Goal: Task Accomplishment & Management: Complete application form

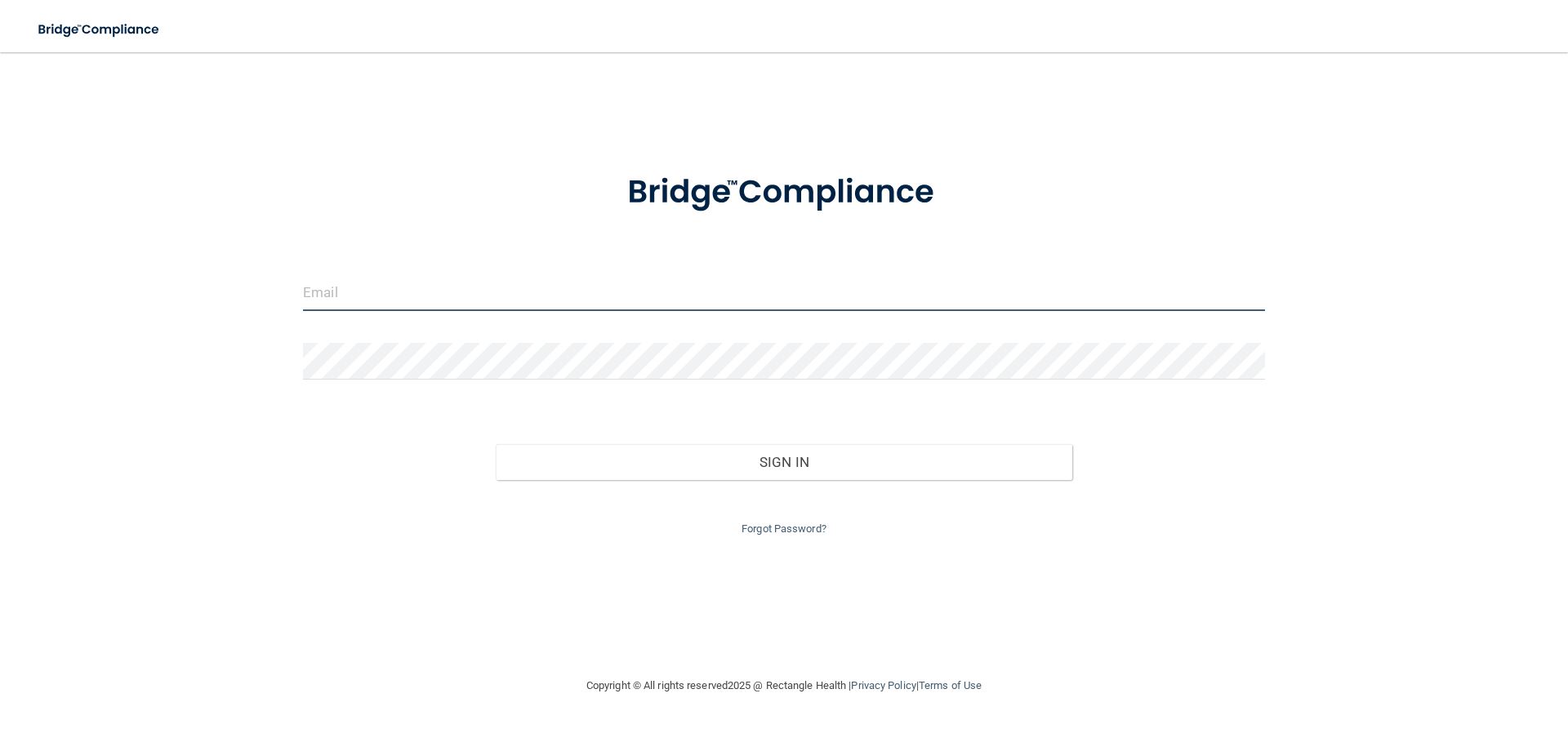
click at [637, 298] on input "email" at bounding box center [784, 293] width 963 height 37
type input "[EMAIL_ADDRESS][DOMAIN_NAME]"
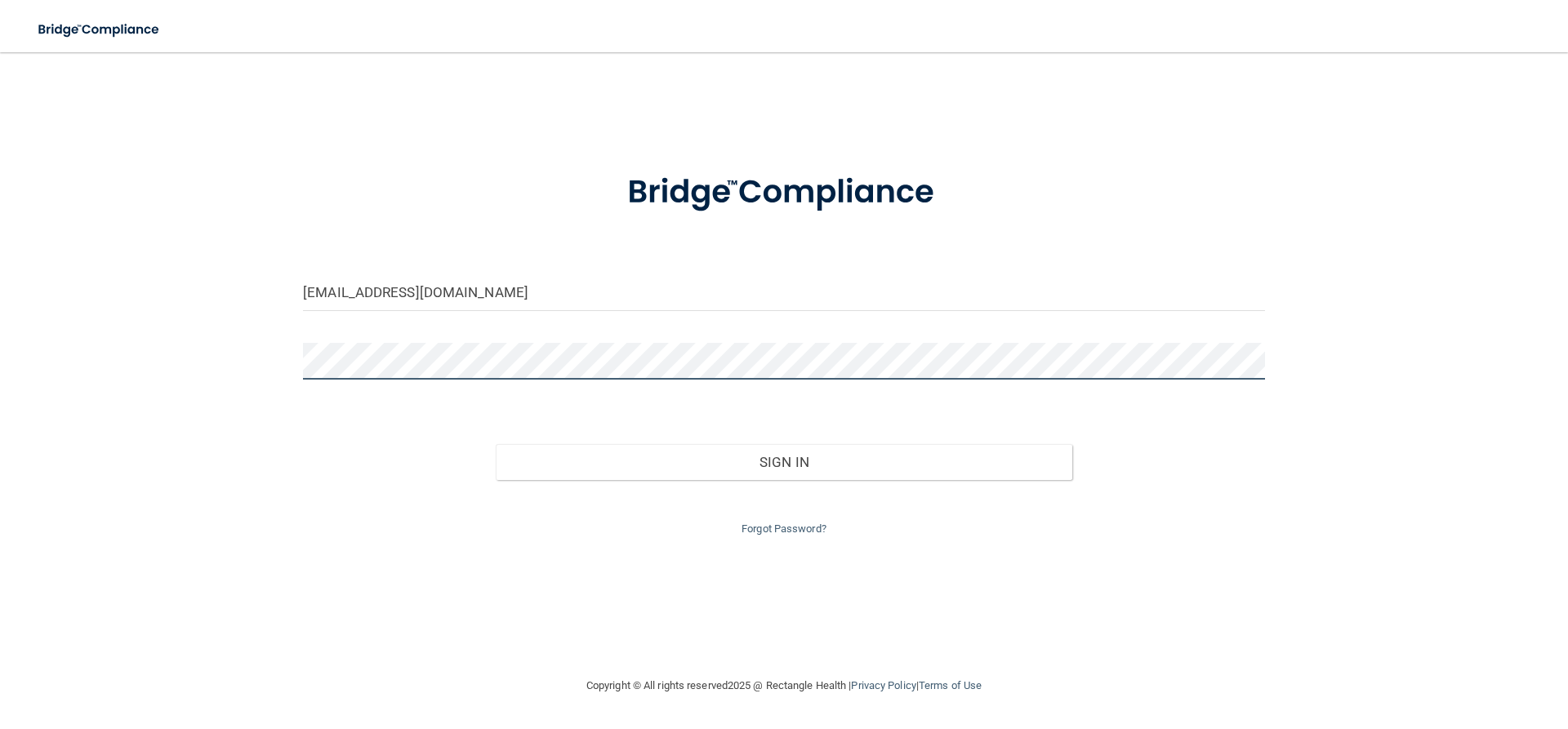
click at [496, 444] on button "Sign In" at bounding box center [784, 462] width 577 height 36
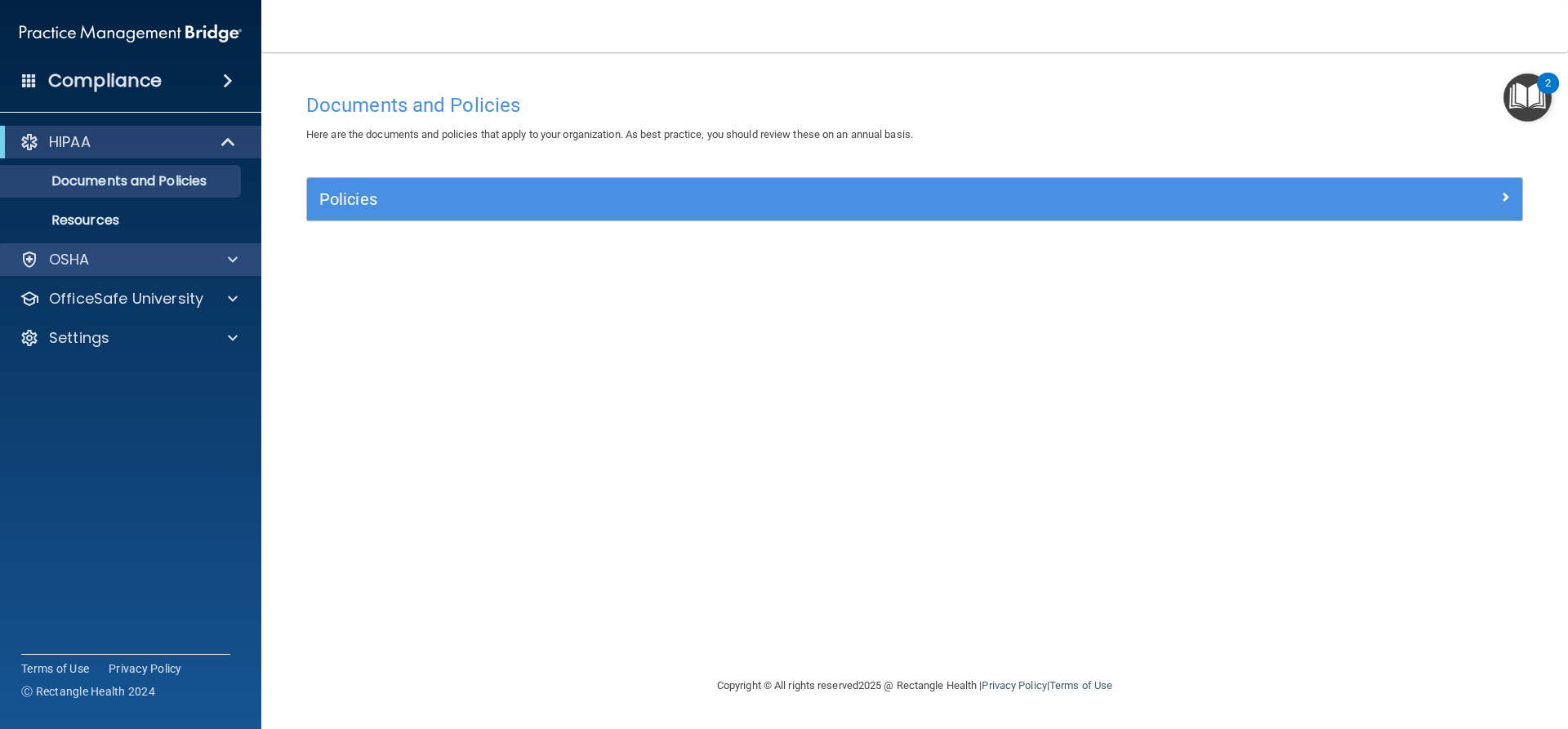
click at [111, 246] on div "OSHA" at bounding box center [131, 260] width 263 height 33
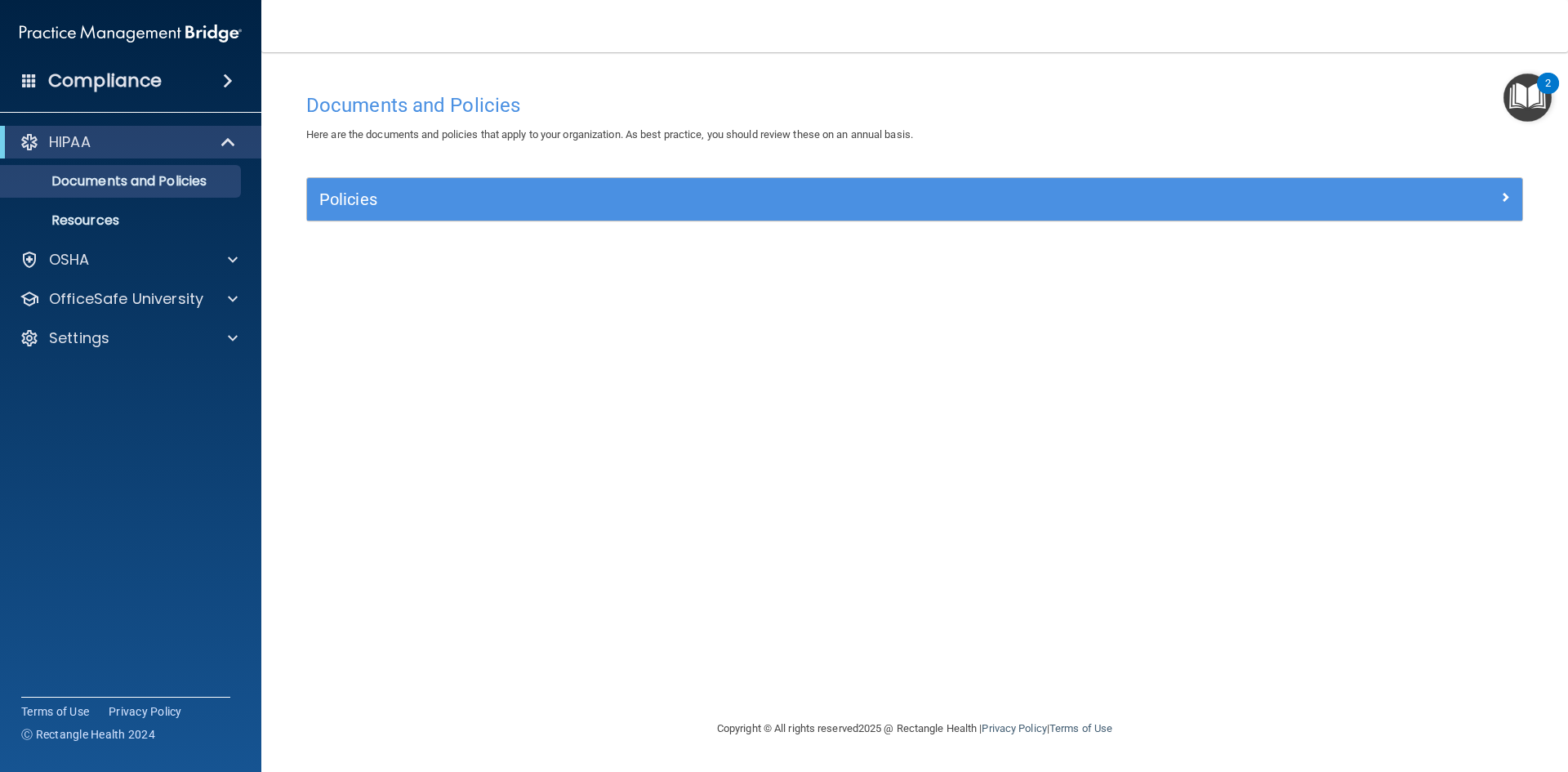
click at [159, 91] on h4 "Compliance" at bounding box center [105, 81] width 113 height 23
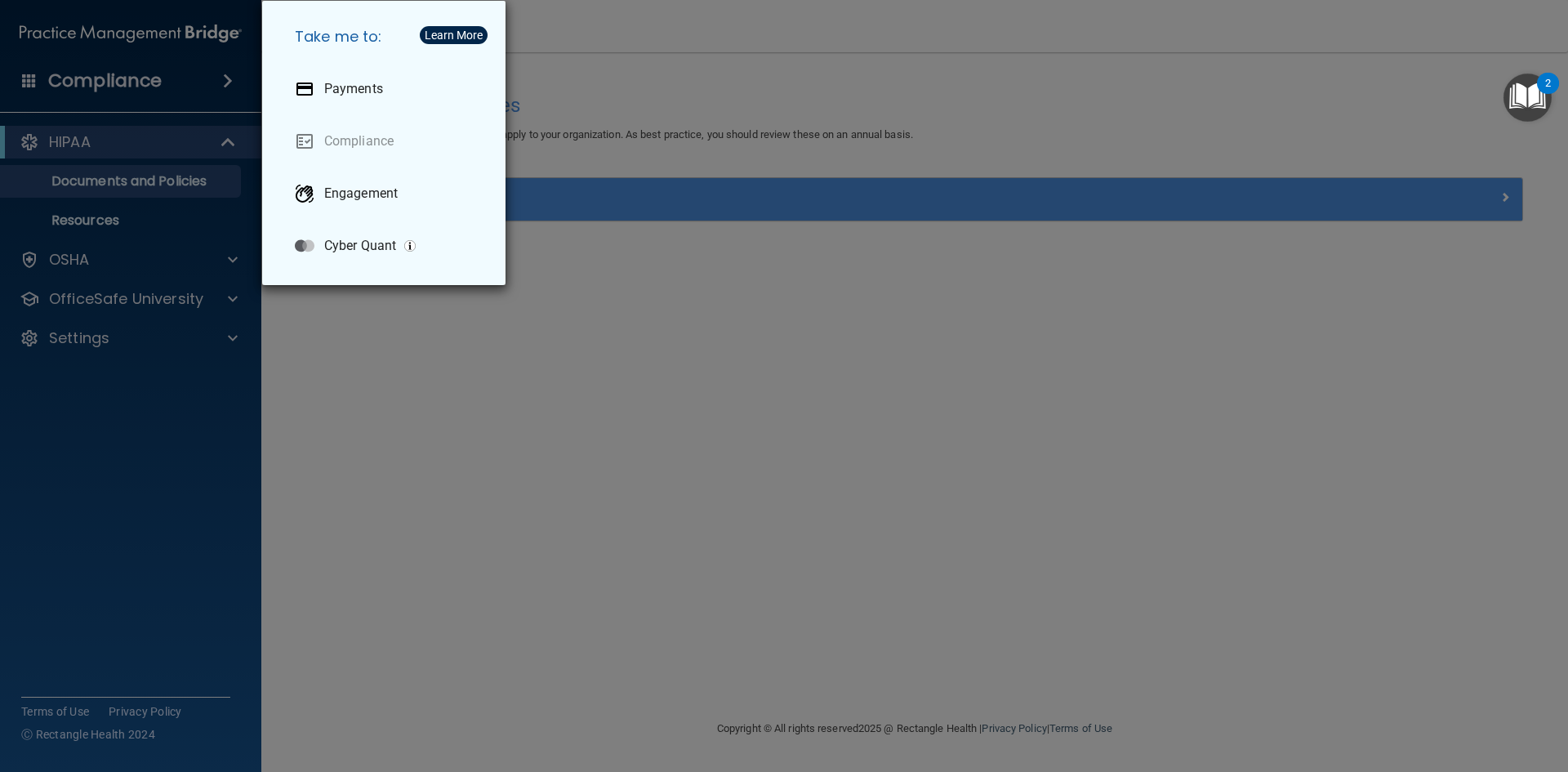
click at [196, 142] on div "Take me to: Payments Compliance Engagement Cyber Quant" at bounding box center [784, 386] width 1568 height 772
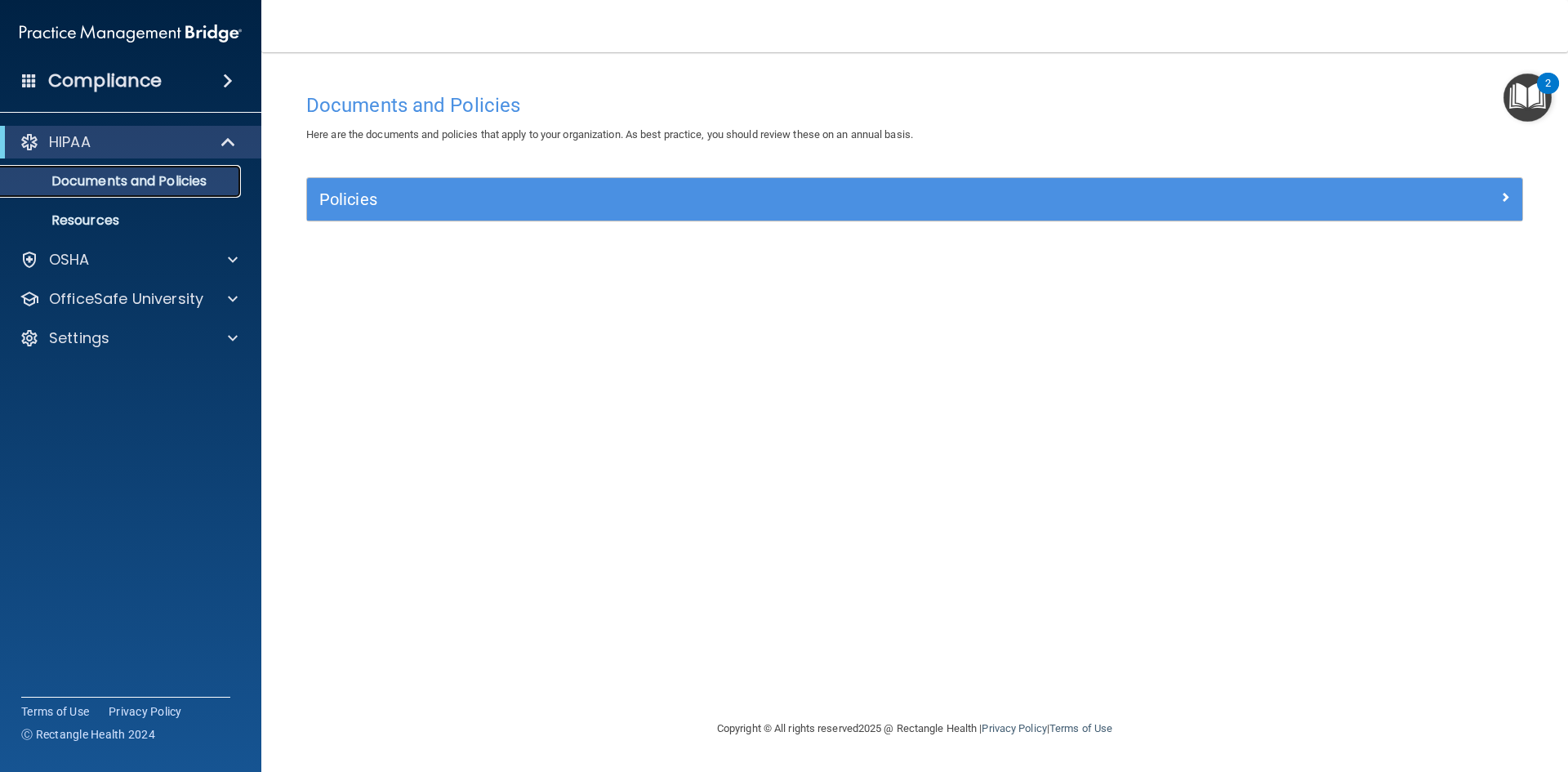
click at [179, 175] on p "Documents and Policies" at bounding box center [122, 180] width 223 height 16
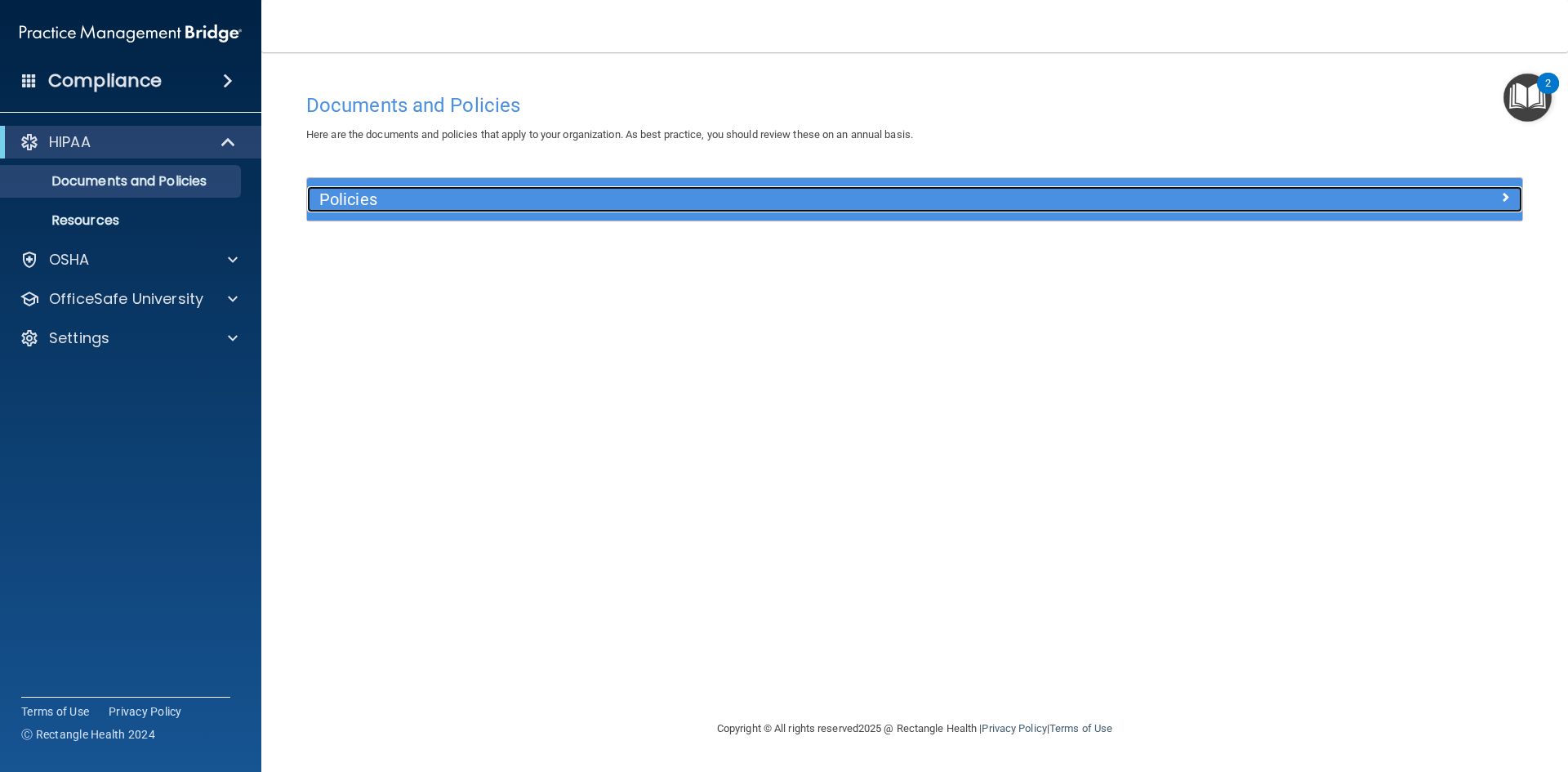
click at [367, 202] on h5 "Policies" at bounding box center [762, 198] width 887 height 18
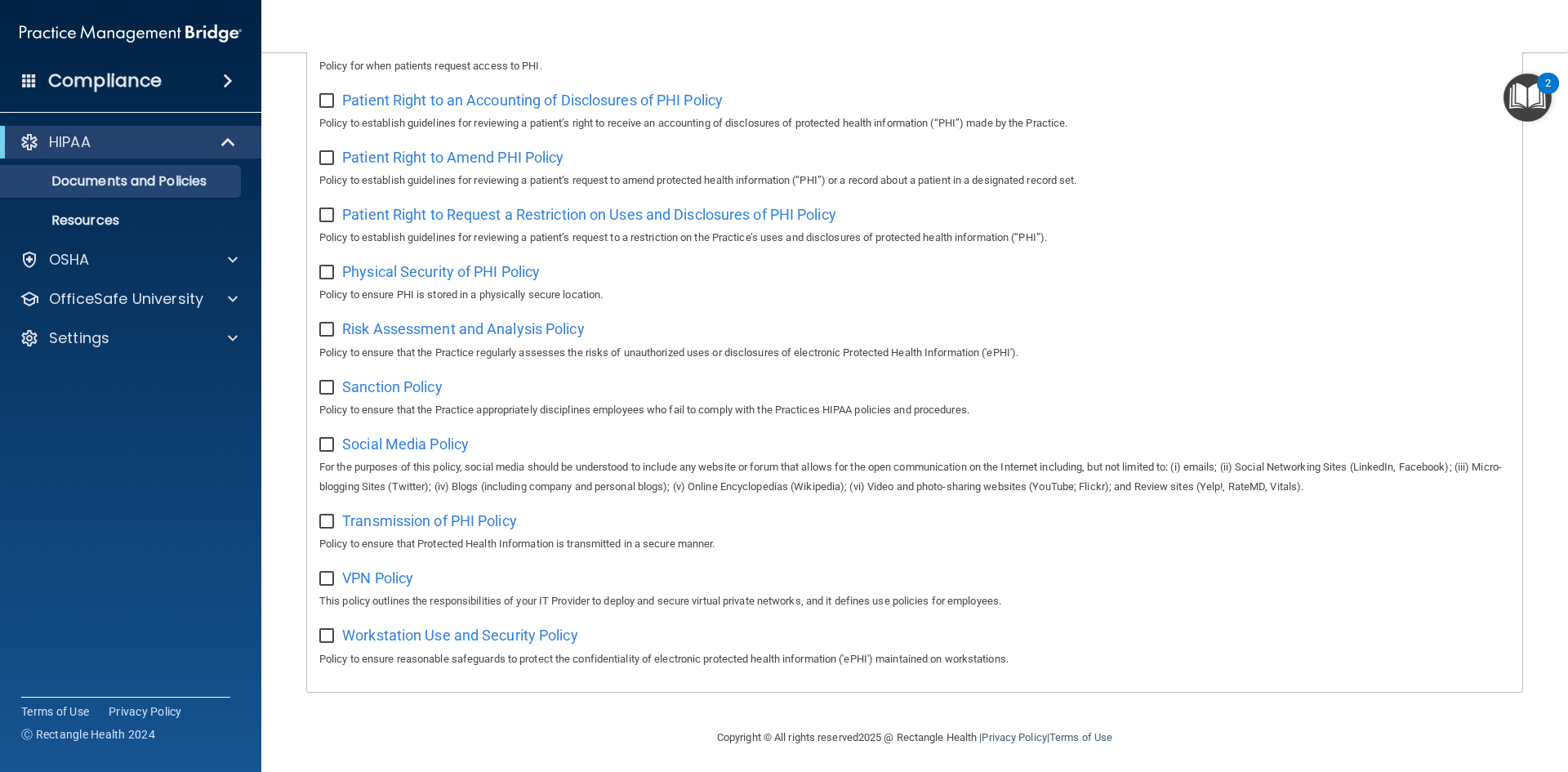
scroll to position [867, 0]
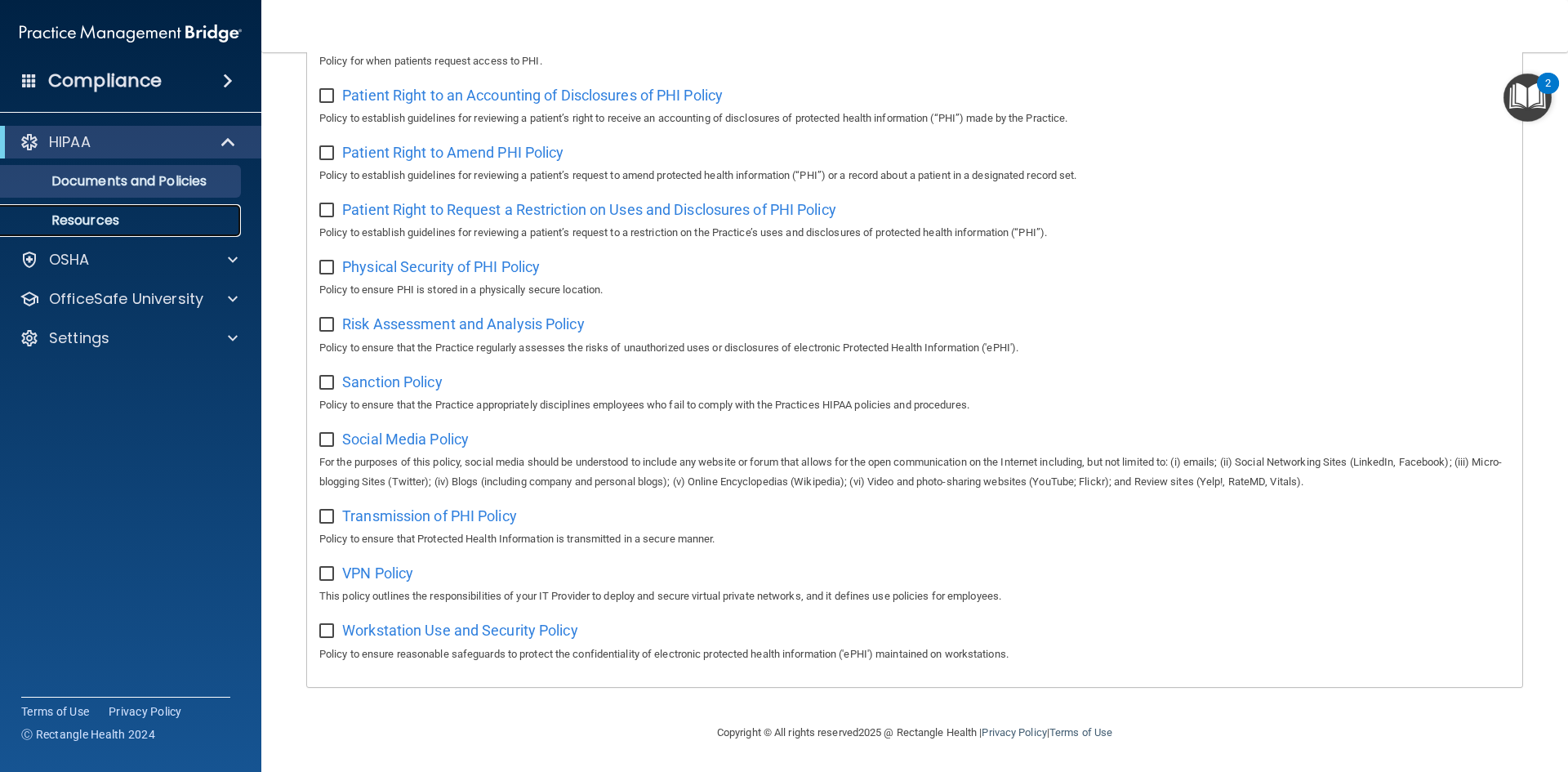
click at [122, 226] on p "Resources" at bounding box center [122, 220] width 223 height 16
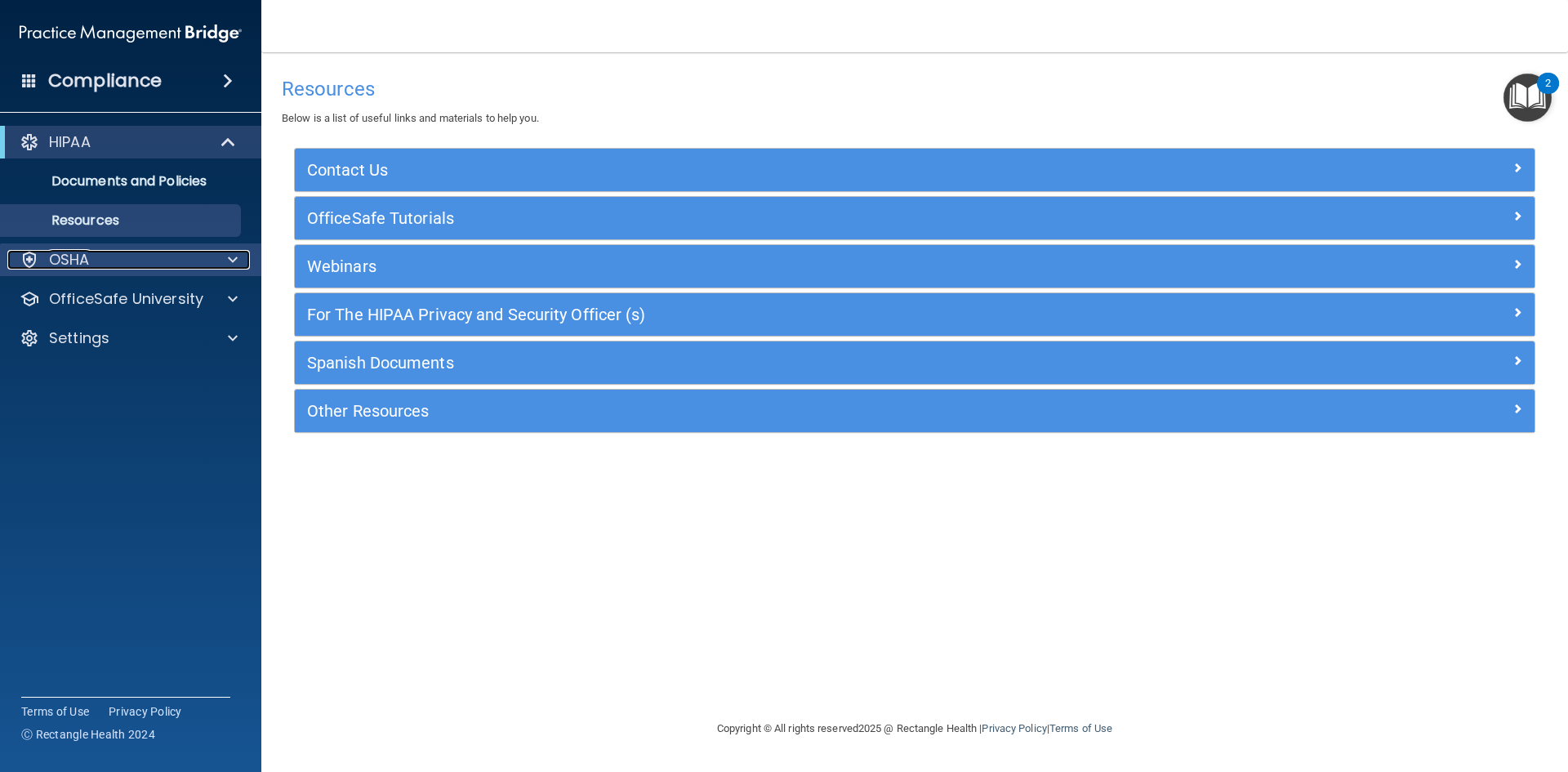
click at [167, 254] on div "OSHA" at bounding box center [109, 260] width 202 height 20
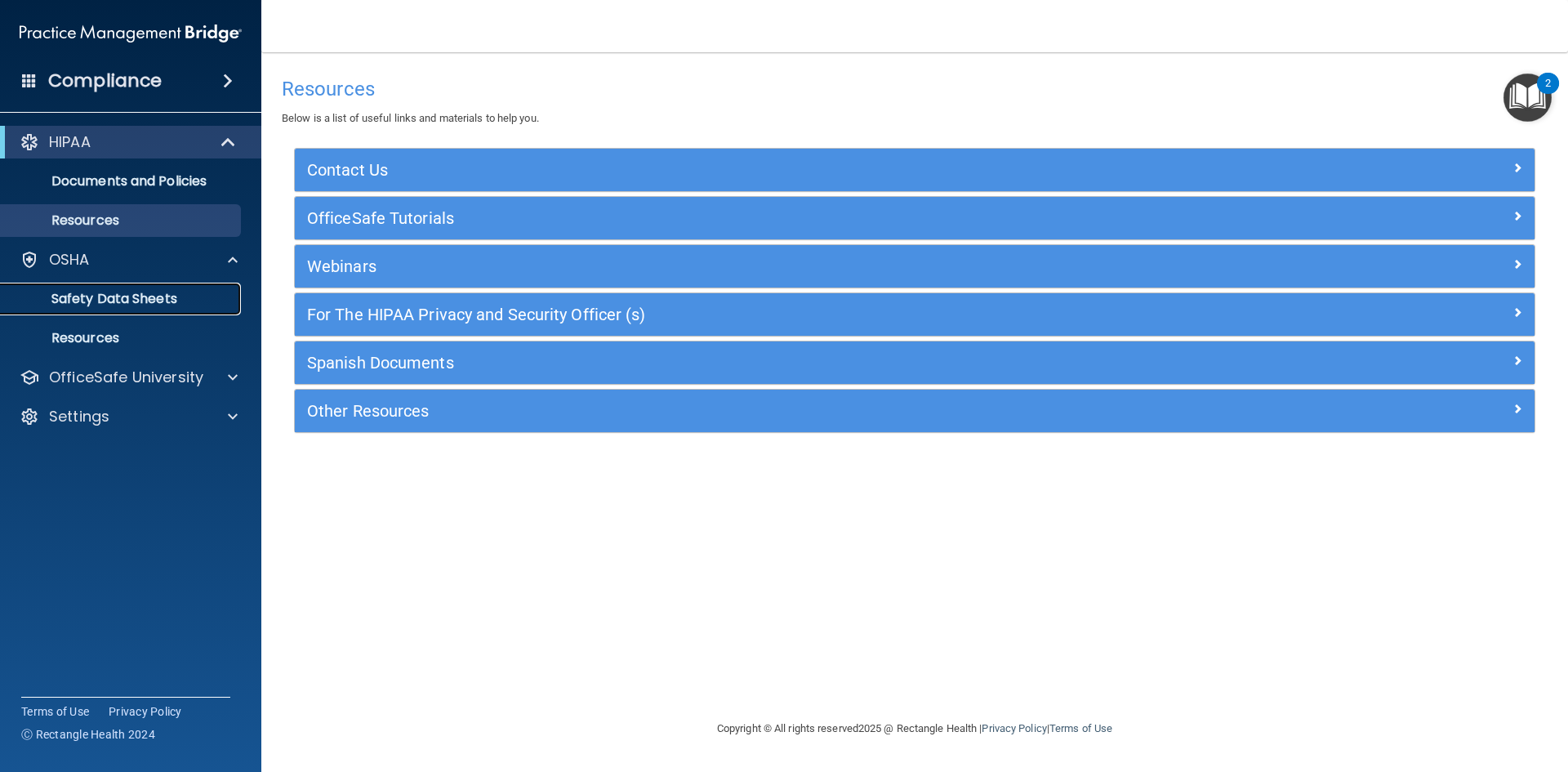
click at [154, 286] on link "Safety Data Sheets" at bounding box center [112, 299] width 257 height 33
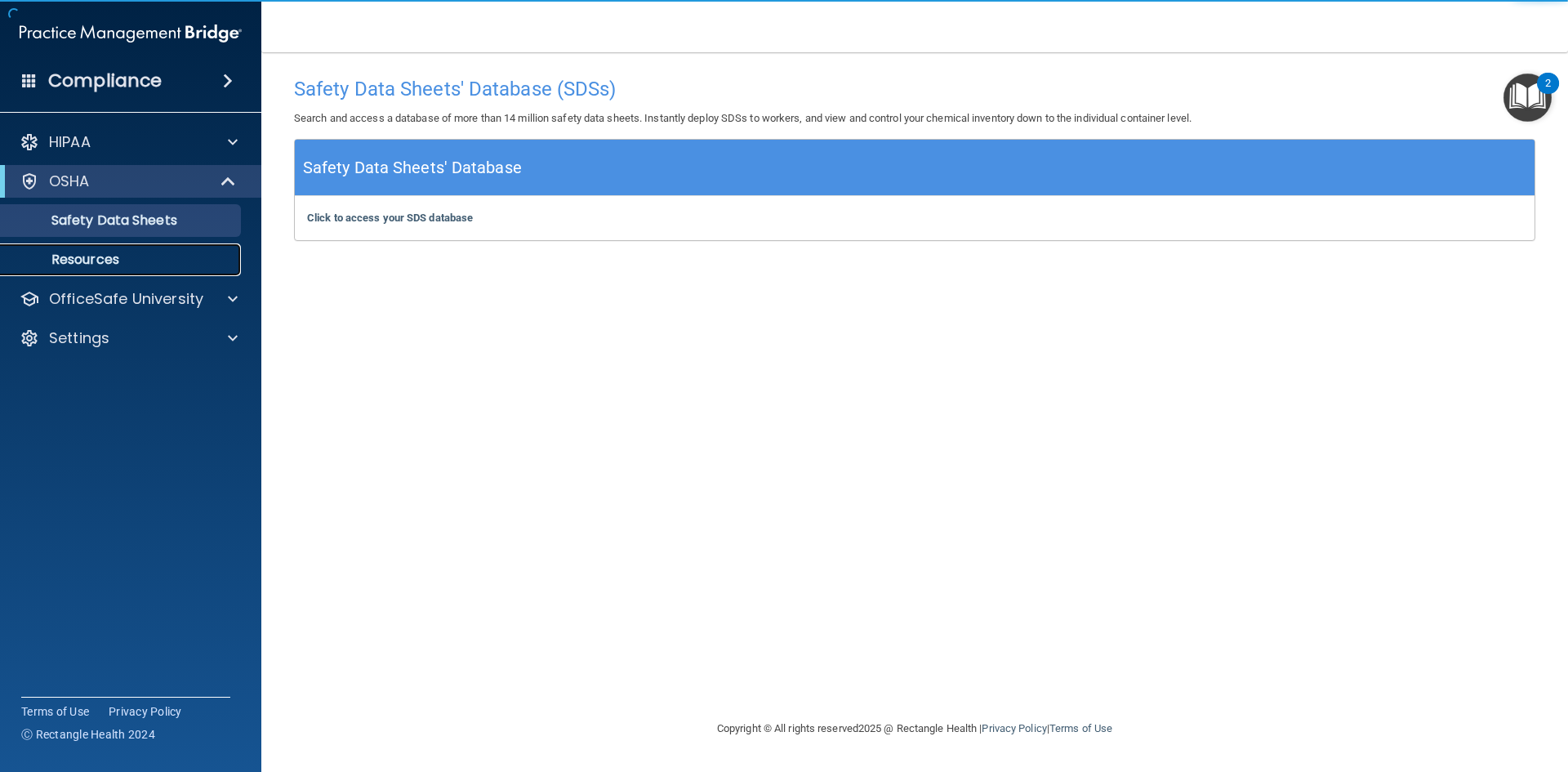
click at [128, 257] on p "Resources" at bounding box center [122, 259] width 223 height 16
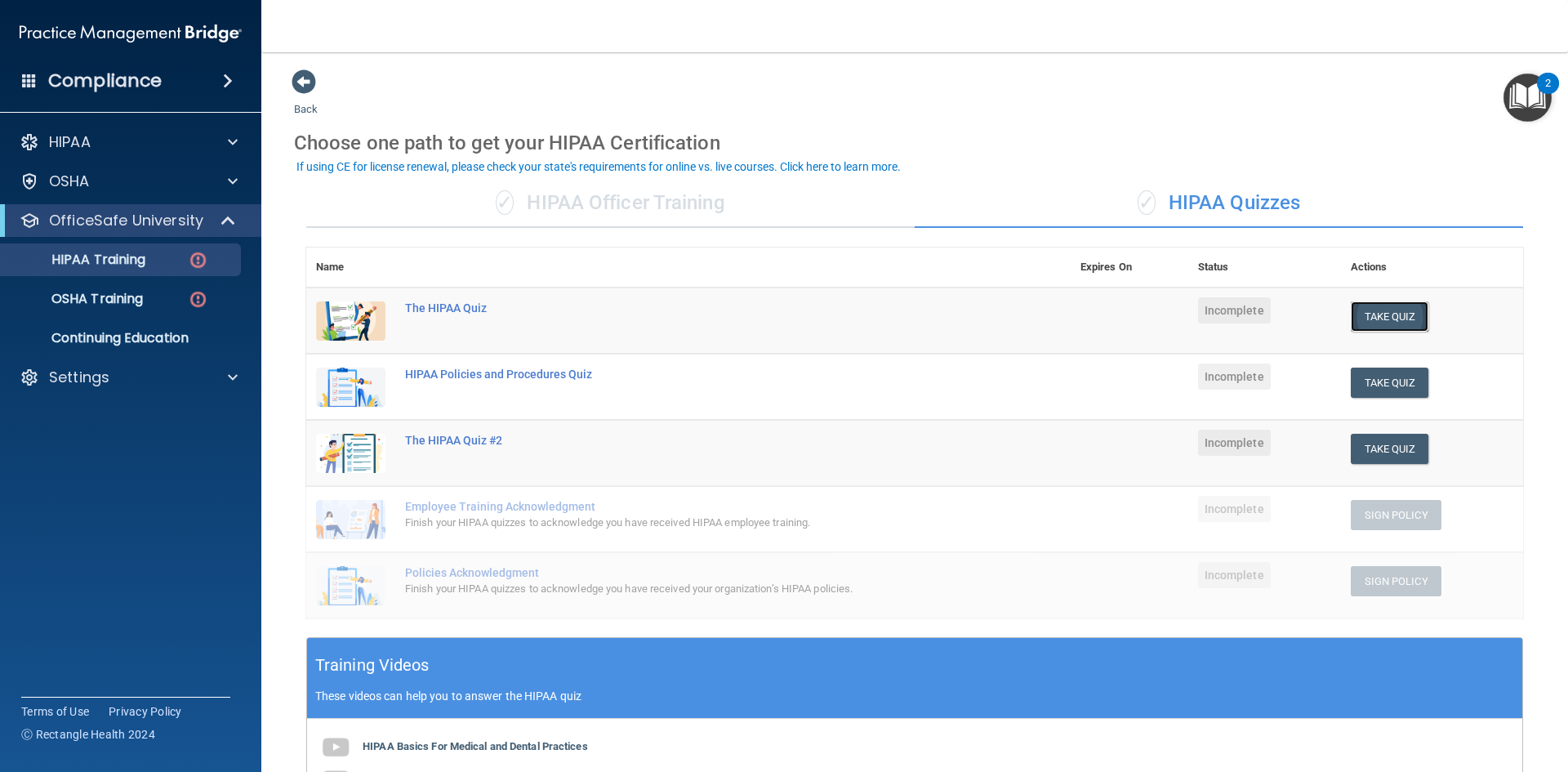
click at [1379, 313] on button "Take Quiz" at bounding box center [1389, 317] width 78 height 30
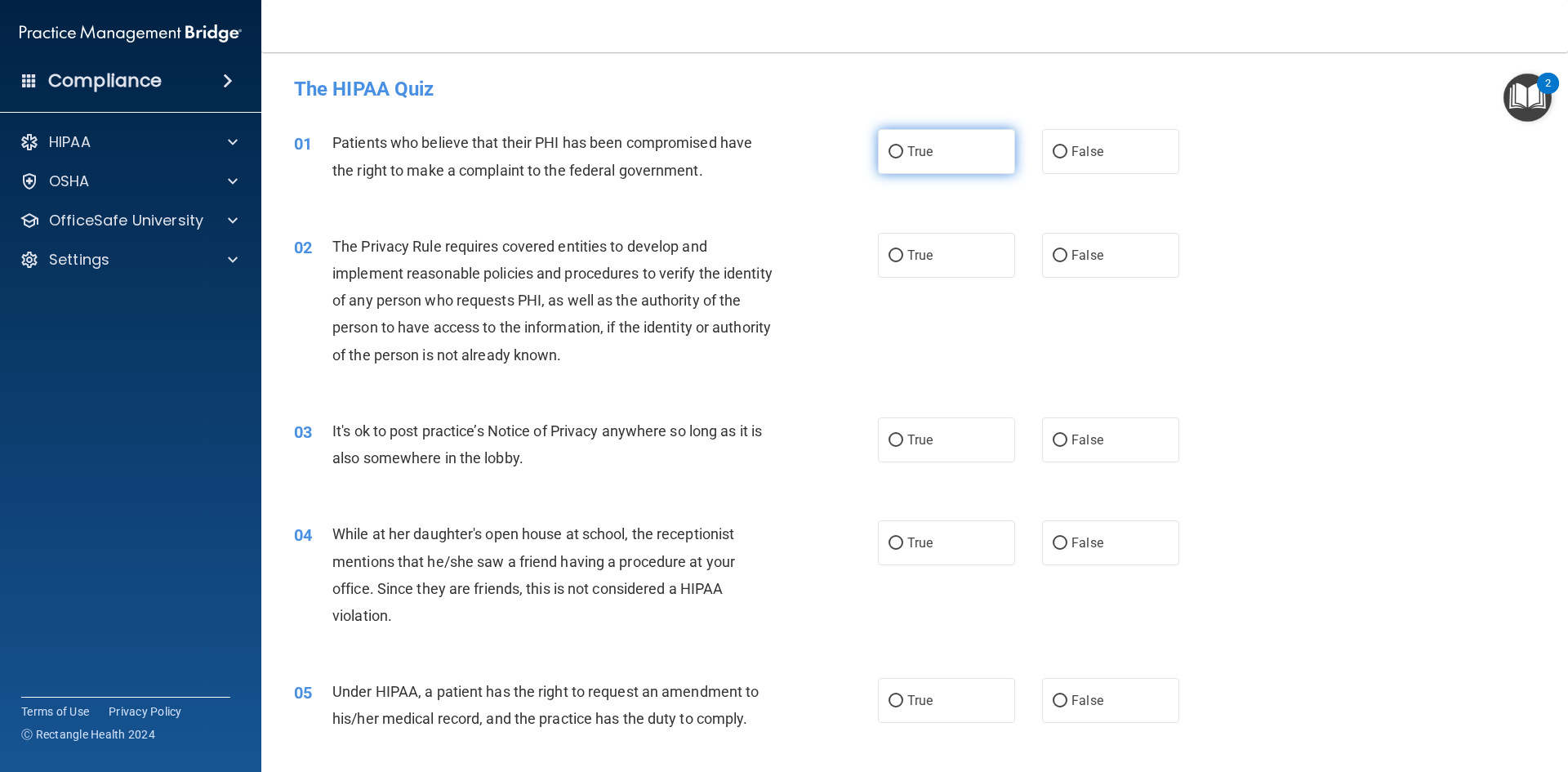
click at [899, 147] on label "True" at bounding box center [946, 152] width 137 height 45
click at [899, 147] on input "True" at bounding box center [896, 152] width 15 height 12
radio input "true"
click at [908, 257] on span "True" at bounding box center [920, 255] width 26 height 15
click at [903, 257] on input "True" at bounding box center [896, 256] width 15 height 12
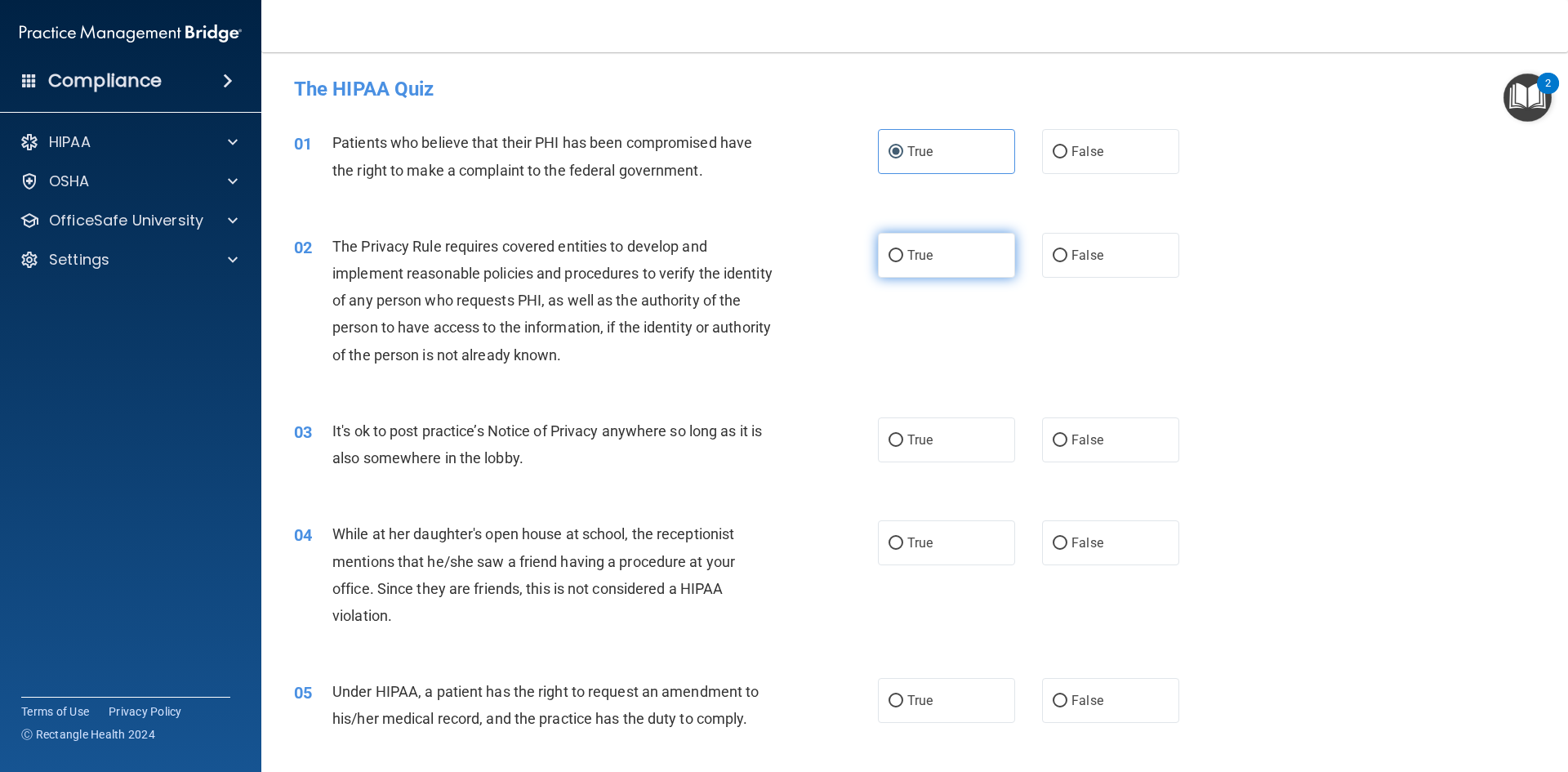
radio input "true"
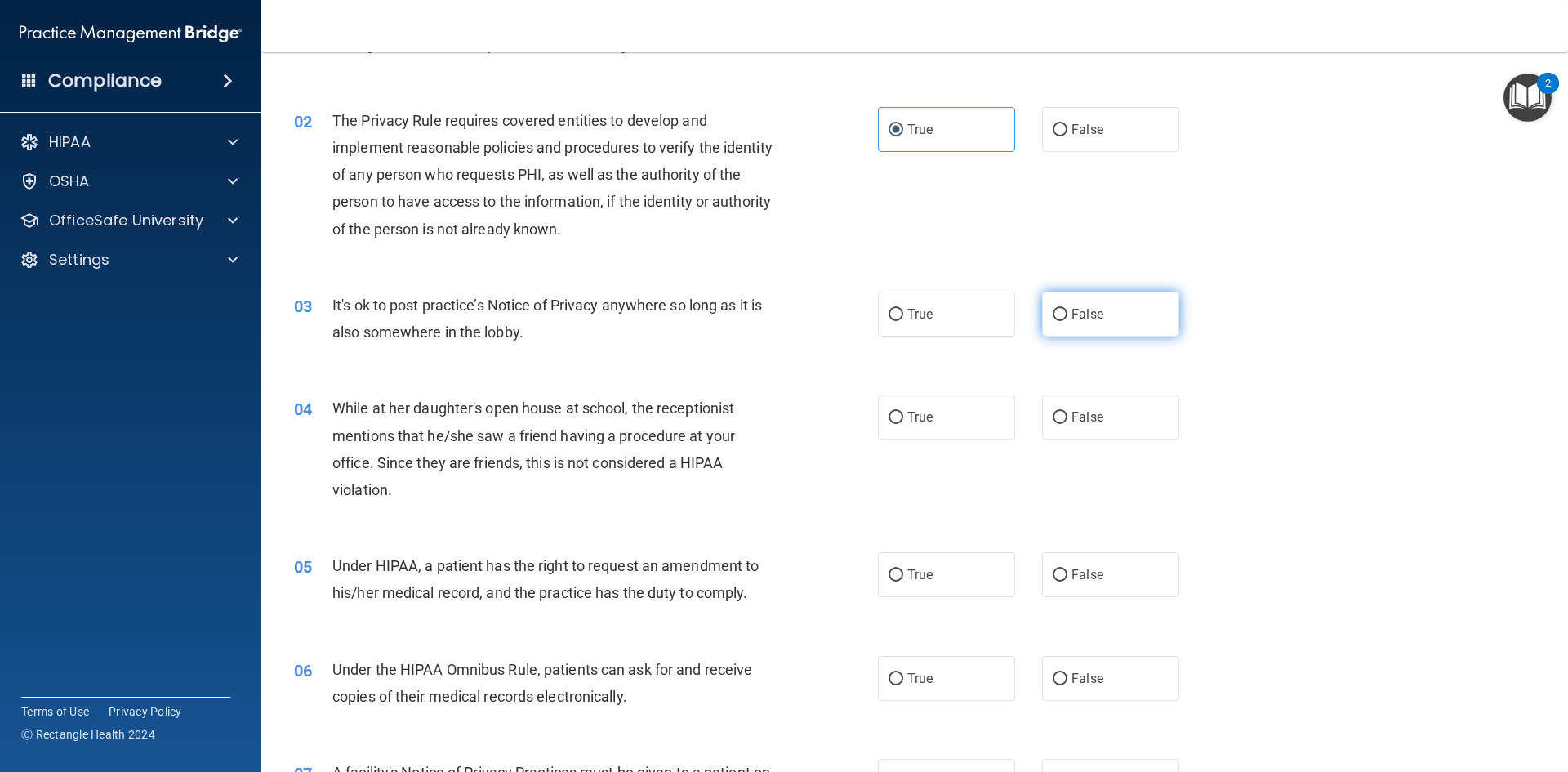
scroll to position [163, 0]
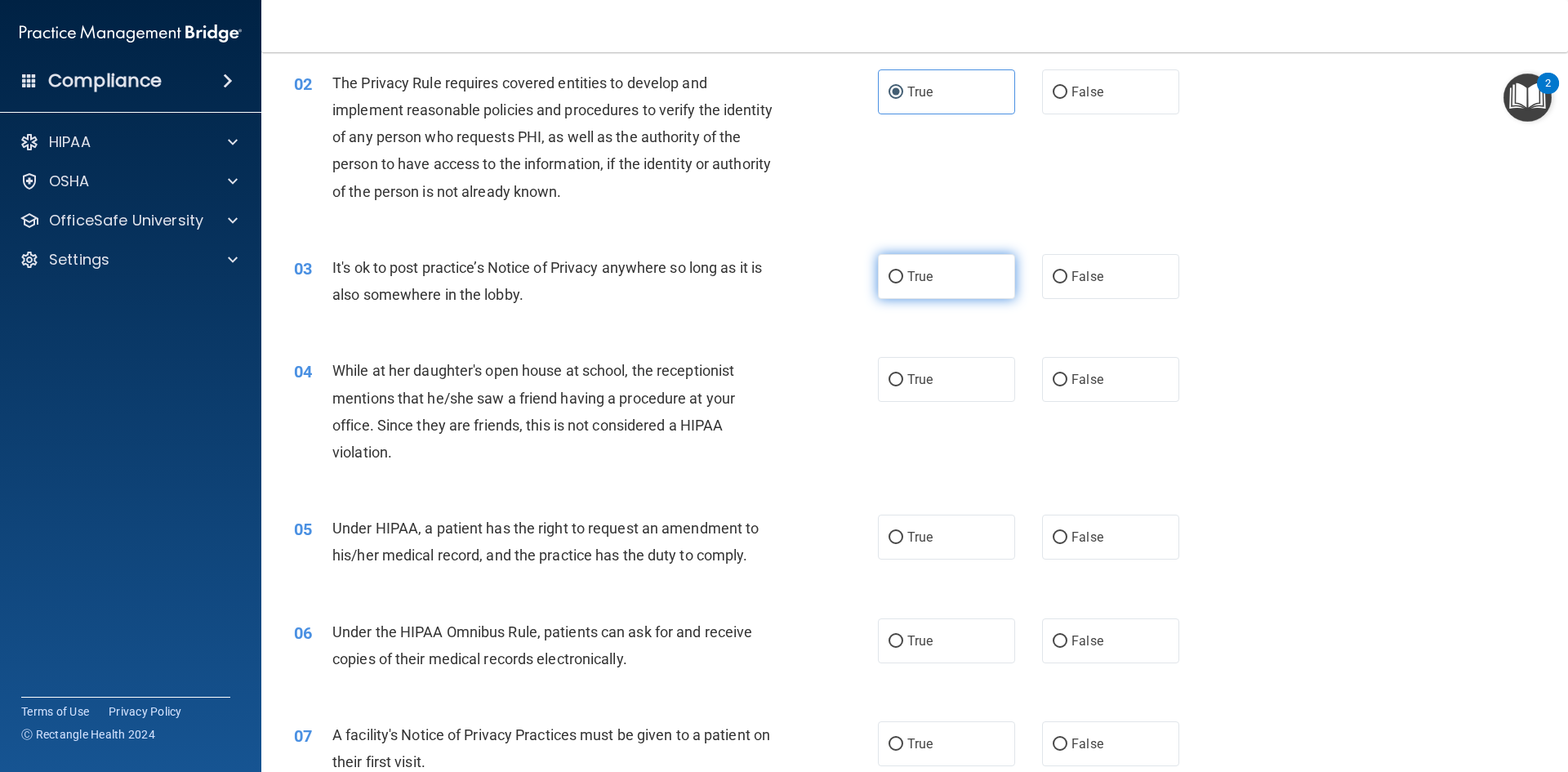
click at [892, 273] on input "True" at bounding box center [896, 277] width 15 height 12
radio input "true"
click at [1053, 386] on input "False" at bounding box center [1061, 380] width 15 height 12
radio input "true"
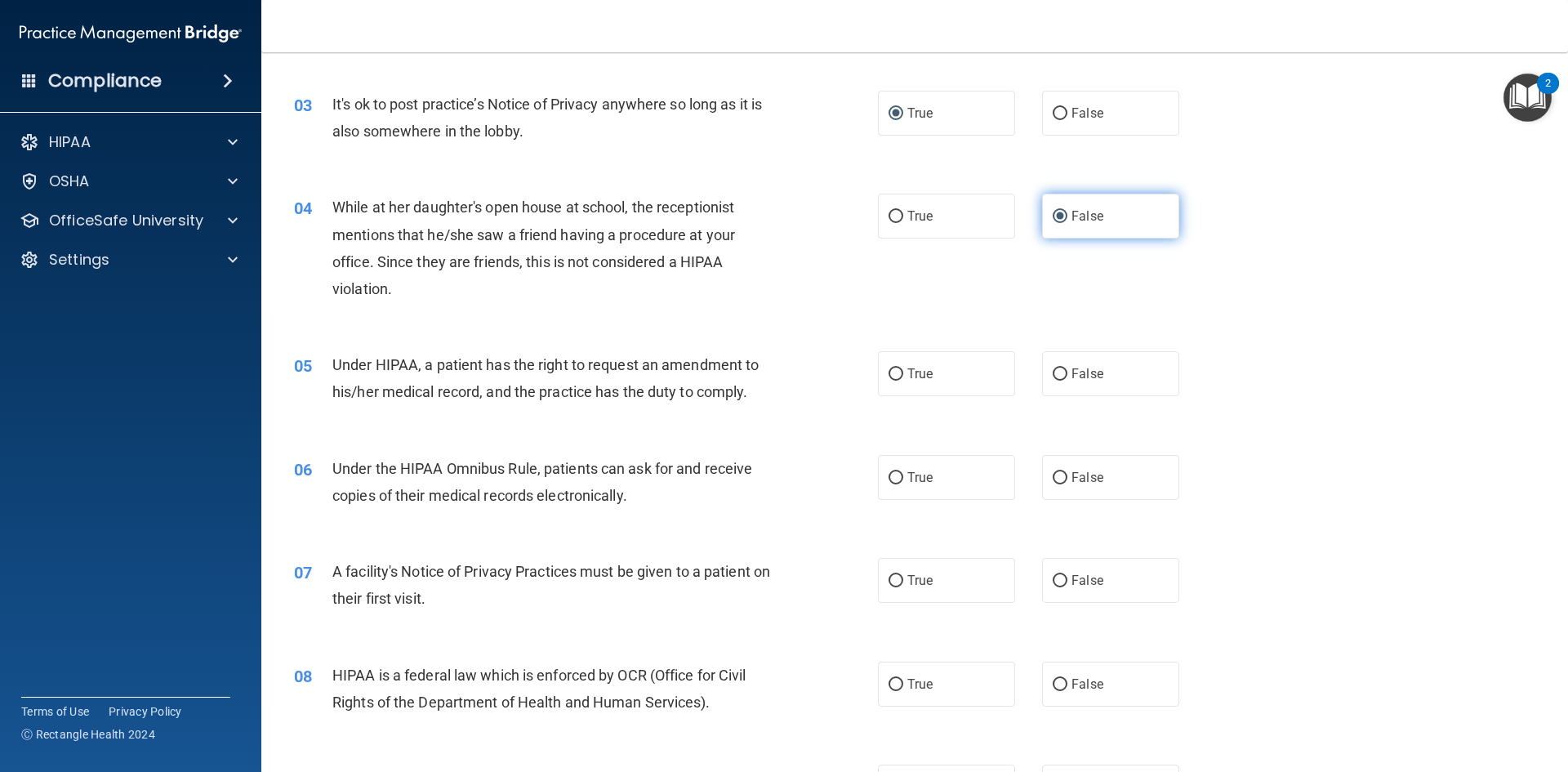
scroll to position [408, 0]
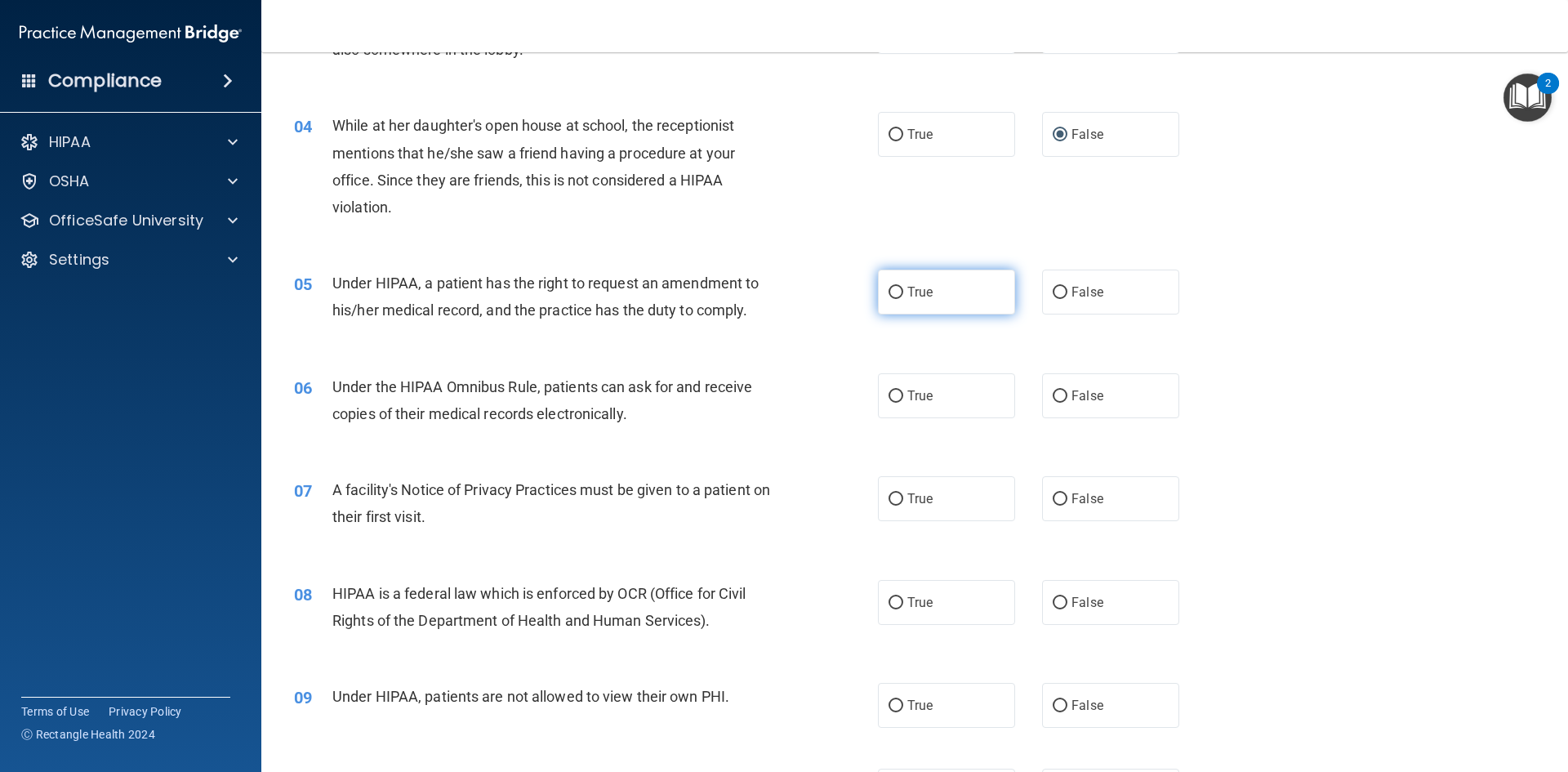
click at [891, 295] on input "True" at bounding box center [896, 293] width 15 height 12
radio input "true"
click at [893, 396] on input "True" at bounding box center [896, 396] width 15 height 12
radio input "true"
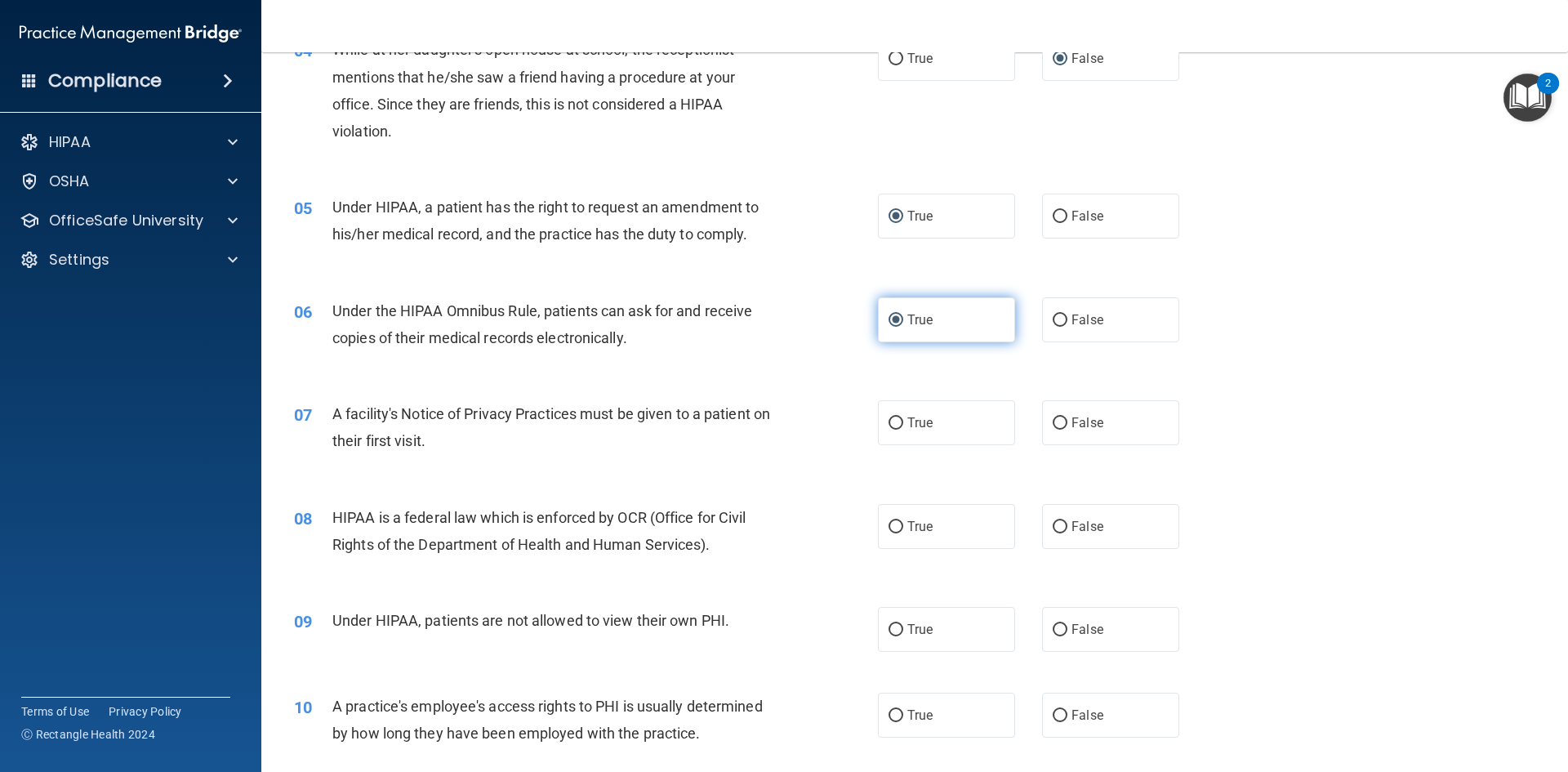
scroll to position [572, 0]
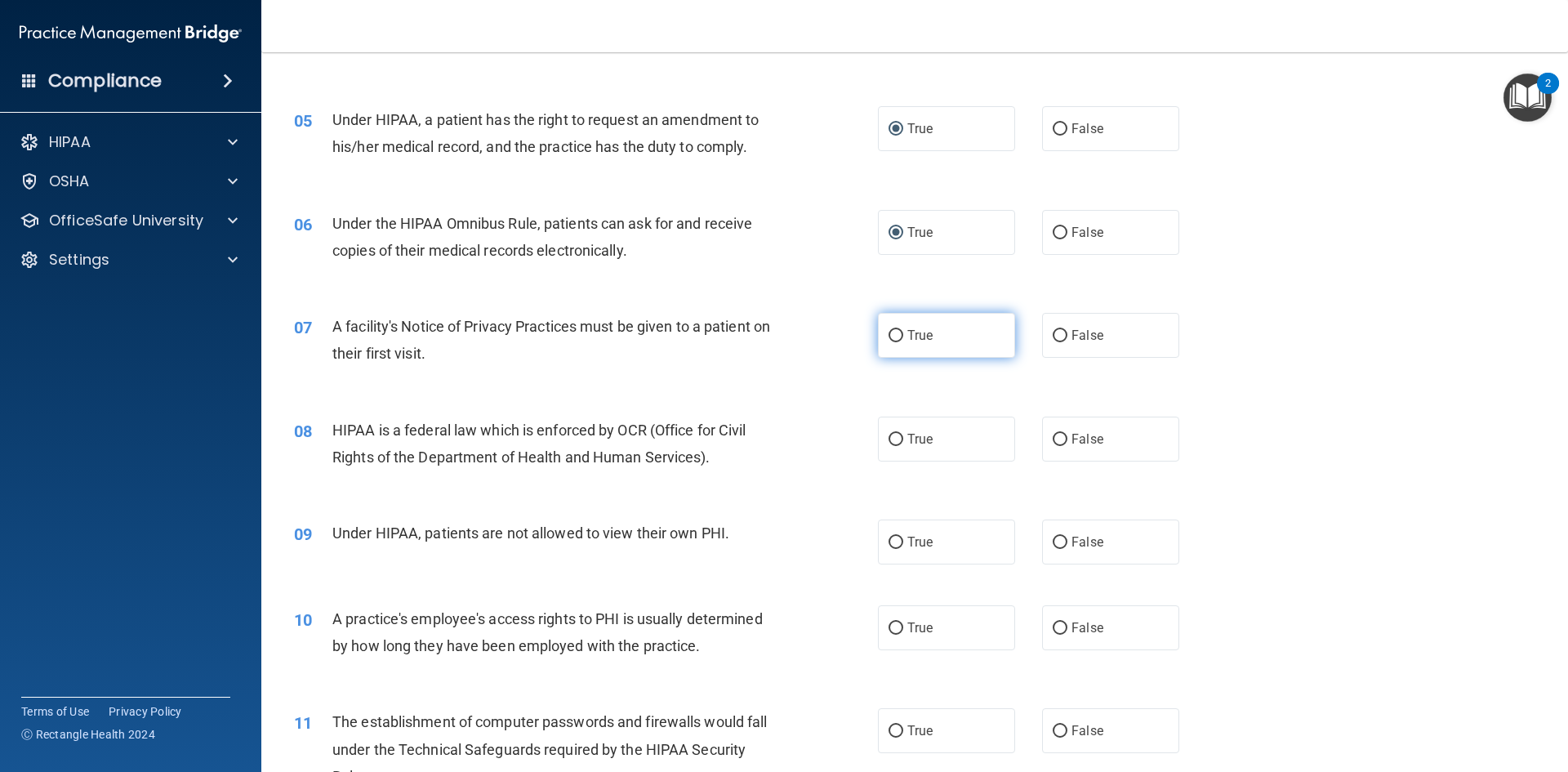
click at [914, 338] on span "True" at bounding box center [920, 335] width 26 height 15
click at [903, 338] on input "True" at bounding box center [896, 335] width 15 height 12
radio input "true"
click at [913, 434] on span "True" at bounding box center [920, 439] width 26 height 15
click at [903, 434] on input "True" at bounding box center [896, 439] width 15 height 12
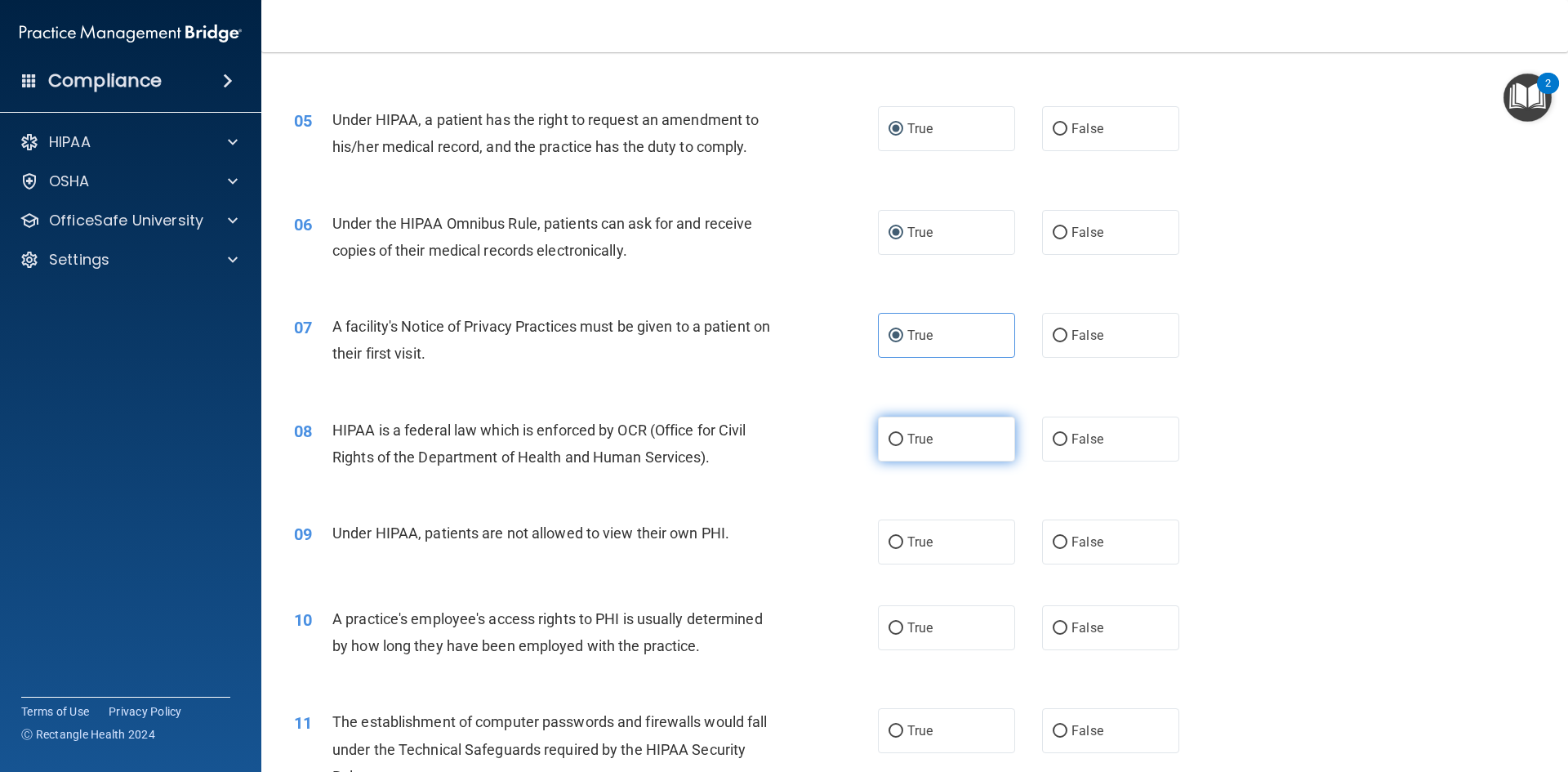
radio input "true"
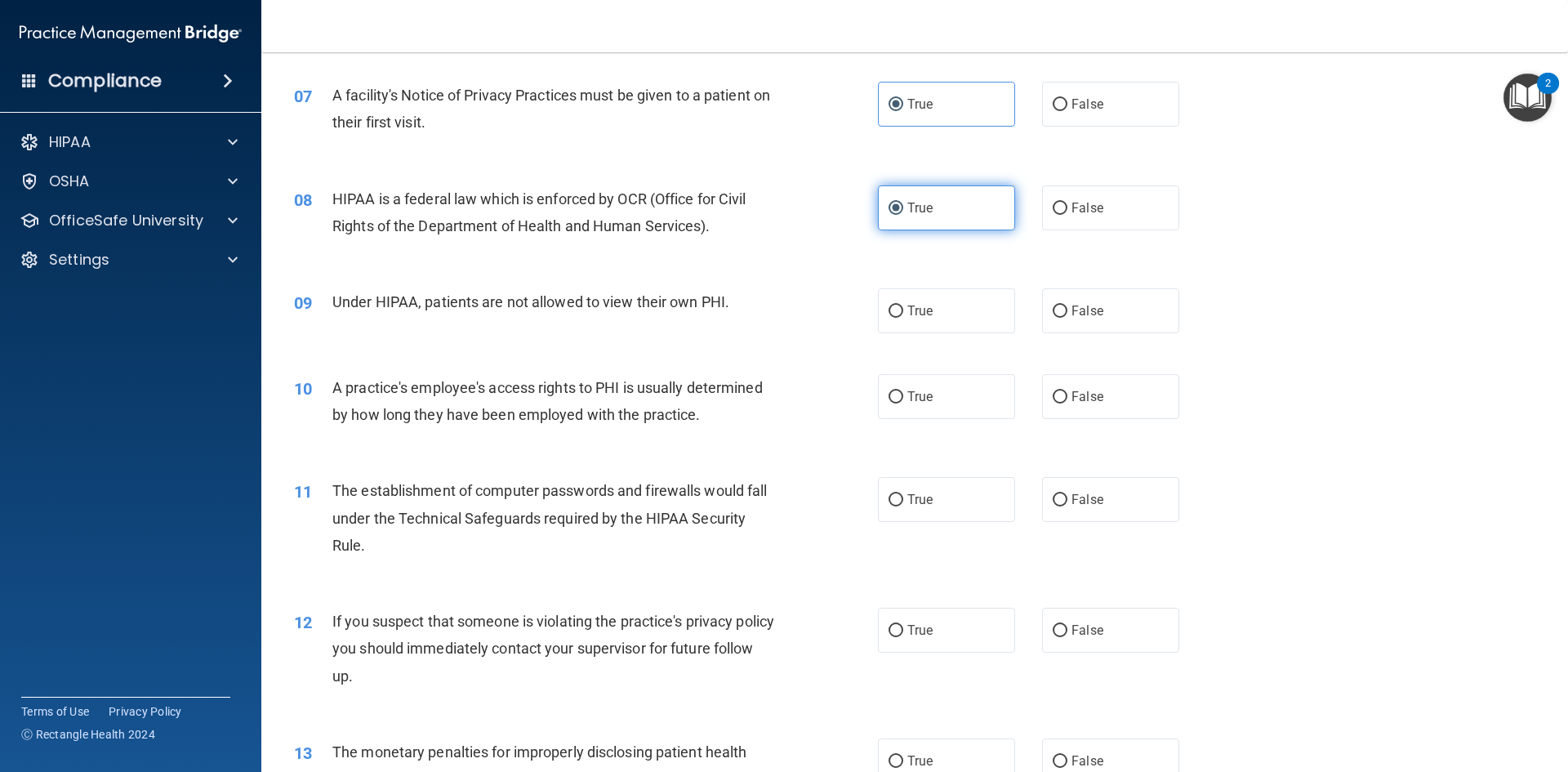
scroll to position [817, 0]
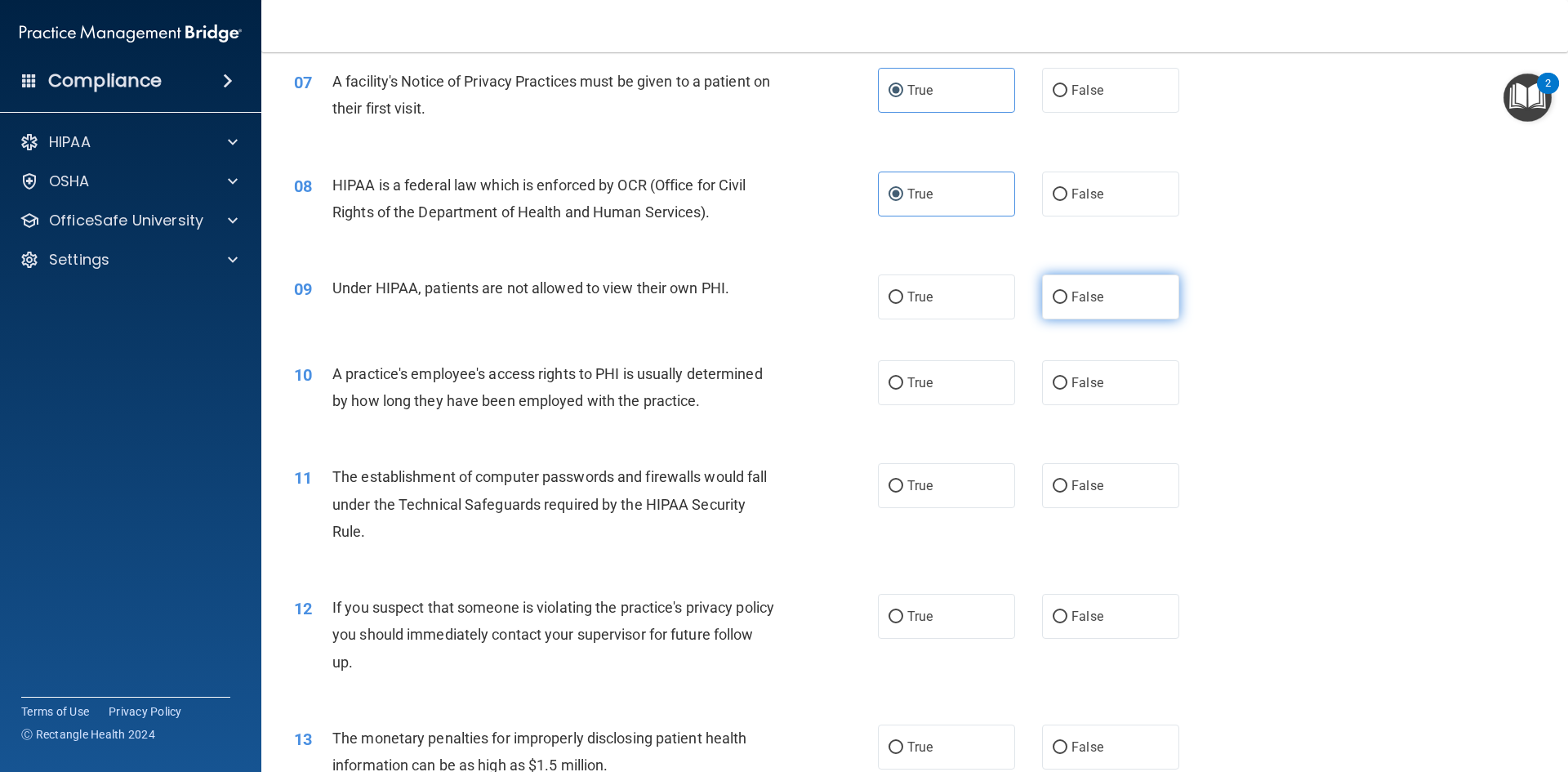
click at [1072, 302] on span "False" at bounding box center [1088, 297] width 32 height 15
click at [1065, 302] on input "False" at bounding box center [1061, 298] width 15 height 12
radio input "true"
click at [1057, 381] on input "False" at bounding box center [1061, 384] width 15 height 12
radio input "true"
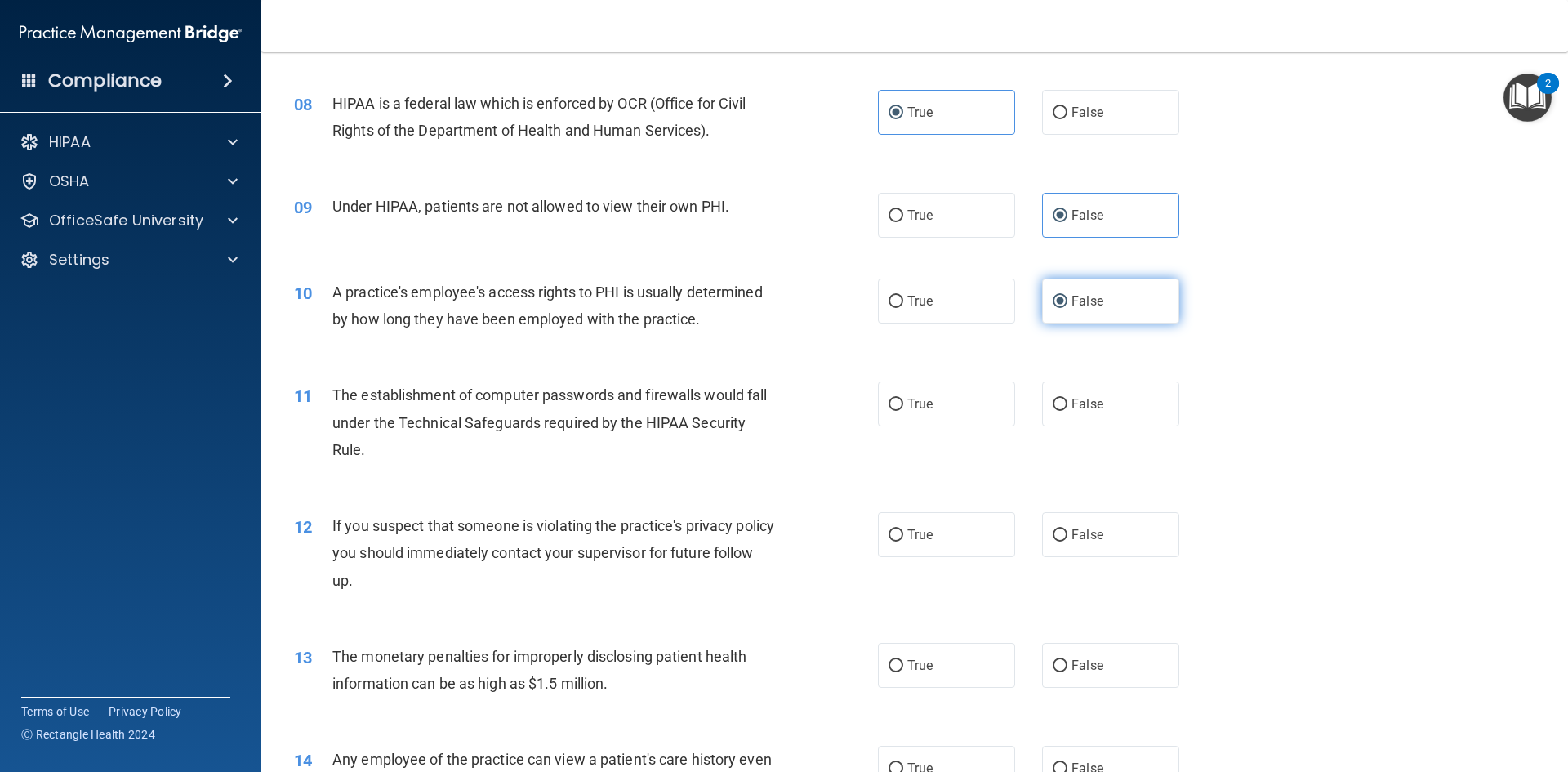
scroll to position [981, 0]
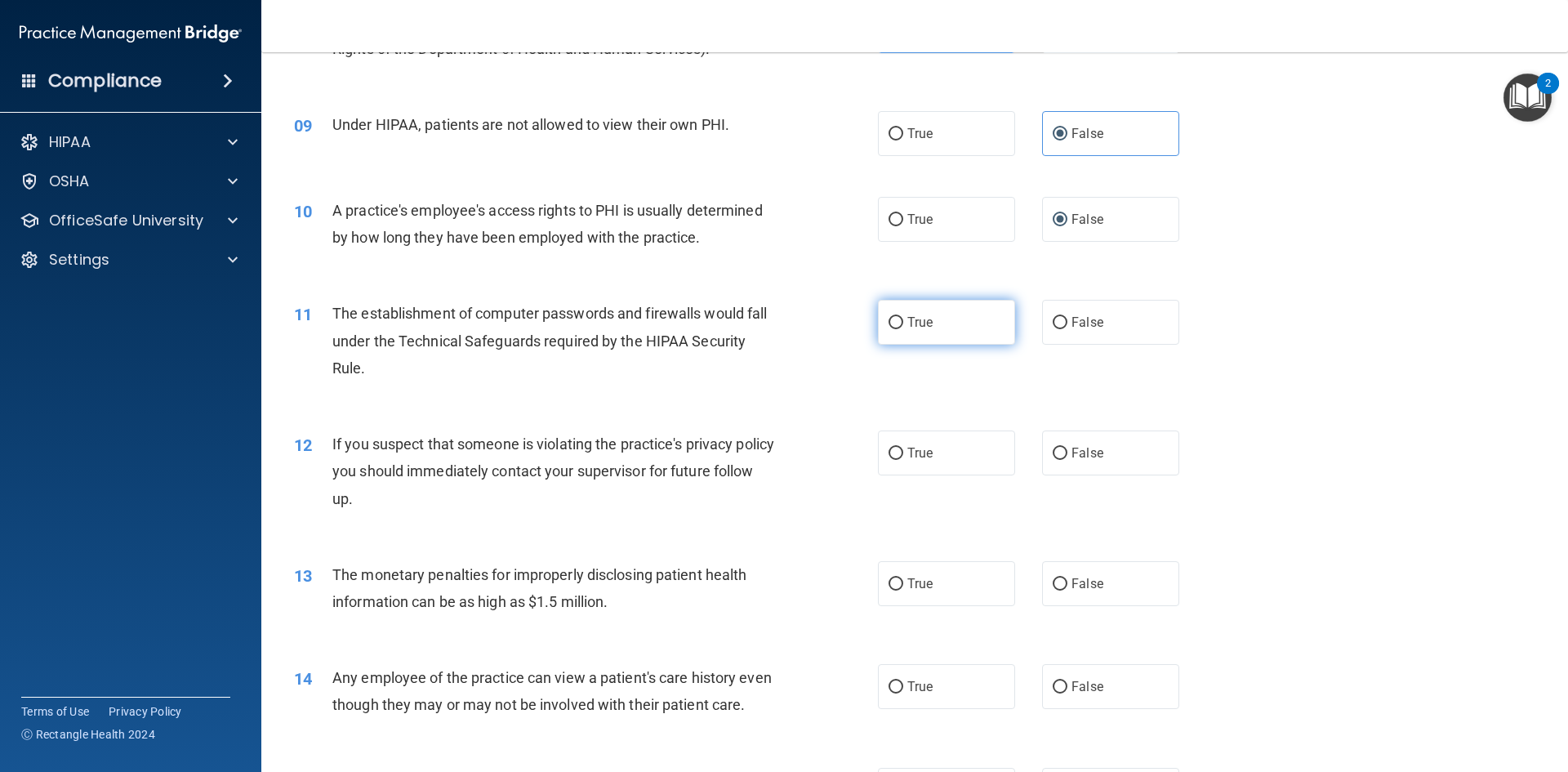
click at [883, 316] on label "True" at bounding box center [946, 322] width 137 height 45
click at [889, 317] on input "True" at bounding box center [896, 323] width 15 height 12
radio input "true"
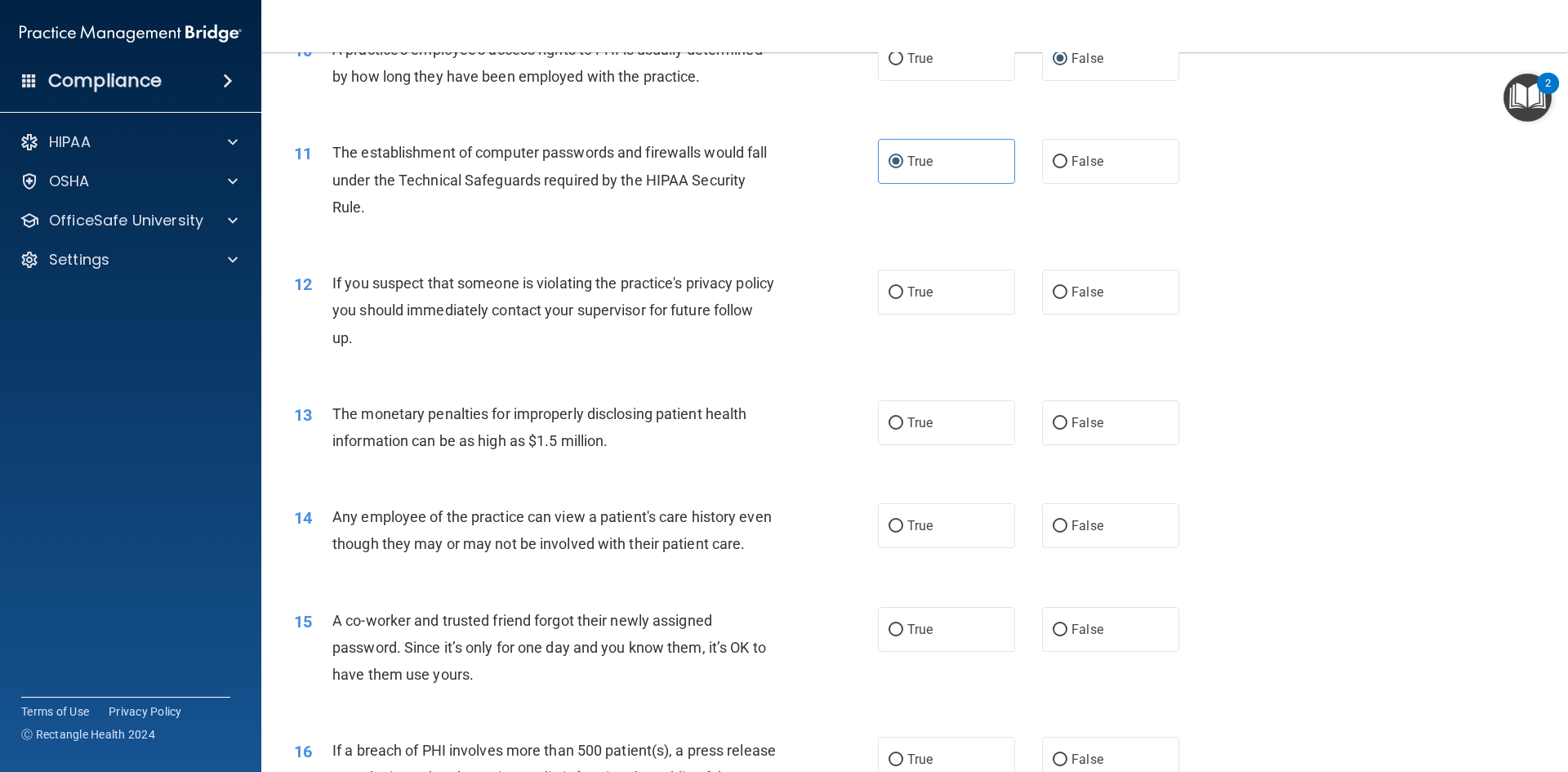
scroll to position [1144, 0]
click at [932, 275] on label "True" at bounding box center [946, 290] width 137 height 45
click at [903, 284] on input "True" at bounding box center [896, 290] width 15 height 12
radio input "true"
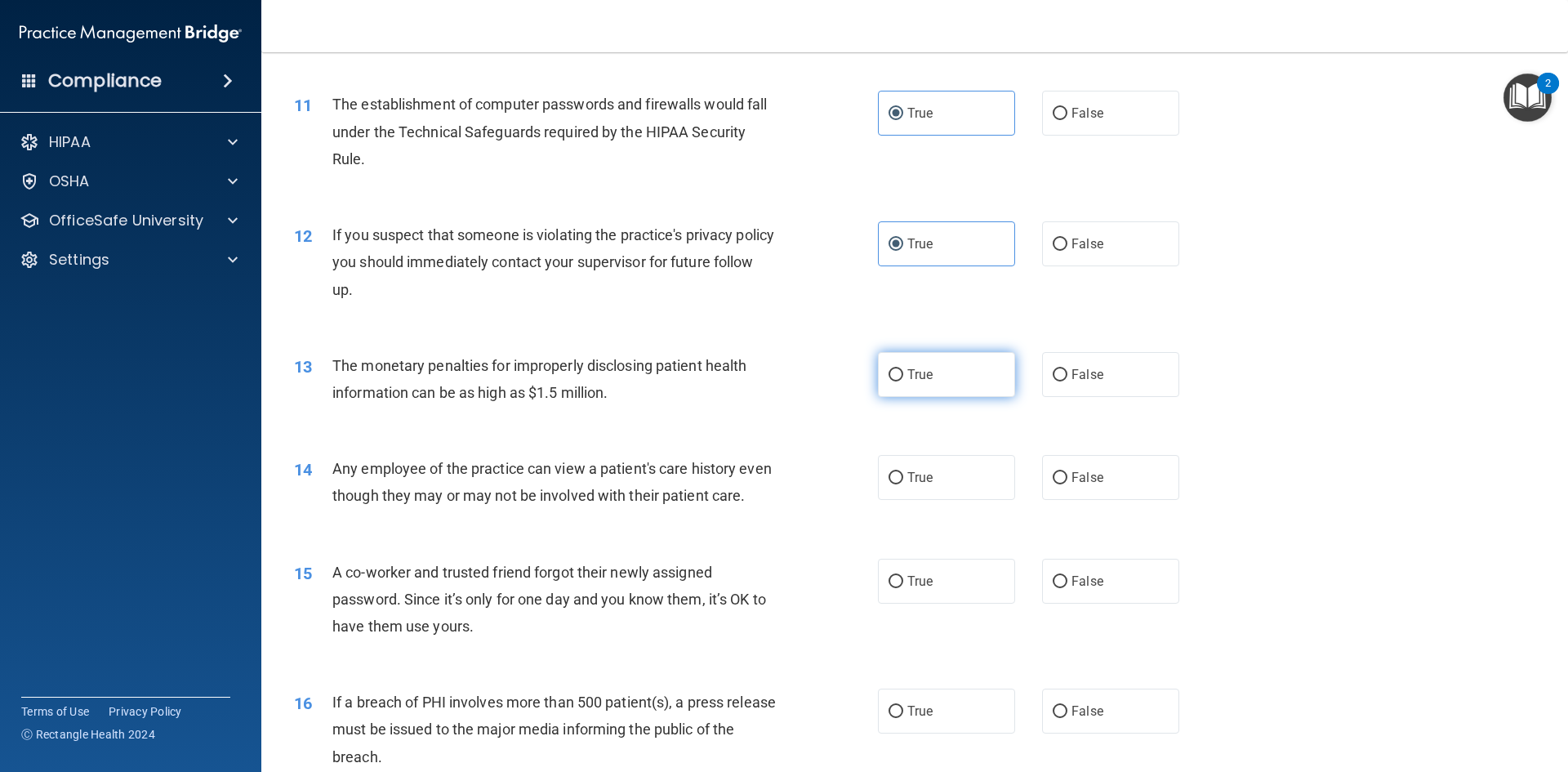
scroll to position [1226, 0]
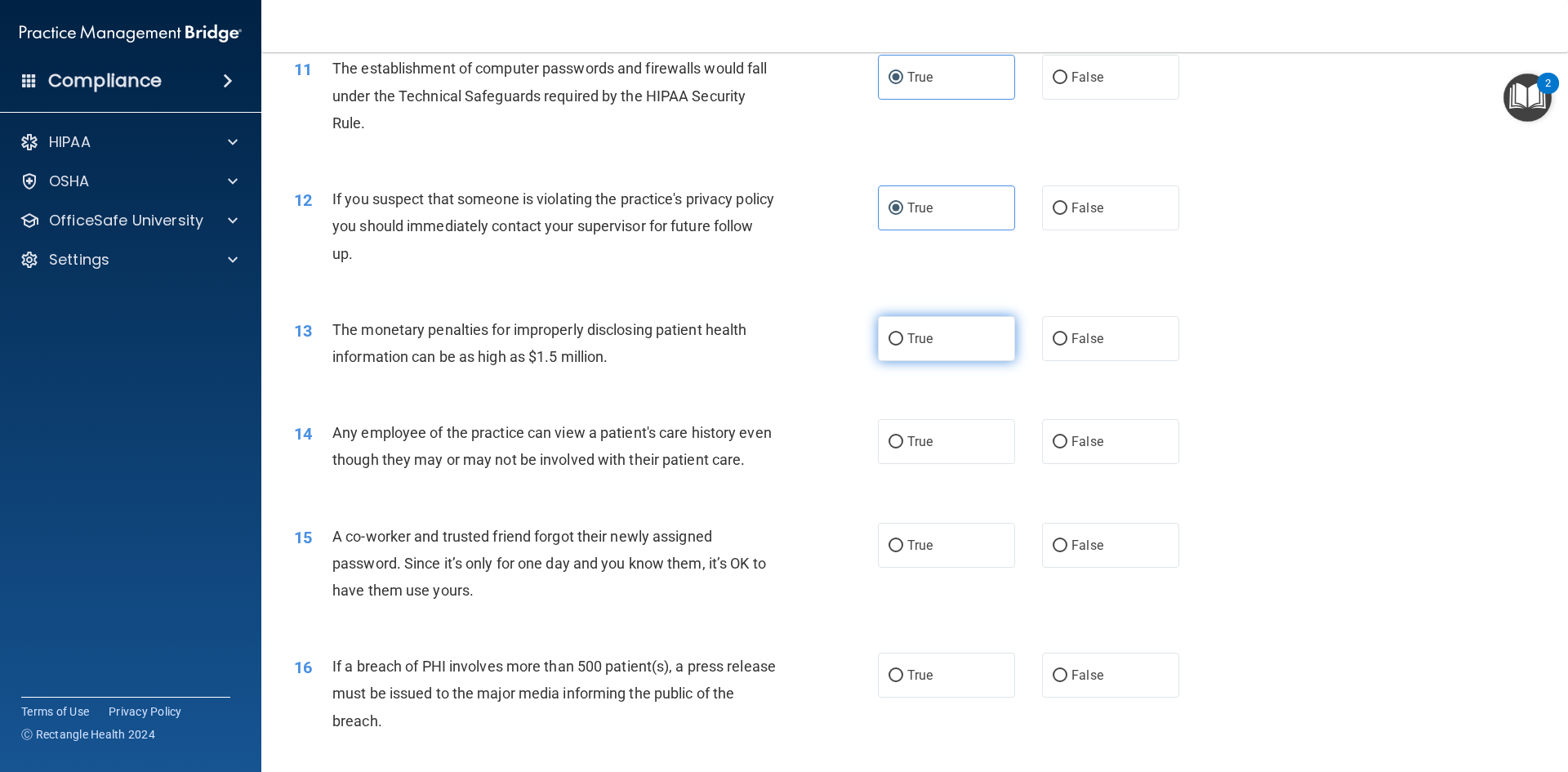
click at [946, 348] on label "True" at bounding box center [946, 339] width 137 height 45
click at [903, 346] on input "True" at bounding box center [896, 339] width 15 height 12
radio input "true"
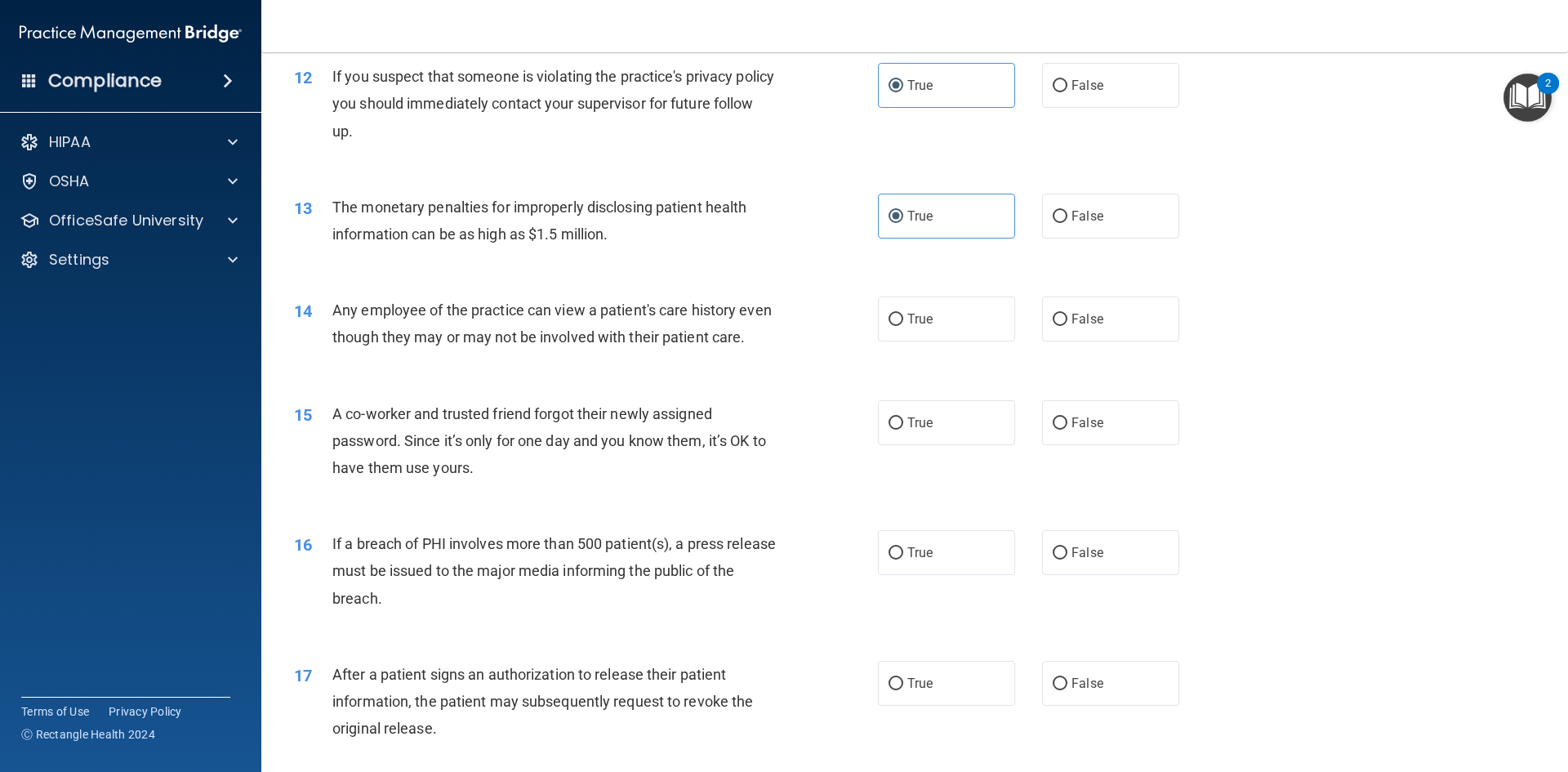
scroll to position [1389, 0]
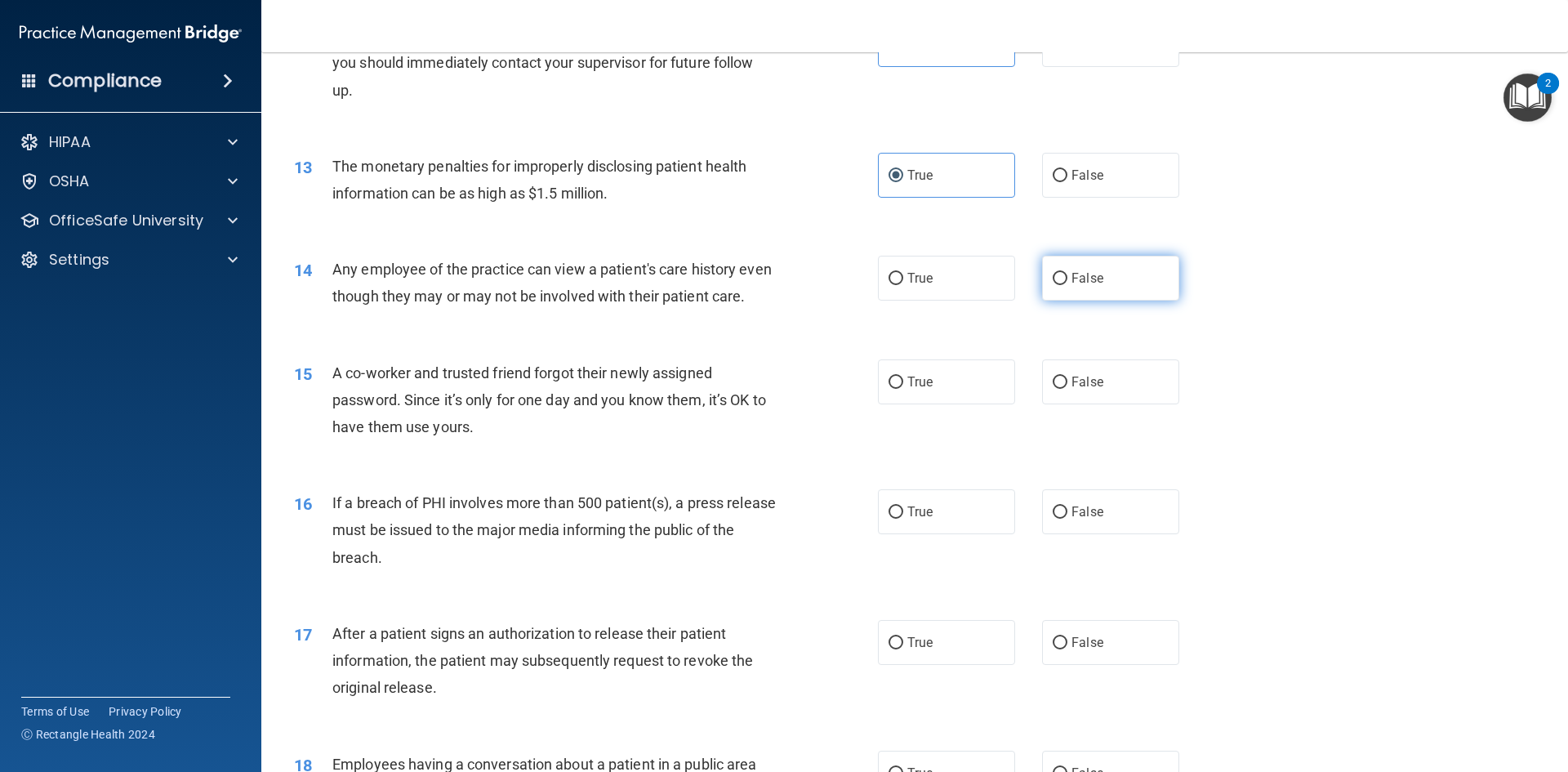
click at [1058, 270] on label "False" at bounding box center [1110, 279] width 137 height 45
click at [1058, 273] on input "False" at bounding box center [1061, 279] width 15 height 12
radio input "true"
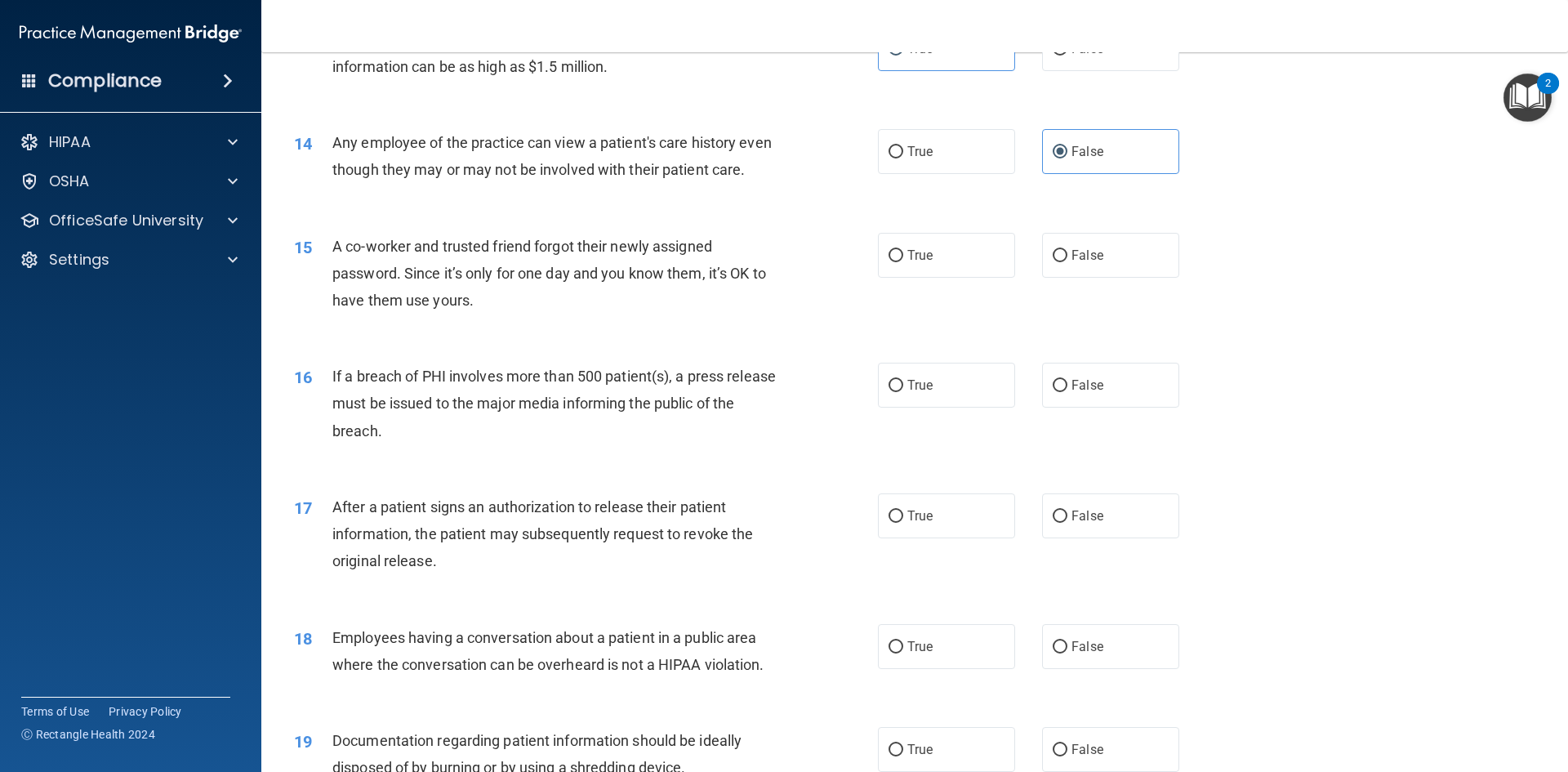
scroll to position [1553, 0]
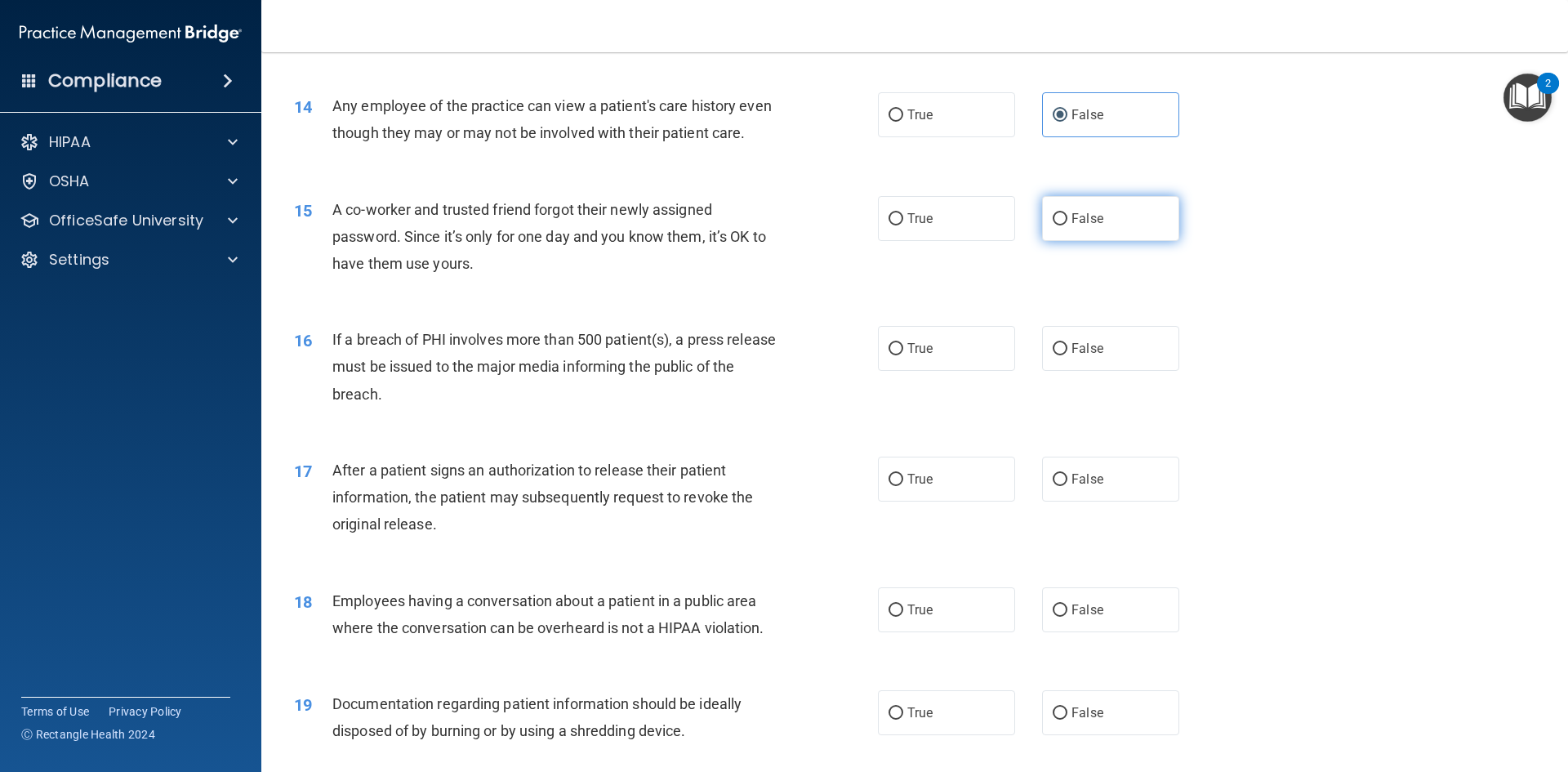
click at [1091, 232] on label "False" at bounding box center [1110, 219] width 137 height 45
click at [1067, 226] on input "False" at bounding box center [1061, 219] width 15 height 12
radio input "true"
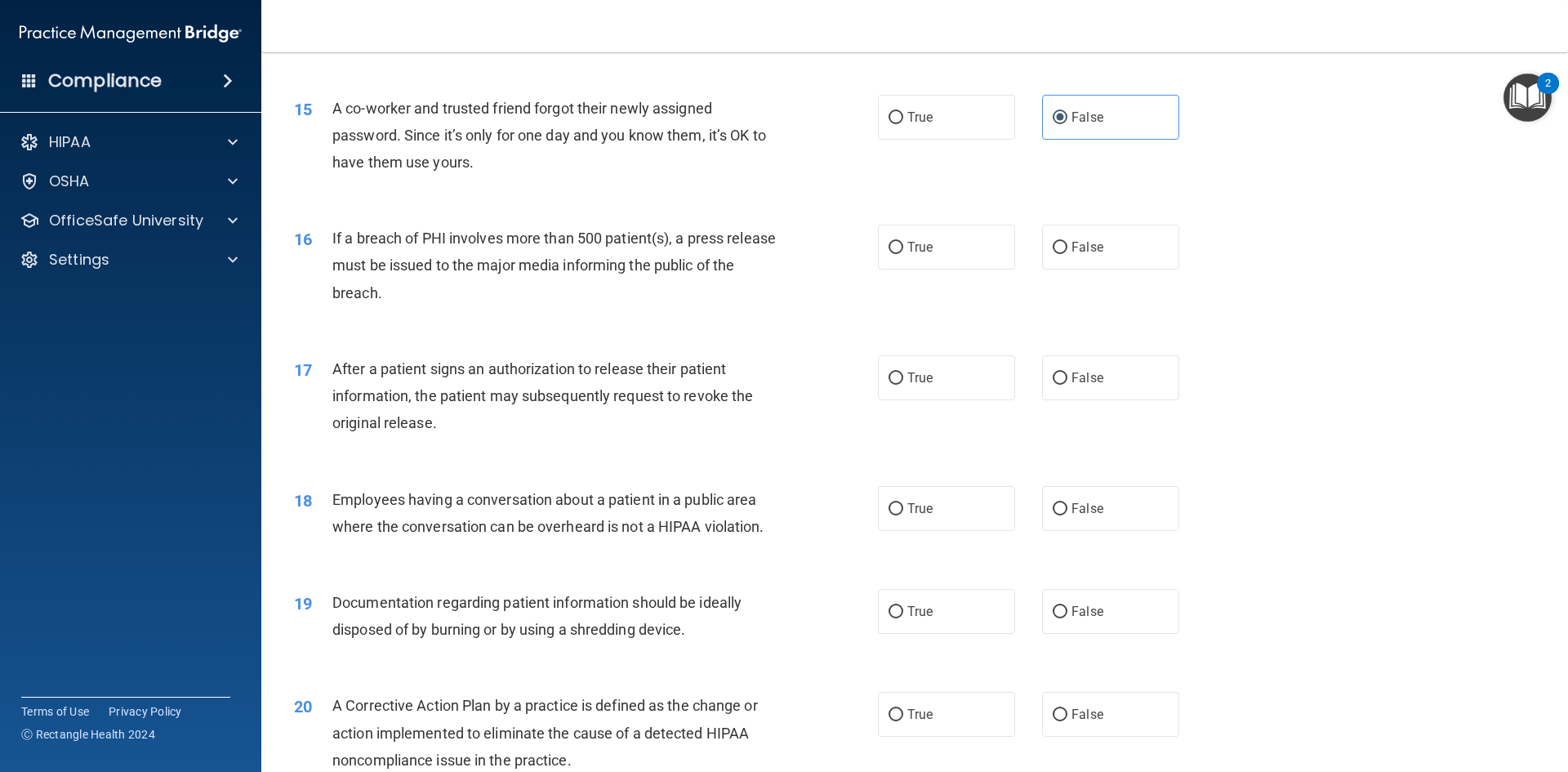
scroll to position [1716, 0]
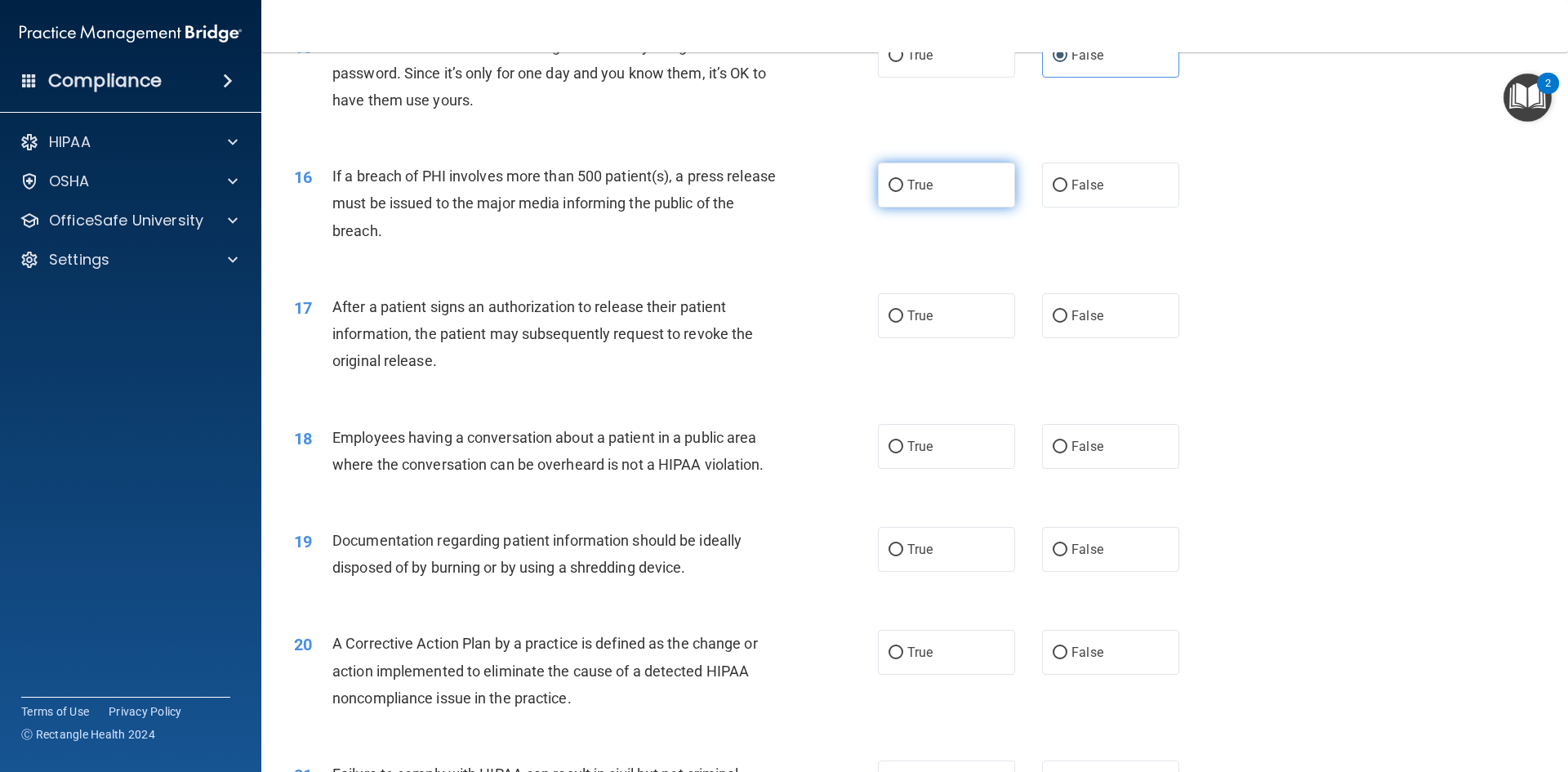
click at [908, 193] on span "True" at bounding box center [920, 185] width 26 height 15
click at [902, 192] on input "True" at bounding box center [896, 185] width 15 height 12
radio input "true"
click at [898, 338] on label "True" at bounding box center [946, 316] width 137 height 45
click at [898, 323] on input "True" at bounding box center [896, 317] width 15 height 12
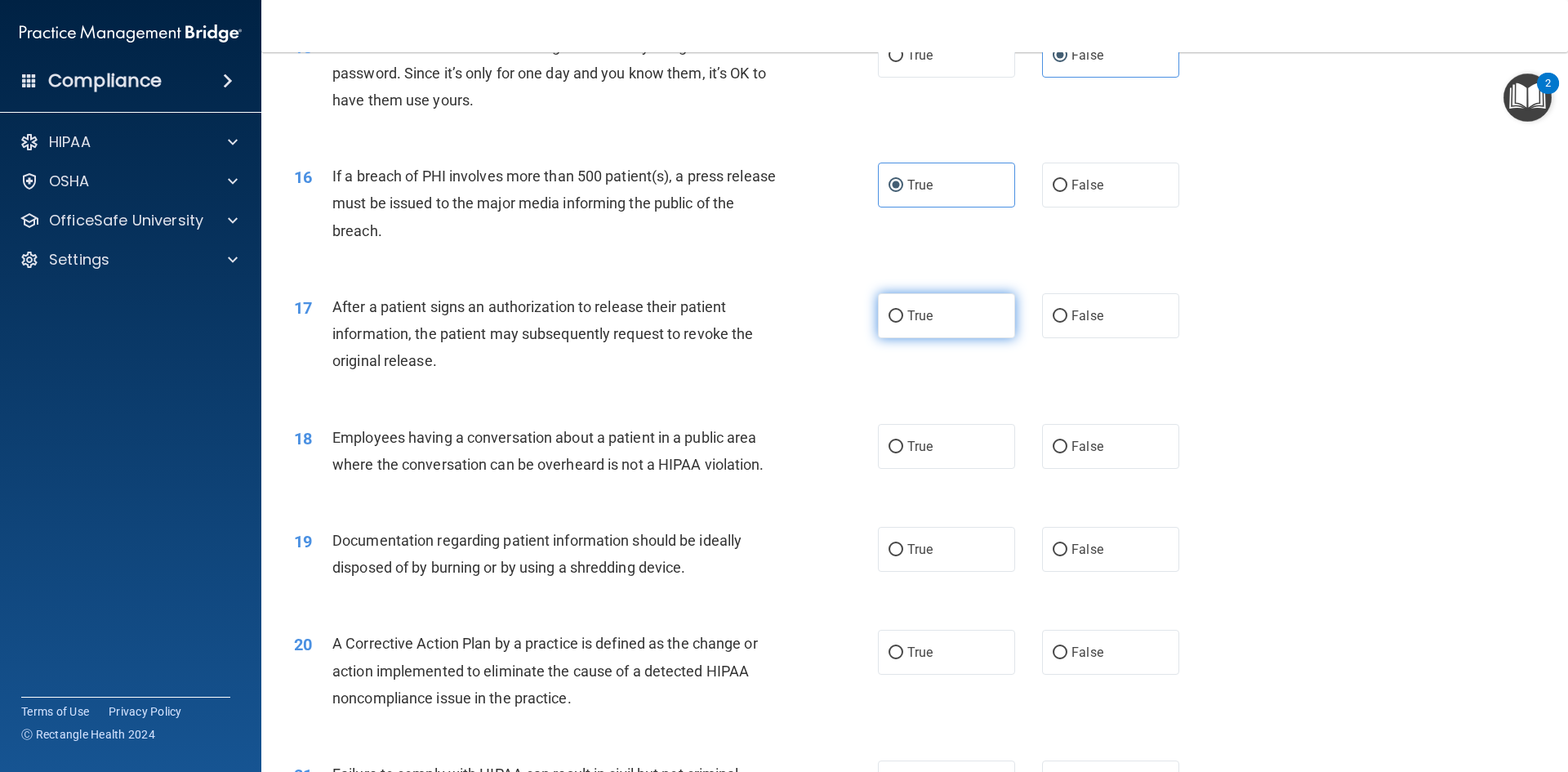
radio input "true"
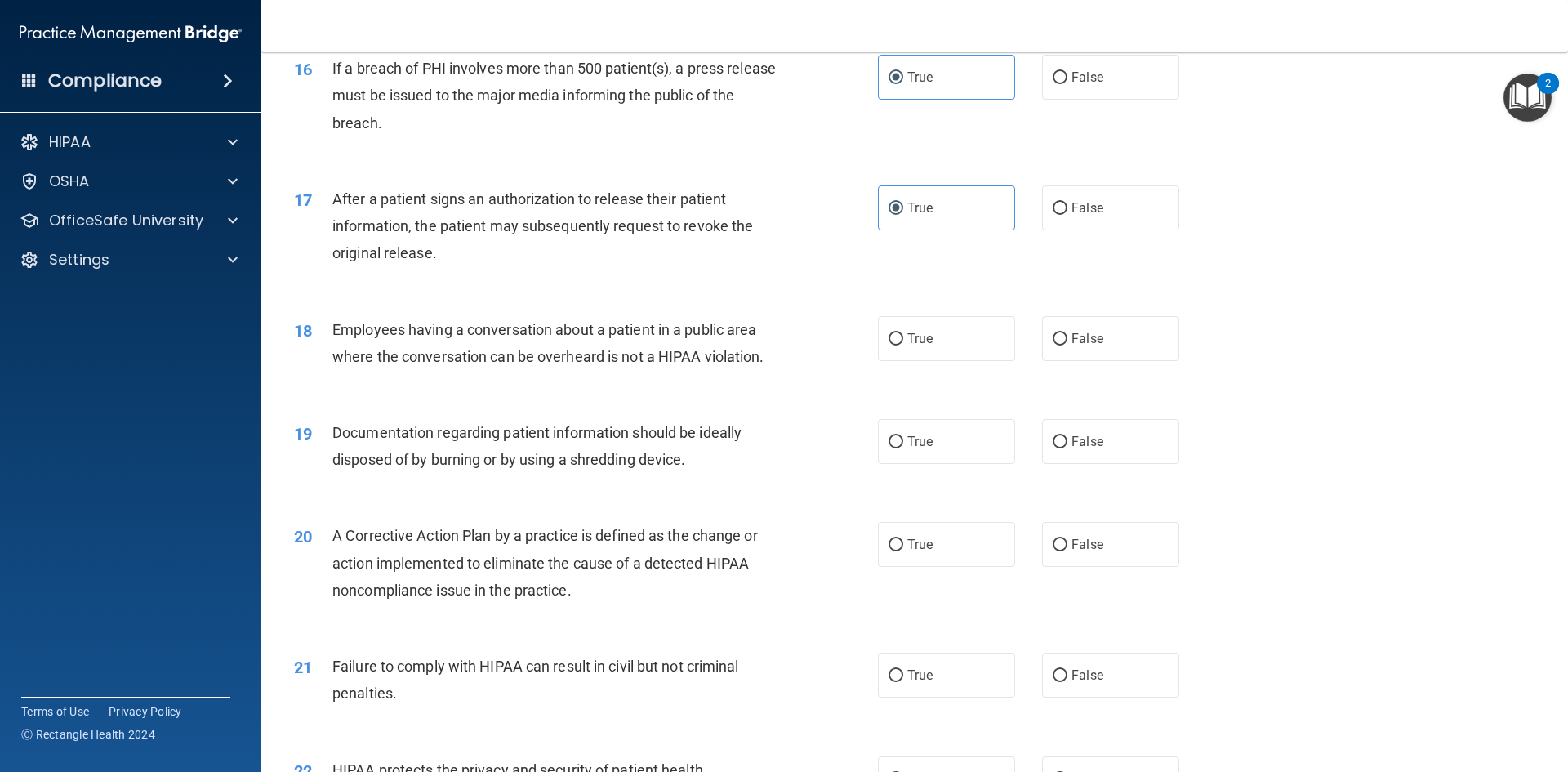
scroll to position [1879, 0]
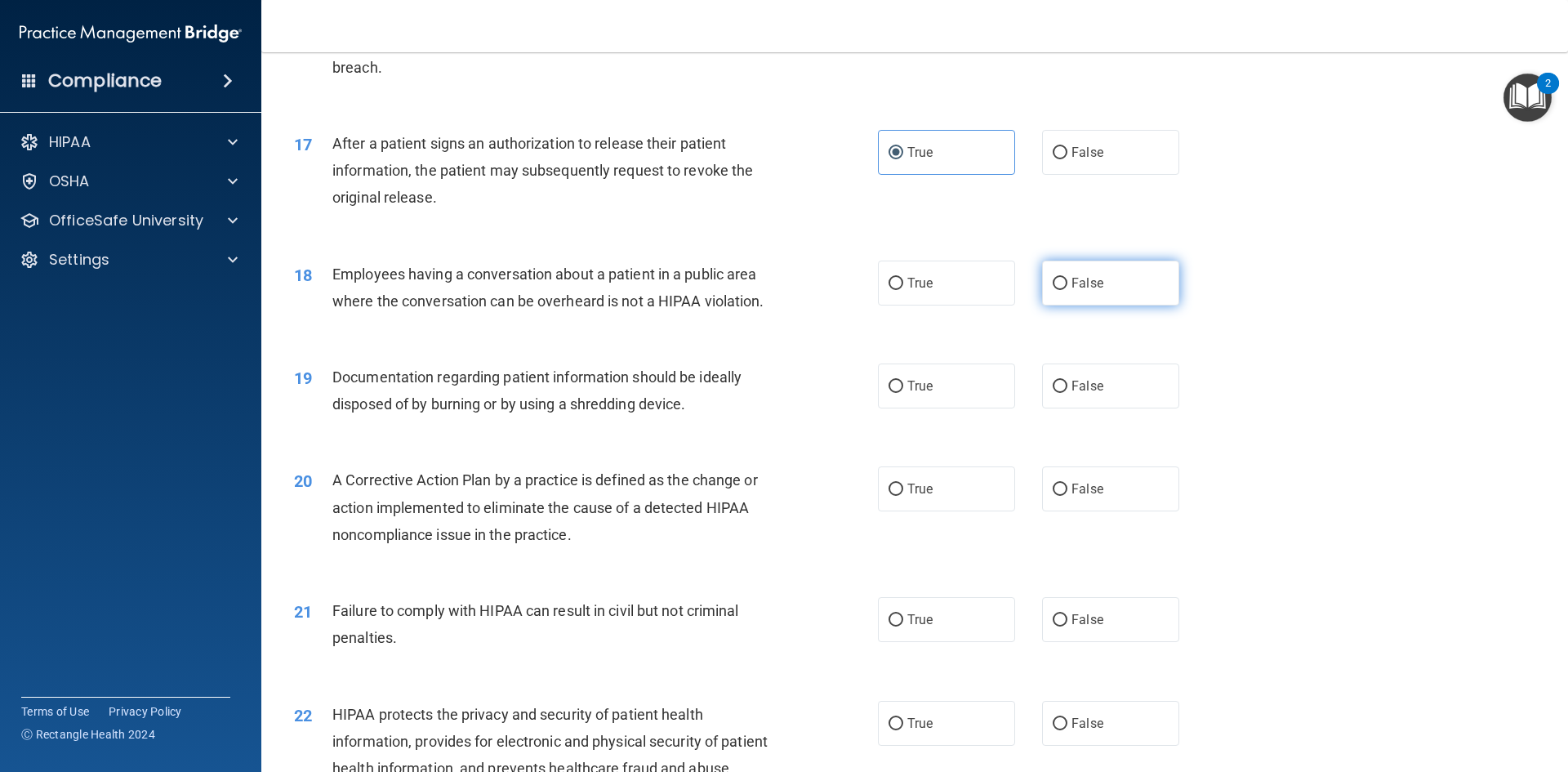
click at [1064, 305] on label "False" at bounding box center [1110, 283] width 137 height 45
click at [1064, 290] on input "False" at bounding box center [1061, 283] width 15 height 12
radio input "true"
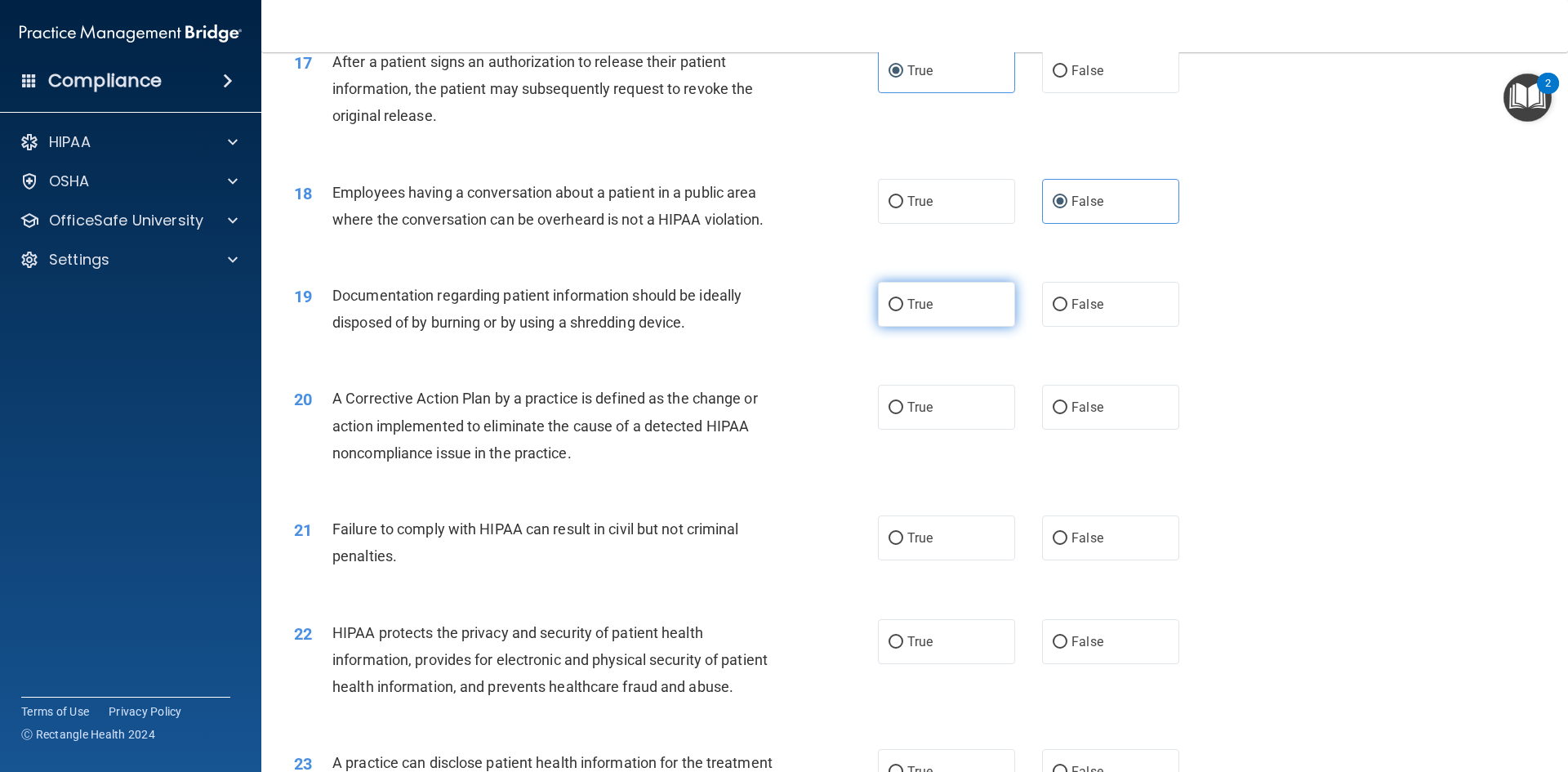
click at [944, 315] on label "True" at bounding box center [946, 304] width 137 height 45
click at [903, 311] on input "True" at bounding box center [896, 305] width 15 height 12
radio input "true"
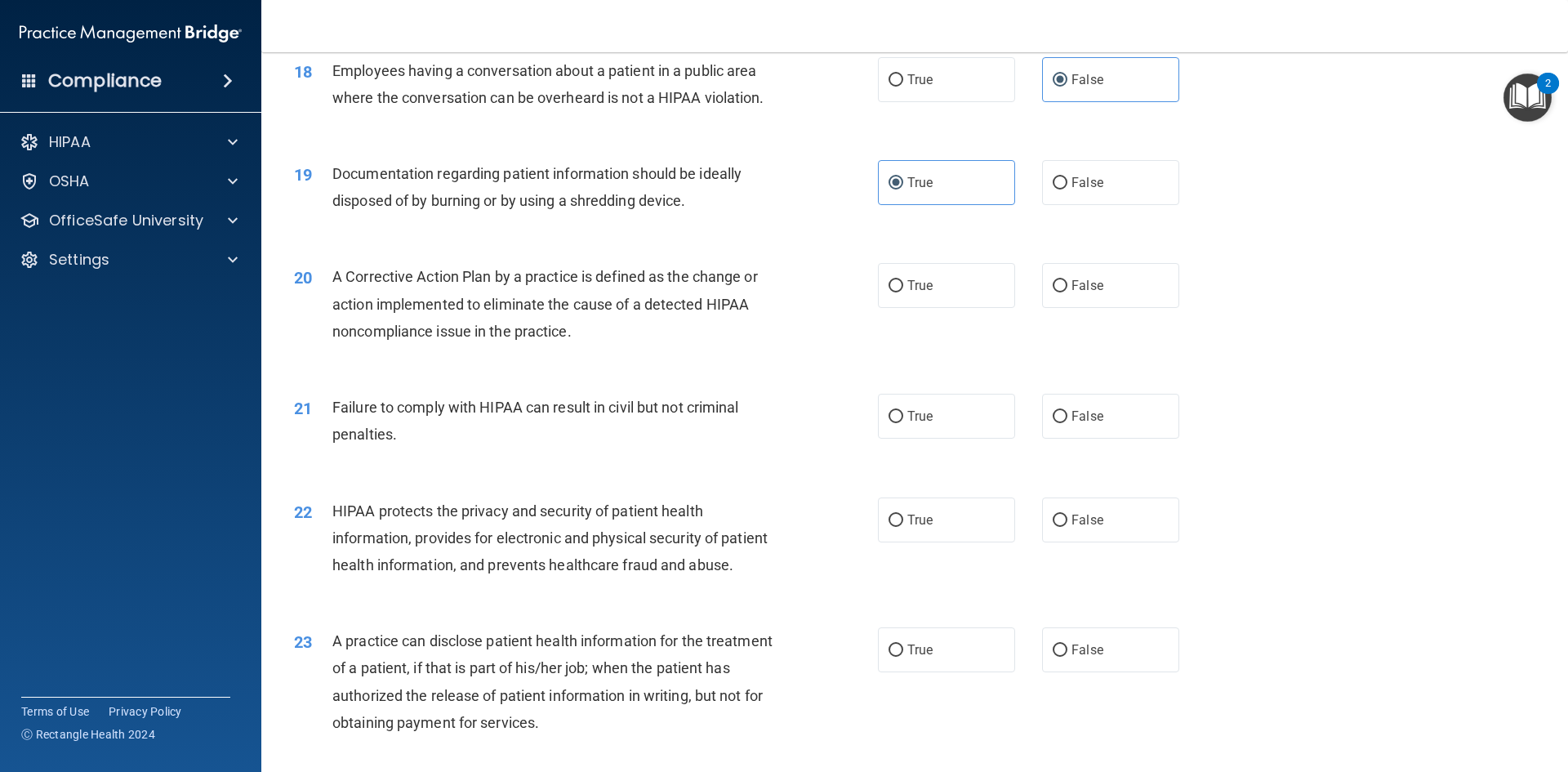
scroll to position [2124, 0]
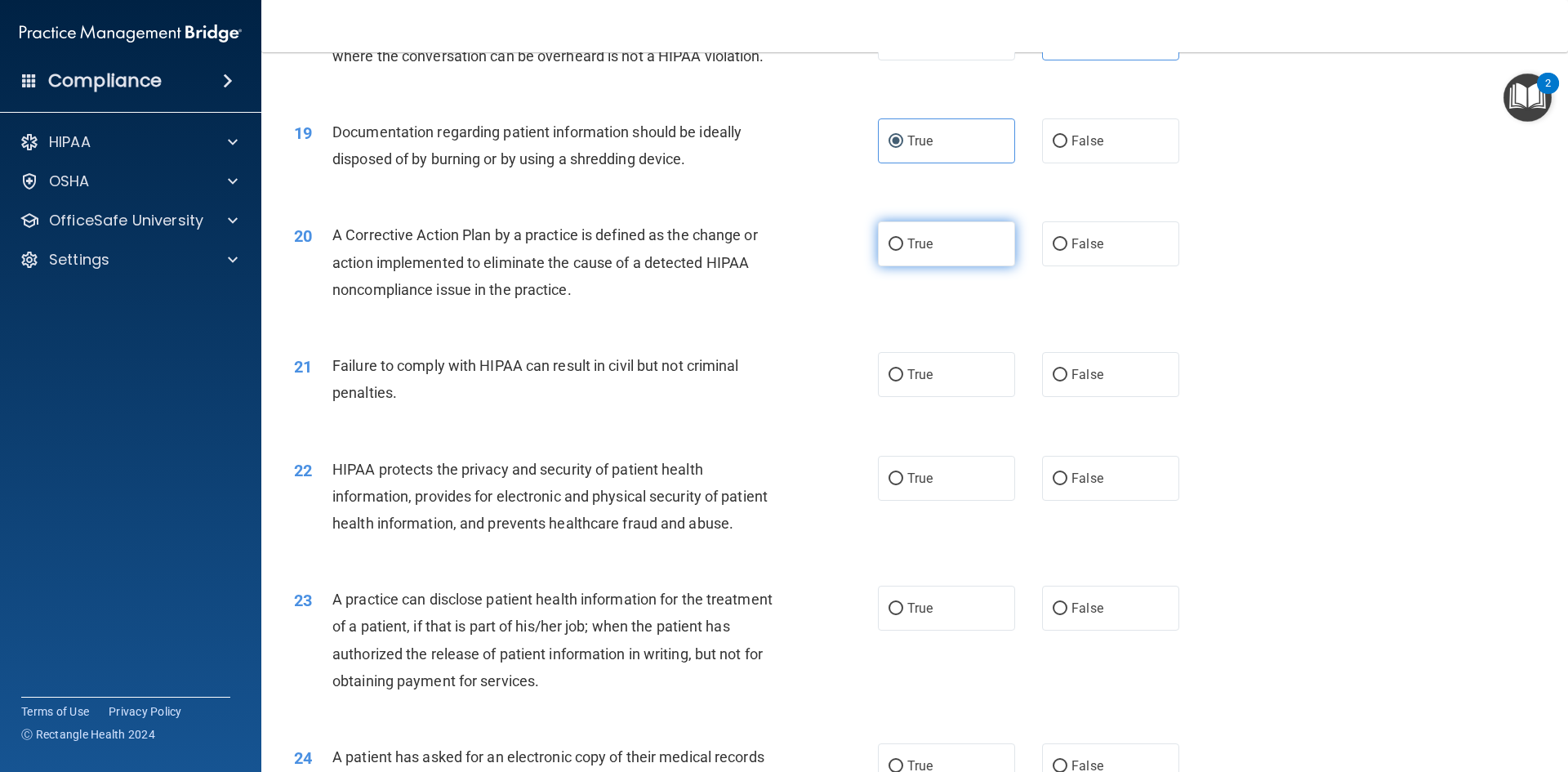
click at [912, 251] on span "True" at bounding box center [920, 244] width 26 height 15
click at [903, 250] on input "True" at bounding box center [896, 245] width 15 height 12
radio input "true"
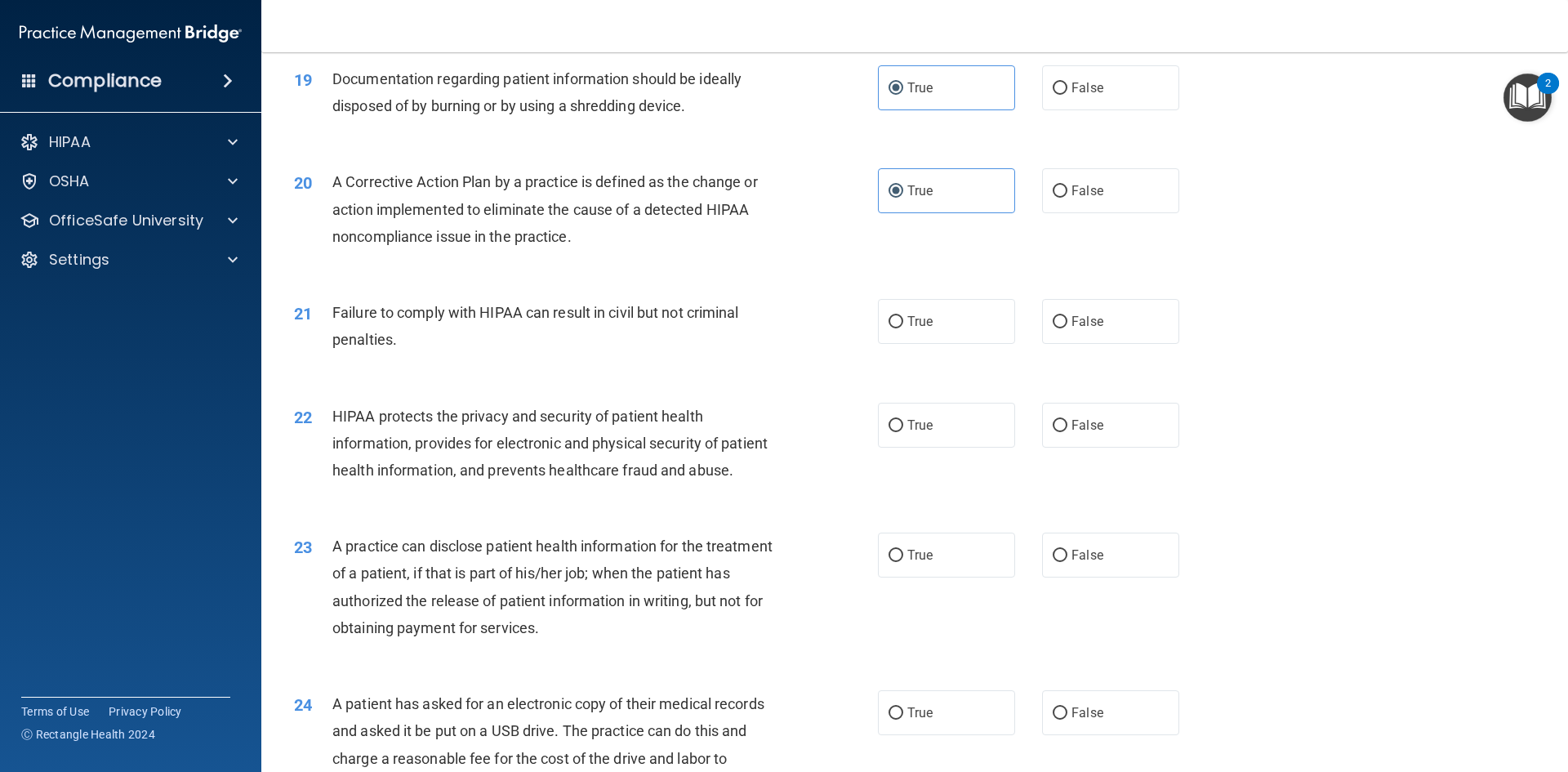
scroll to position [2206, 0]
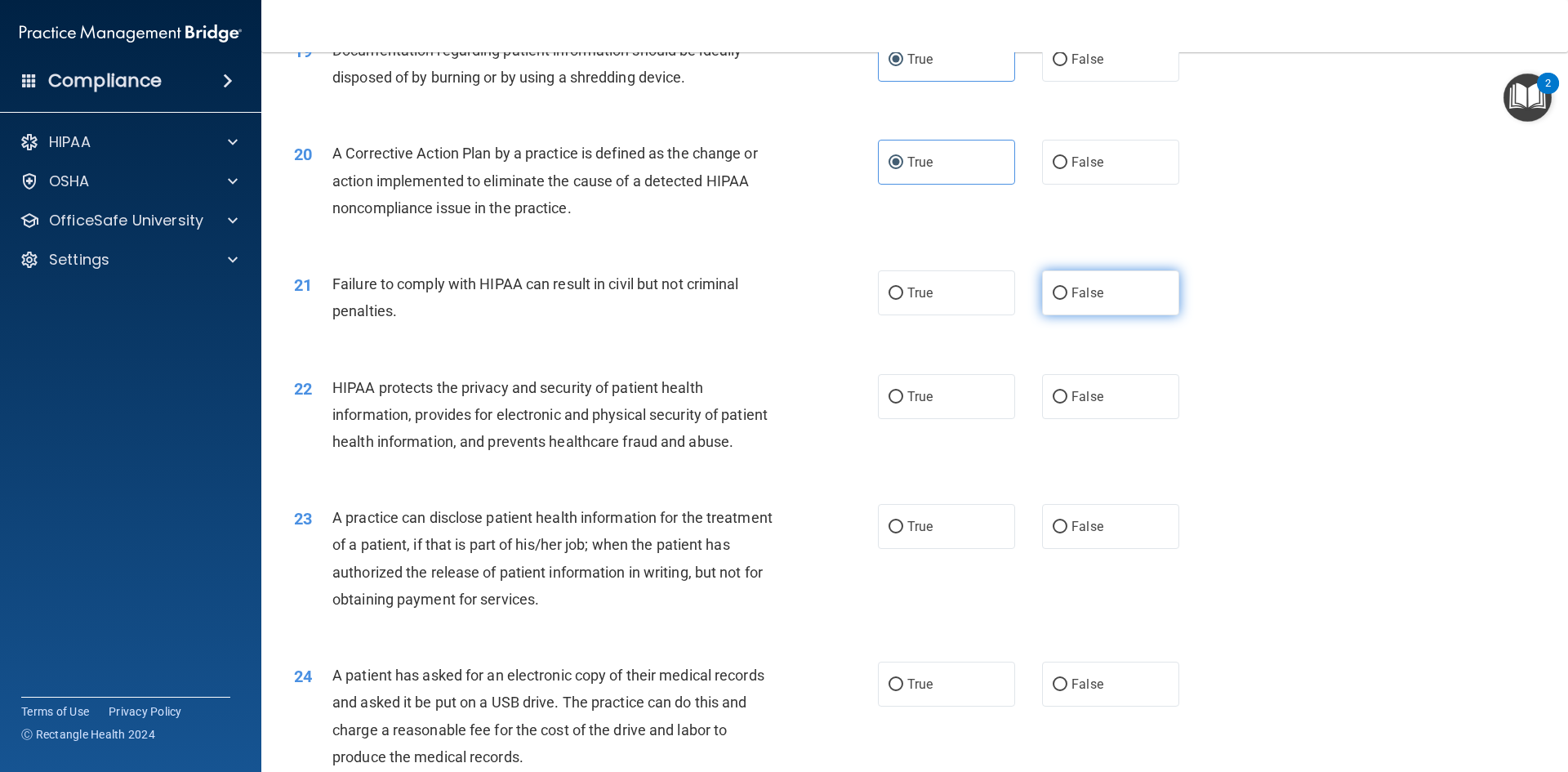
click at [1074, 300] on span "False" at bounding box center [1088, 293] width 32 height 15
click at [1067, 300] on input "False" at bounding box center [1061, 293] width 15 height 12
radio input "true"
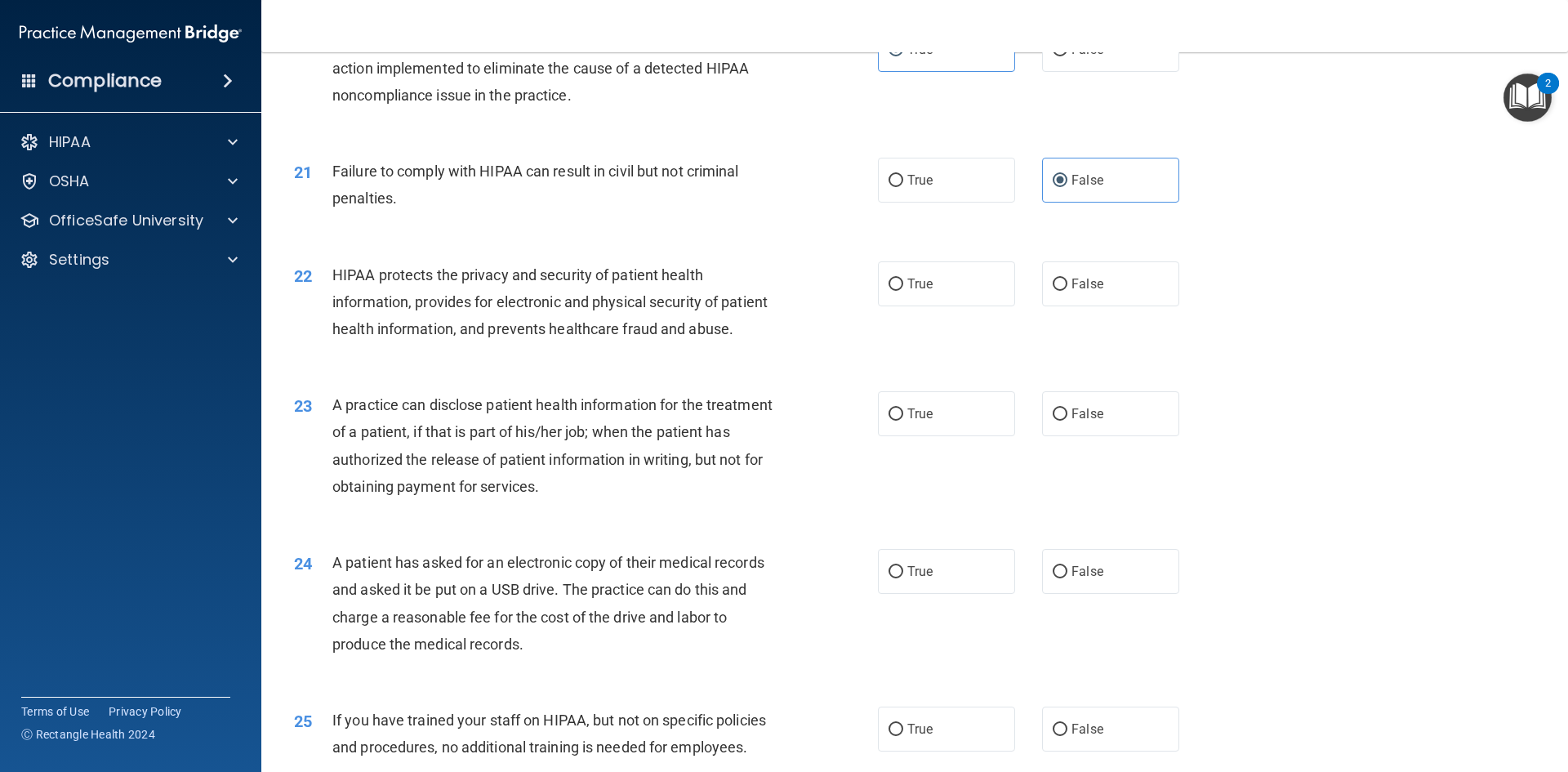
scroll to position [2370, 0]
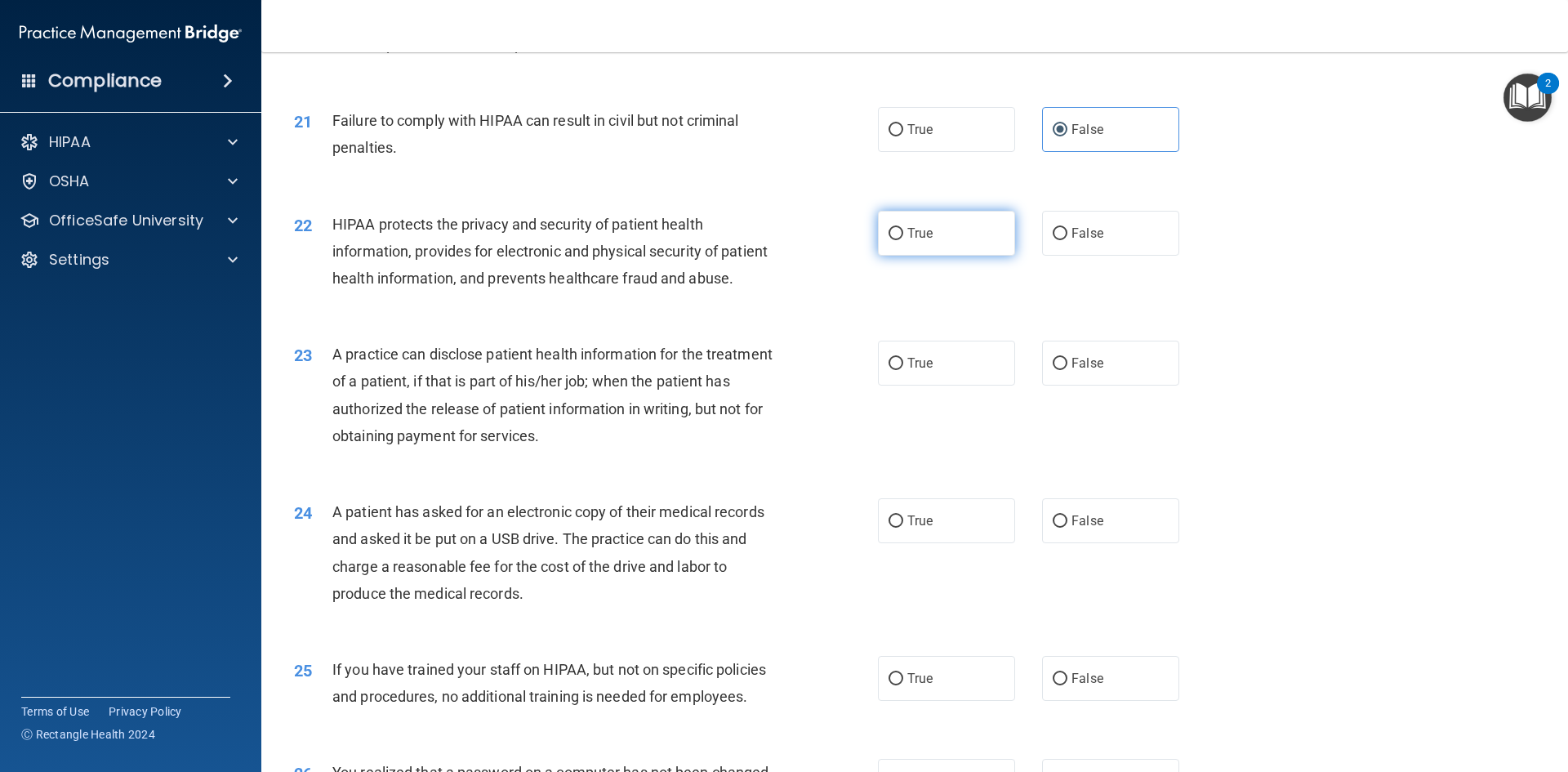
click at [941, 256] on label "True" at bounding box center [946, 233] width 137 height 45
click at [903, 240] on input "True" at bounding box center [896, 233] width 15 height 12
radio input "true"
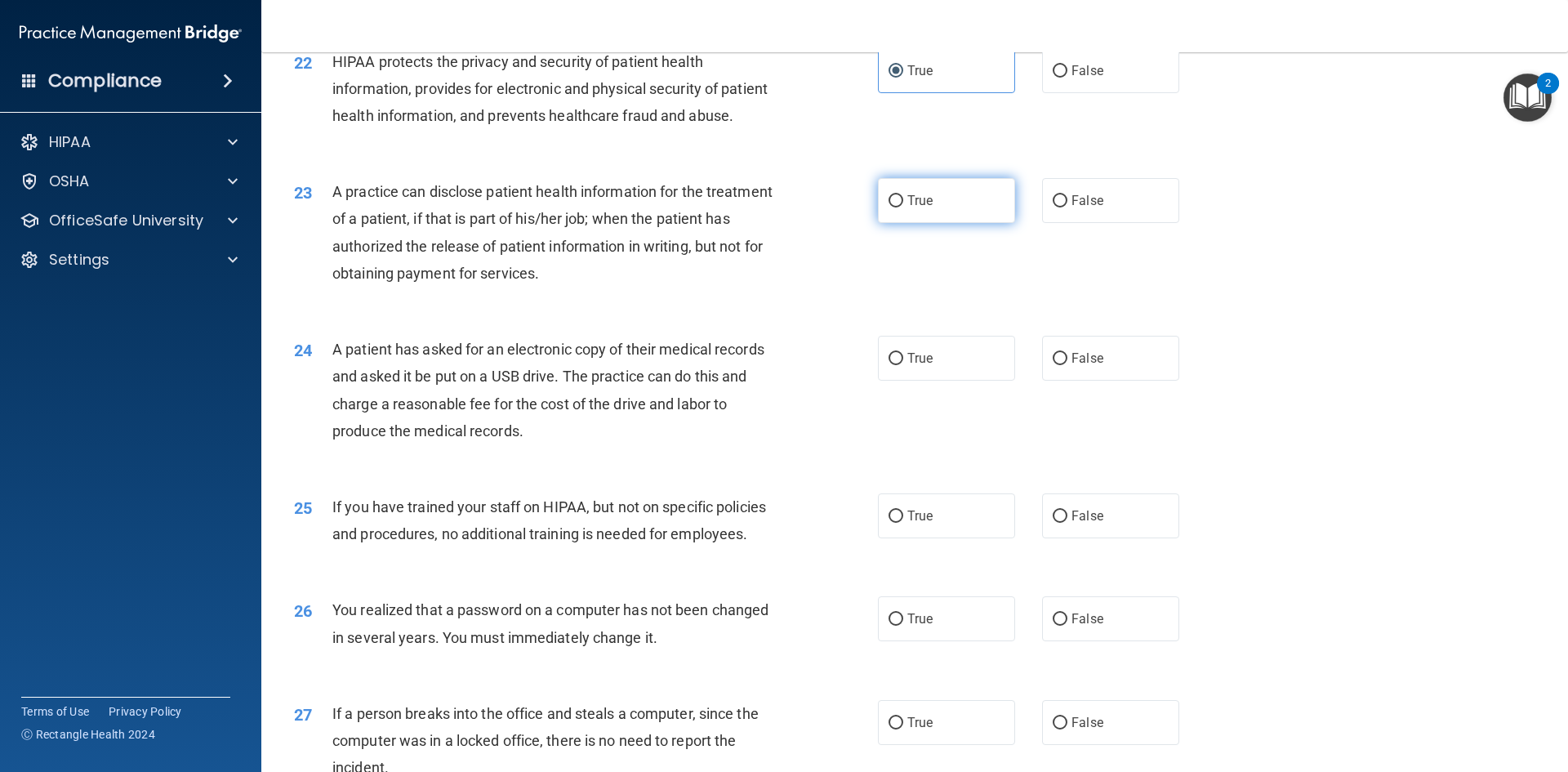
scroll to position [2533, 0]
click at [944, 222] on label "True" at bounding box center [946, 200] width 137 height 45
click at [903, 207] on input "True" at bounding box center [896, 200] width 15 height 12
radio input "true"
click at [908, 366] on span "True" at bounding box center [920, 357] width 26 height 15
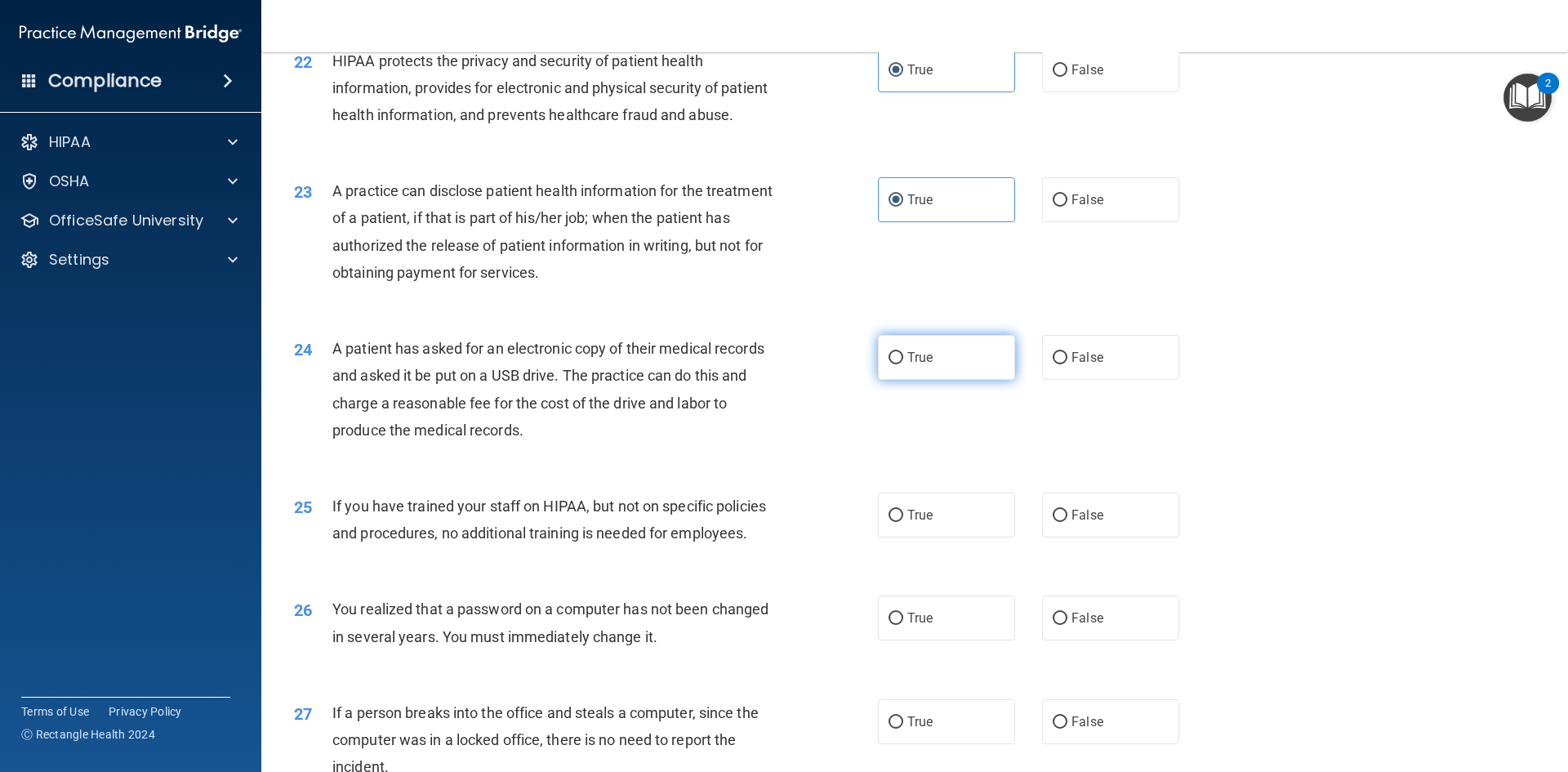
click at [903, 365] on input "True" at bounding box center [896, 358] width 15 height 12
radio input "true"
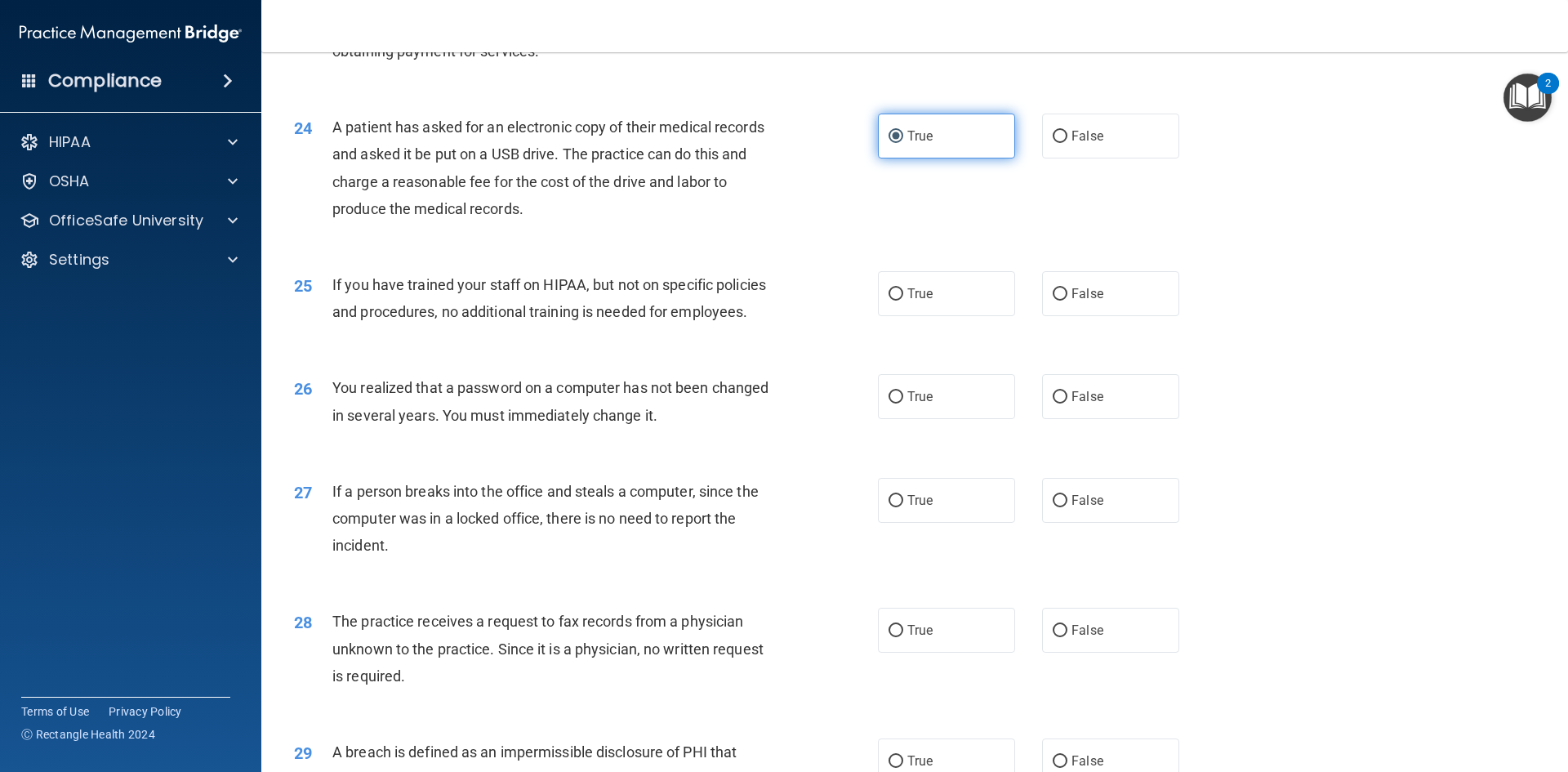
scroll to position [2778, 0]
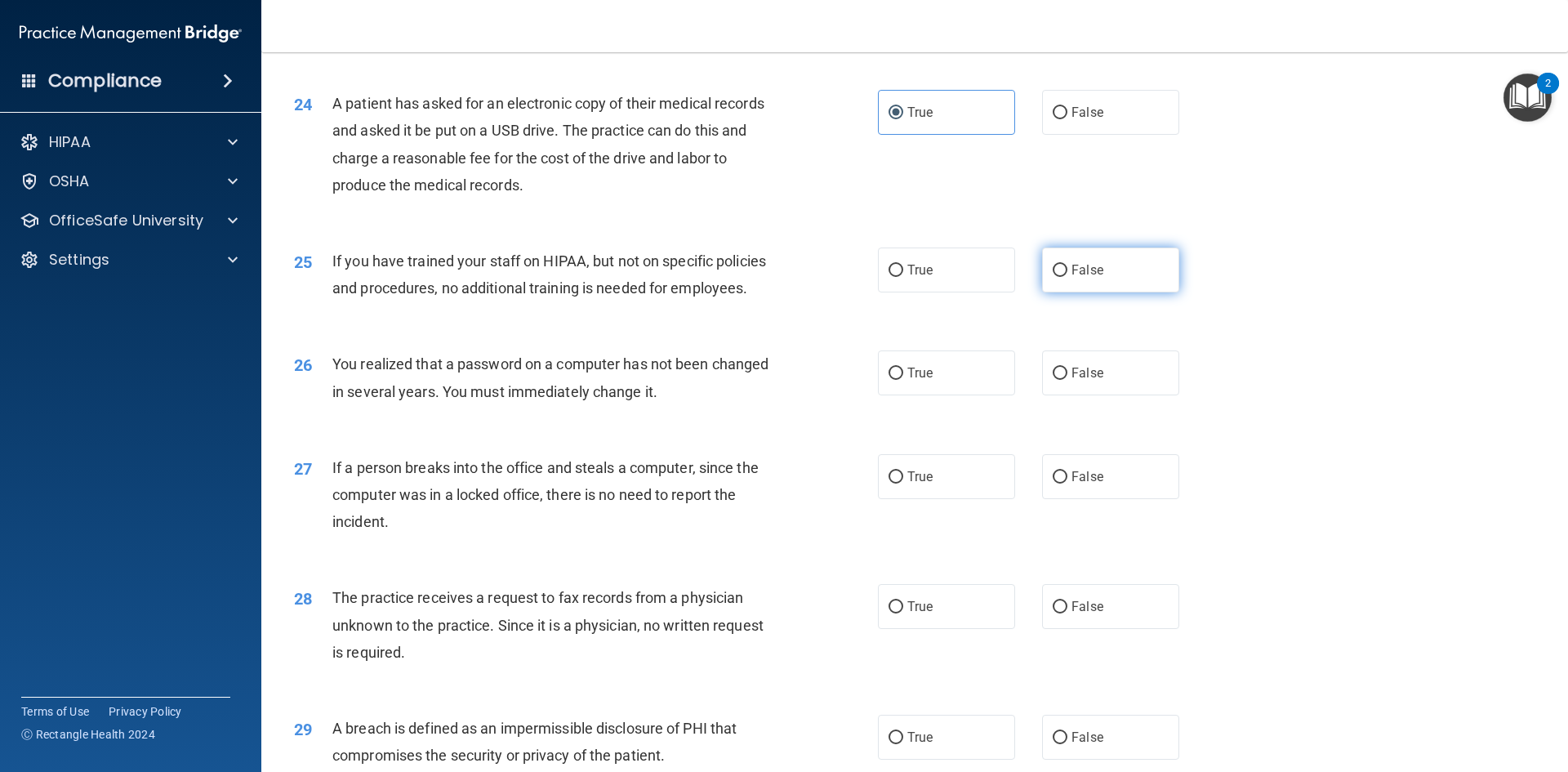
click at [1061, 293] on label "False" at bounding box center [1110, 270] width 137 height 45
click at [1061, 277] on input "False" at bounding box center [1061, 270] width 15 height 12
radio input "true"
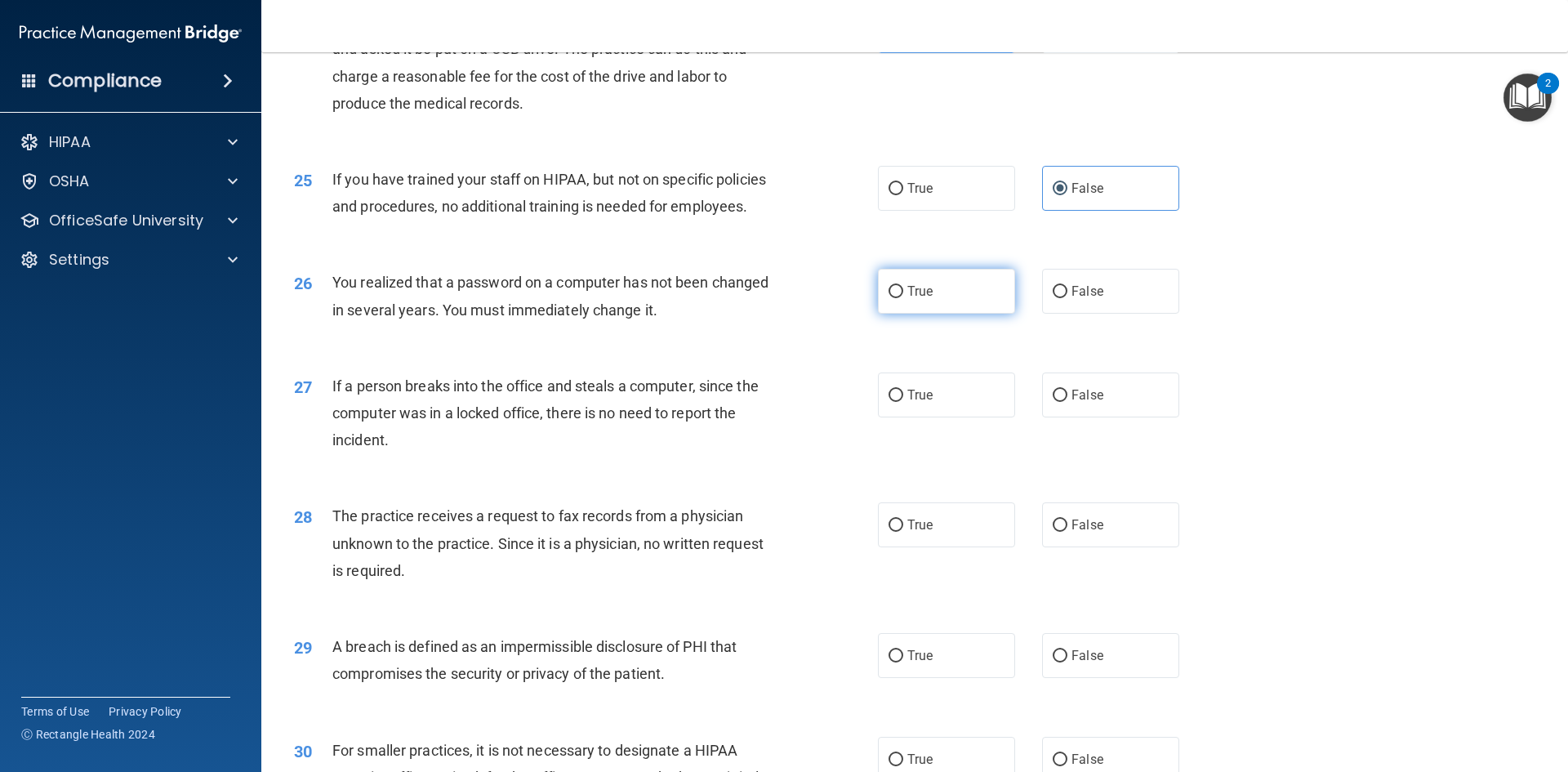
click at [907, 314] on label "True" at bounding box center [946, 292] width 137 height 45
click at [903, 299] on input "True" at bounding box center [896, 292] width 15 height 12
radio input "true"
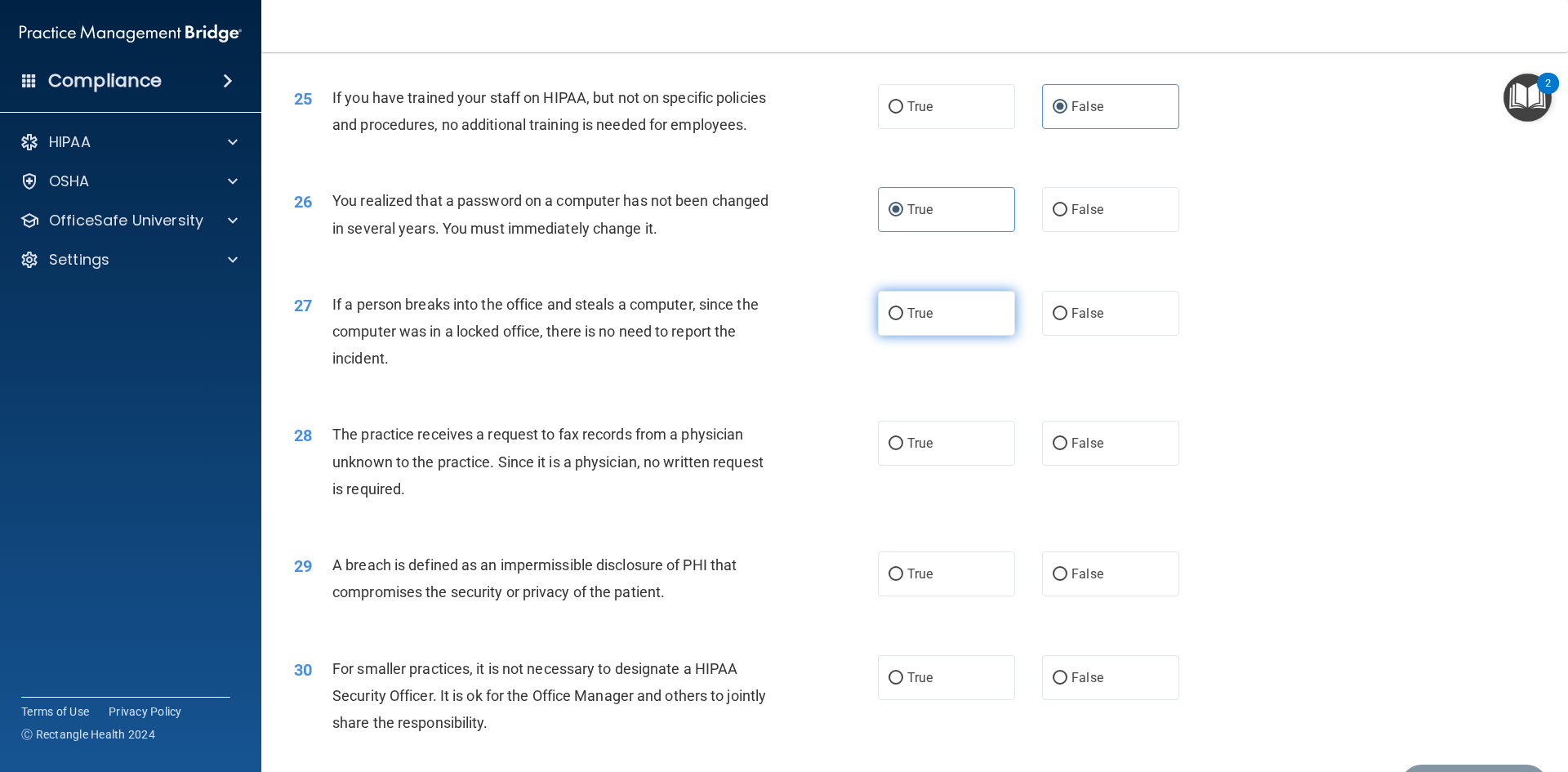
scroll to position [3024, 0]
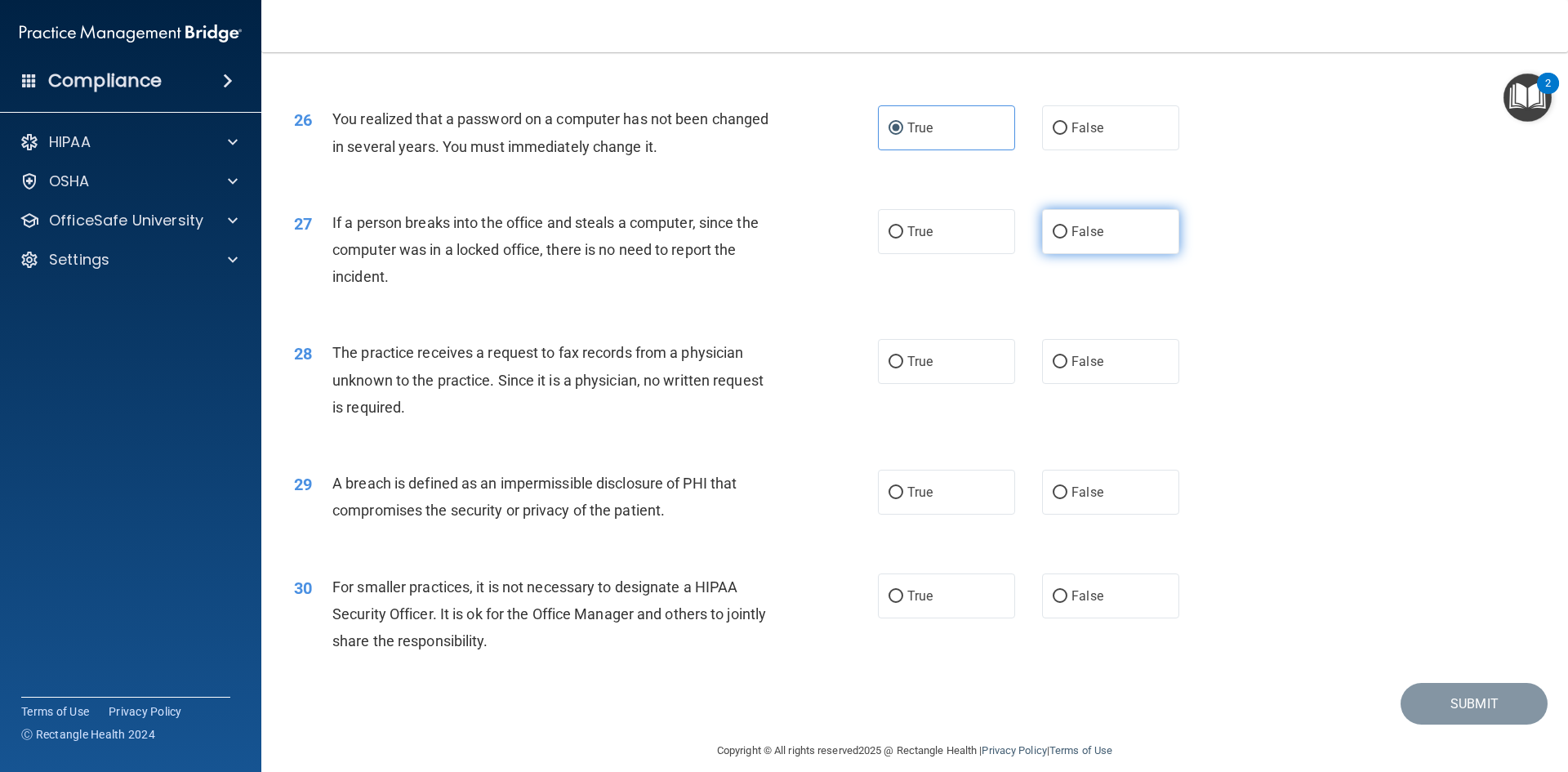
click at [1053, 239] on input "False" at bounding box center [1061, 232] width 15 height 12
radio input "true"
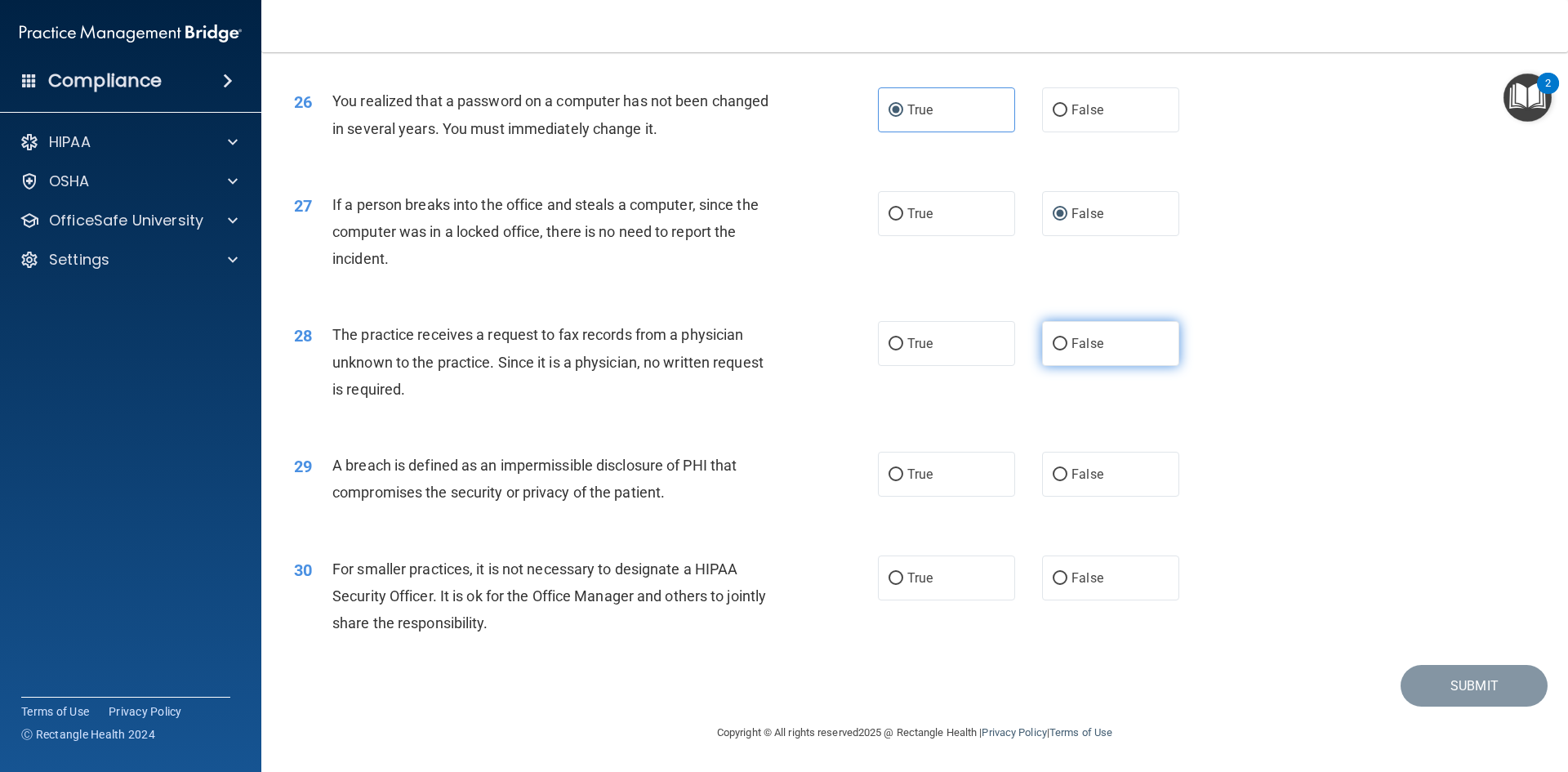
click at [1063, 341] on label "False" at bounding box center [1110, 344] width 137 height 45
click at [1063, 341] on input "False" at bounding box center [1061, 344] width 15 height 12
radio input "true"
click at [920, 481] on span "True" at bounding box center [920, 474] width 26 height 15
click at [903, 481] on input "True" at bounding box center [896, 474] width 15 height 12
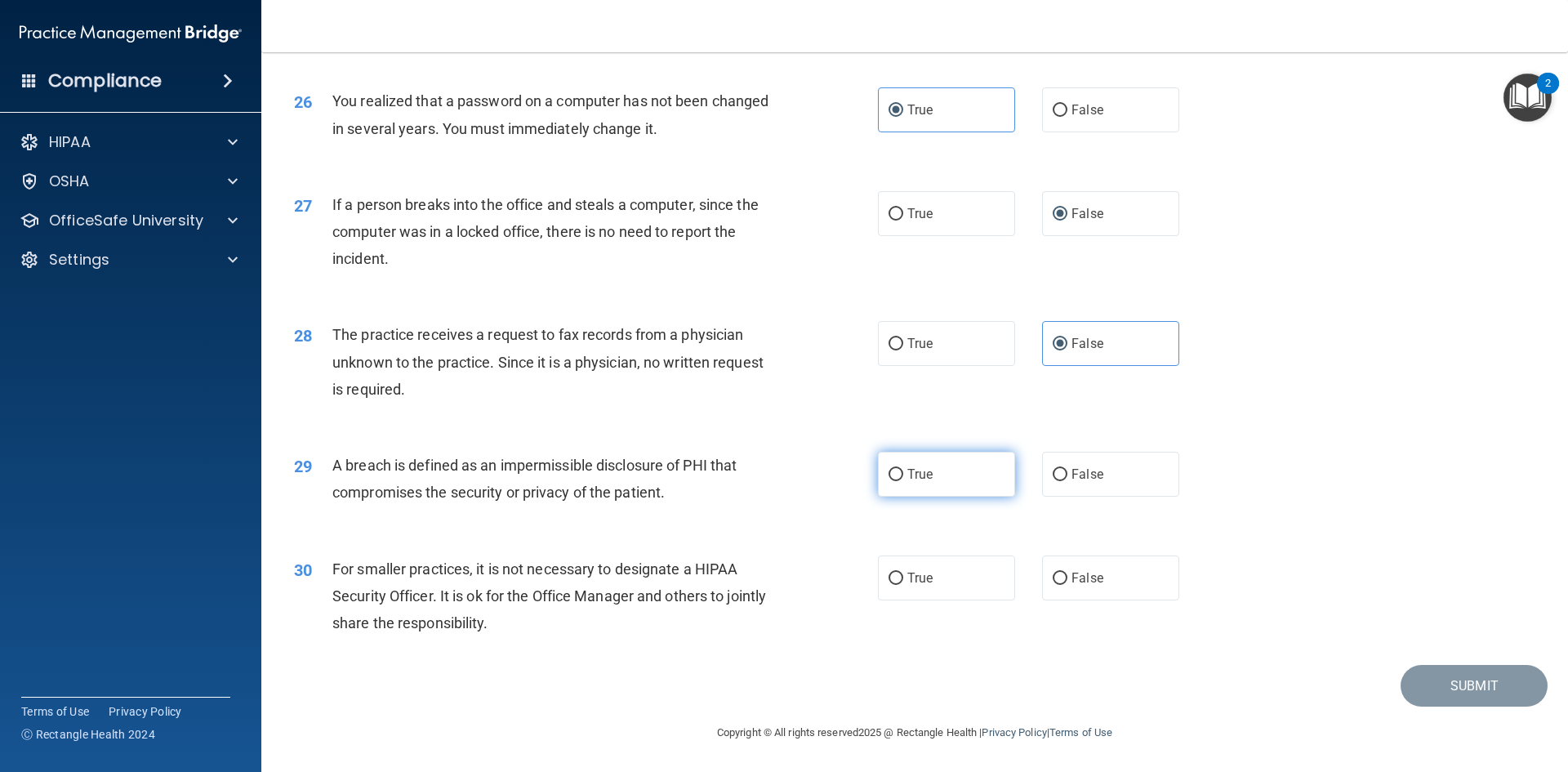
radio input "true"
click at [988, 576] on label "True" at bounding box center [946, 578] width 137 height 45
click at [903, 576] on input "True" at bounding box center [896, 578] width 15 height 12
radio input "true"
click at [1450, 690] on button "Submit" at bounding box center [1474, 686] width 147 height 42
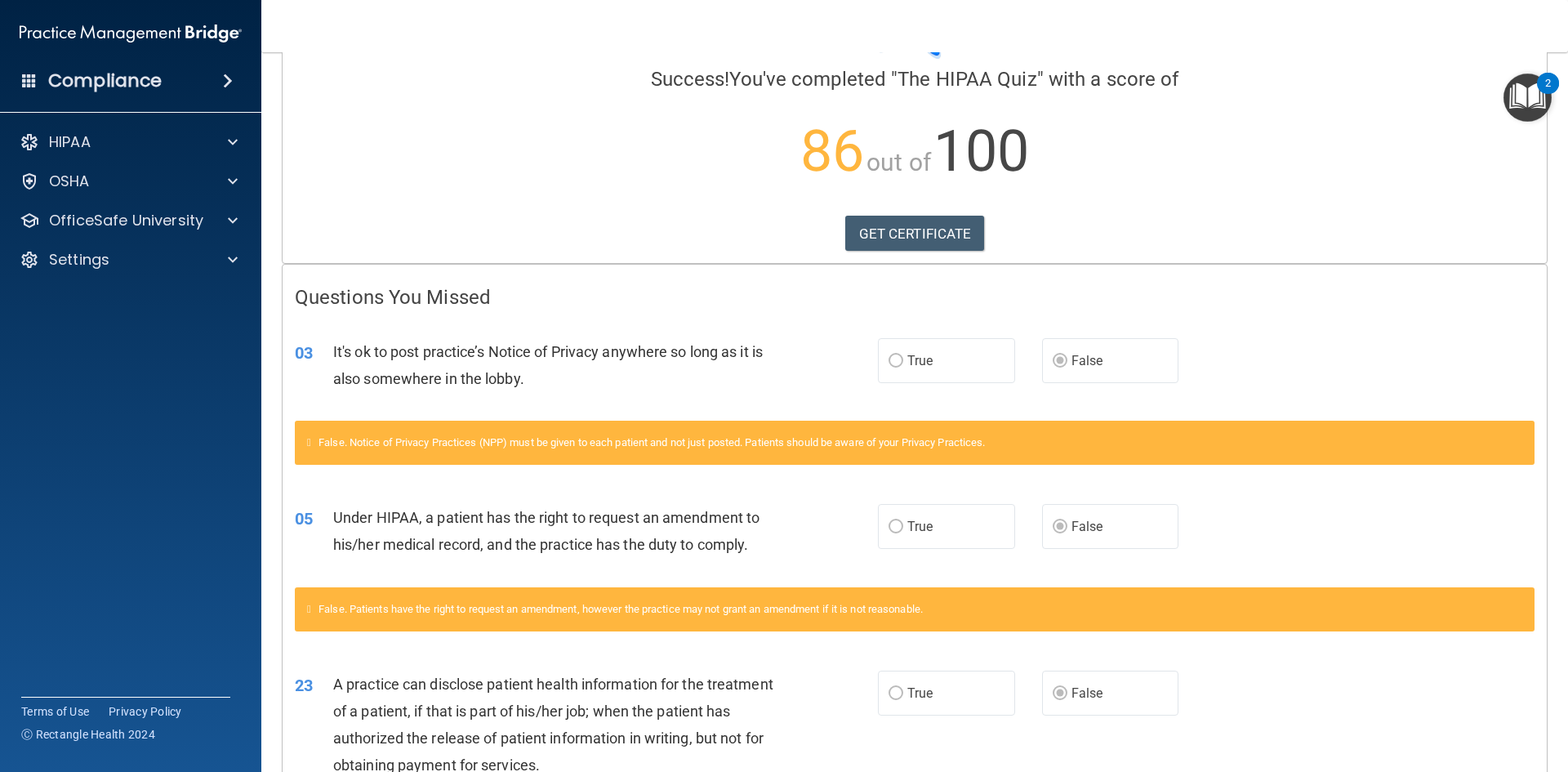
scroll to position [82, 0]
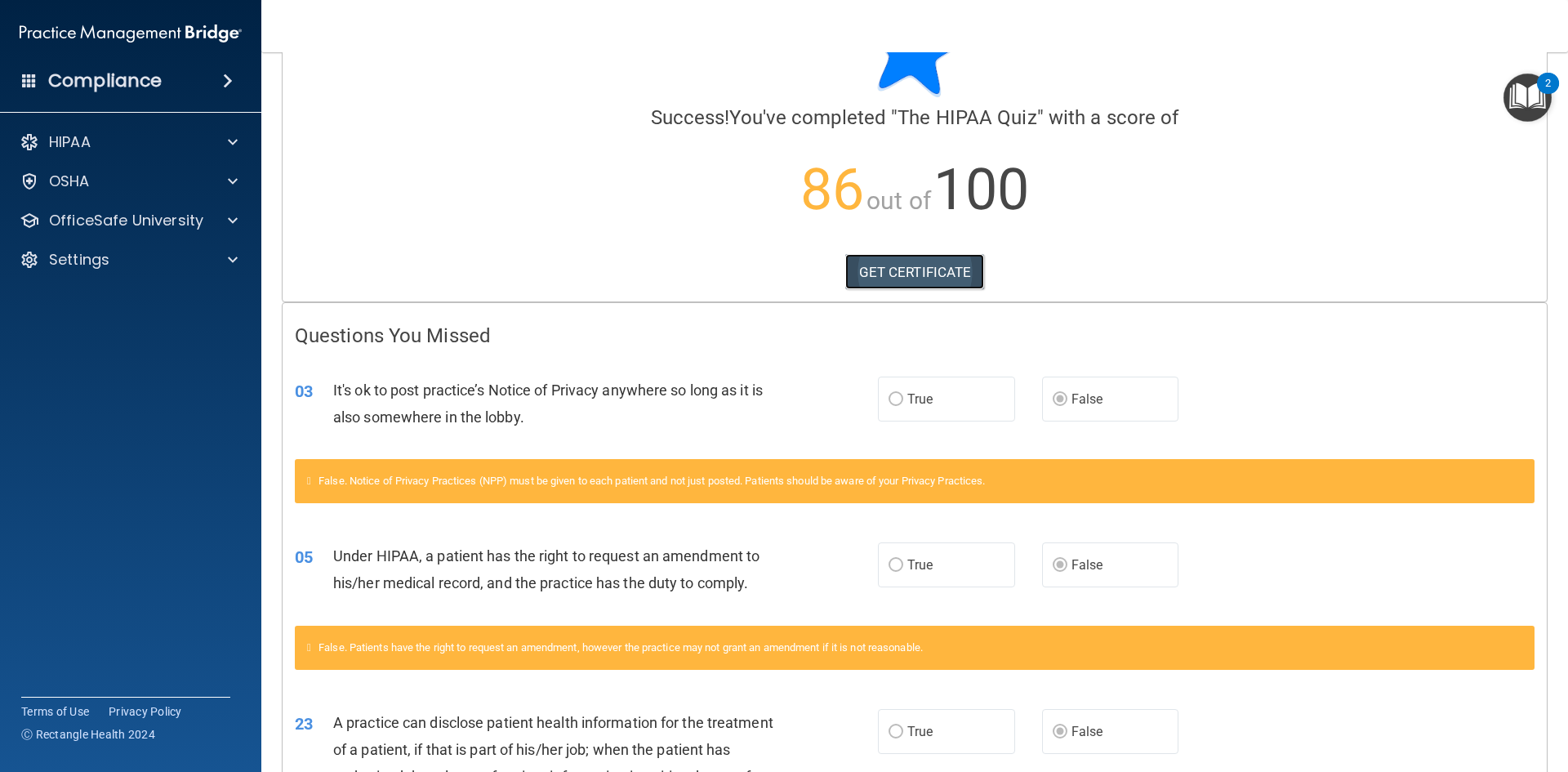
click at [920, 279] on link "GET CERTIFICATE" at bounding box center [915, 272] width 140 height 36
click at [149, 215] on p "OfficeSafe University" at bounding box center [126, 220] width 154 height 20
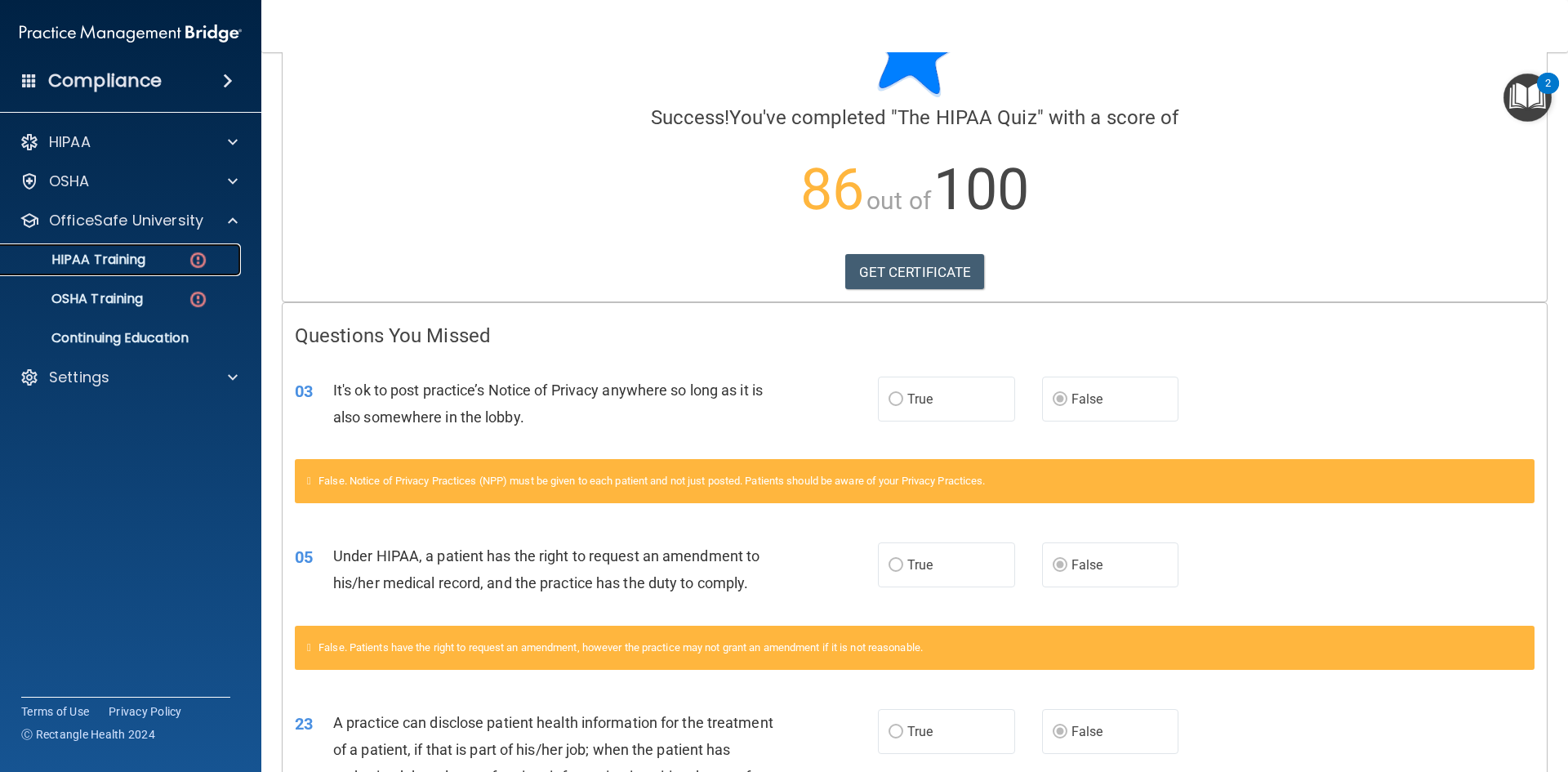
click at [152, 249] on link "HIPAA Training" at bounding box center [112, 260] width 257 height 33
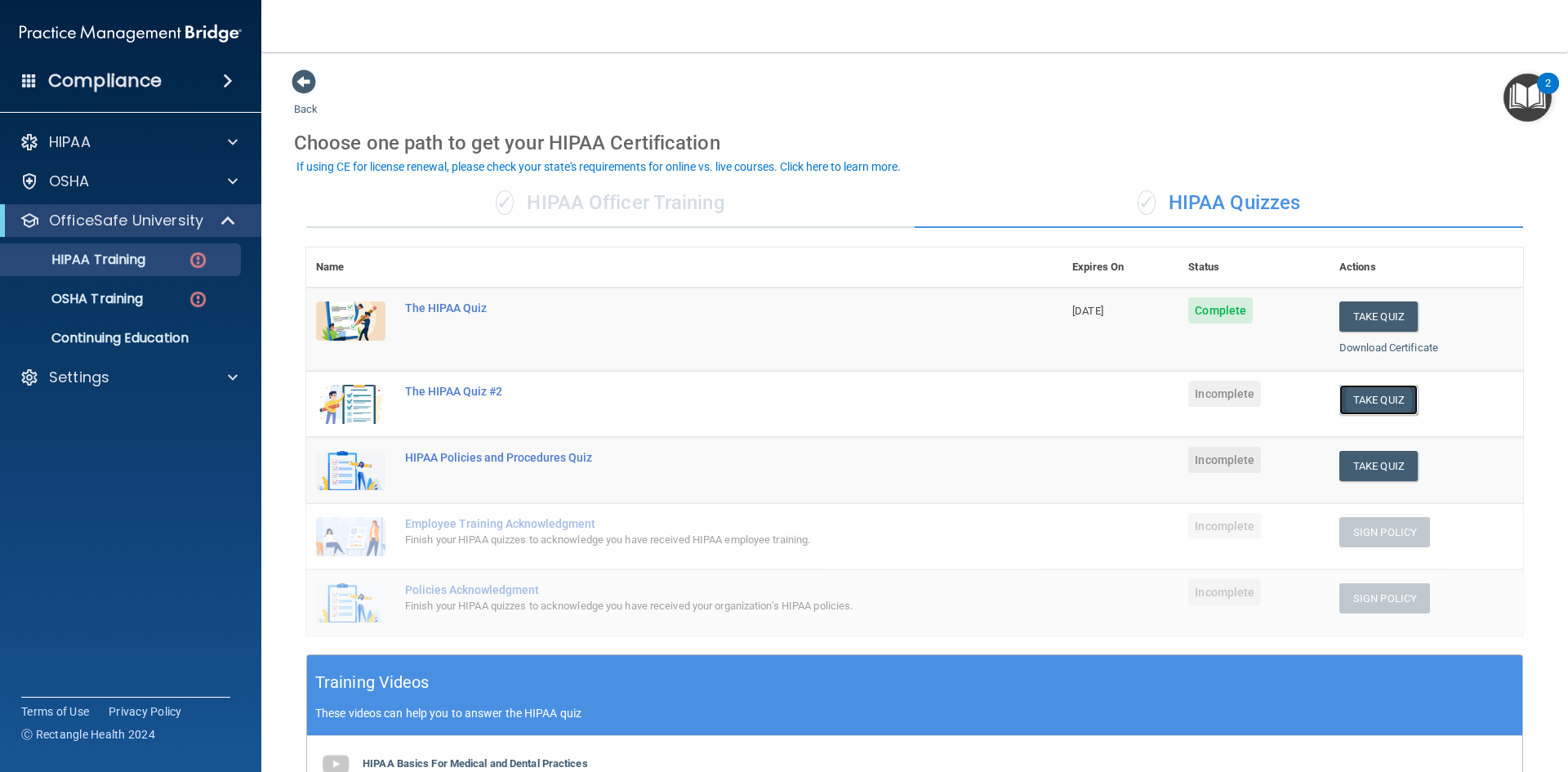
click at [1345, 396] on button "Take Quiz" at bounding box center [1378, 400] width 78 height 30
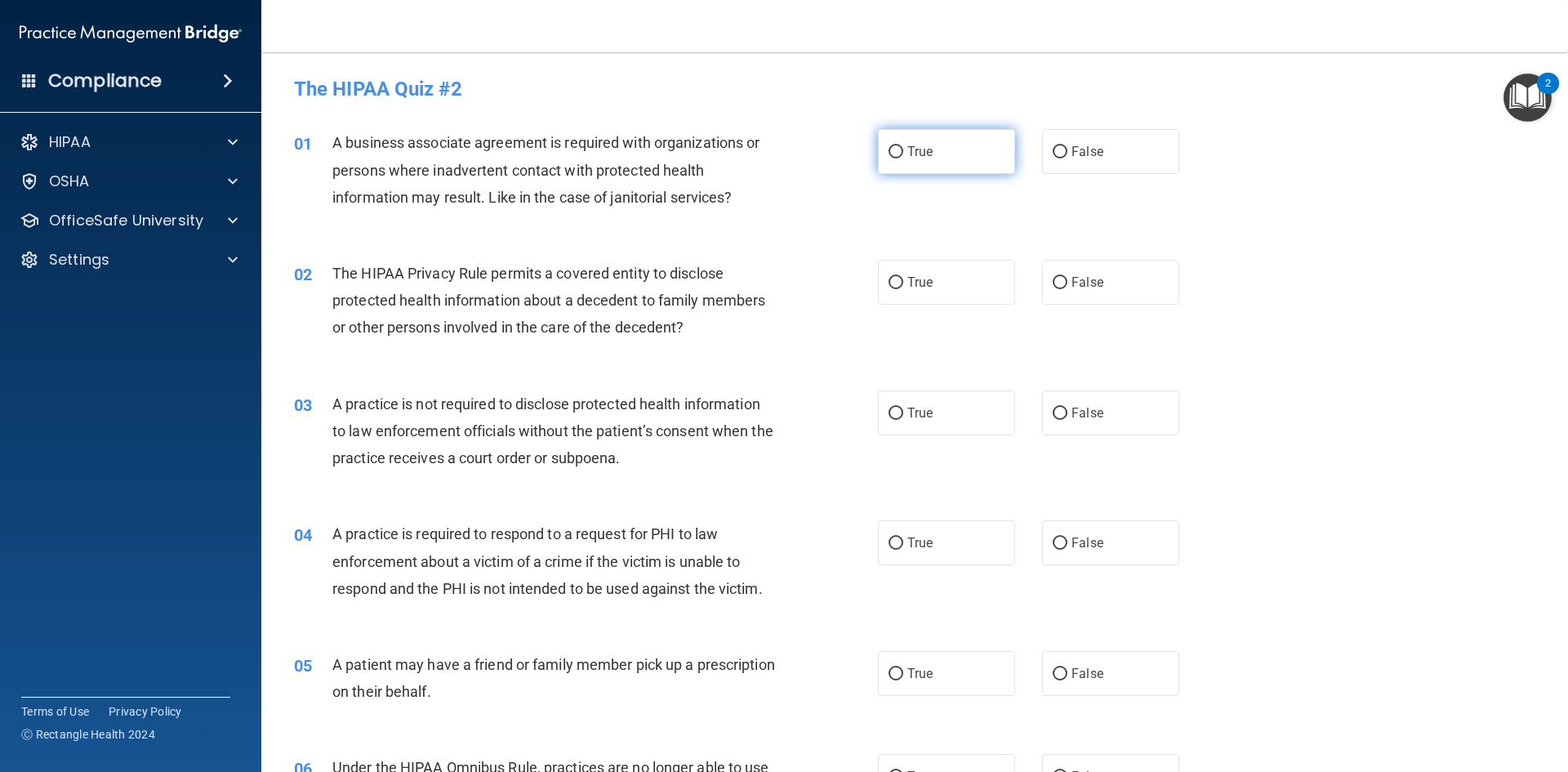
click at [979, 161] on label "True" at bounding box center [946, 152] width 137 height 45
click at [903, 159] on input "True" at bounding box center [896, 152] width 15 height 12
radio input "true"
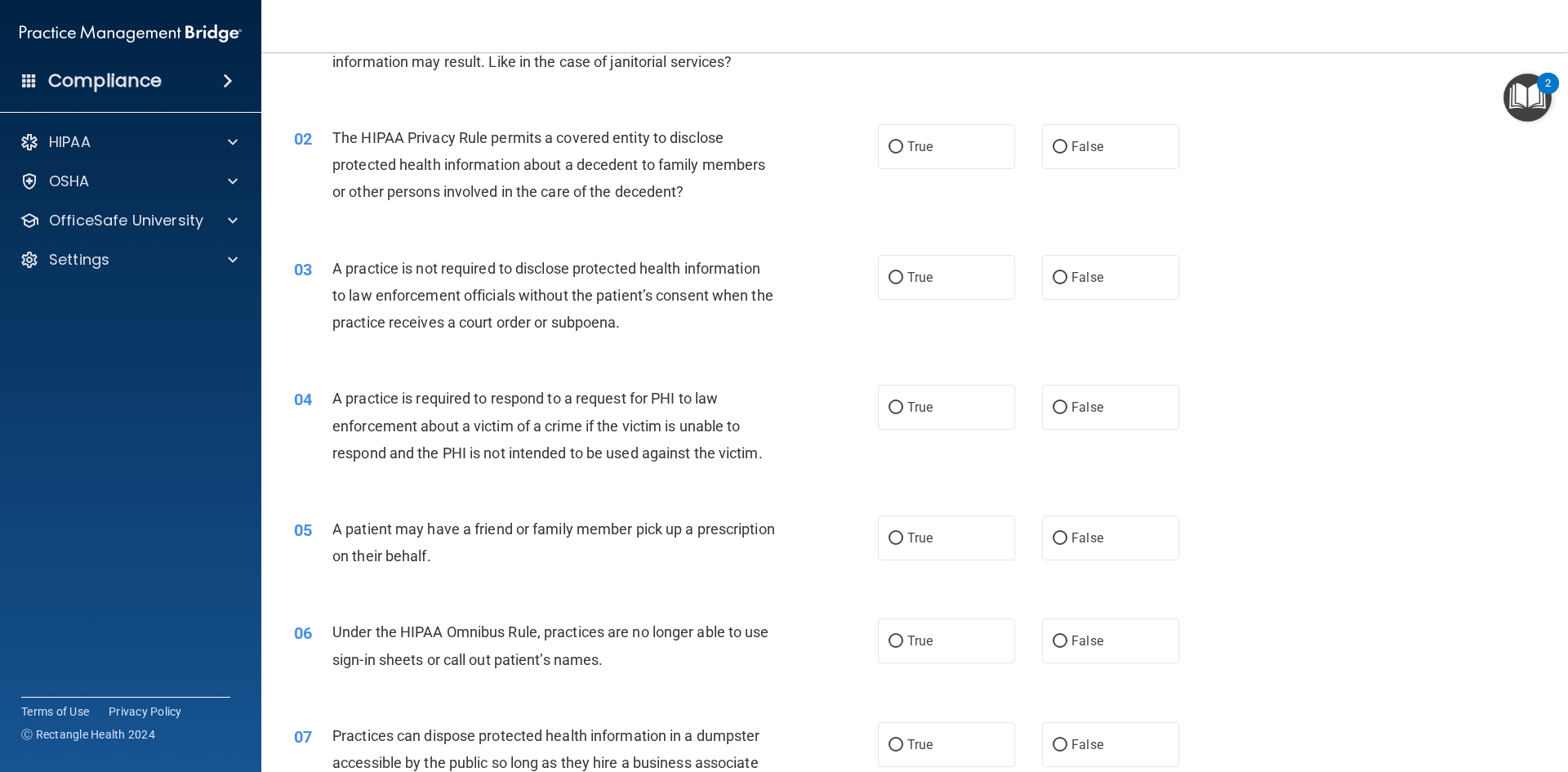
scroll to position [163, 0]
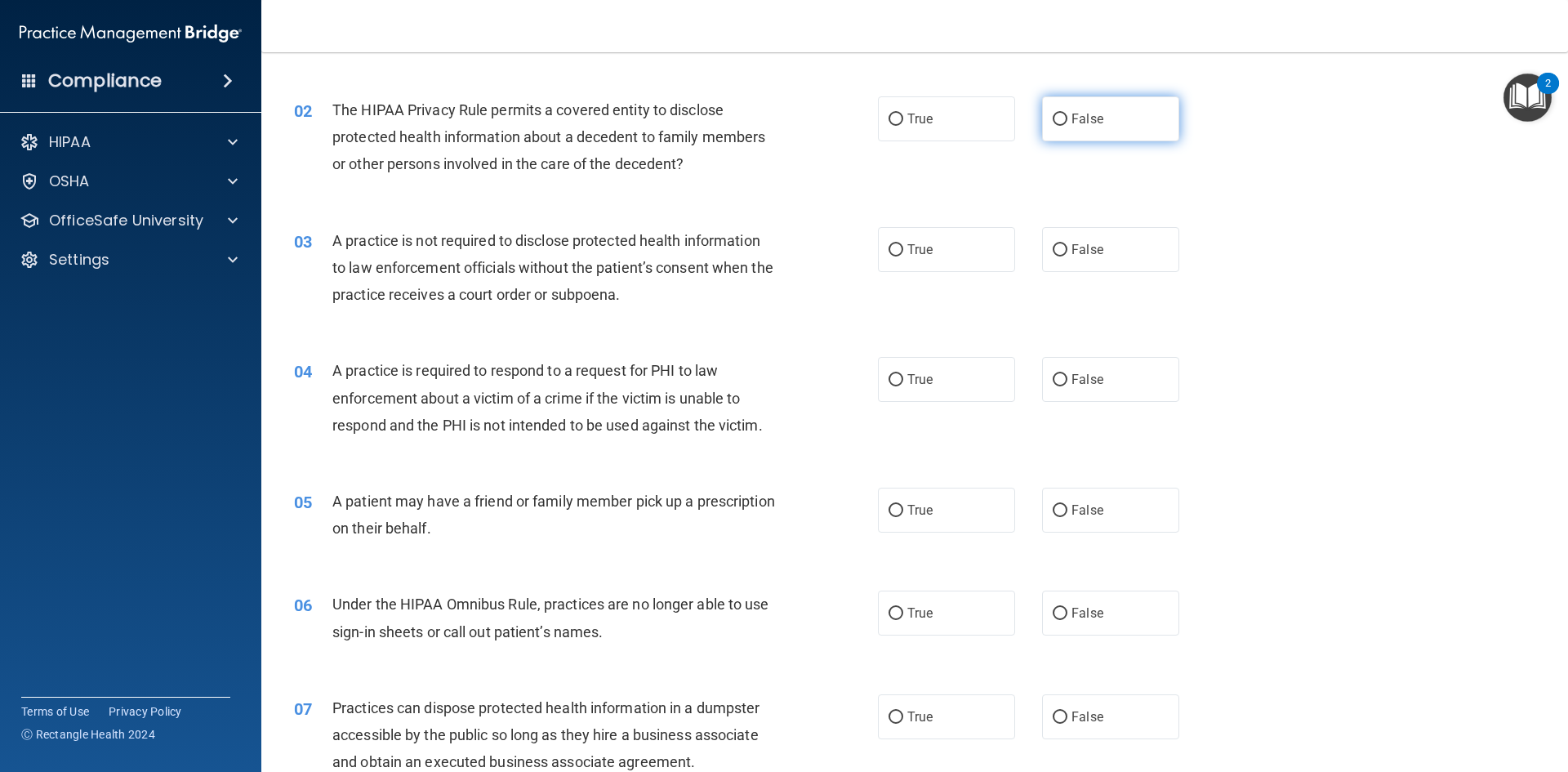
click at [1085, 124] on span "False" at bounding box center [1088, 119] width 32 height 15
click at [1067, 124] on input "False" at bounding box center [1061, 119] width 15 height 12
radio input "true"
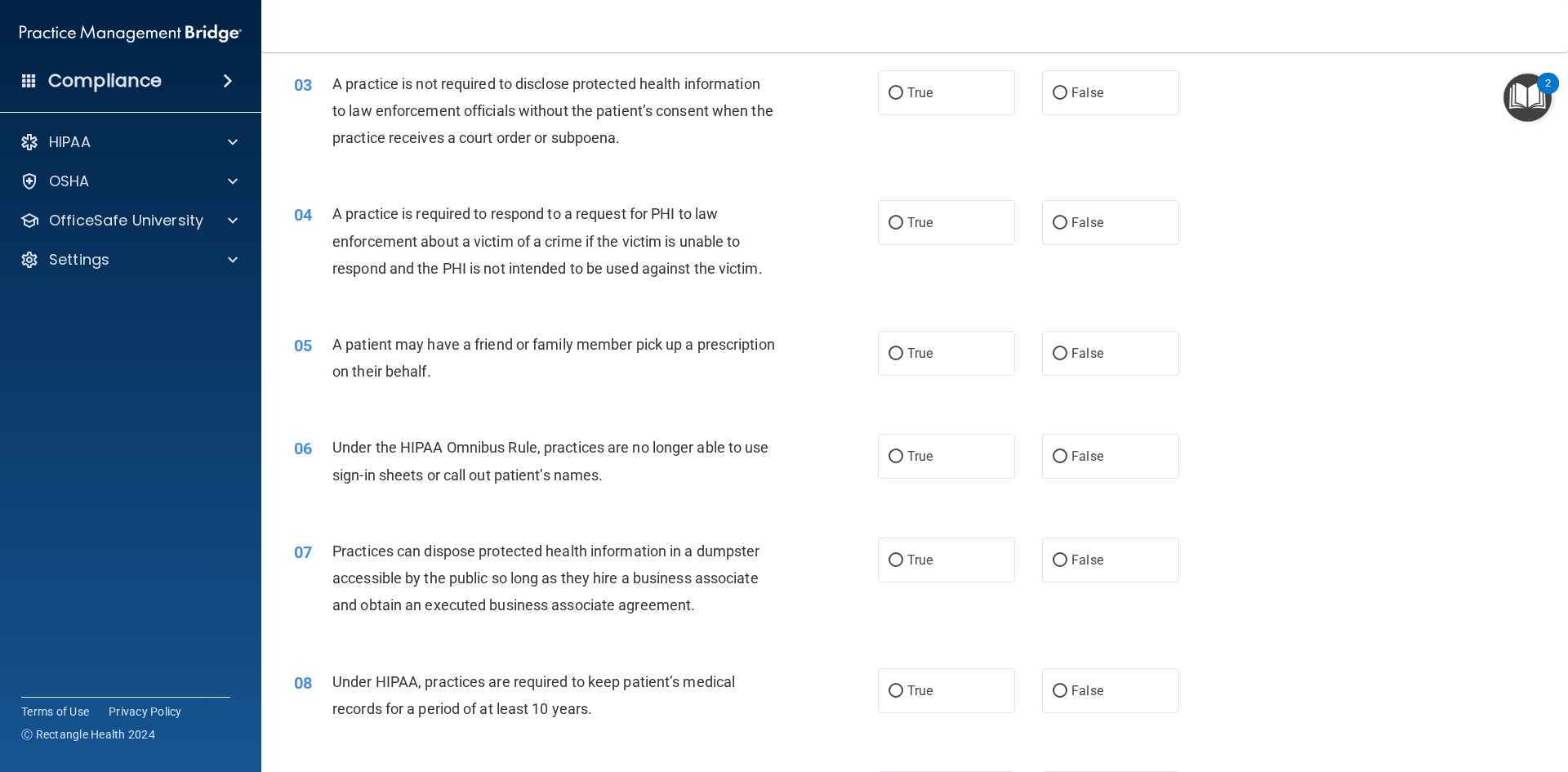
scroll to position [327, 0]
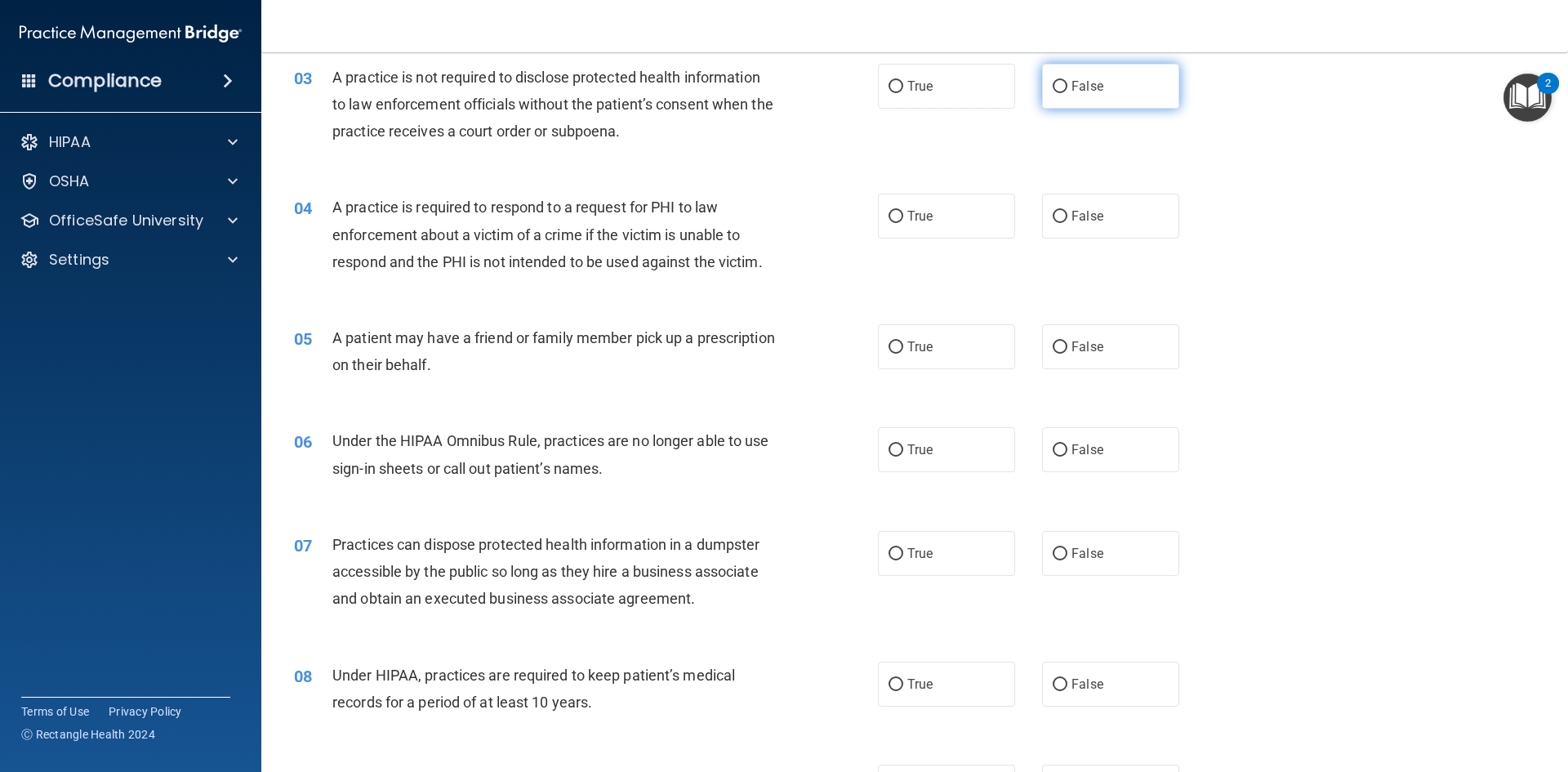
click at [1065, 75] on label "False" at bounding box center [1110, 86] width 137 height 45
click at [1065, 81] on input "False" at bounding box center [1061, 87] width 15 height 12
radio input "true"
click at [897, 219] on label "True" at bounding box center [946, 216] width 137 height 45
click at [897, 219] on input "True" at bounding box center [896, 216] width 15 height 12
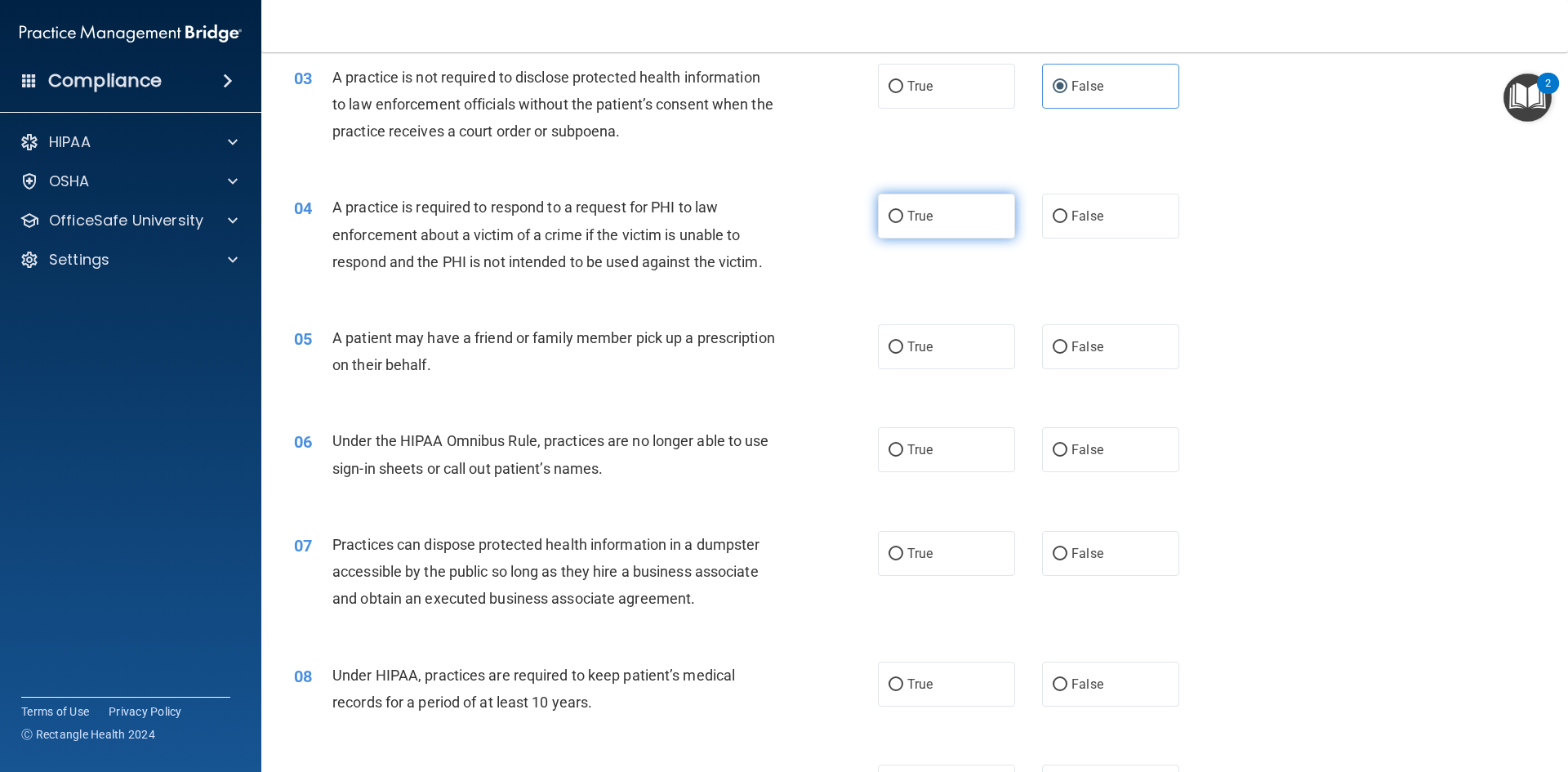
radio input "true"
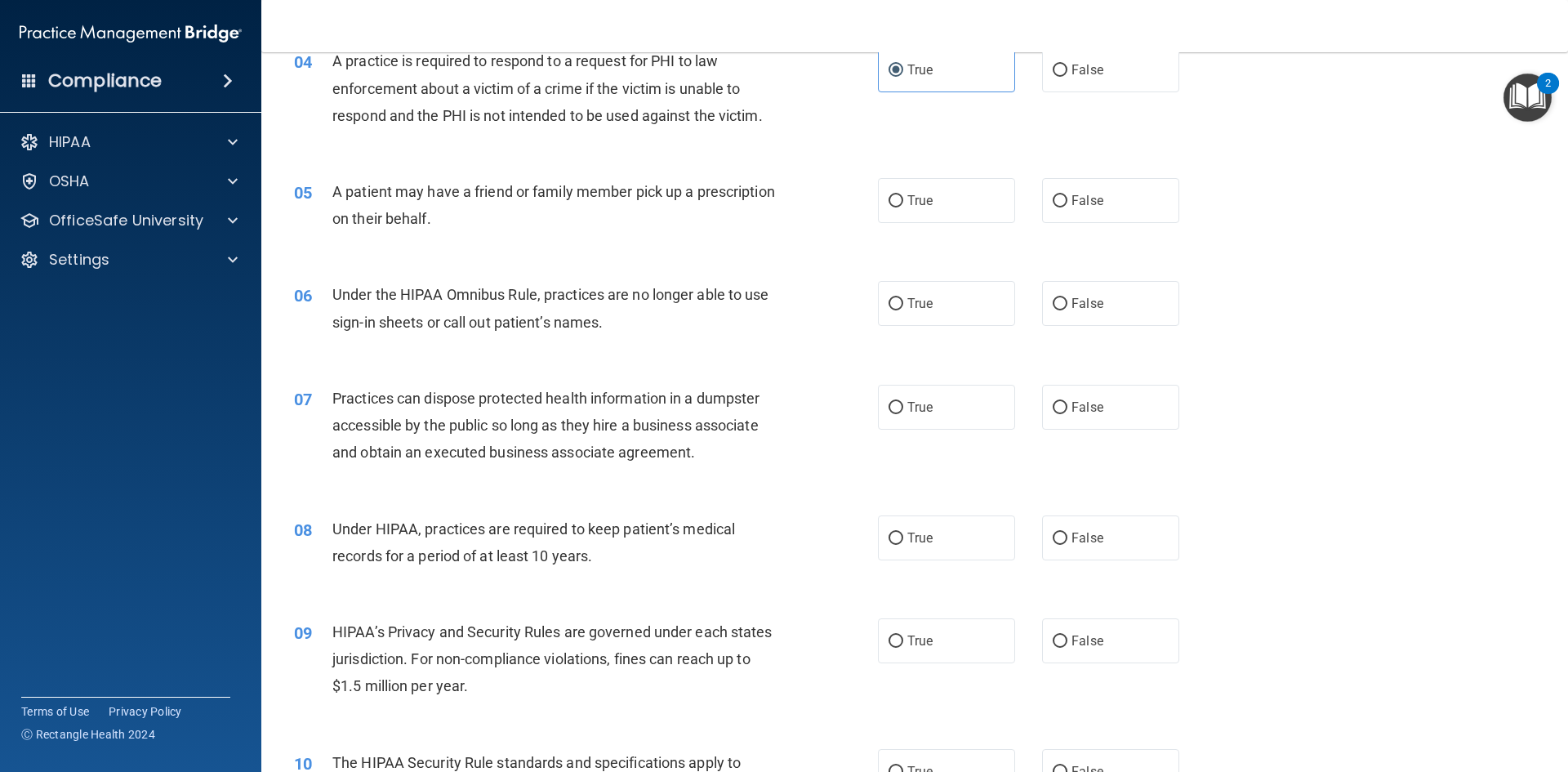
scroll to position [490, 0]
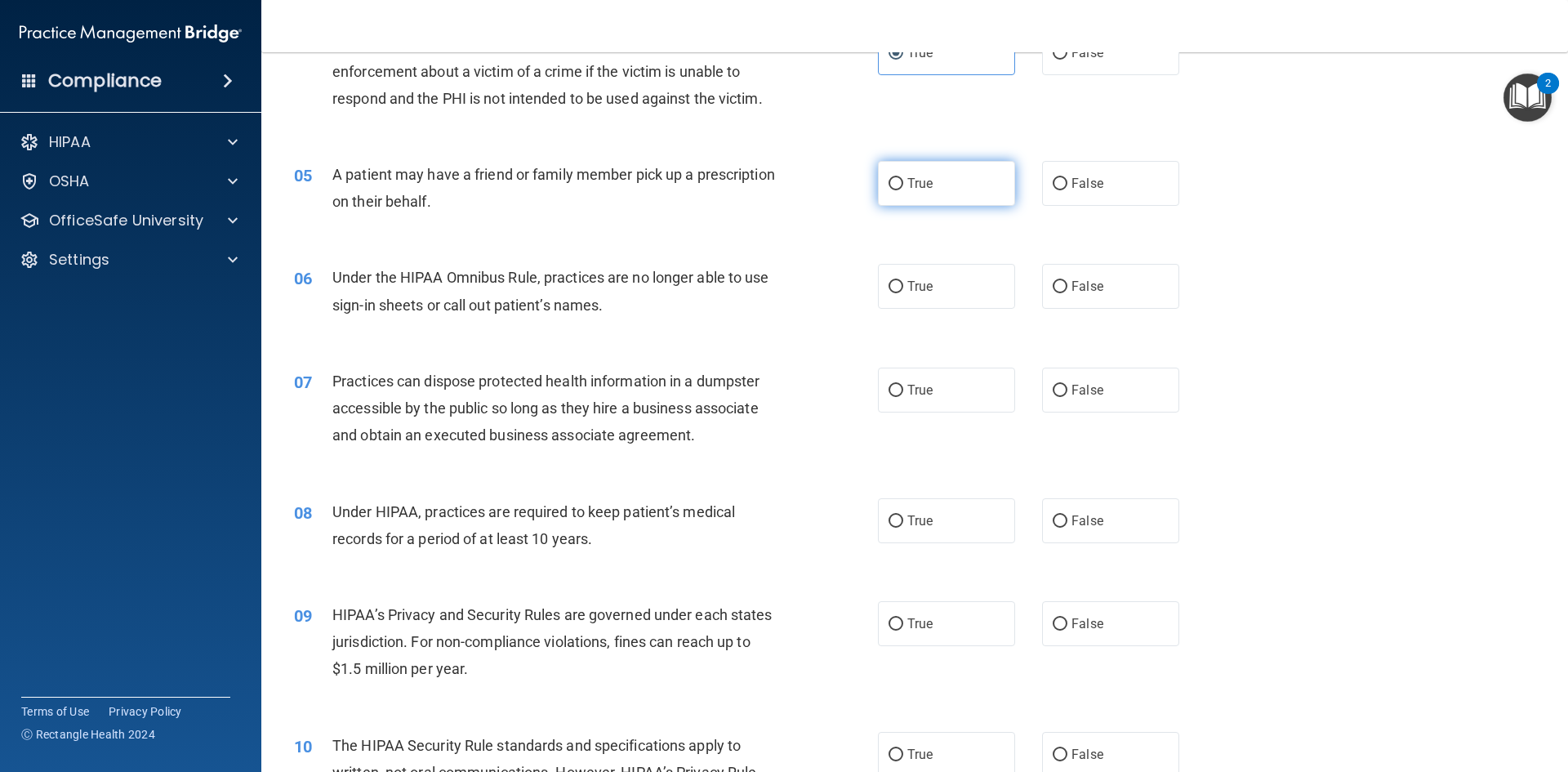
click at [900, 185] on label "True" at bounding box center [946, 183] width 137 height 45
click at [900, 185] on input "True" at bounding box center [896, 184] width 15 height 12
radio input "true"
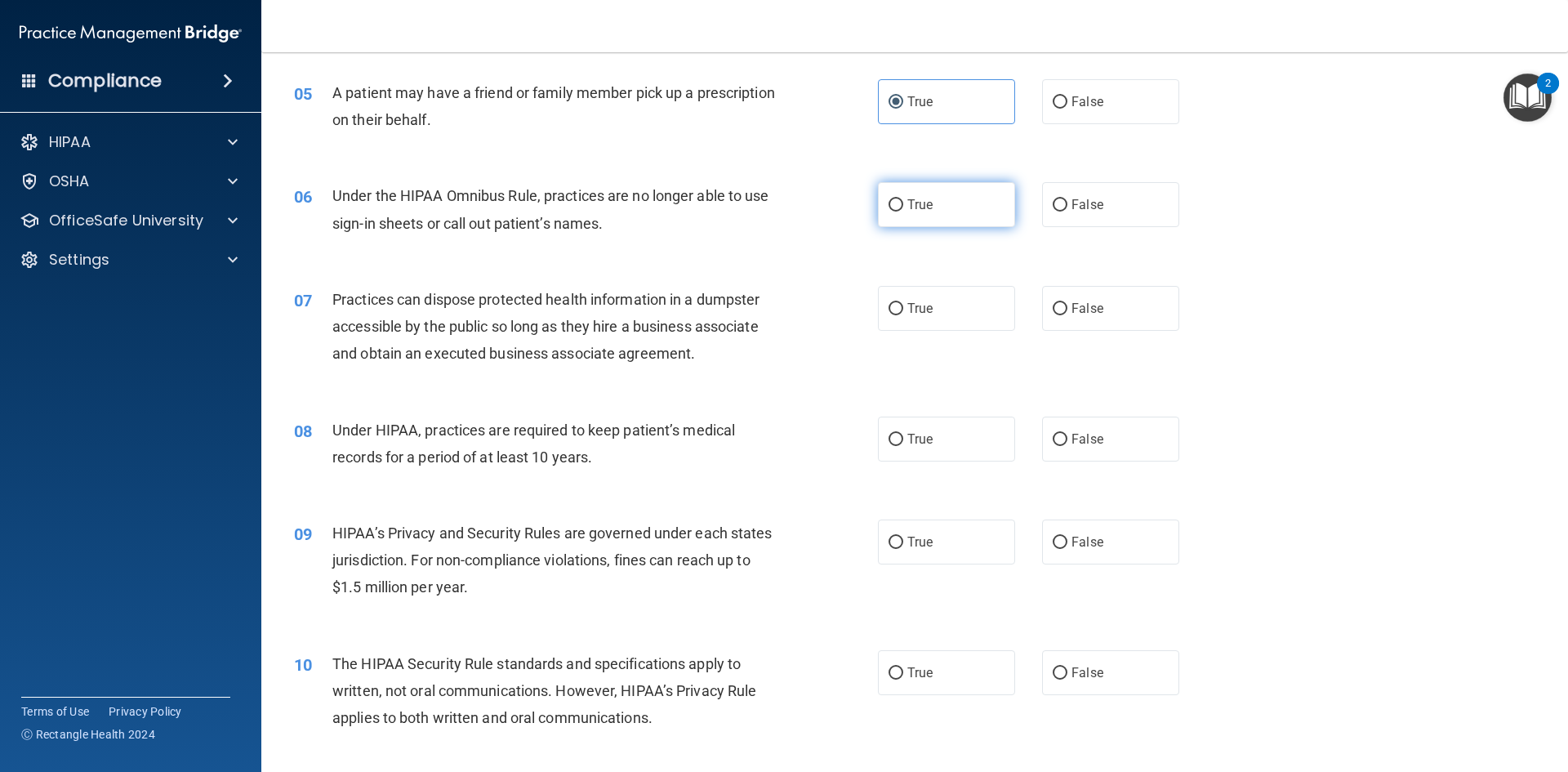
click at [924, 198] on span "True" at bounding box center [920, 204] width 26 height 15
click at [903, 199] on input "True" at bounding box center [896, 205] width 15 height 12
radio input "true"
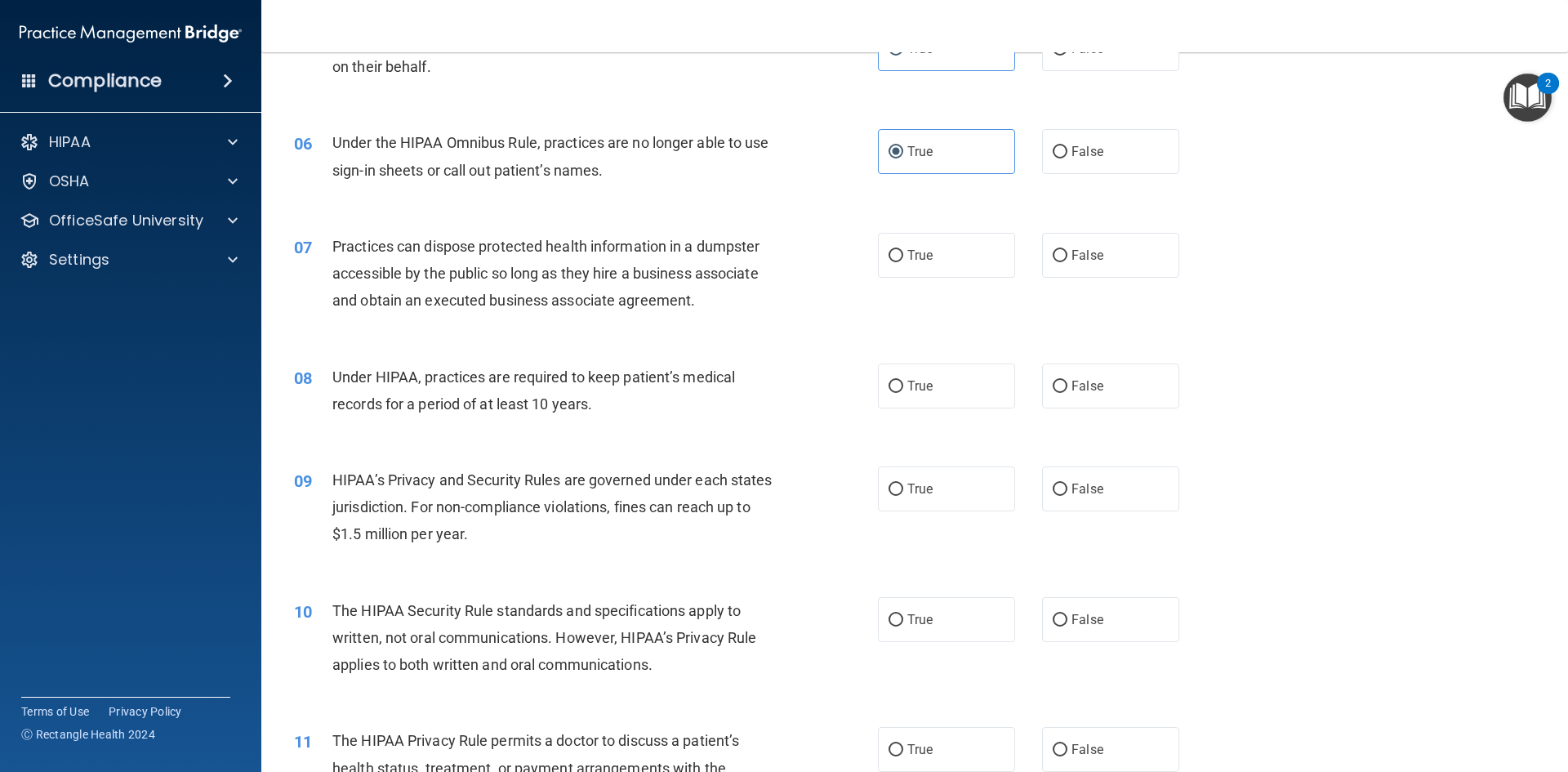
scroll to position [654, 0]
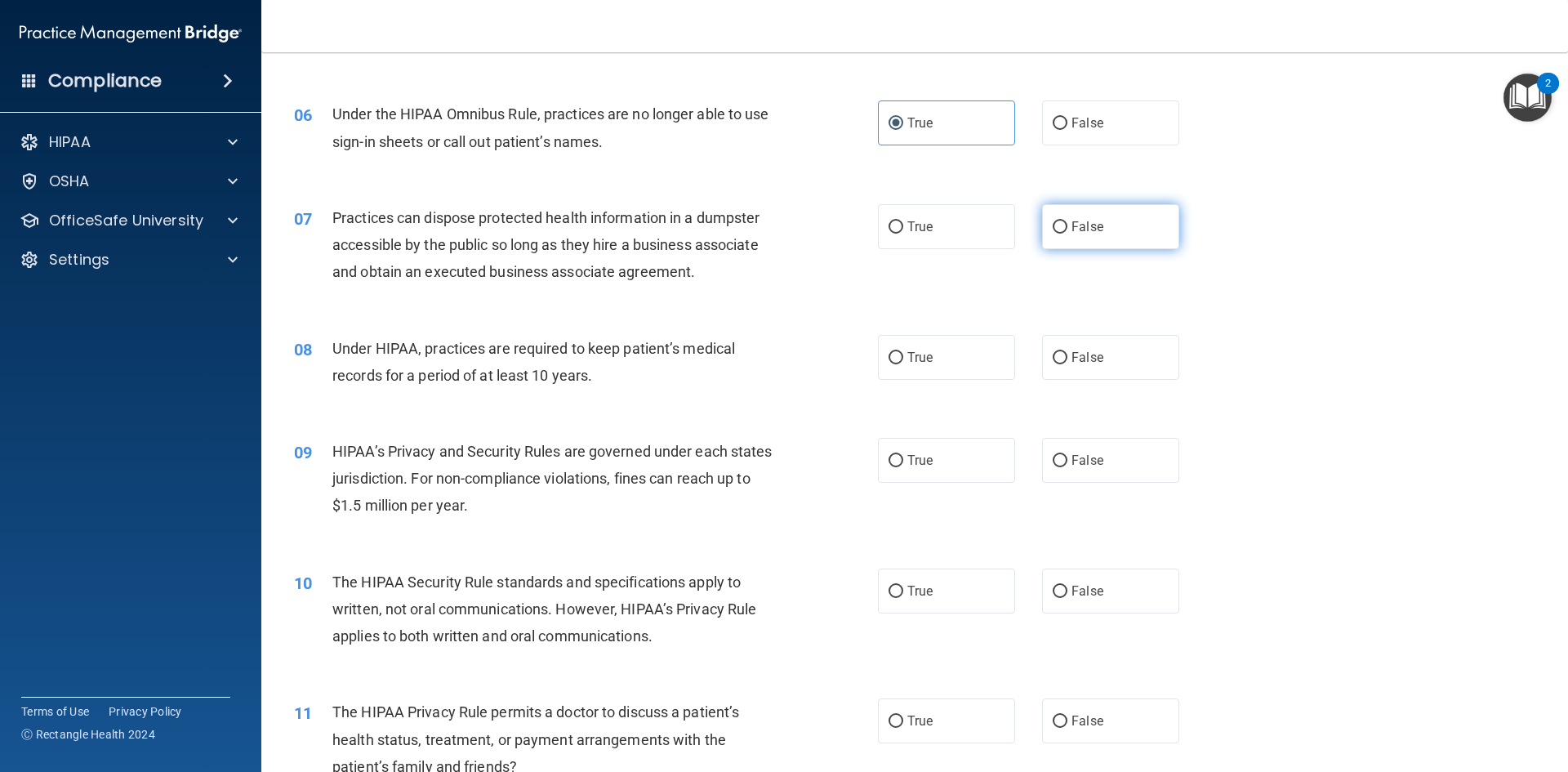
click at [1045, 234] on label "False" at bounding box center [1110, 227] width 137 height 45
click at [1053, 233] on input "False" at bounding box center [1061, 227] width 15 height 12
radio input "true"
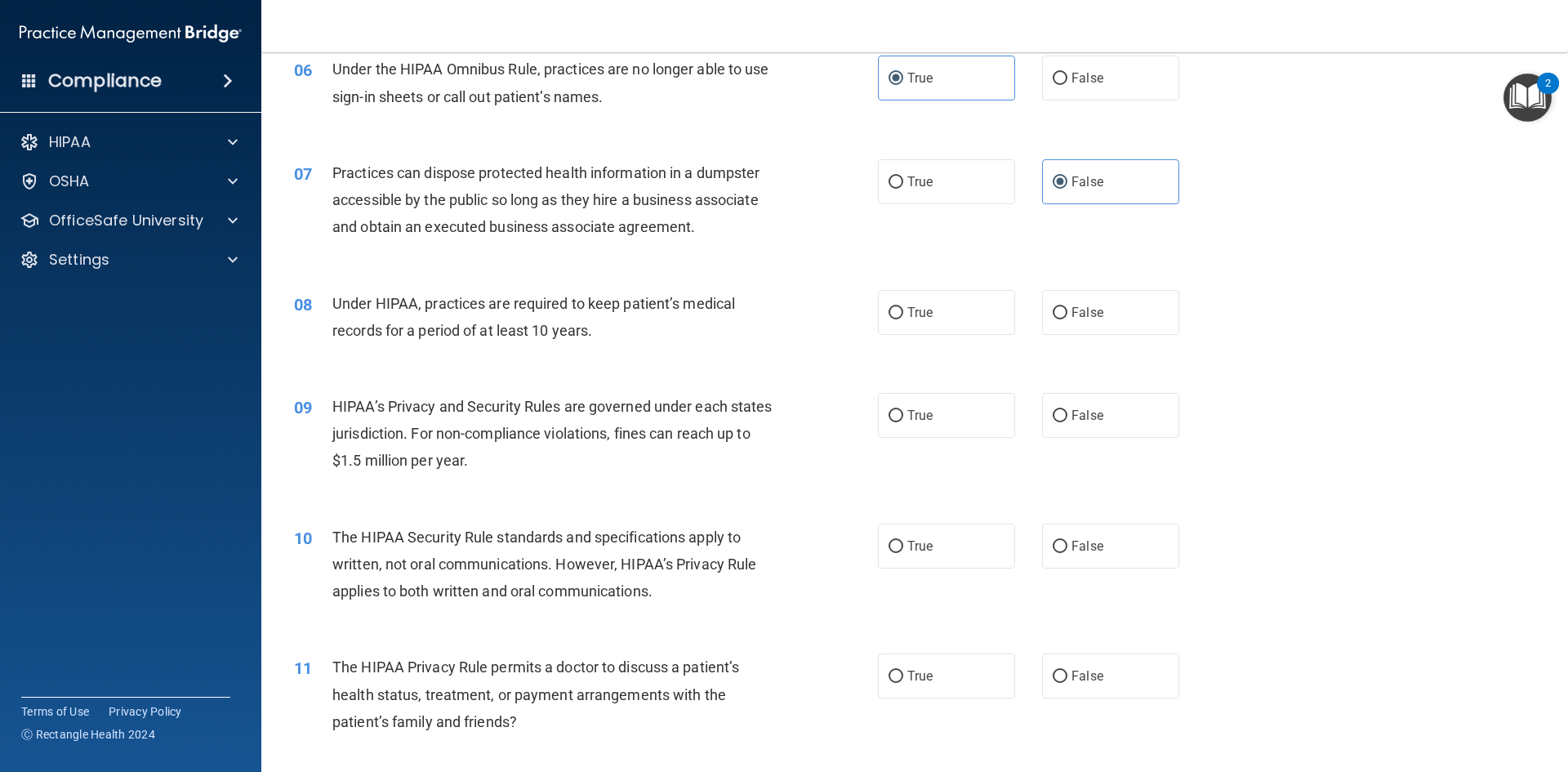
scroll to position [735, 0]
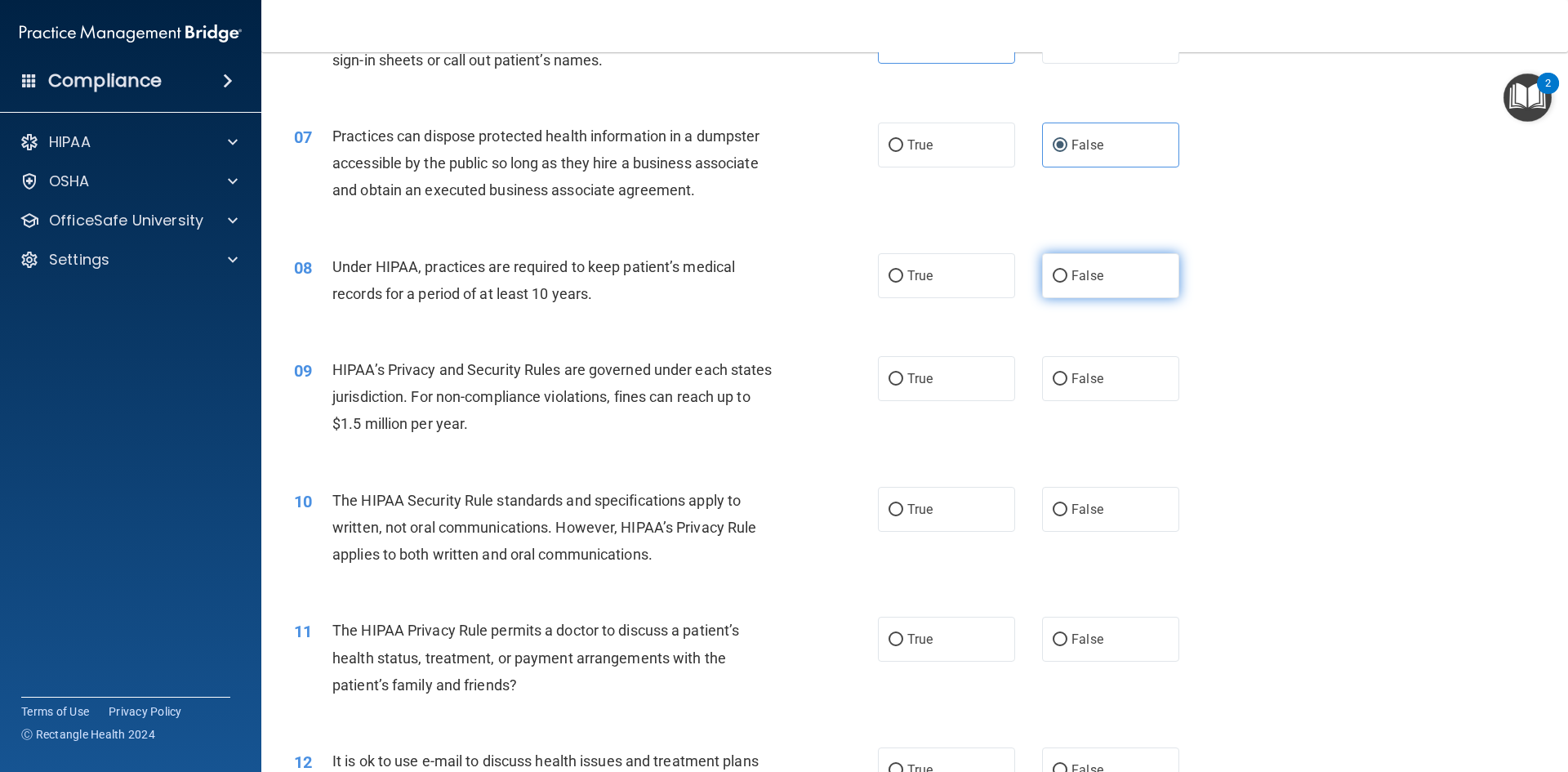
click at [1072, 280] on span "False" at bounding box center [1088, 276] width 32 height 15
click at [1065, 280] on input "False" at bounding box center [1061, 276] width 15 height 12
radio input "true"
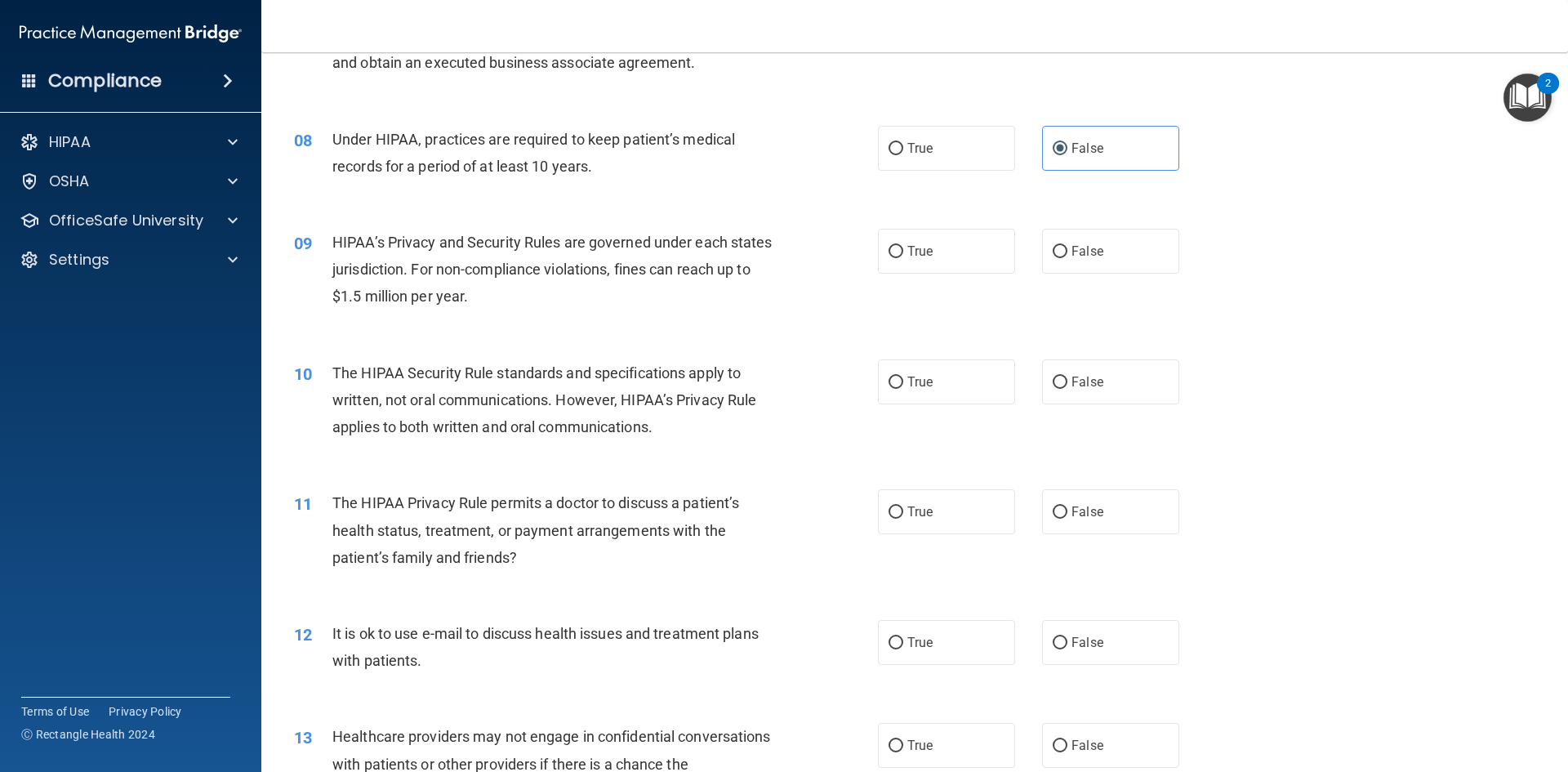
scroll to position [899, 0]
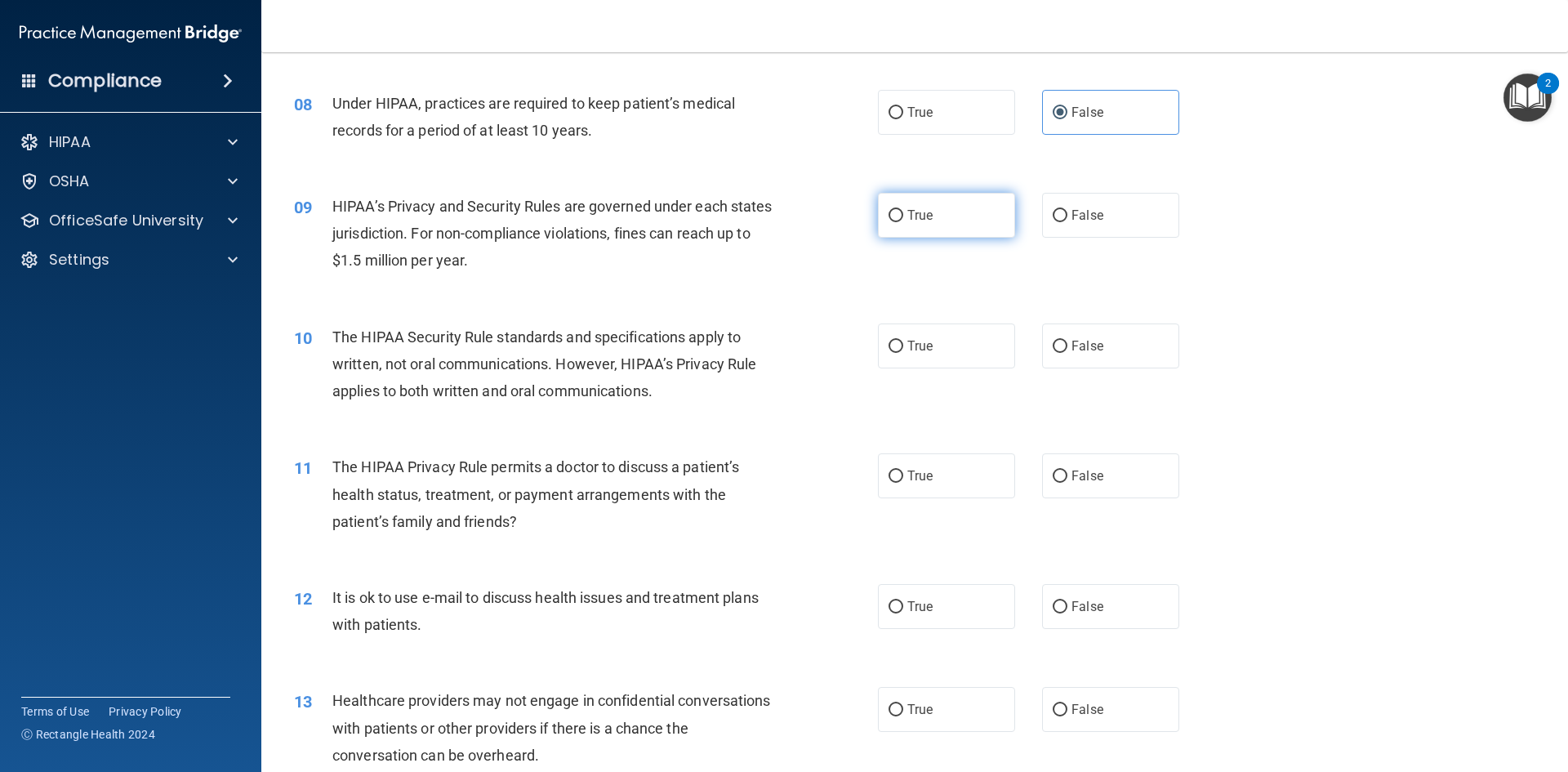
click at [878, 215] on label "True" at bounding box center [946, 215] width 137 height 45
click at [889, 215] on input "True" at bounding box center [896, 215] width 15 height 12
radio input "true"
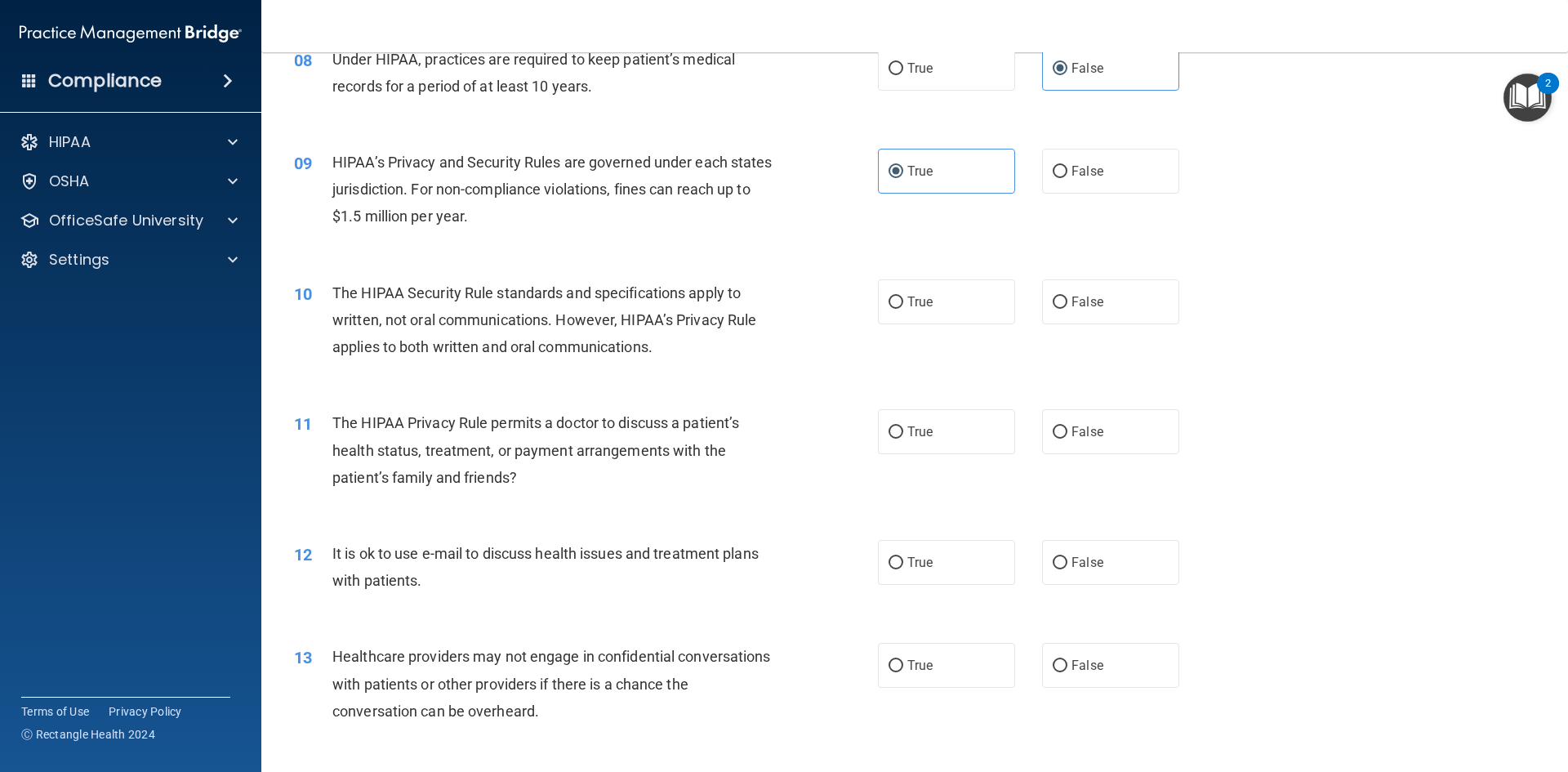
scroll to position [981, 0]
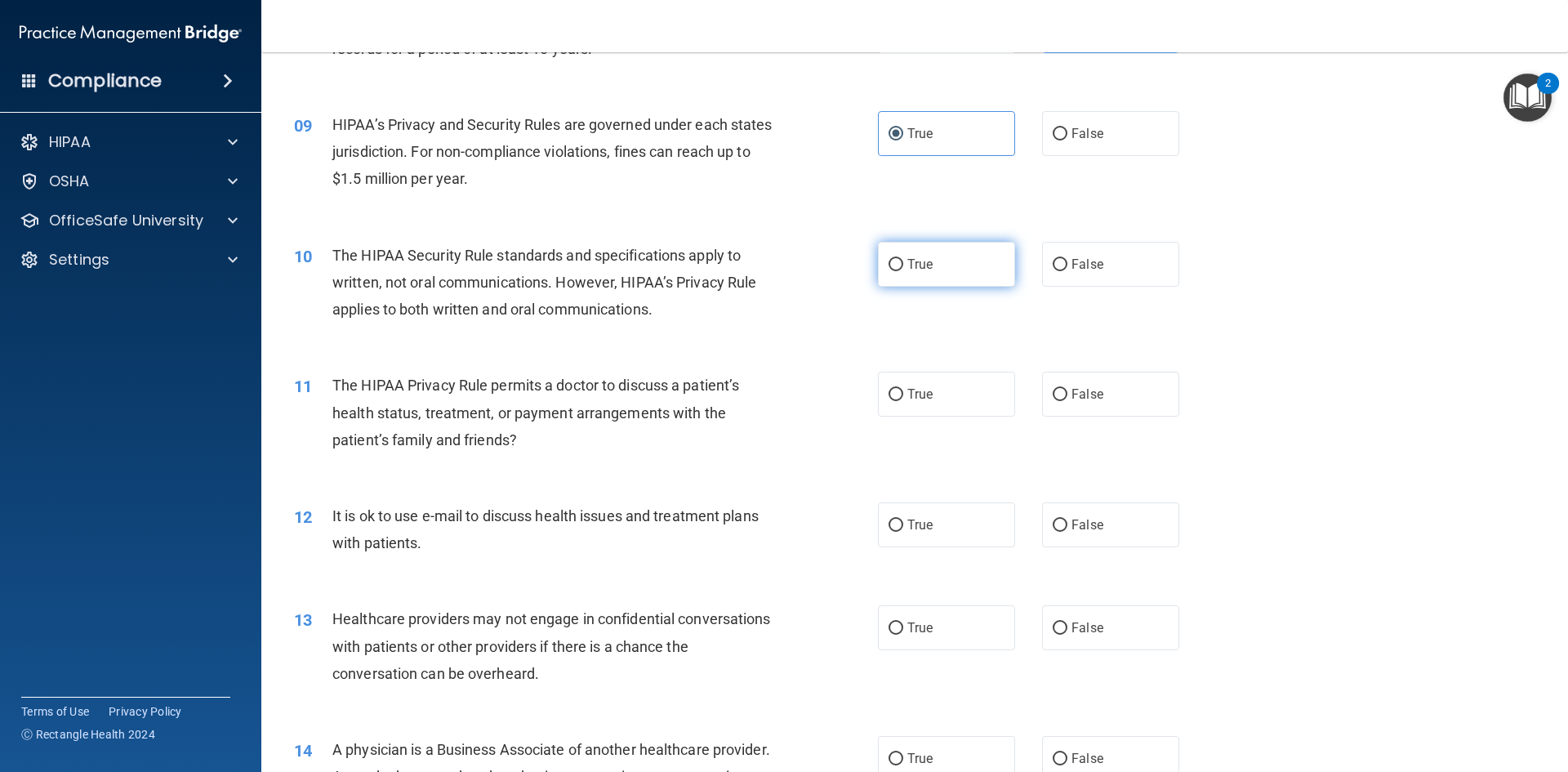
click at [982, 265] on label "True" at bounding box center [946, 265] width 137 height 45
click at [903, 265] on input "True" at bounding box center [896, 265] width 15 height 12
radio input "true"
click at [1107, 385] on label "False" at bounding box center [1110, 394] width 137 height 45
click at [1067, 389] on input "False" at bounding box center [1061, 395] width 15 height 12
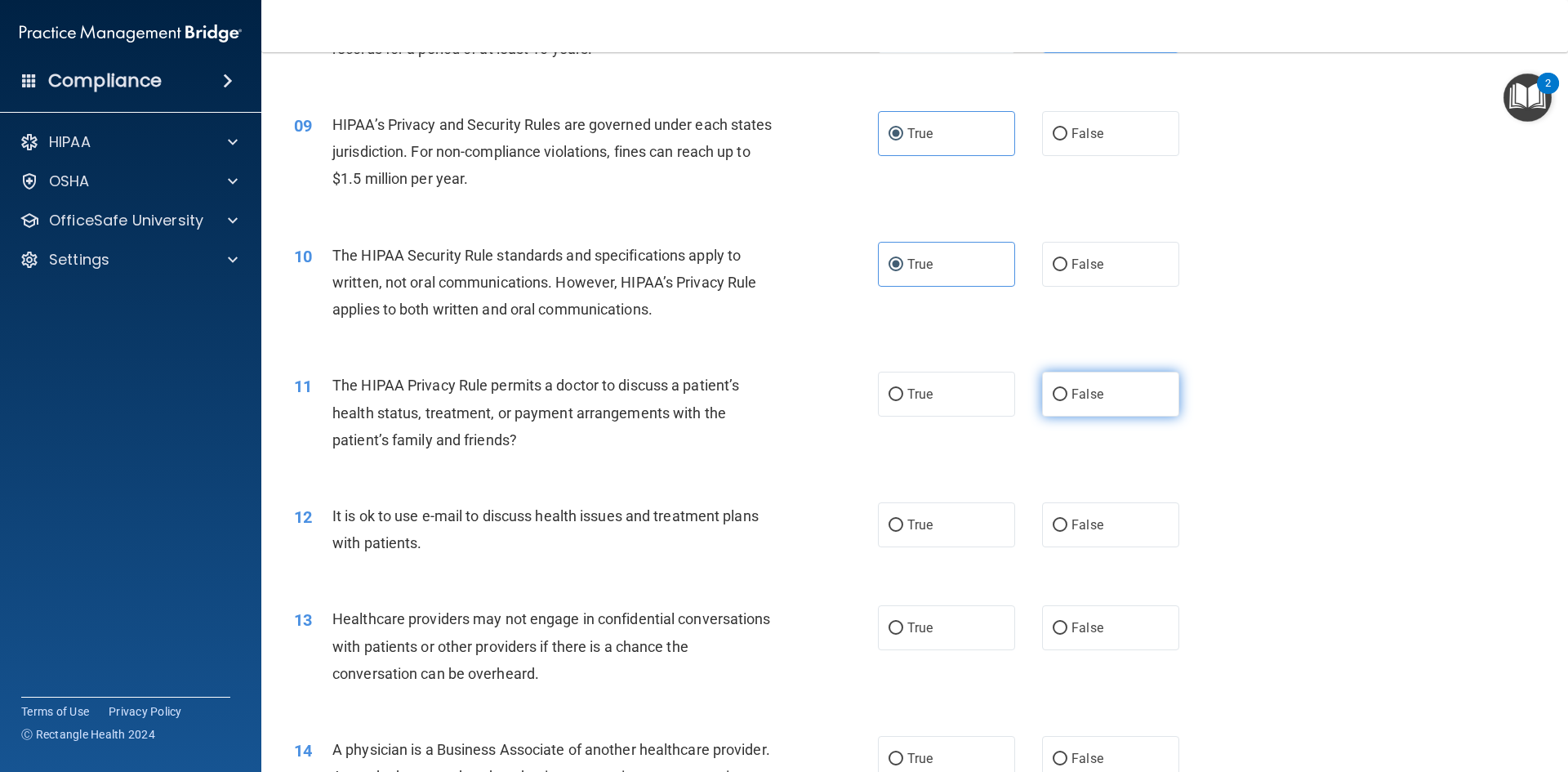
radio input "true"
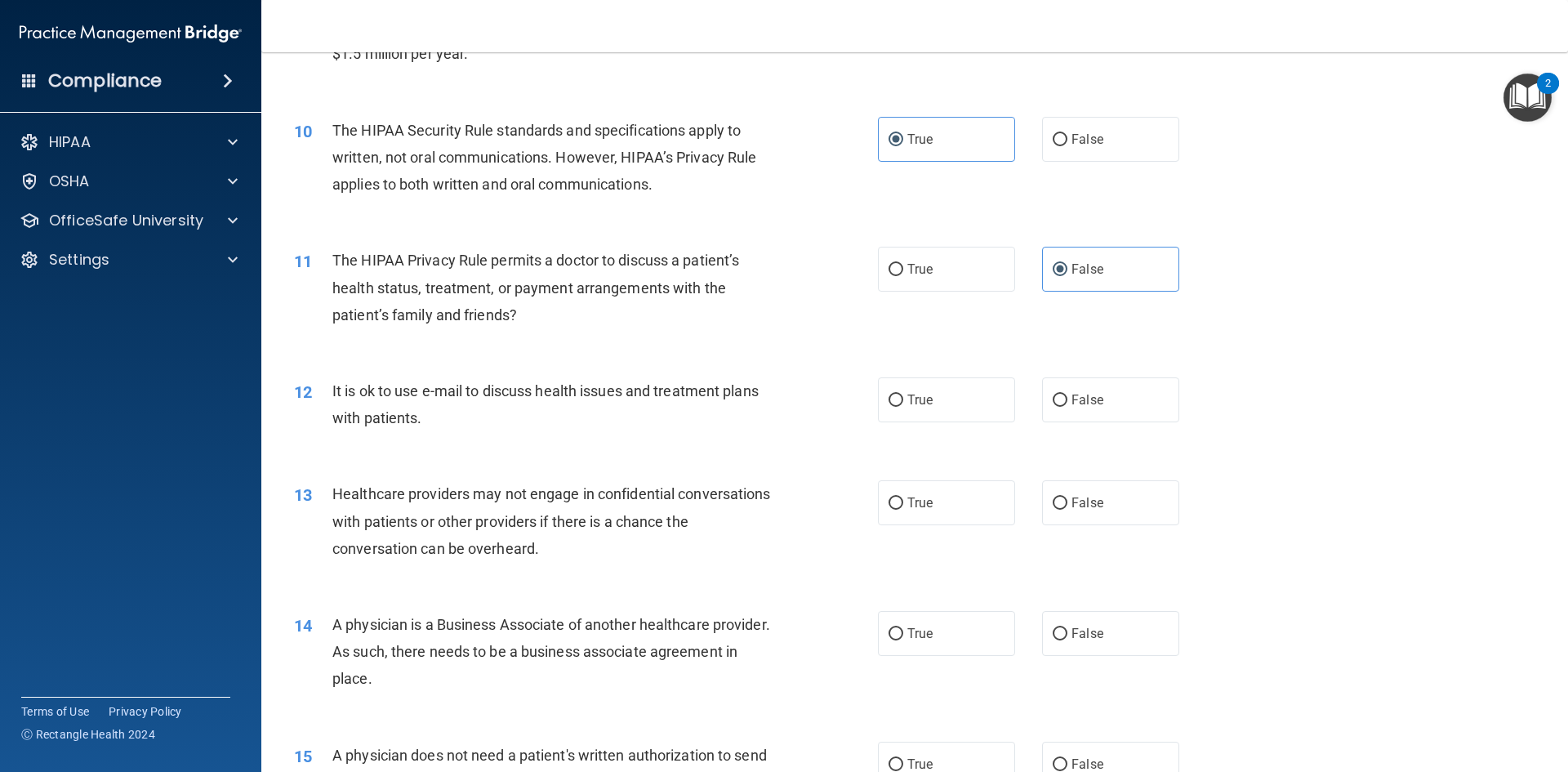
scroll to position [1144, 0]
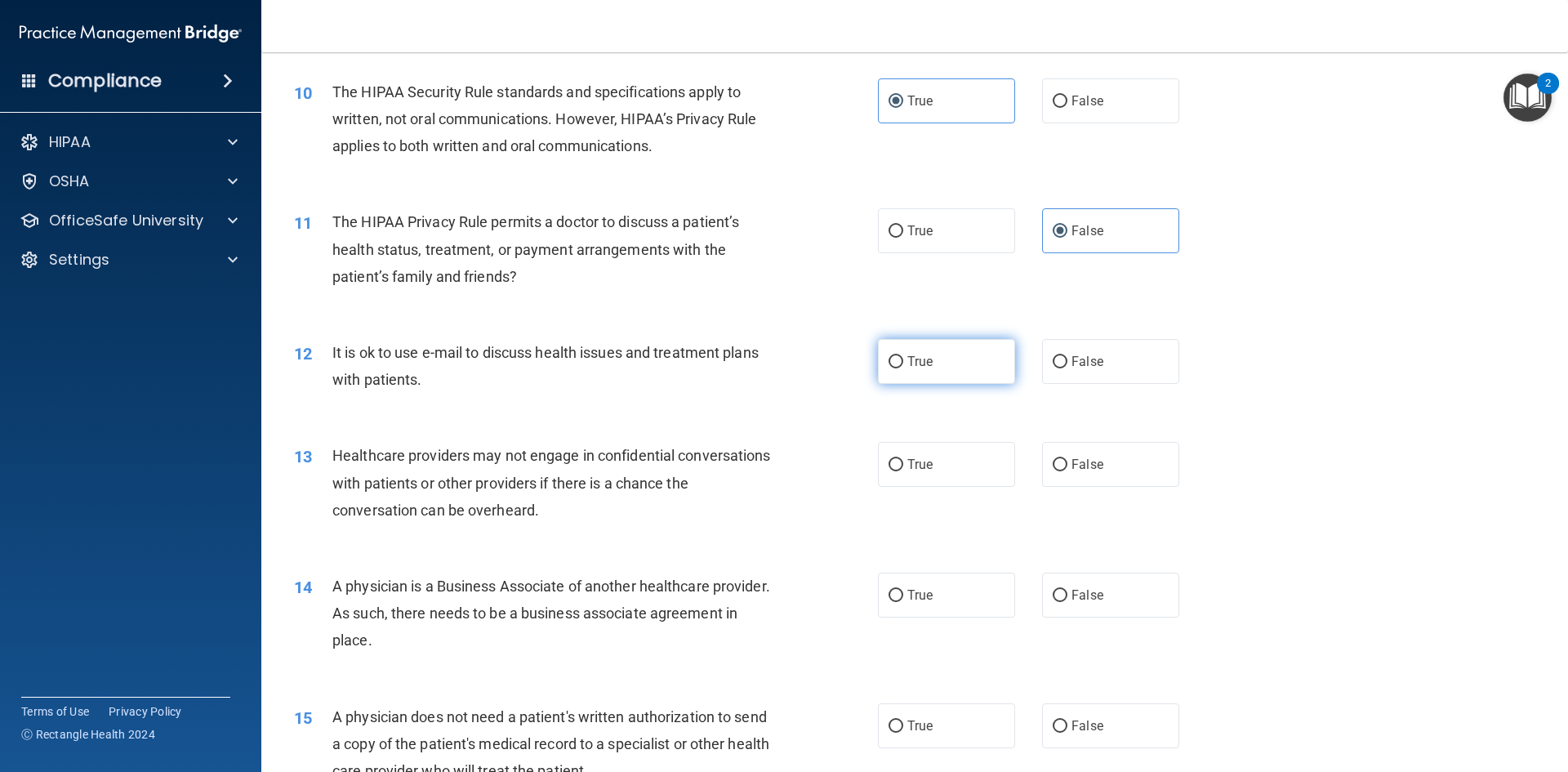
click at [908, 357] on span "True" at bounding box center [920, 361] width 26 height 15
click at [903, 357] on input "True" at bounding box center [896, 362] width 15 height 12
radio input "true"
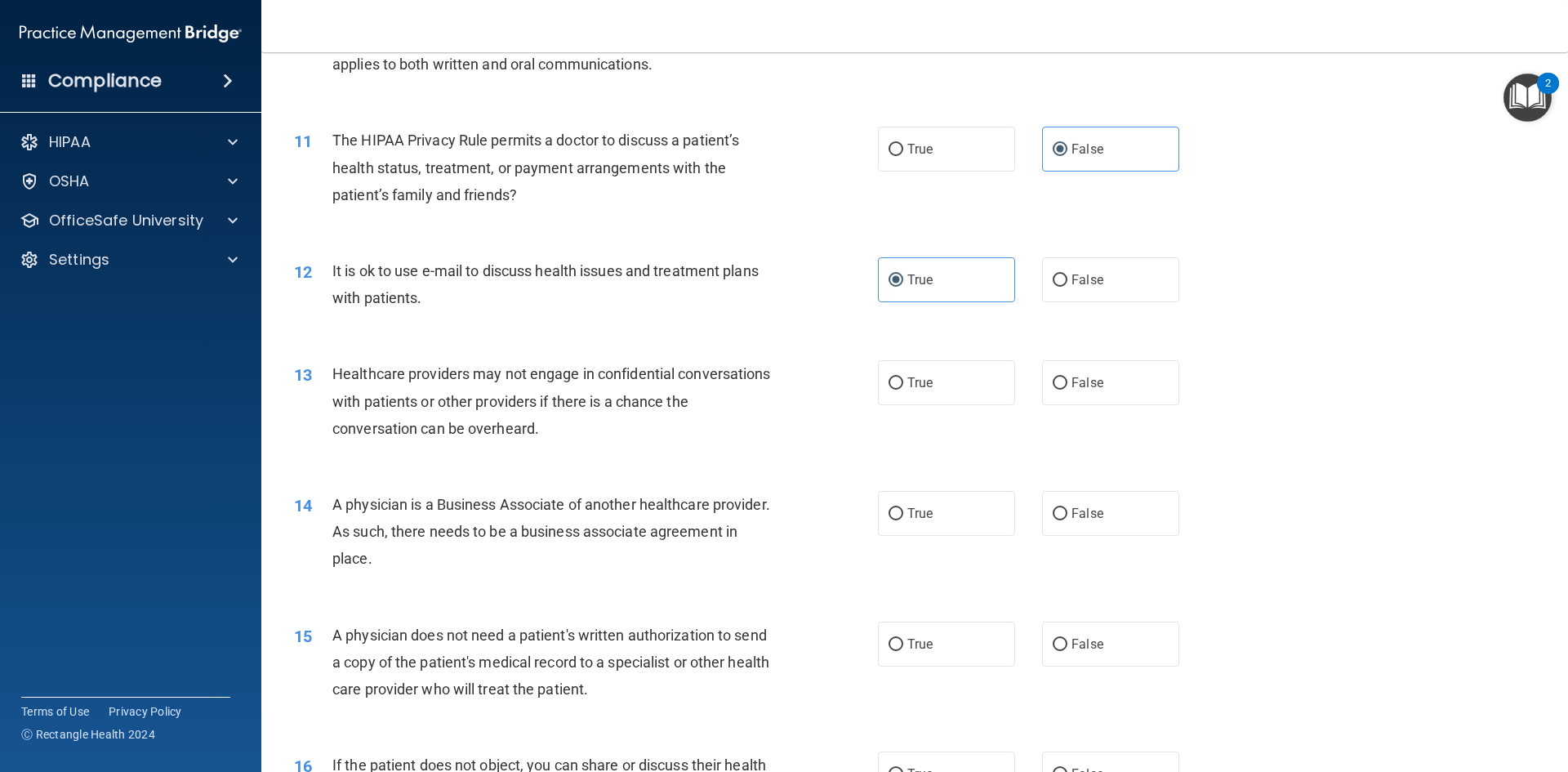
scroll to position [1308, 0]
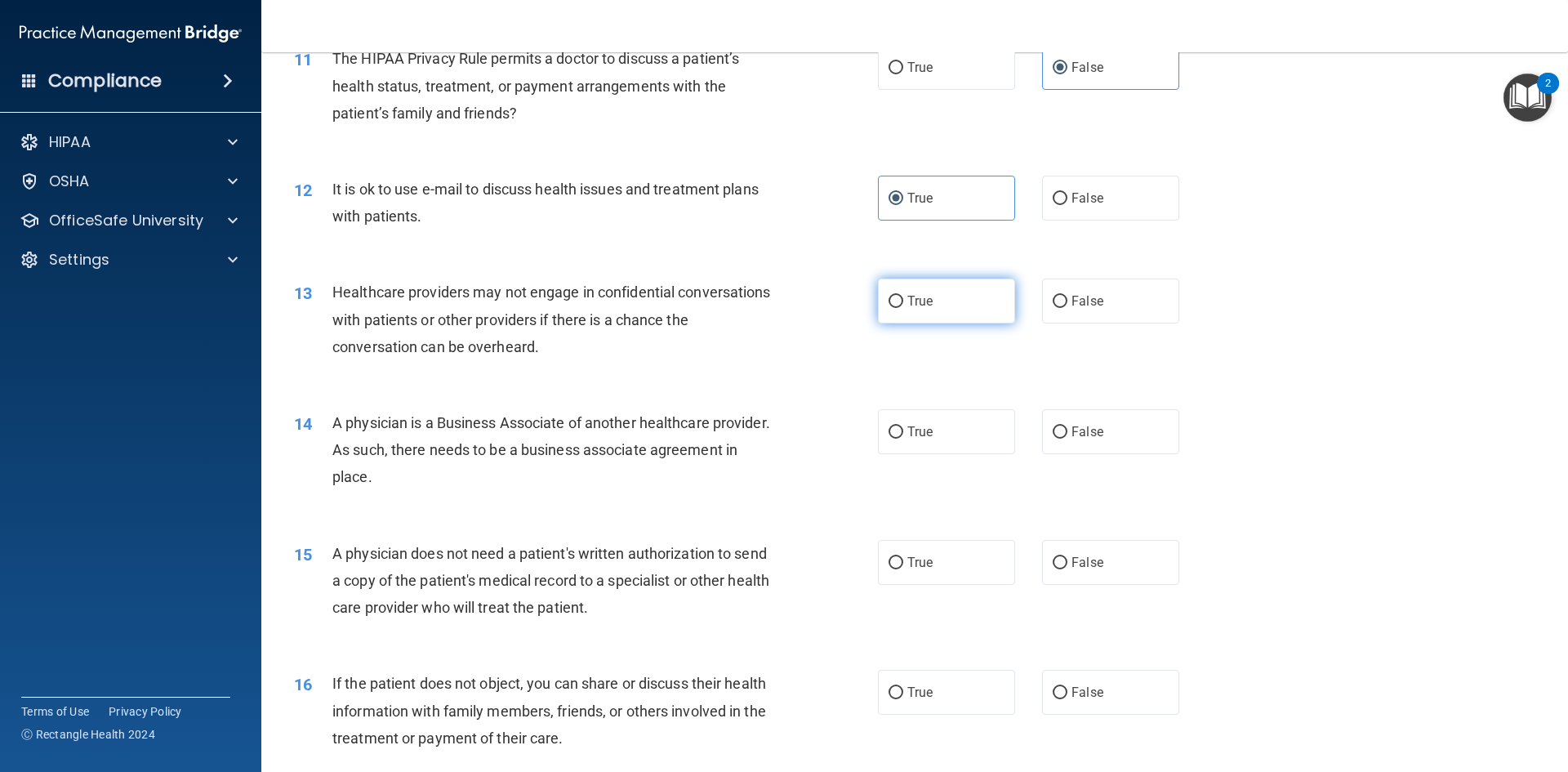
click at [916, 305] on span "True" at bounding box center [920, 300] width 26 height 15
click at [903, 305] on input "True" at bounding box center [896, 301] width 15 height 12
radio input "true"
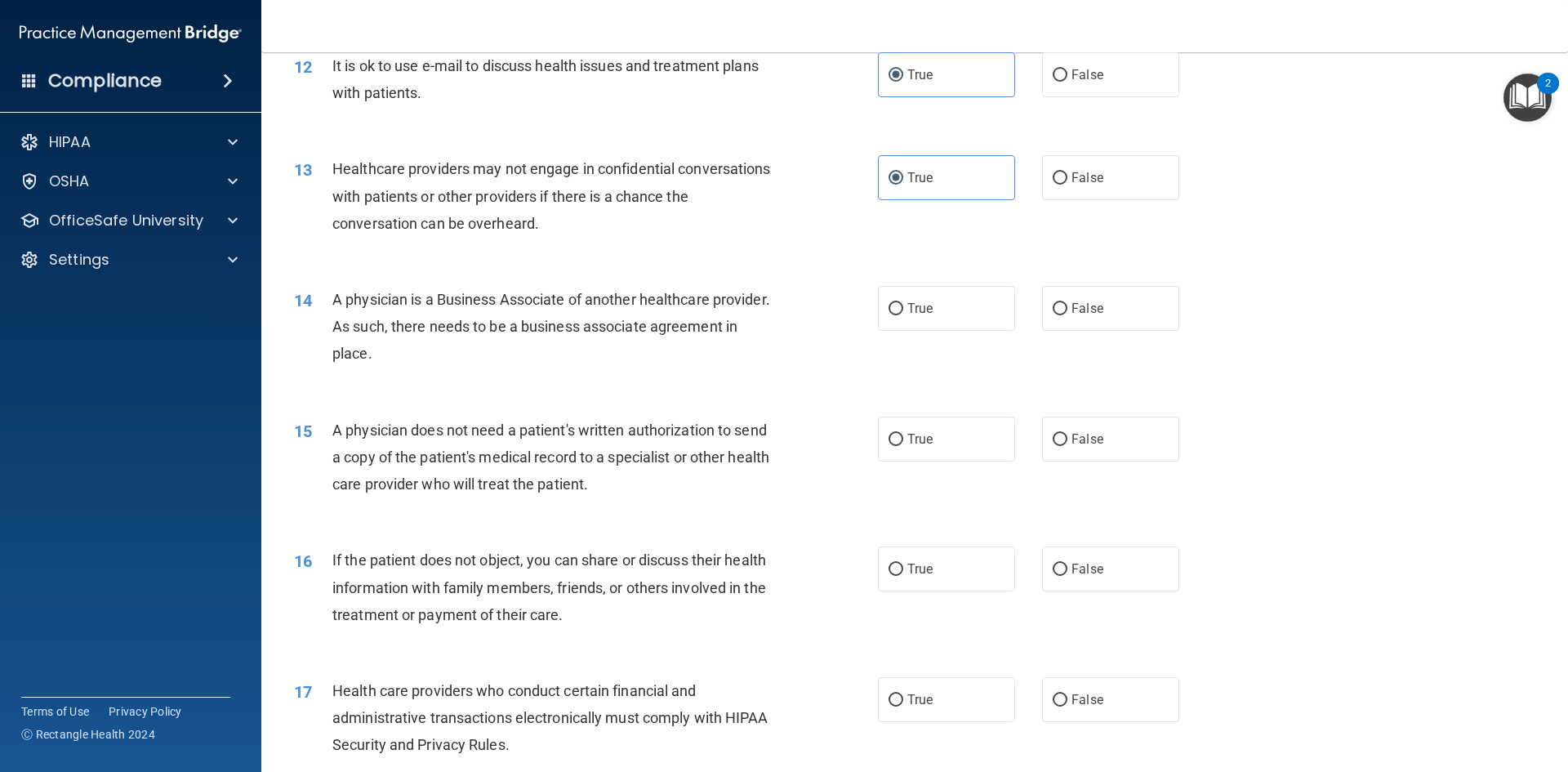
scroll to position [1471, 0]
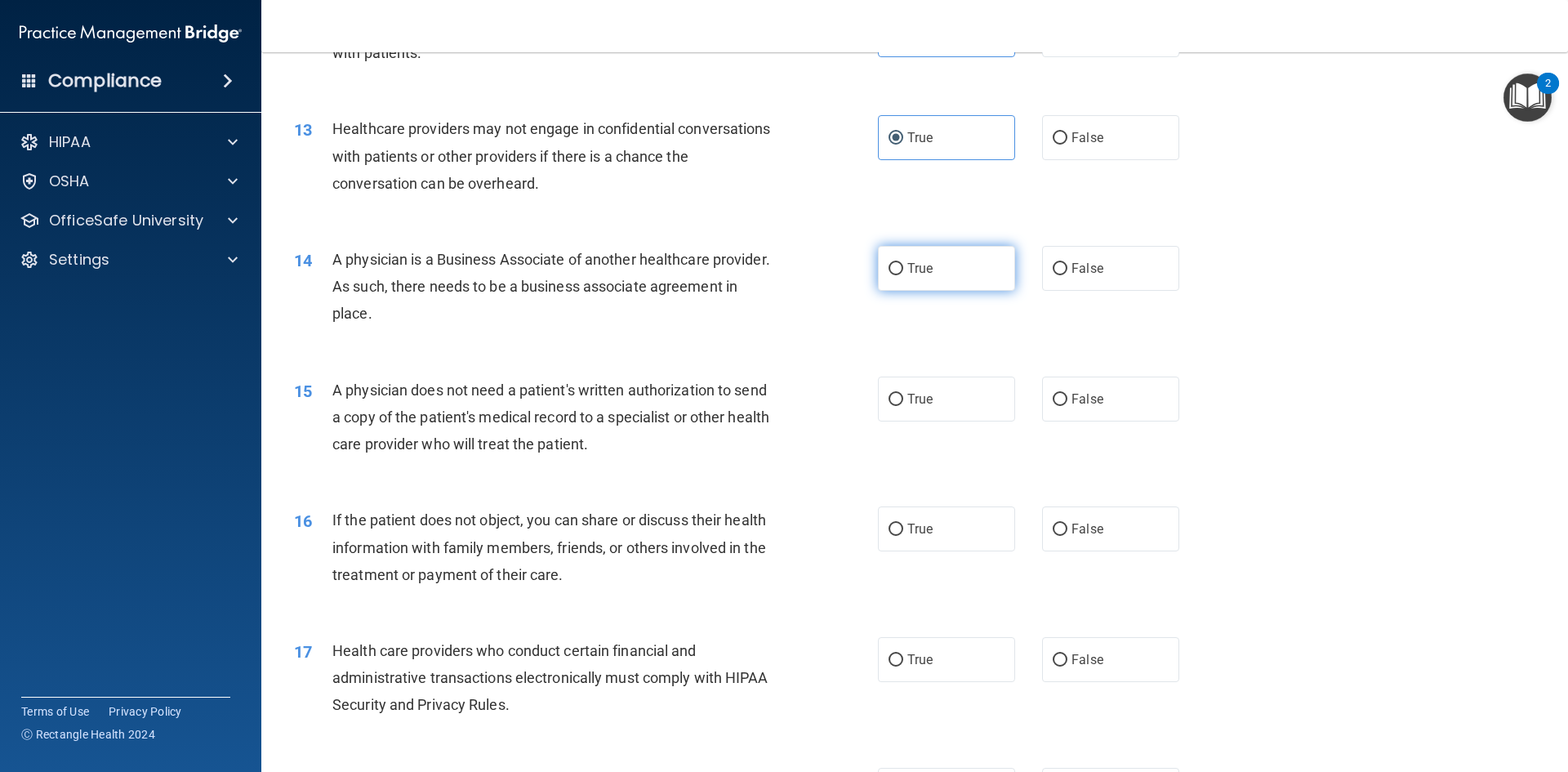
click at [951, 265] on label "True" at bounding box center [946, 268] width 137 height 45
click at [903, 265] on input "True" at bounding box center [896, 268] width 15 height 12
radio input "true"
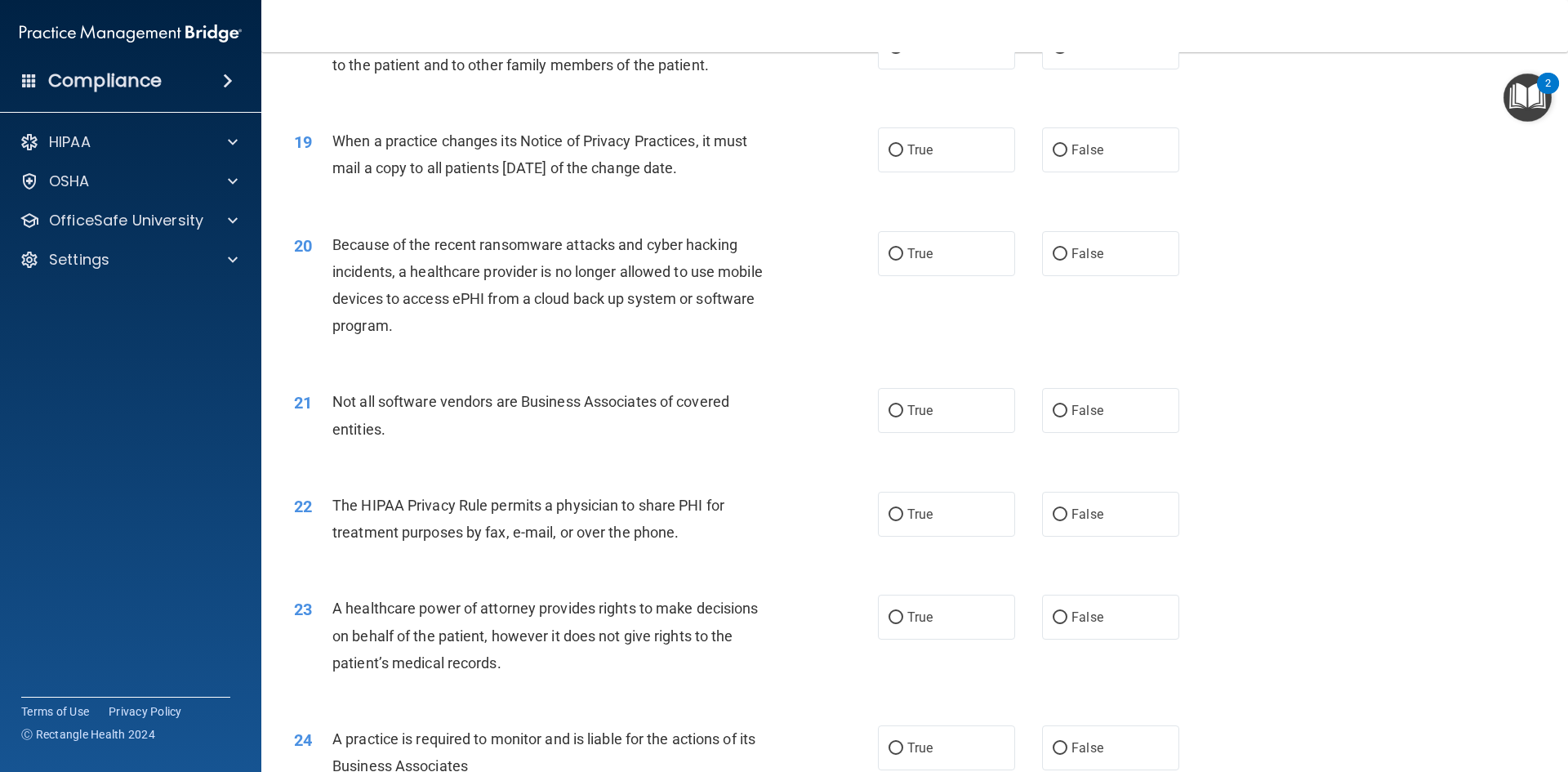
scroll to position [1561, 0]
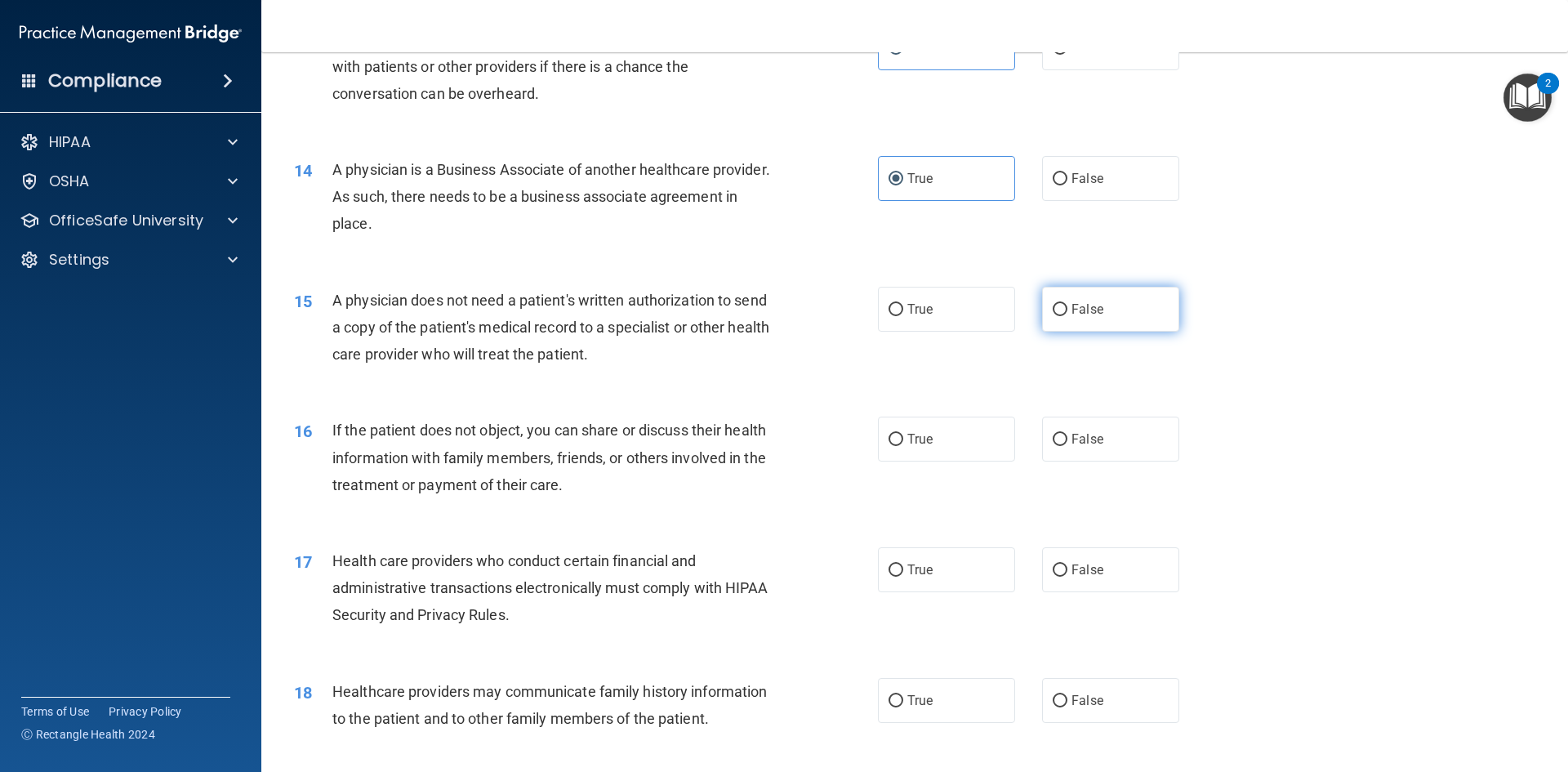
click at [1137, 306] on label "False" at bounding box center [1110, 310] width 137 height 45
click at [1067, 306] on input "False" at bounding box center [1061, 310] width 15 height 12
radio input "true"
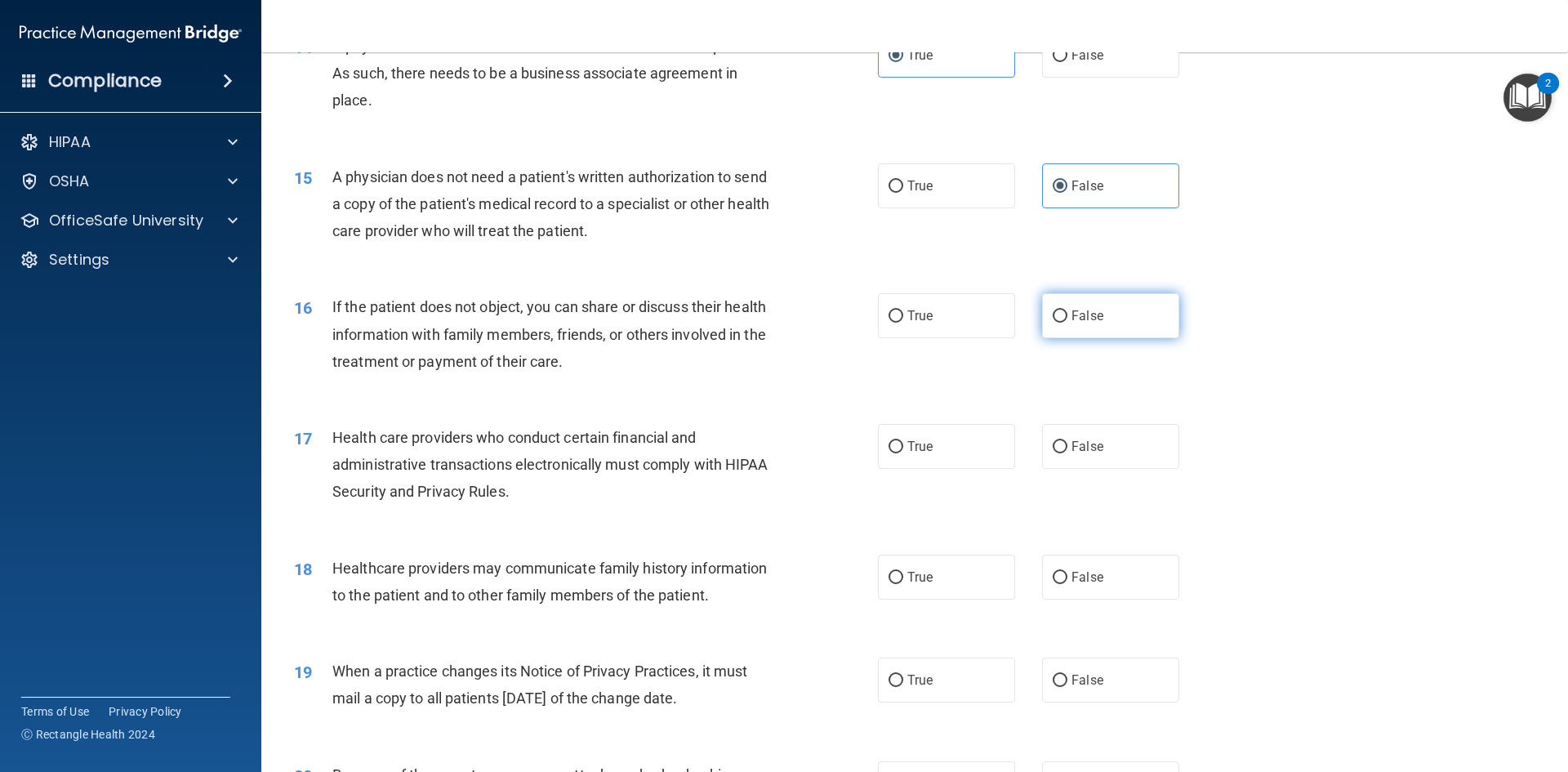
scroll to position [1724, 0]
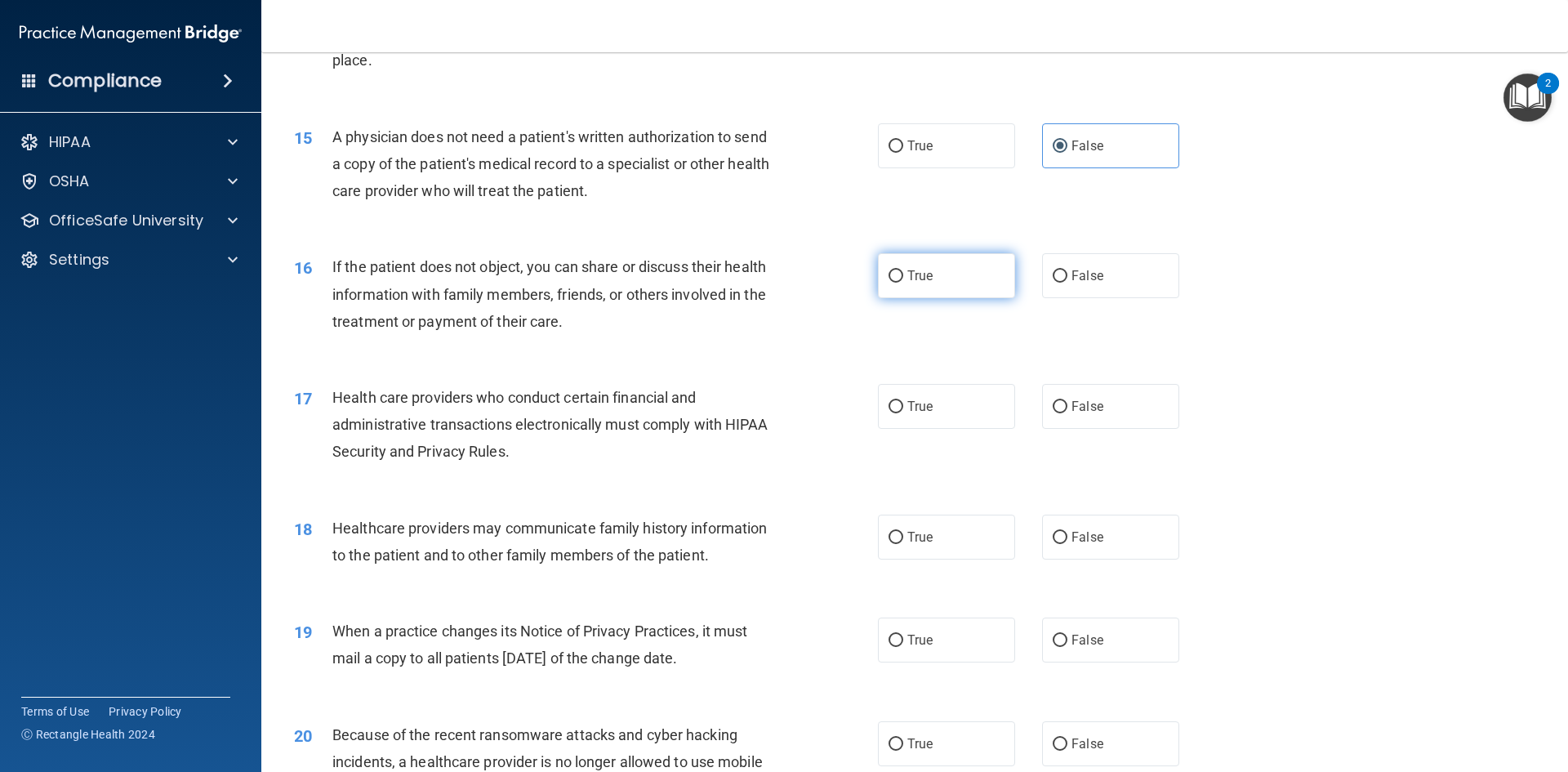
click at [921, 287] on label "True" at bounding box center [946, 276] width 137 height 45
click at [903, 283] on input "True" at bounding box center [896, 276] width 15 height 12
radio input "true"
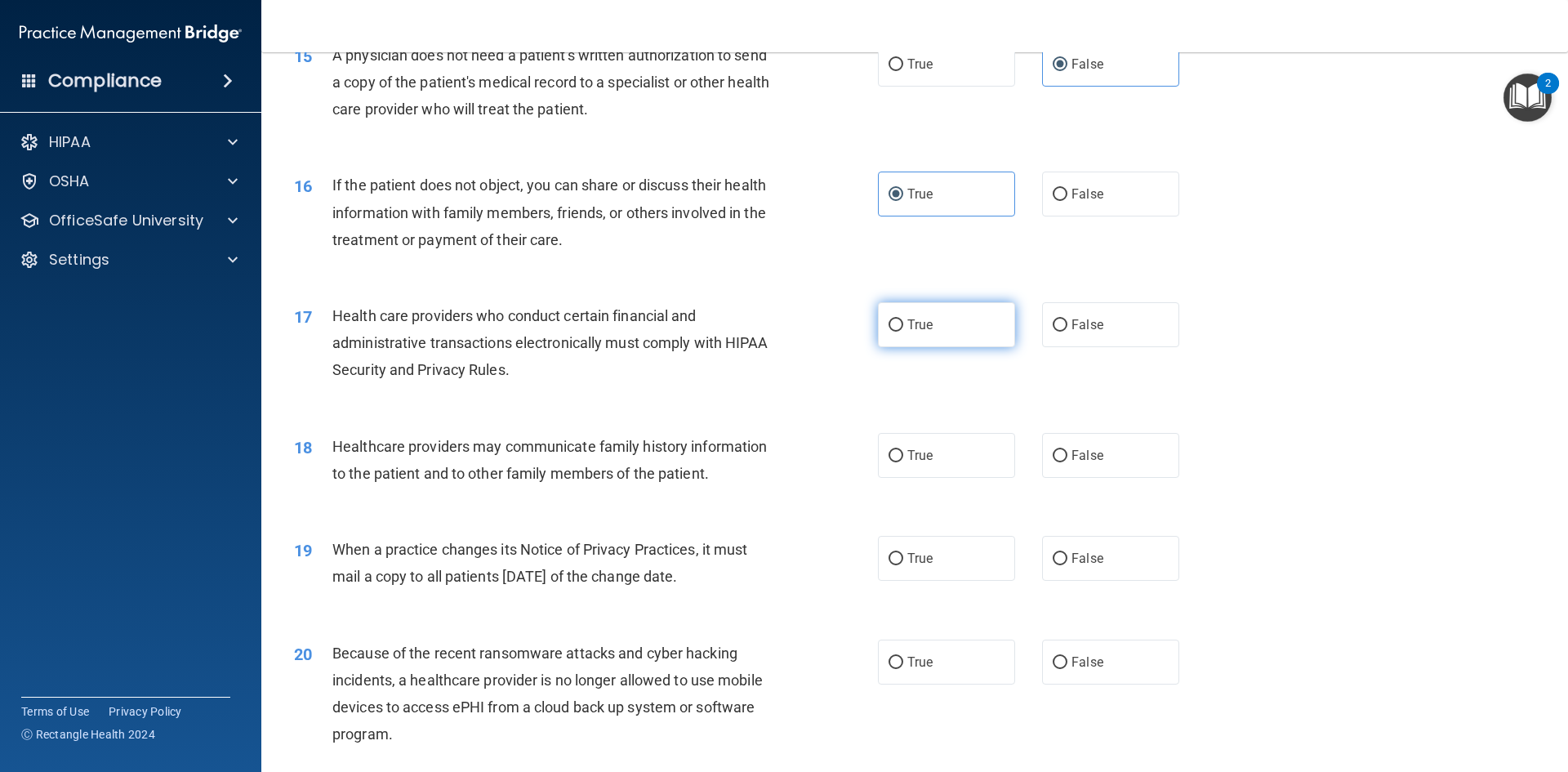
click at [918, 332] on span "True" at bounding box center [920, 325] width 26 height 15
click at [903, 332] on input "True" at bounding box center [896, 325] width 15 height 12
radio input "true"
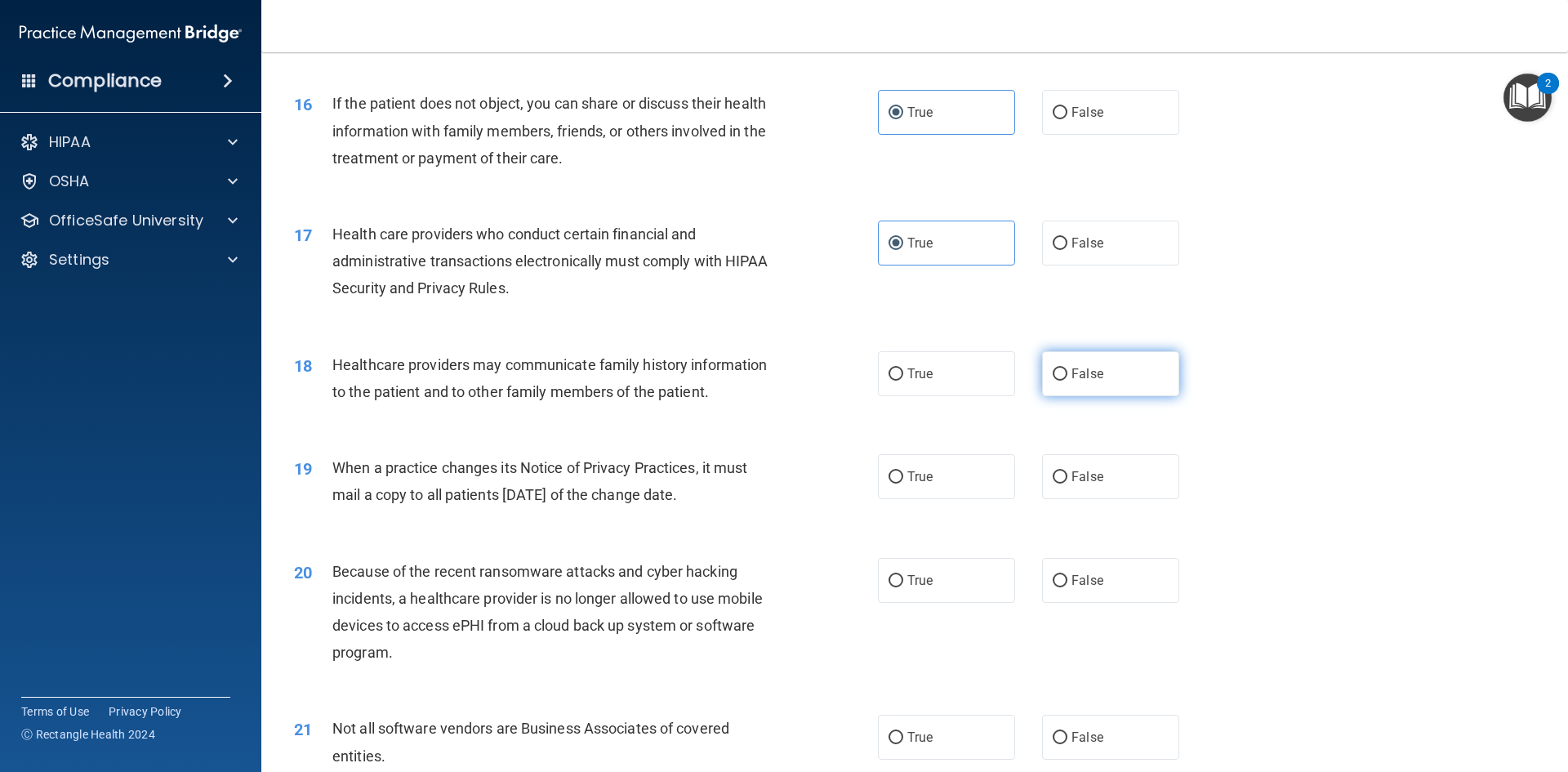
click at [1067, 384] on label "False" at bounding box center [1110, 374] width 137 height 45
click at [1067, 381] on input "False" at bounding box center [1061, 374] width 15 height 12
radio input "true"
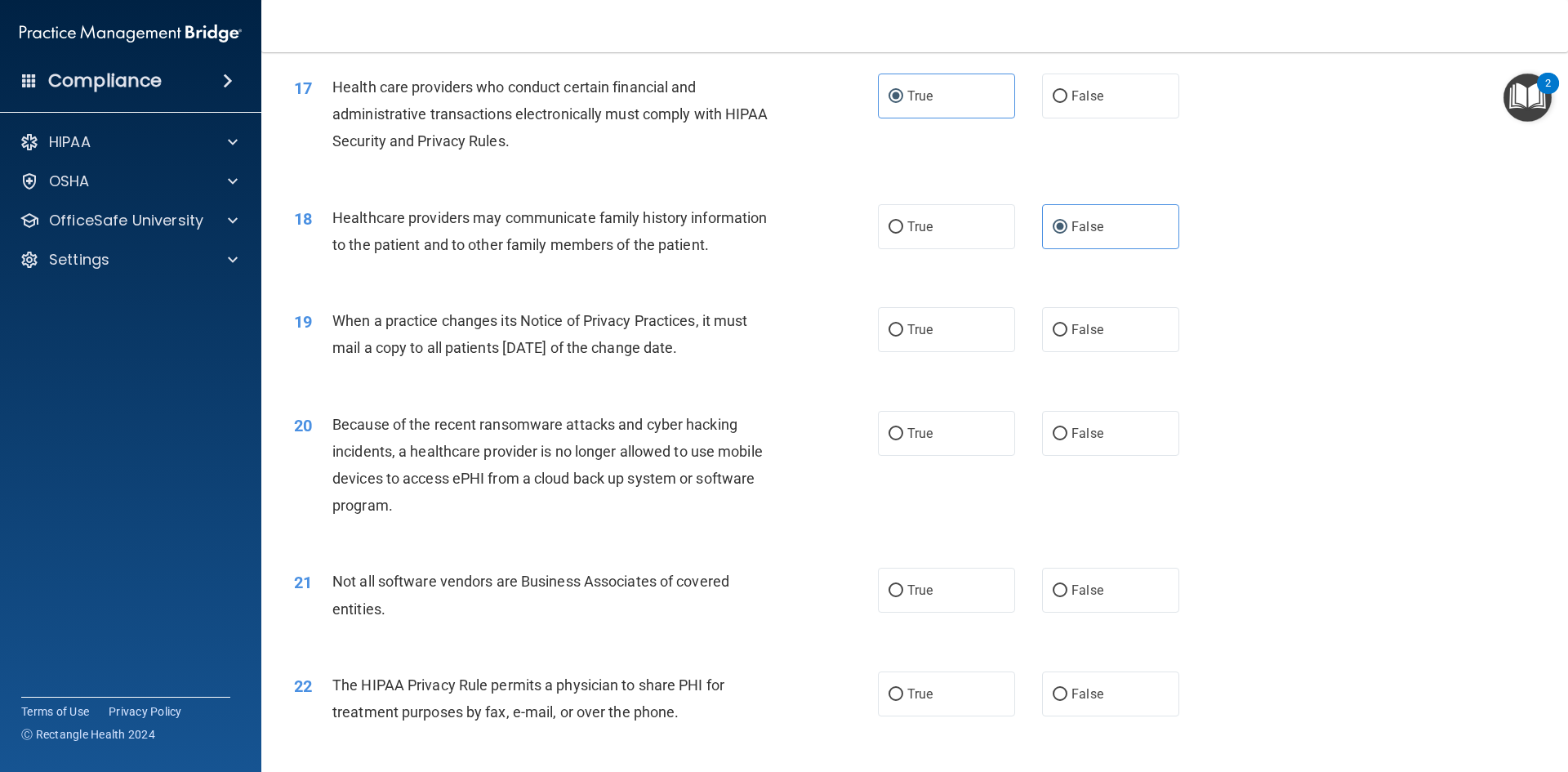
scroll to position [2051, 0]
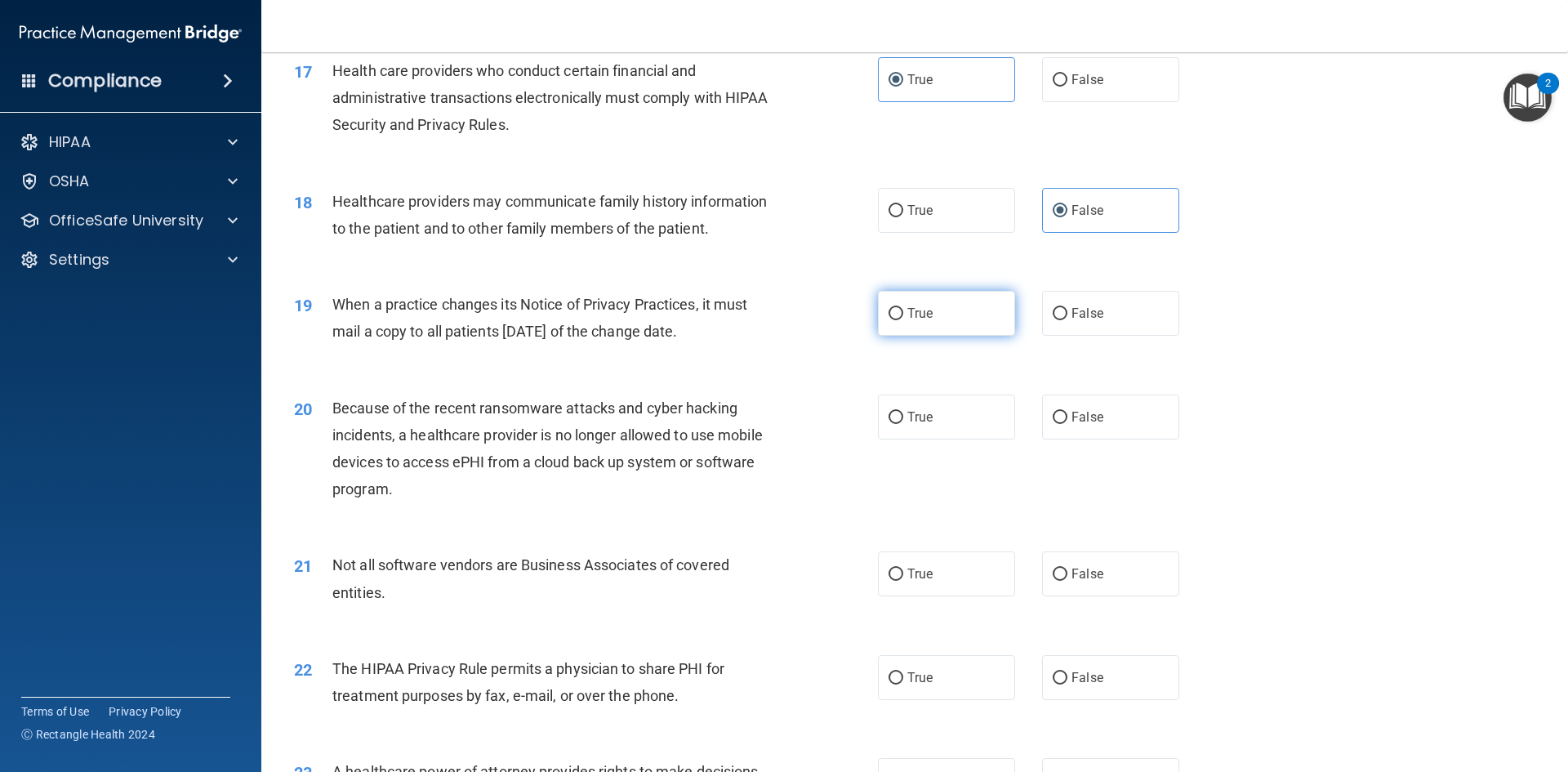
click at [898, 317] on label "True" at bounding box center [946, 314] width 137 height 45
click at [898, 317] on input "True" at bounding box center [896, 314] width 15 height 12
radio input "true"
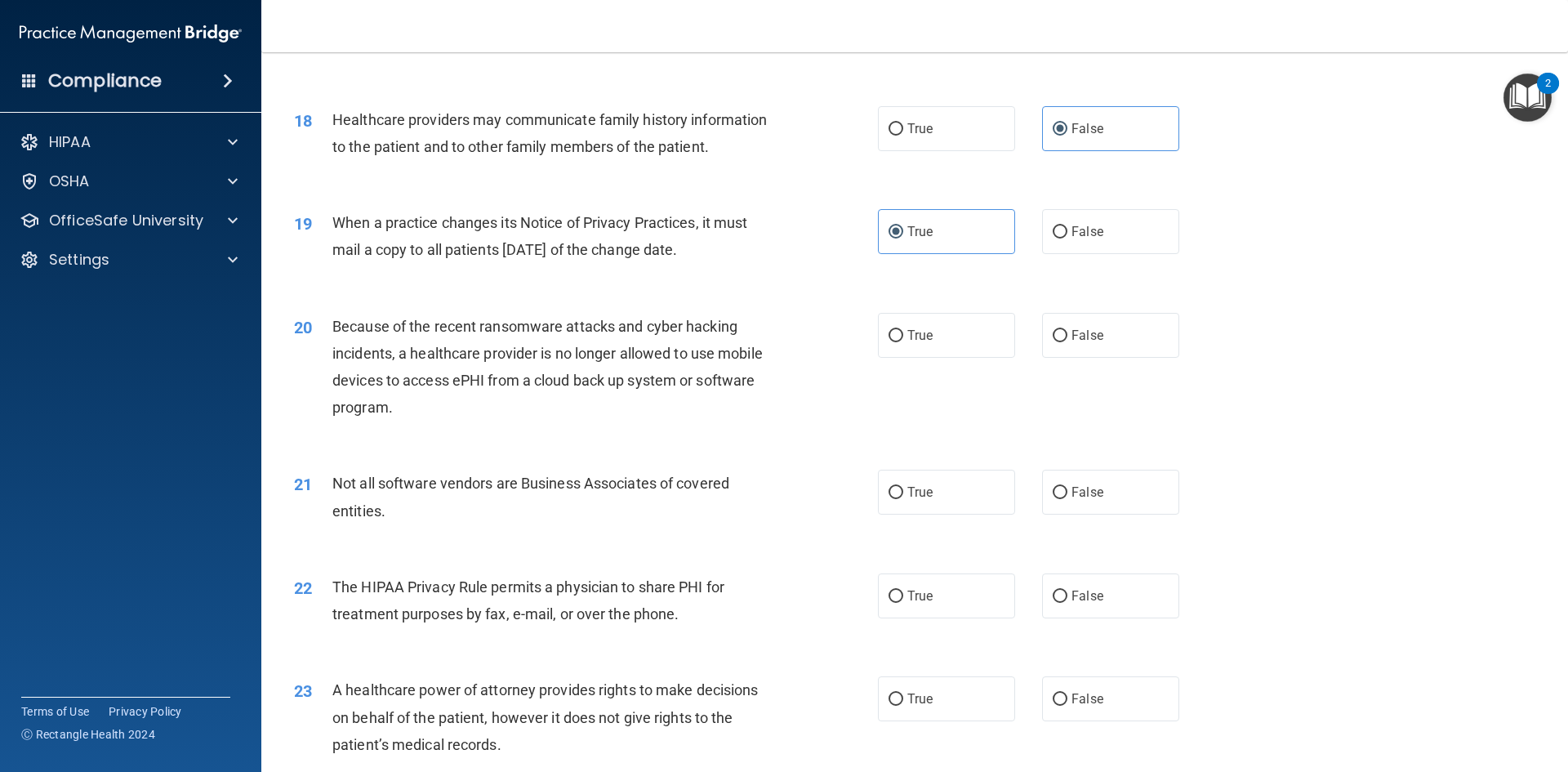
scroll to position [2215, 0]
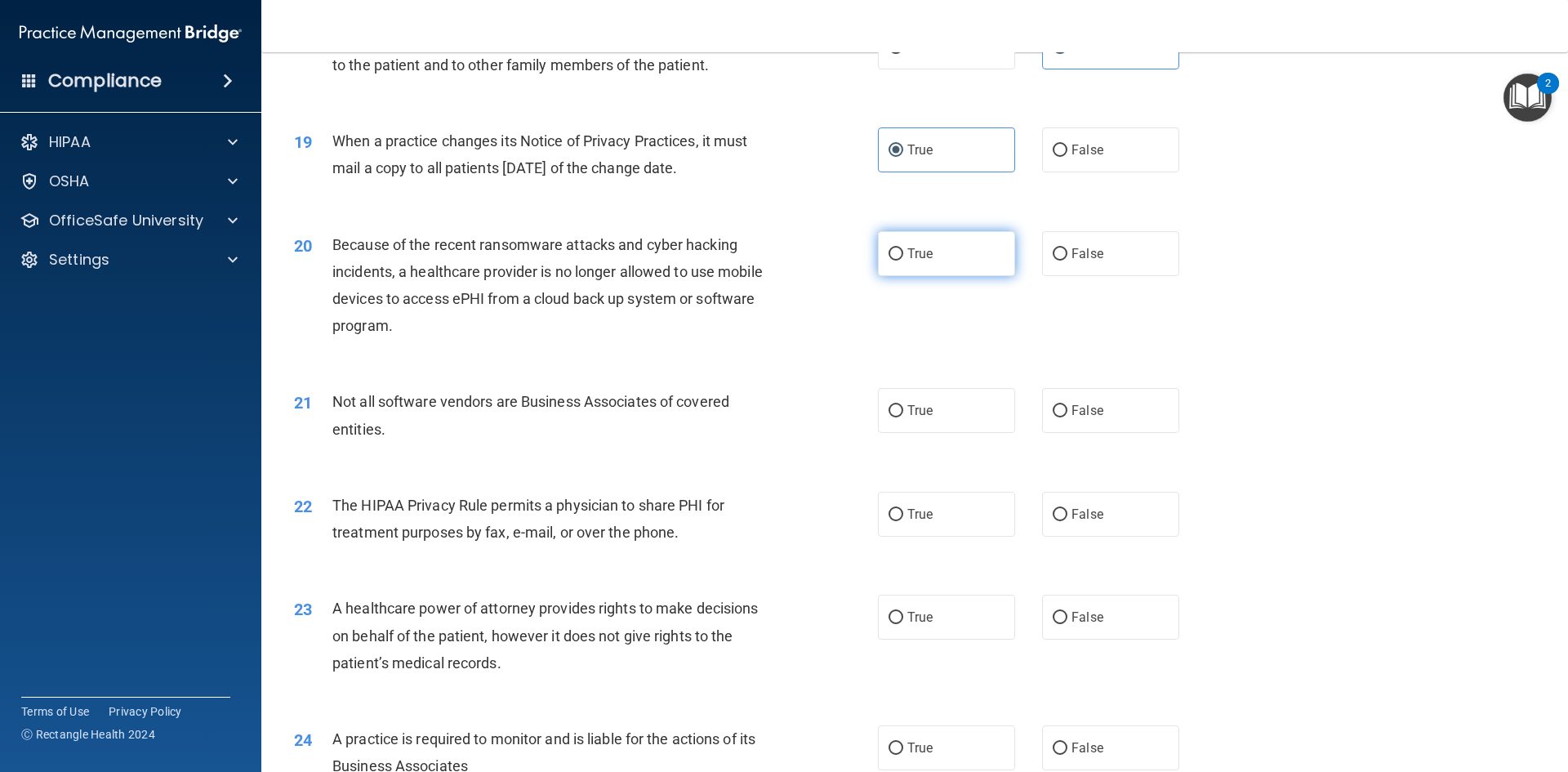
click at [939, 245] on label "True" at bounding box center [946, 254] width 137 height 45
click at [903, 249] on input "True" at bounding box center [896, 254] width 15 height 12
radio input "true"
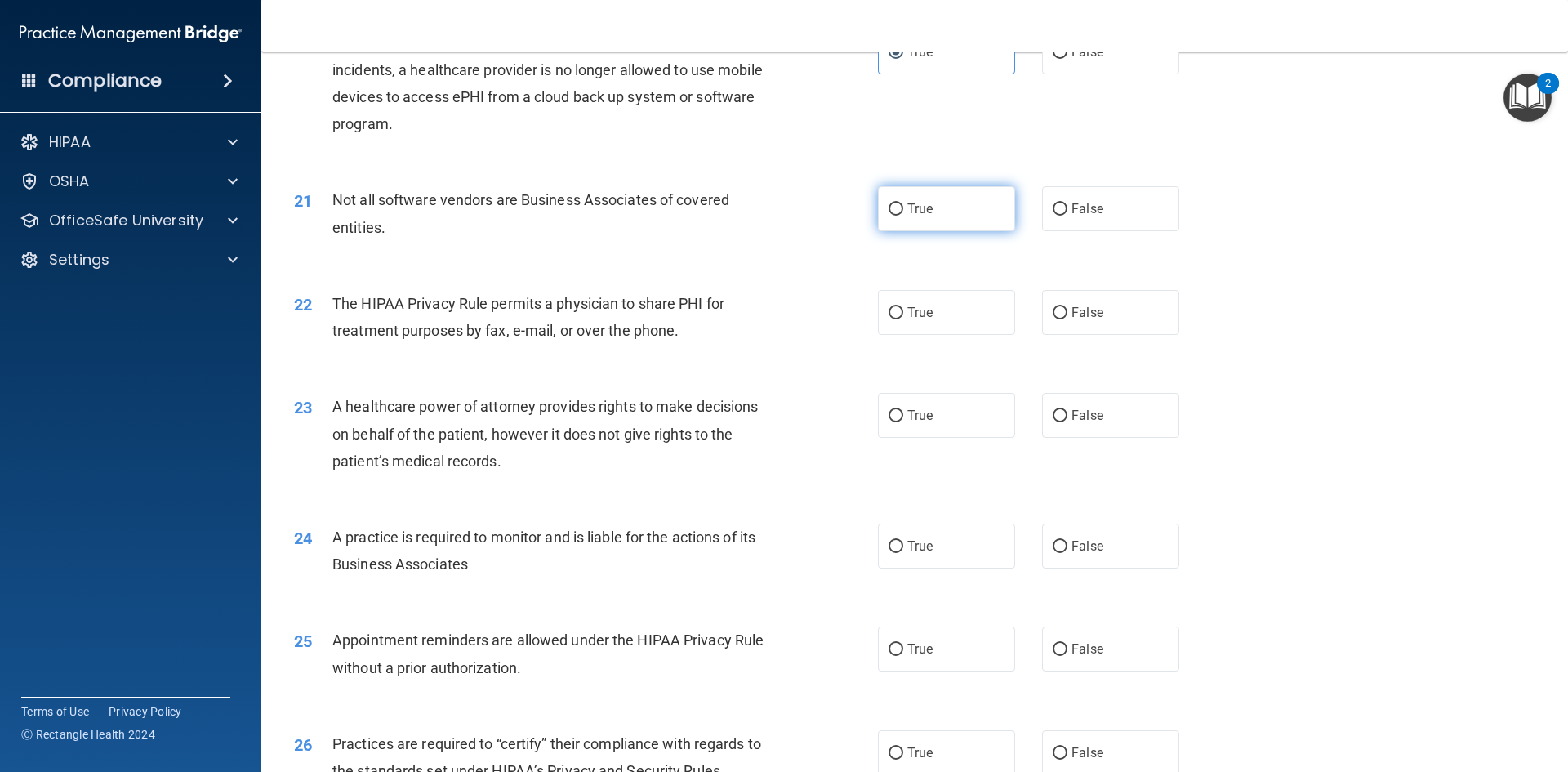
scroll to position [2460, 0]
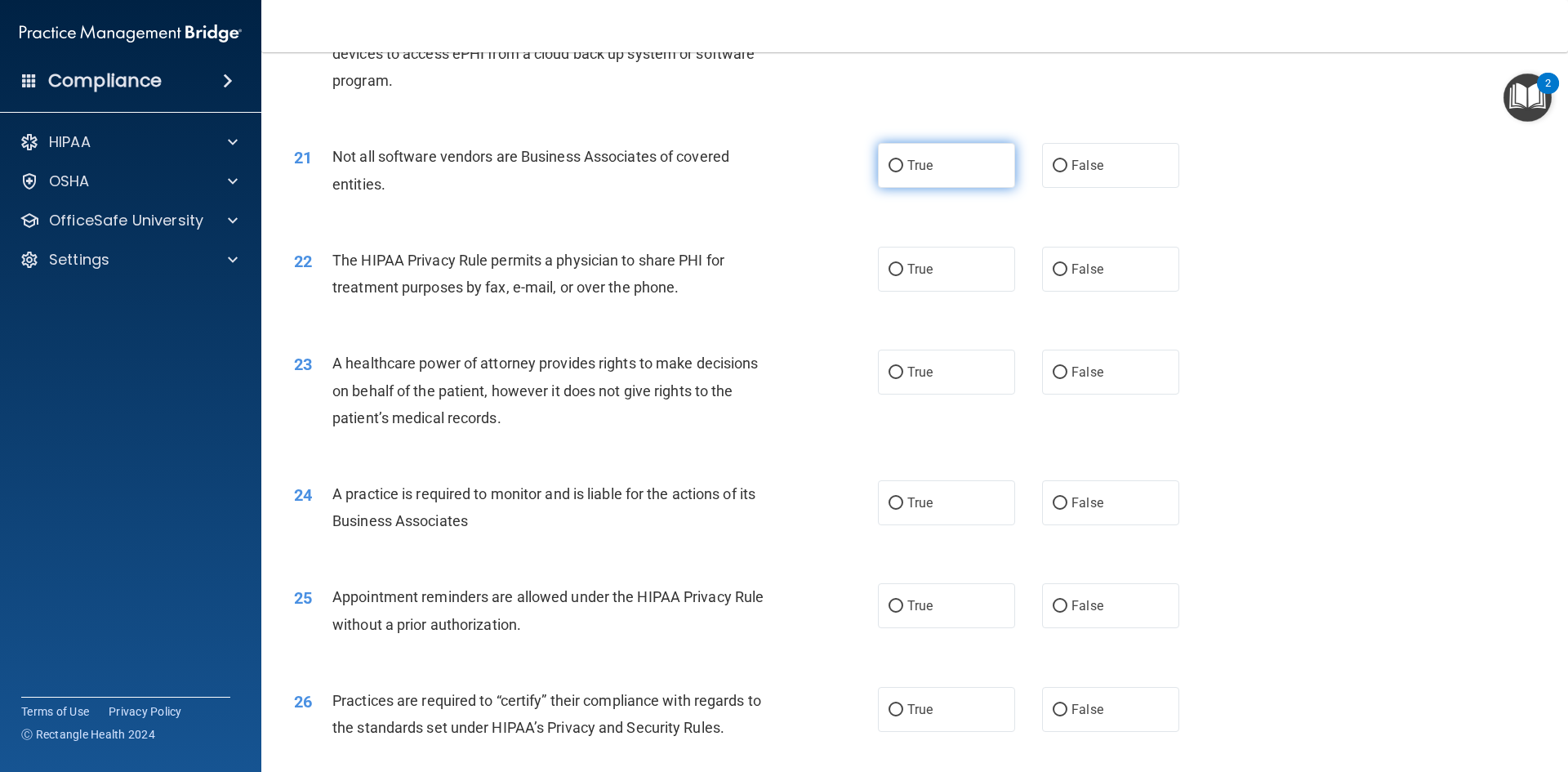
click at [914, 179] on label "True" at bounding box center [946, 165] width 137 height 45
click at [903, 172] on input "True" at bounding box center [896, 166] width 15 height 12
radio input "true"
click at [1072, 271] on span "False" at bounding box center [1088, 269] width 32 height 15
click at [1067, 271] on input "False" at bounding box center [1061, 269] width 15 height 12
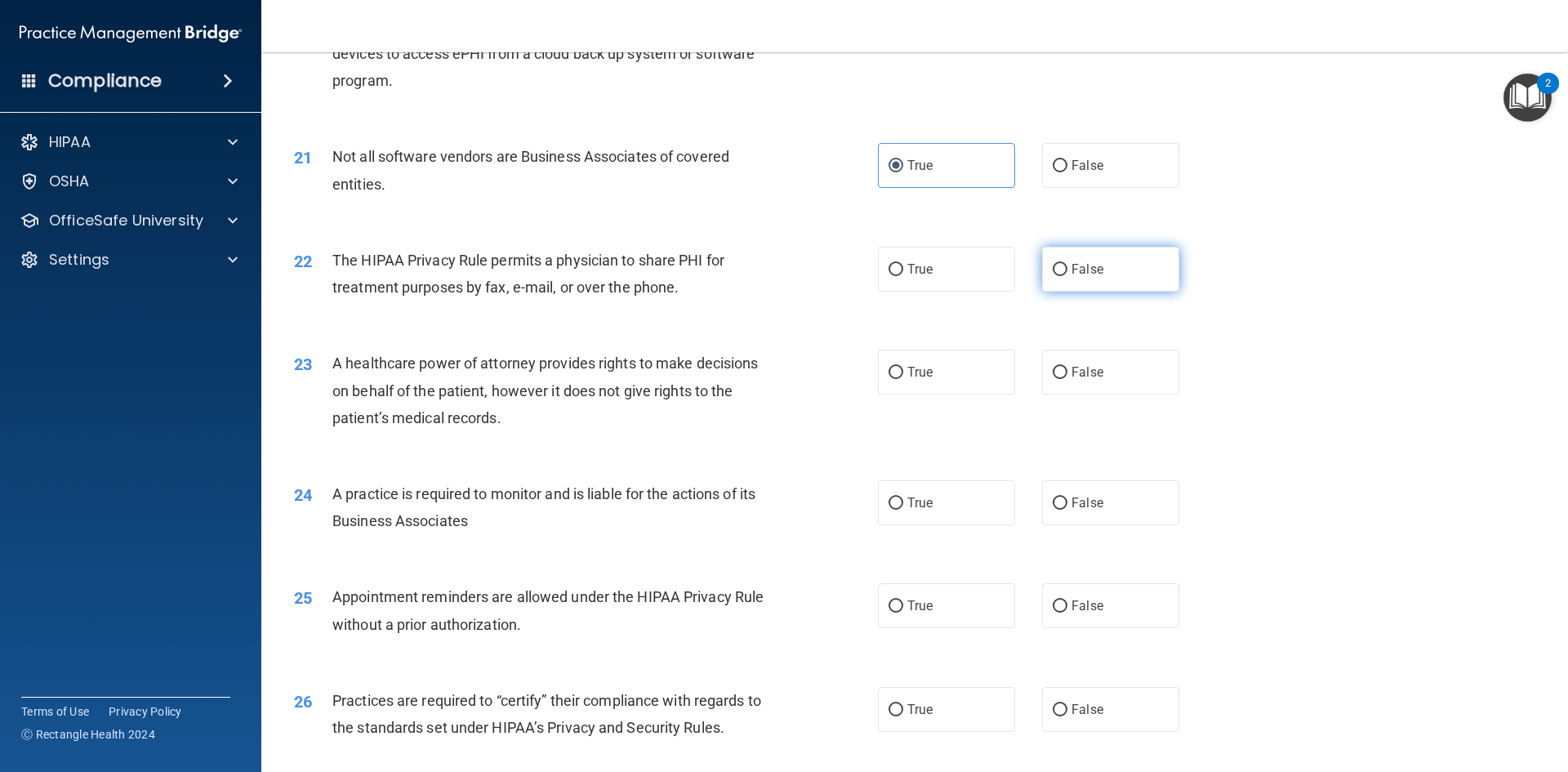
radio input "true"
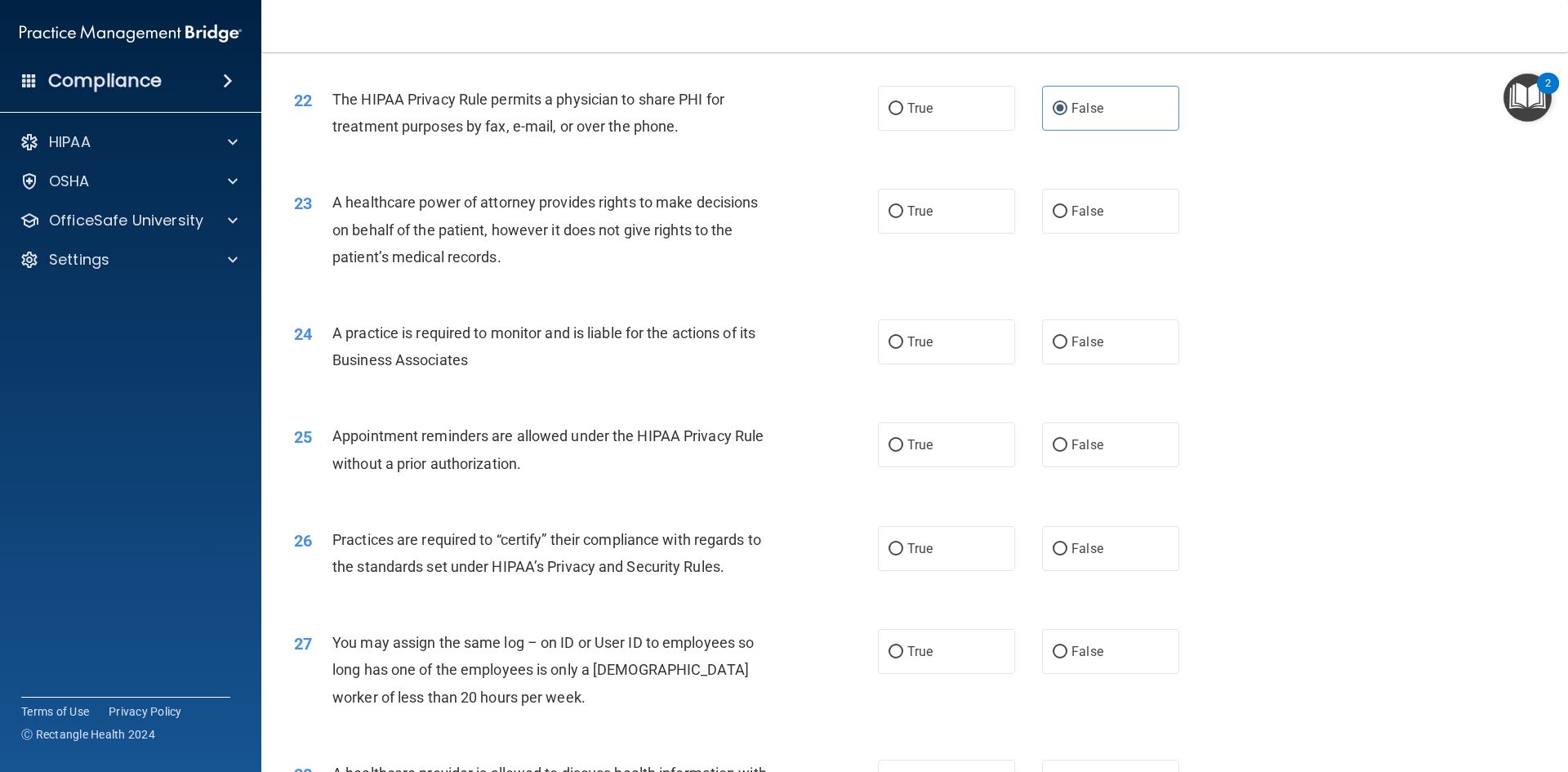
scroll to position [2623, 0]
click at [905, 218] on label "True" at bounding box center [946, 209] width 137 height 45
click at [903, 215] on input "True" at bounding box center [896, 209] width 15 height 12
radio input "true"
click at [921, 335] on span "True" at bounding box center [920, 339] width 26 height 15
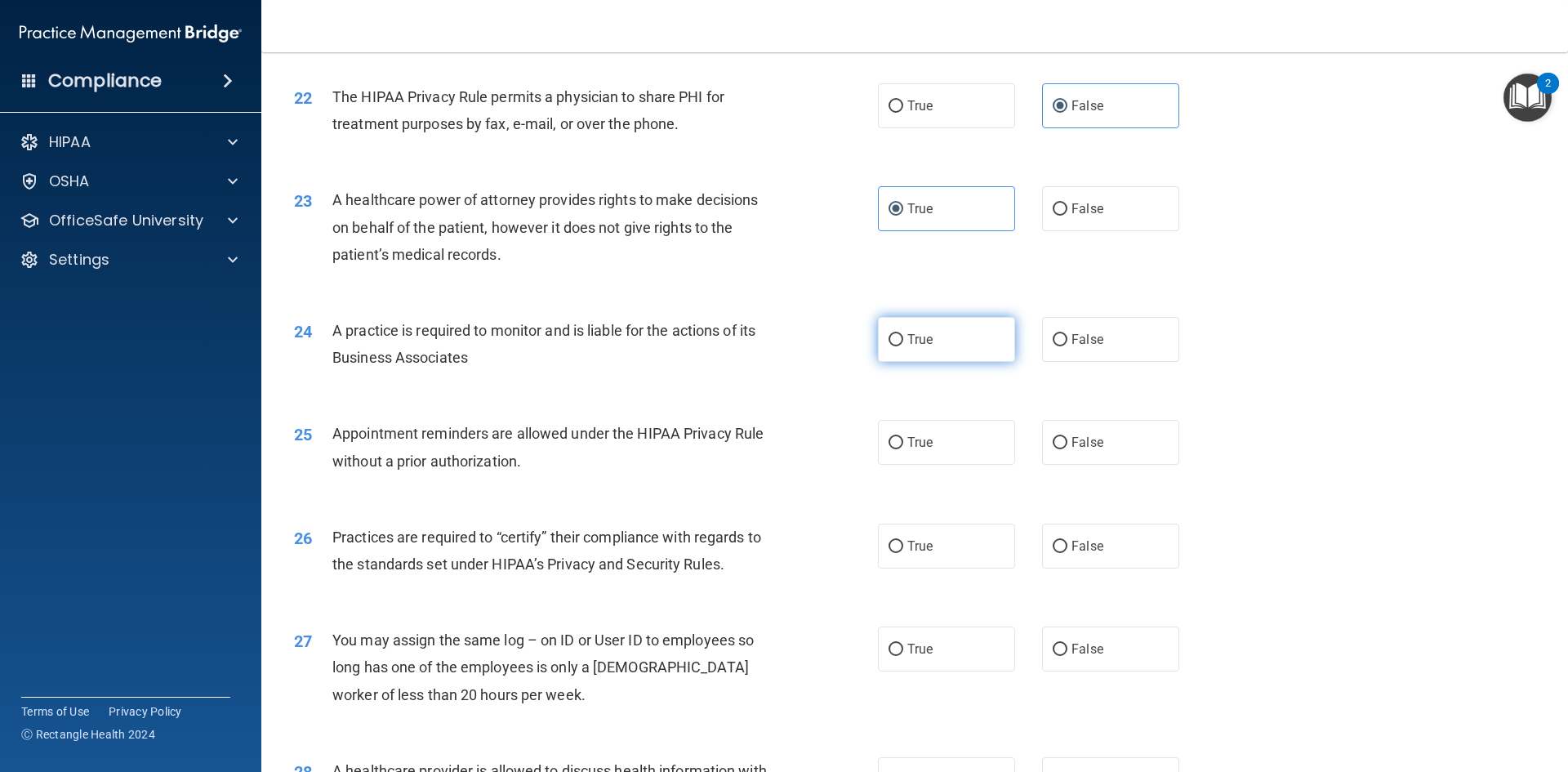
click at [903, 335] on input "True" at bounding box center [896, 340] width 15 height 12
radio input "true"
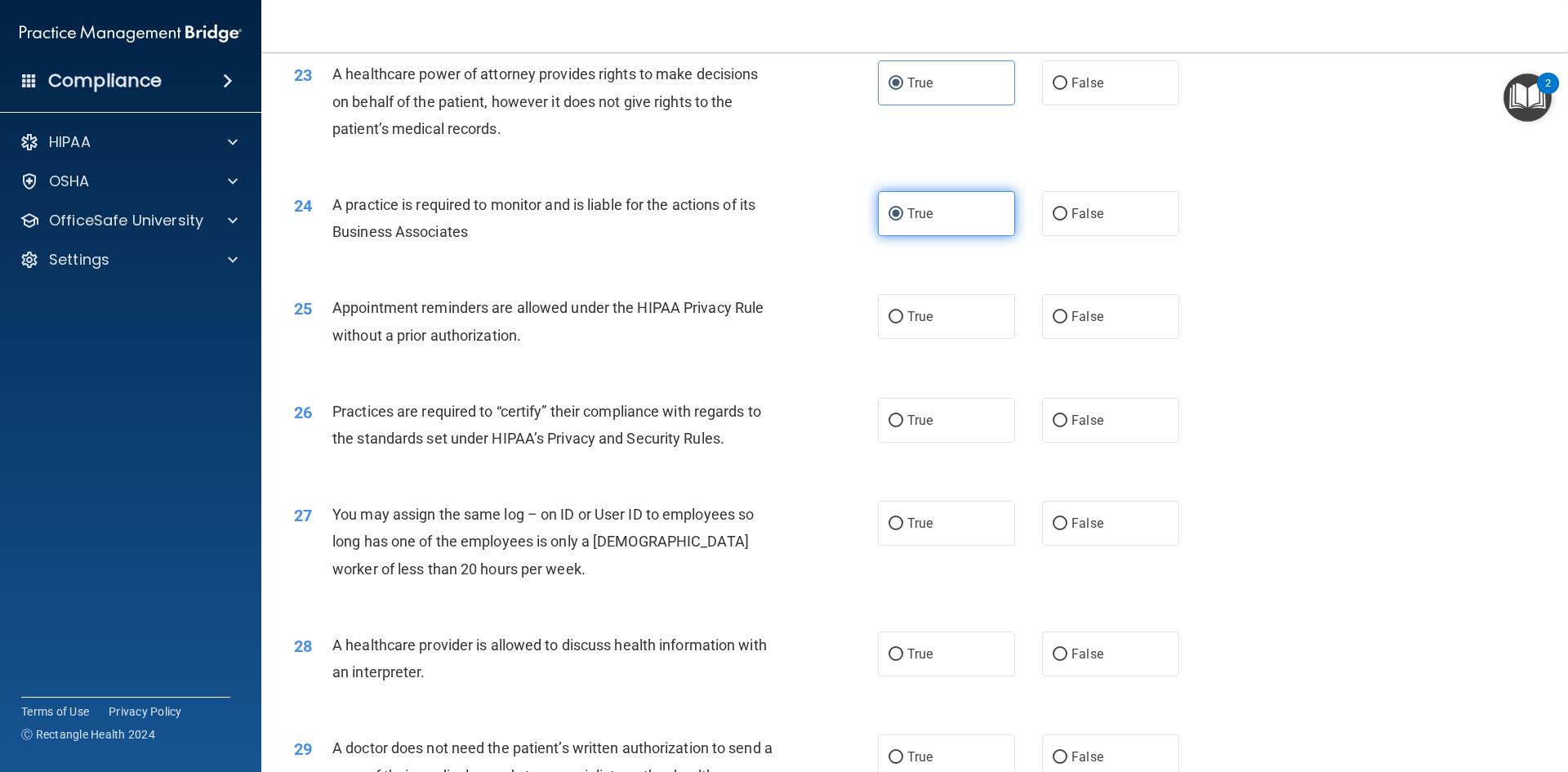
scroll to position [2787, 0]
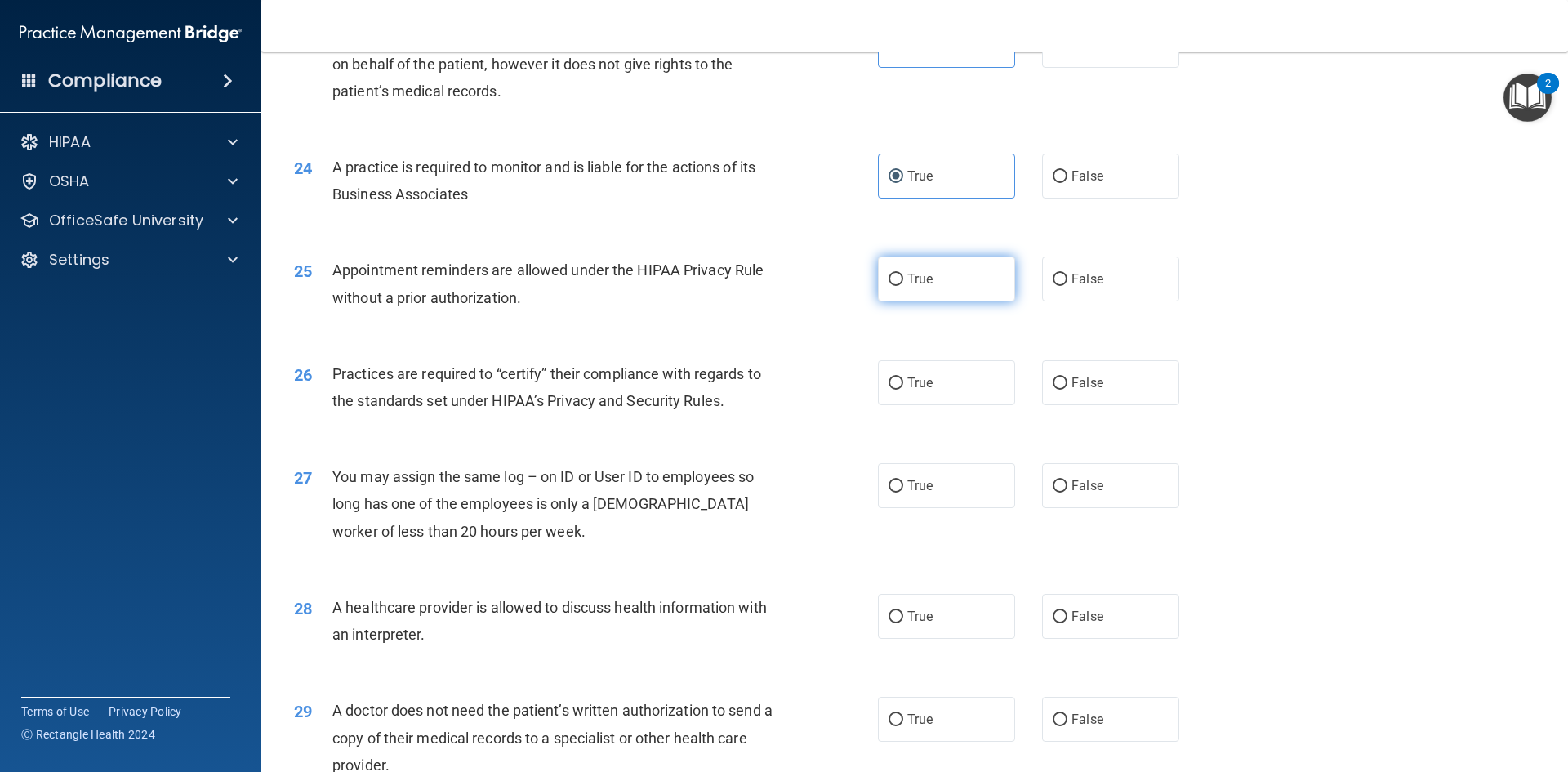
click at [933, 280] on label "True" at bounding box center [946, 280] width 137 height 45
click at [903, 280] on input "True" at bounding box center [896, 280] width 15 height 12
radio input "true"
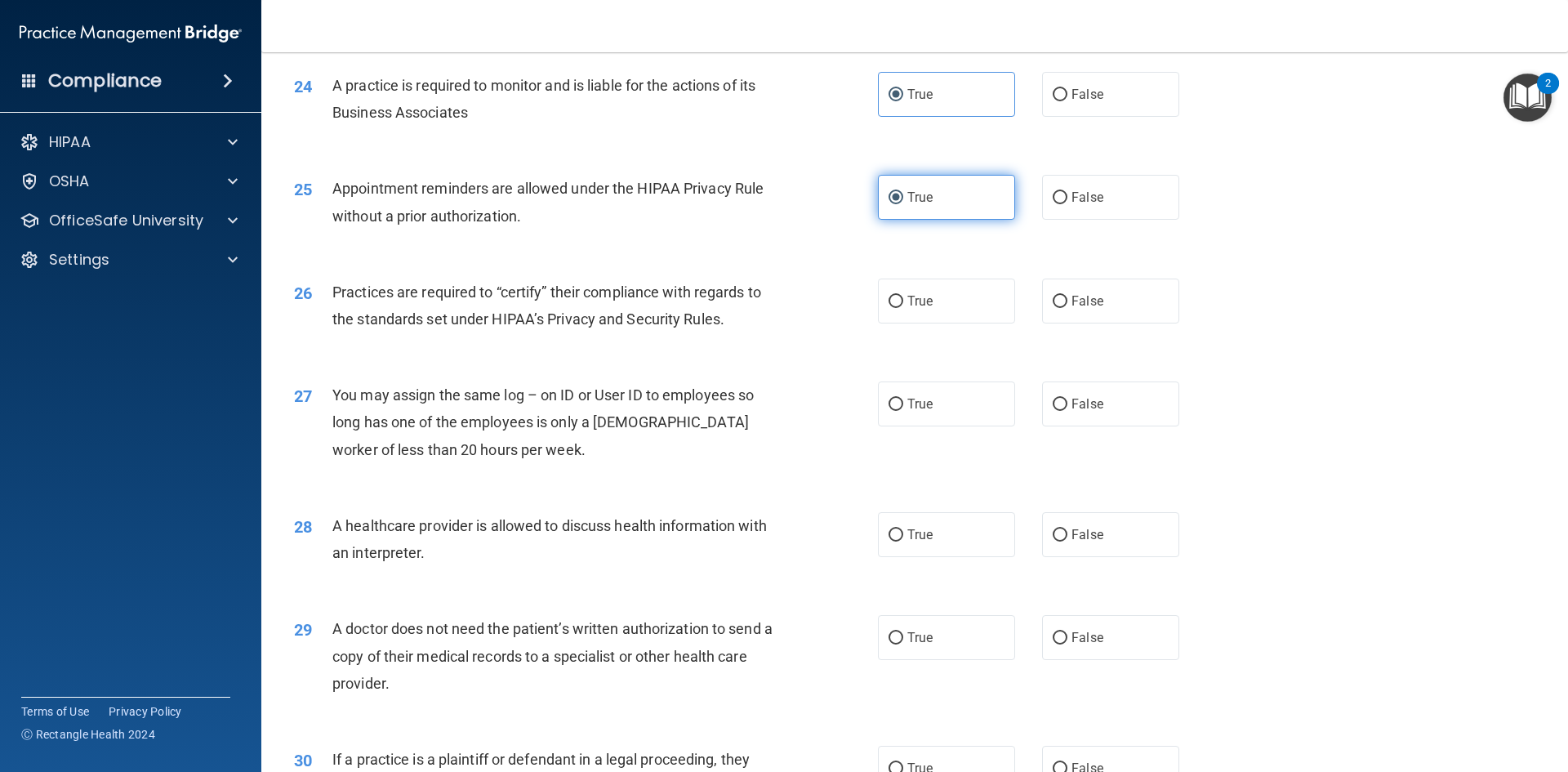
click at [923, 290] on label "True" at bounding box center [946, 301] width 137 height 45
click at [903, 296] on input "True" at bounding box center [896, 301] width 15 height 12
radio input "true"
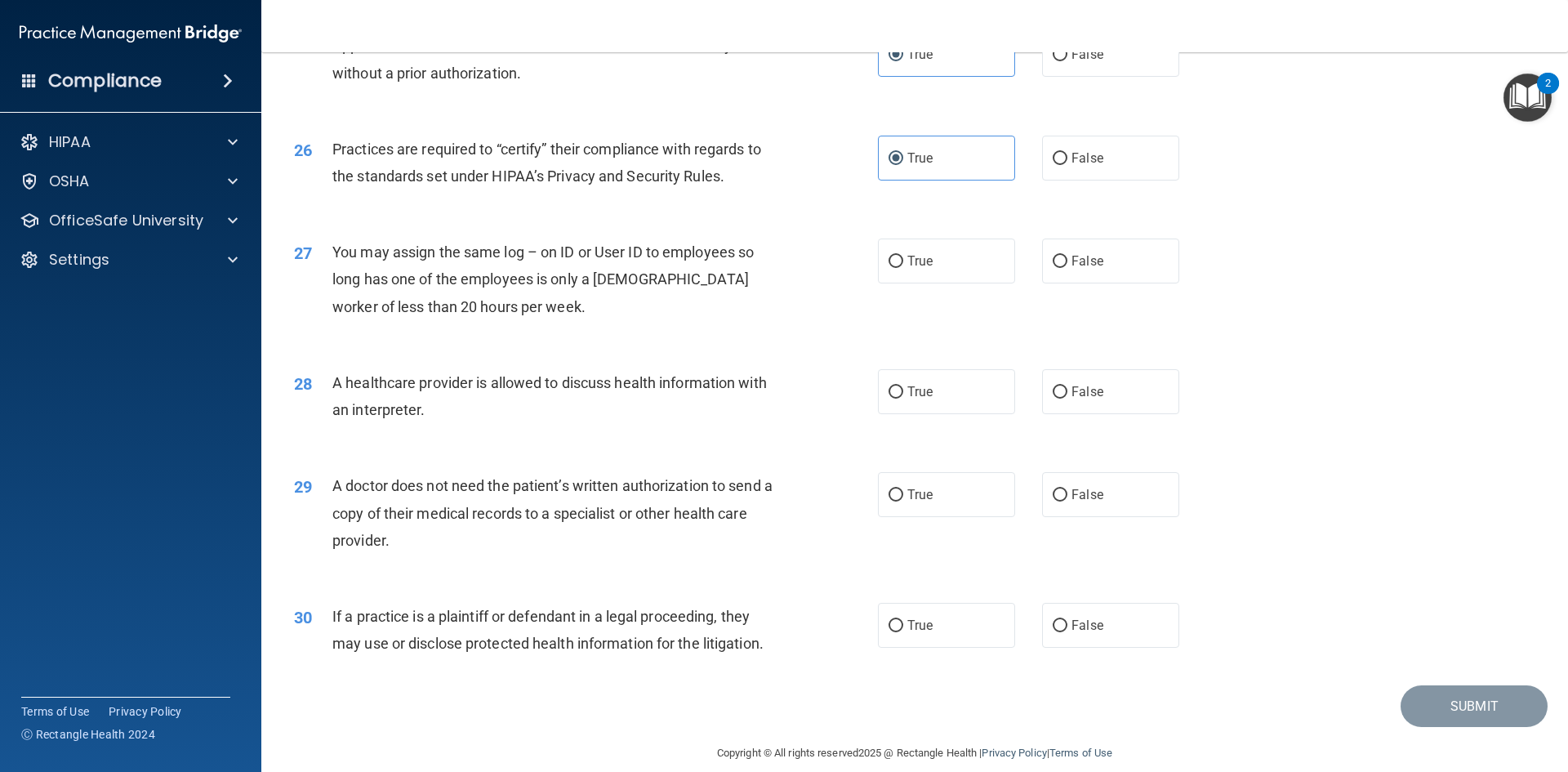
scroll to position [3031, 0]
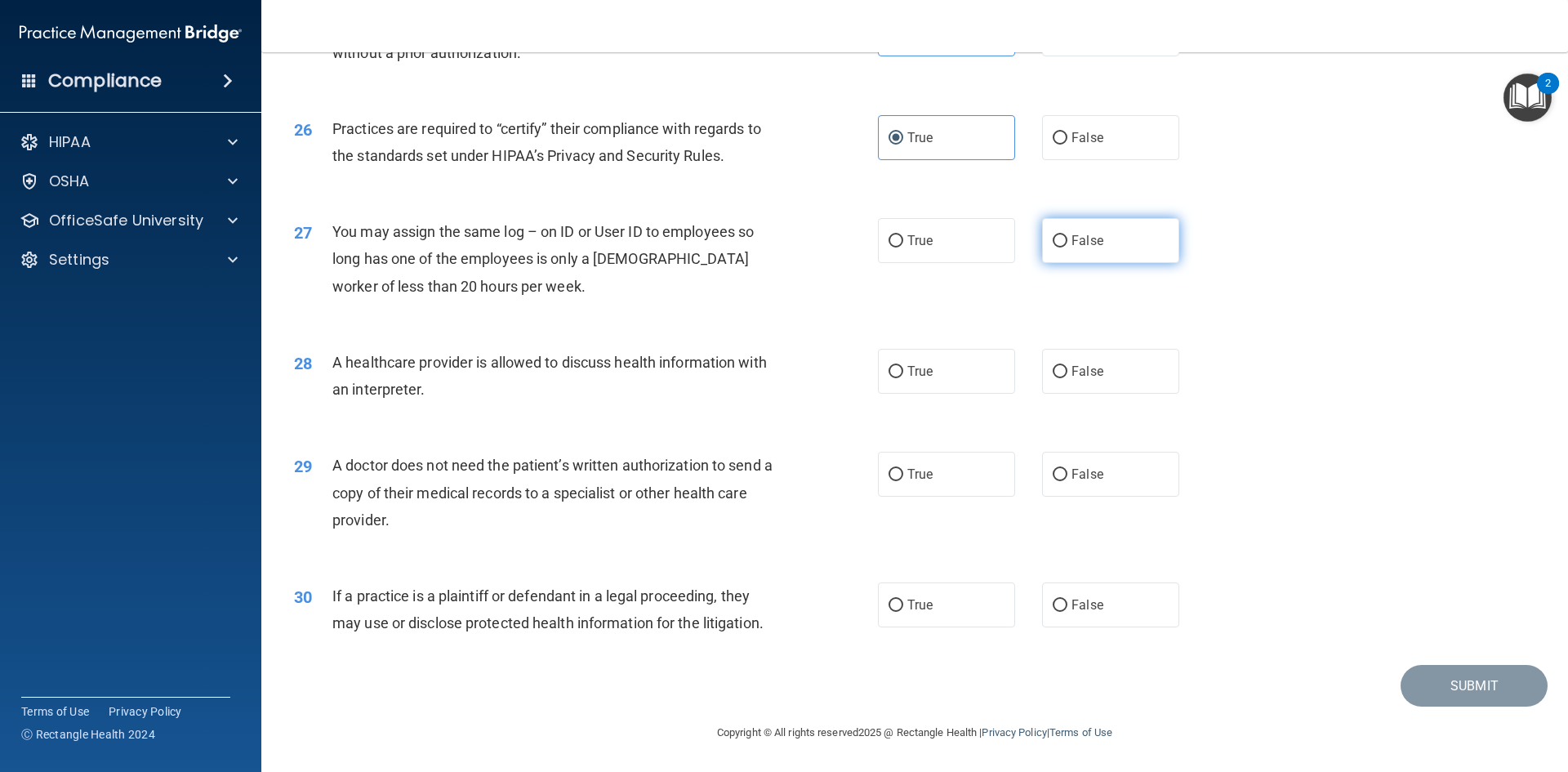
click at [1095, 239] on span "False" at bounding box center [1088, 240] width 32 height 15
click at [1067, 239] on input "False" at bounding box center [1061, 241] width 15 height 12
radio input "true"
click at [1072, 378] on span "False" at bounding box center [1088, 371] width 32 height 15
click at [1067, 378] on input "False" at bounding box center [1061, 371] width 15 height 12
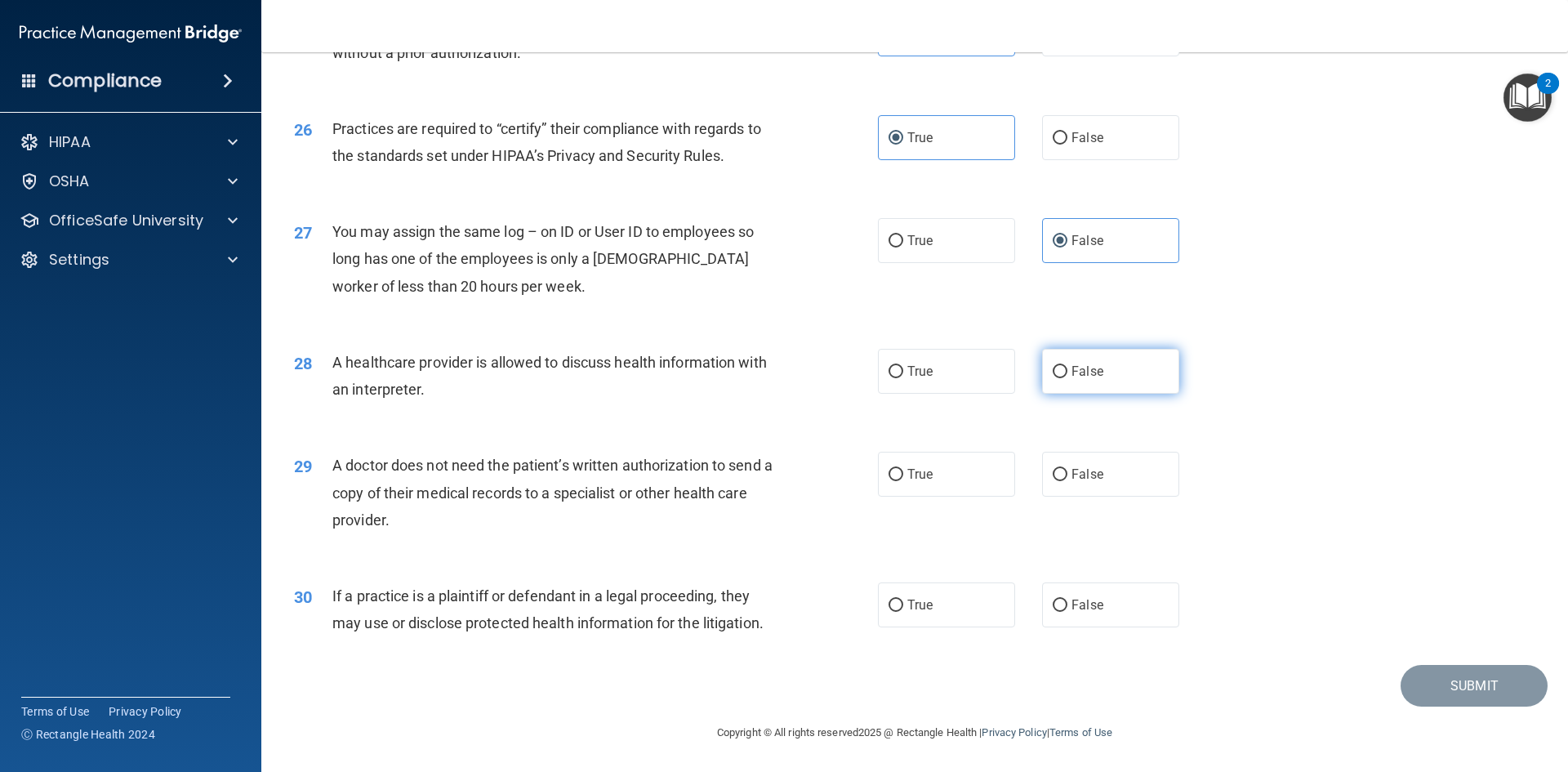
radio input "true"
click at [1095, 475] on span "False" at bounding box center [1088, 474] width 32 height 15
click at [1067, 475] on input "False" at bounding box center [1061, 474] width 15 height 12
radio input "true"
click at [1072, 608] on span "False" at bounding box center [1088, 605] width 32 height 15
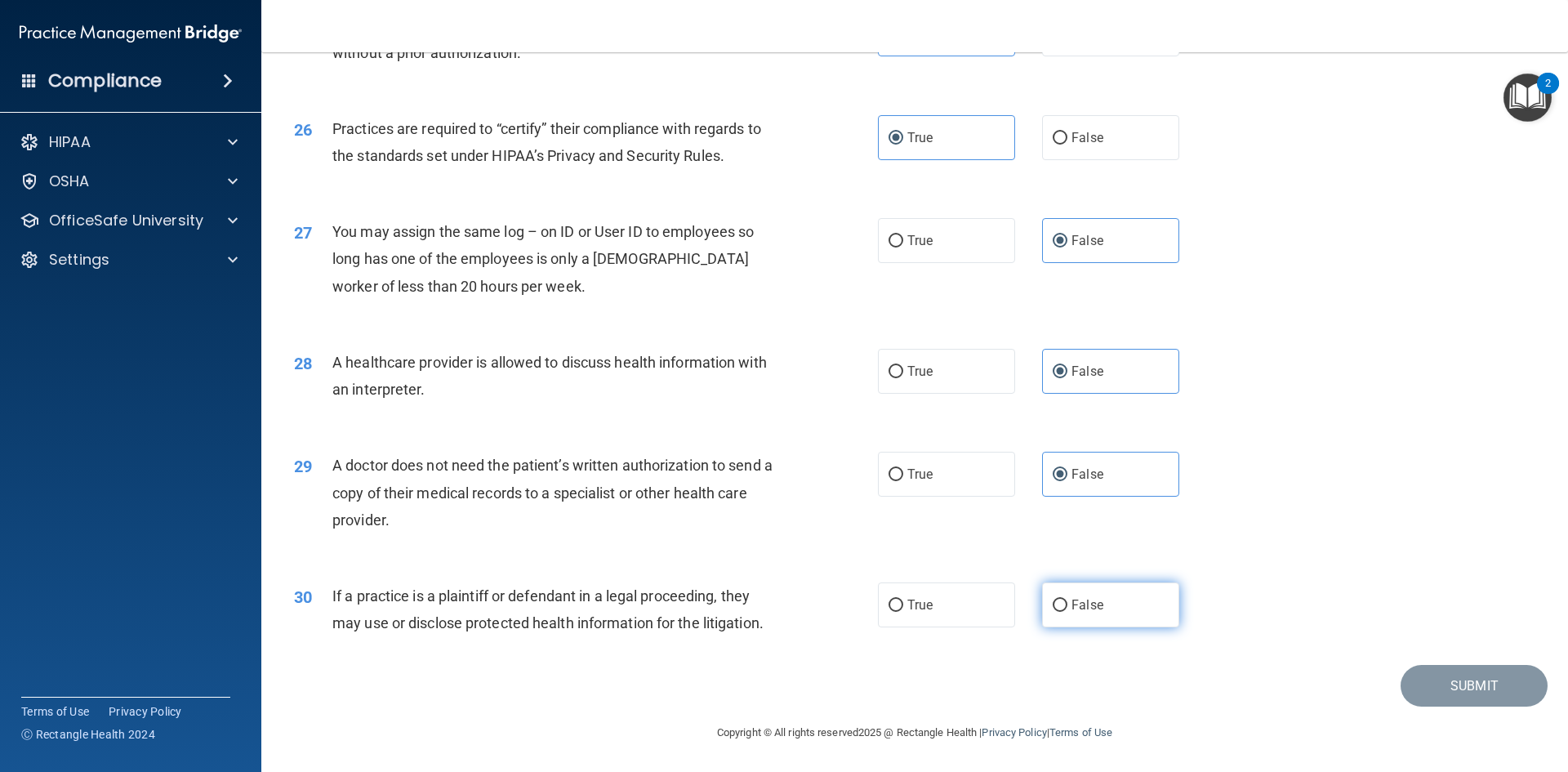
click at [1066, 608] on input "False" at bounding box center [1061, 606] width 15 height 12
radio input "true"
click at [1438, 690] on button "Submit" at bounding box center [1474, 686] width 147 height 42
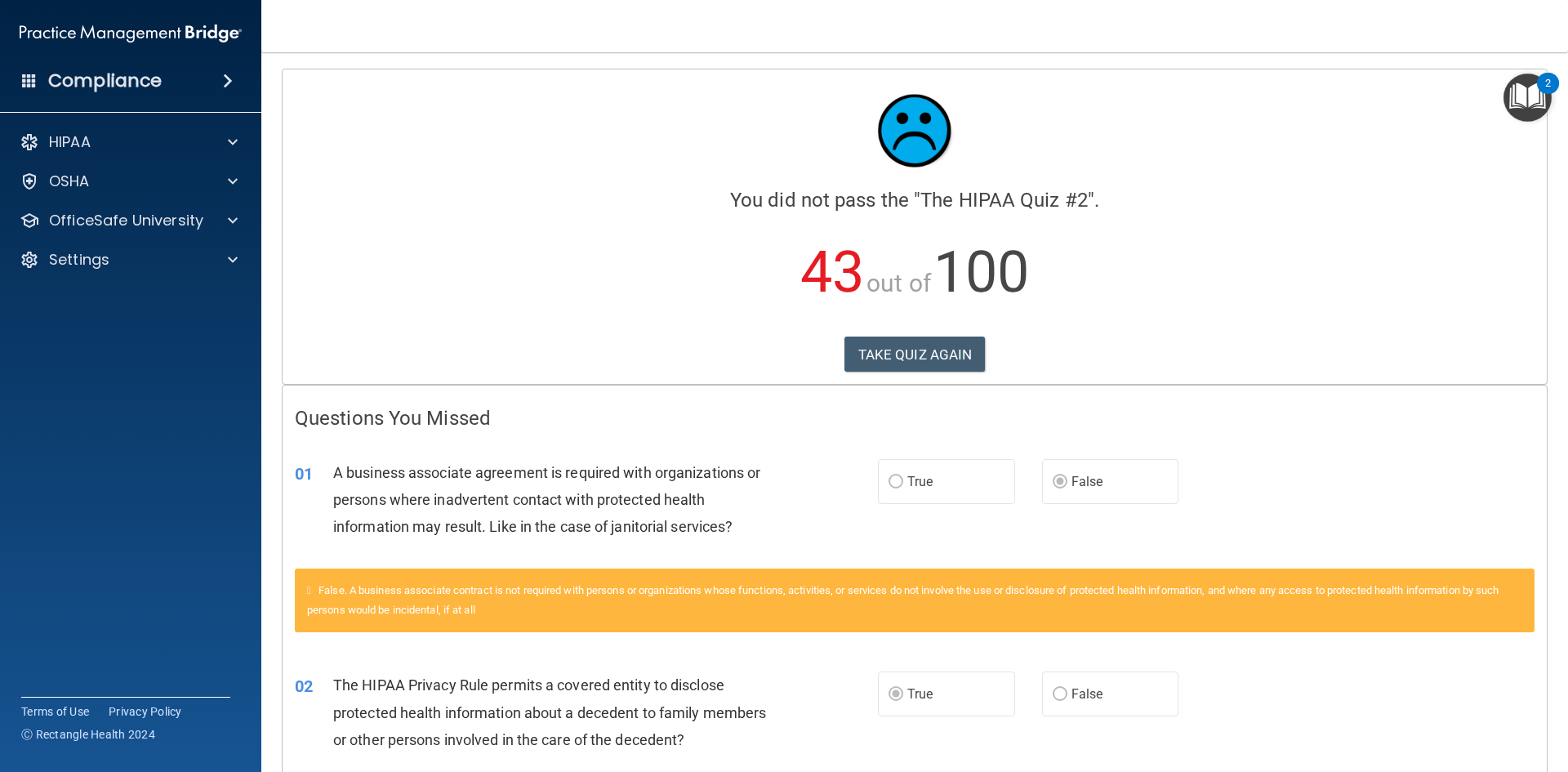
click at [583, 341] on div "TAKE QUIZ AGAIN" at bounding box center [914, 354] width 1240 height 36
click at [593, 408] on h4 "Questions You Missed" at bounding box center [914, 419] width 1240 height 21
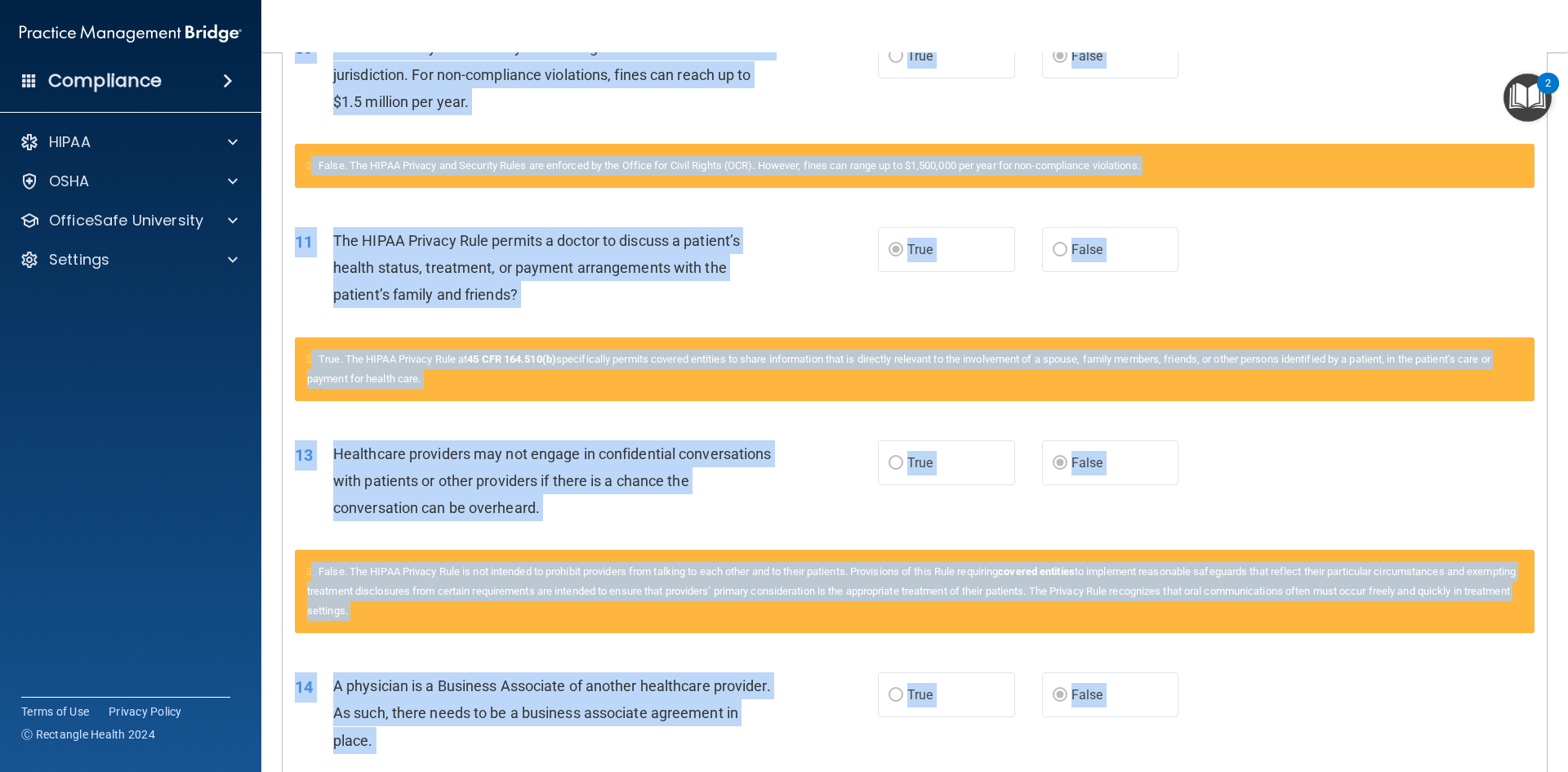
scroll to position [1381, 0]
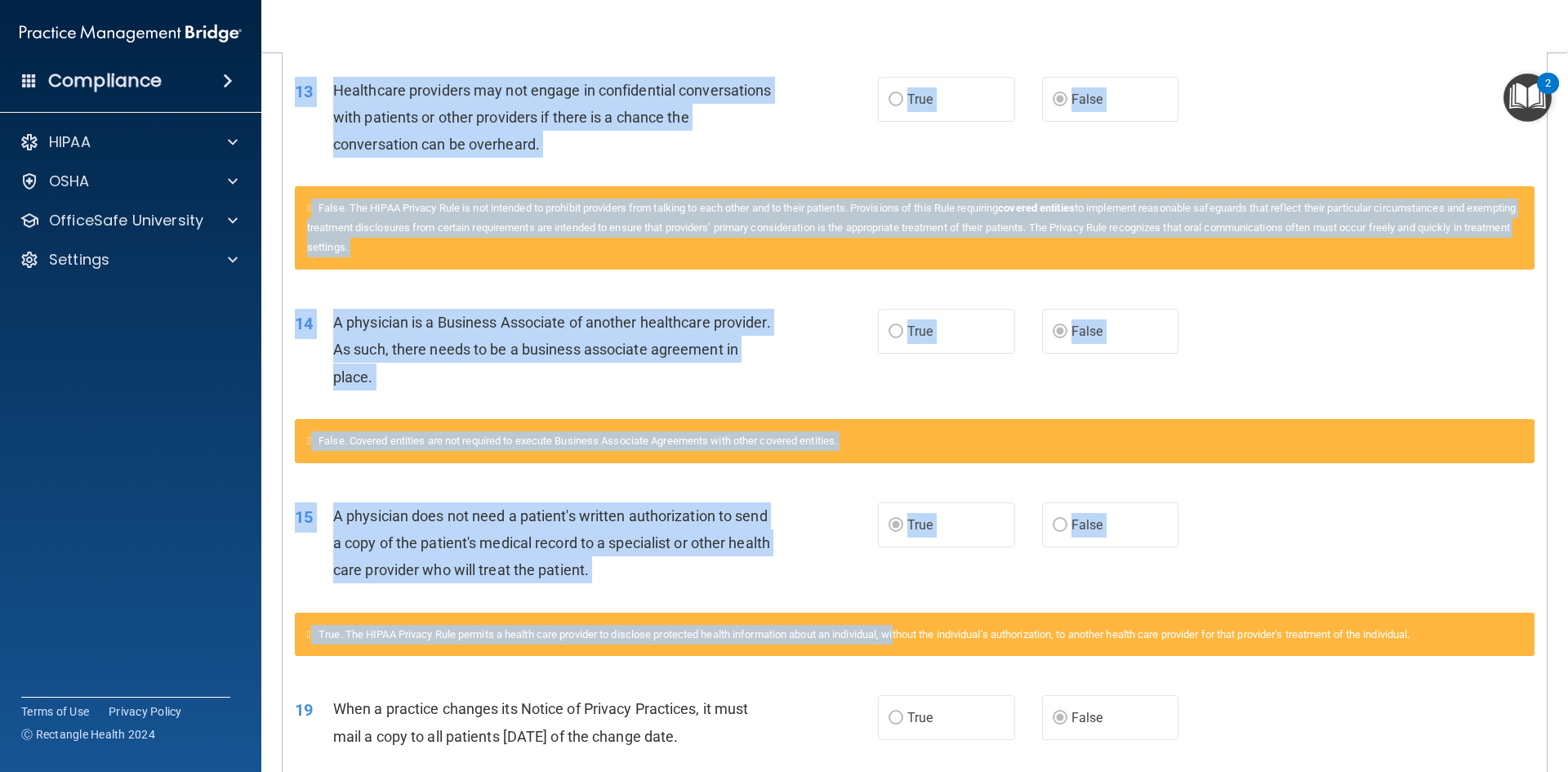
drag, startPoint x: 450, startPoint y: 465, endPoint x: 889, endPoint y: 626, distance: 467.6
click at [912, 650] on div "Questions You Missed 01 A business associate agreement is required with organiz…" at bounding box center [914, 756] width 1265 height 3503
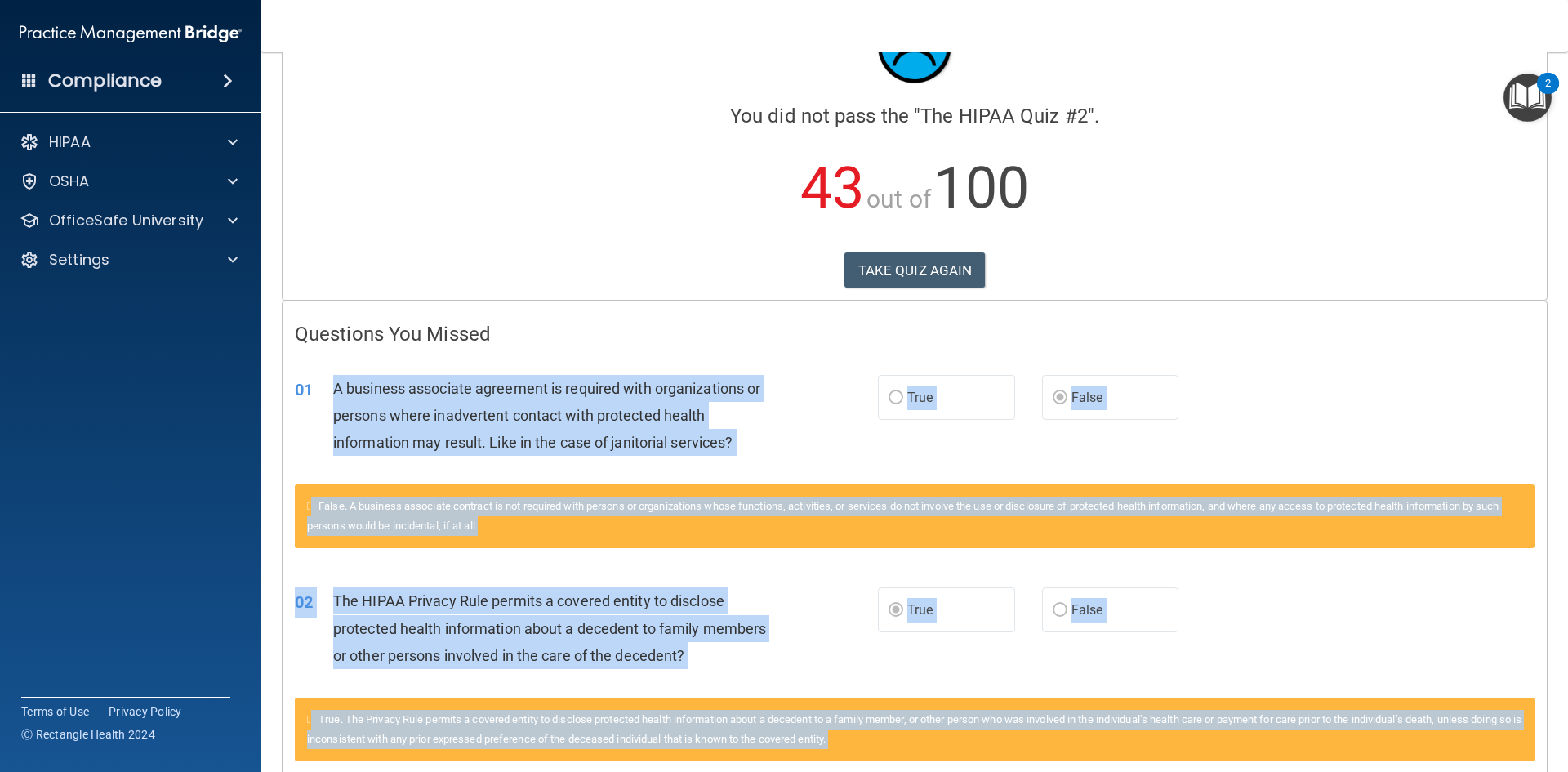
scroll to position [0, 0]
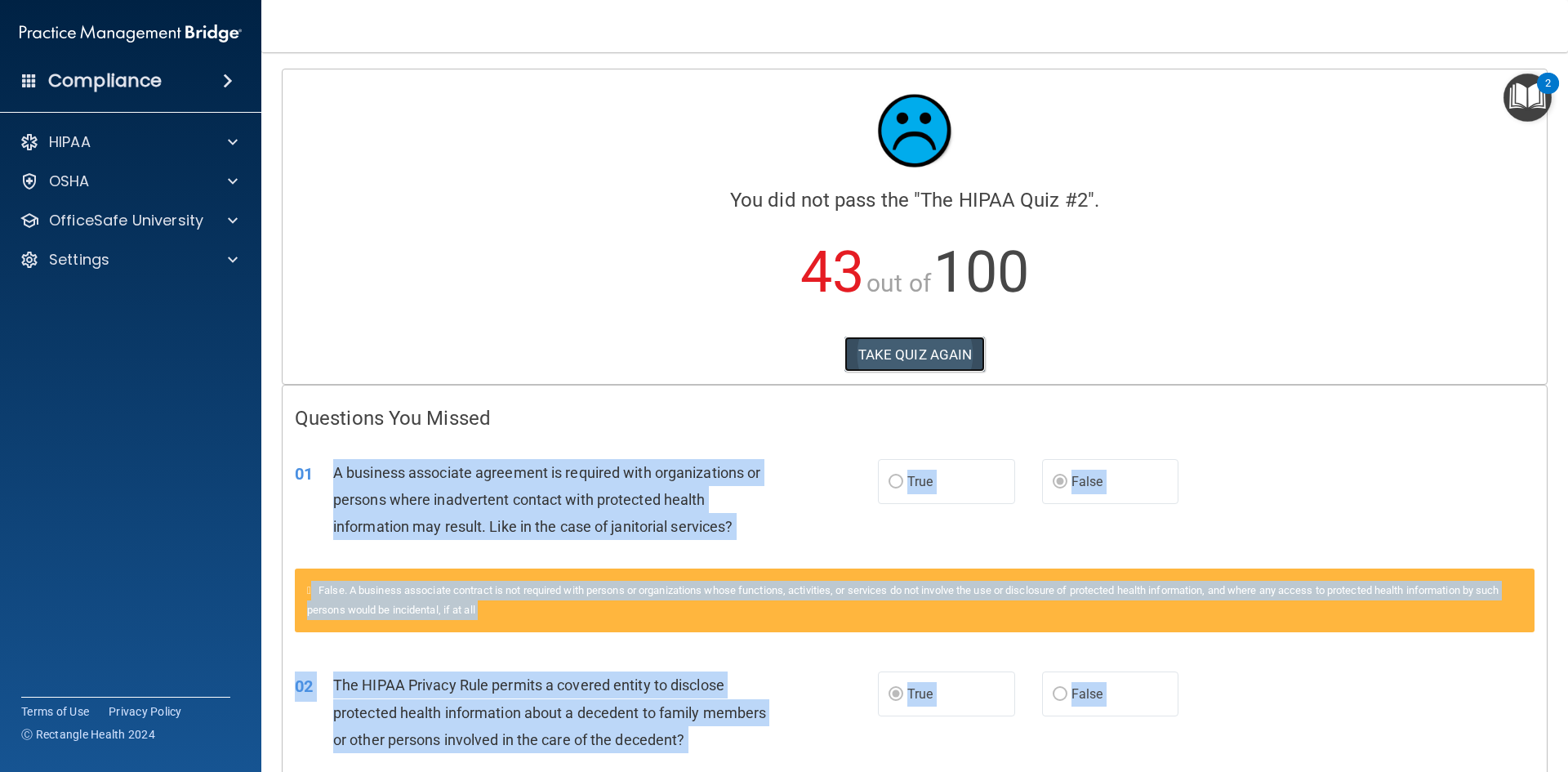
click at [885, 365] on button "TAKE QUIZ AGAIN" at bounding box center [915, 354] width 142 height 36
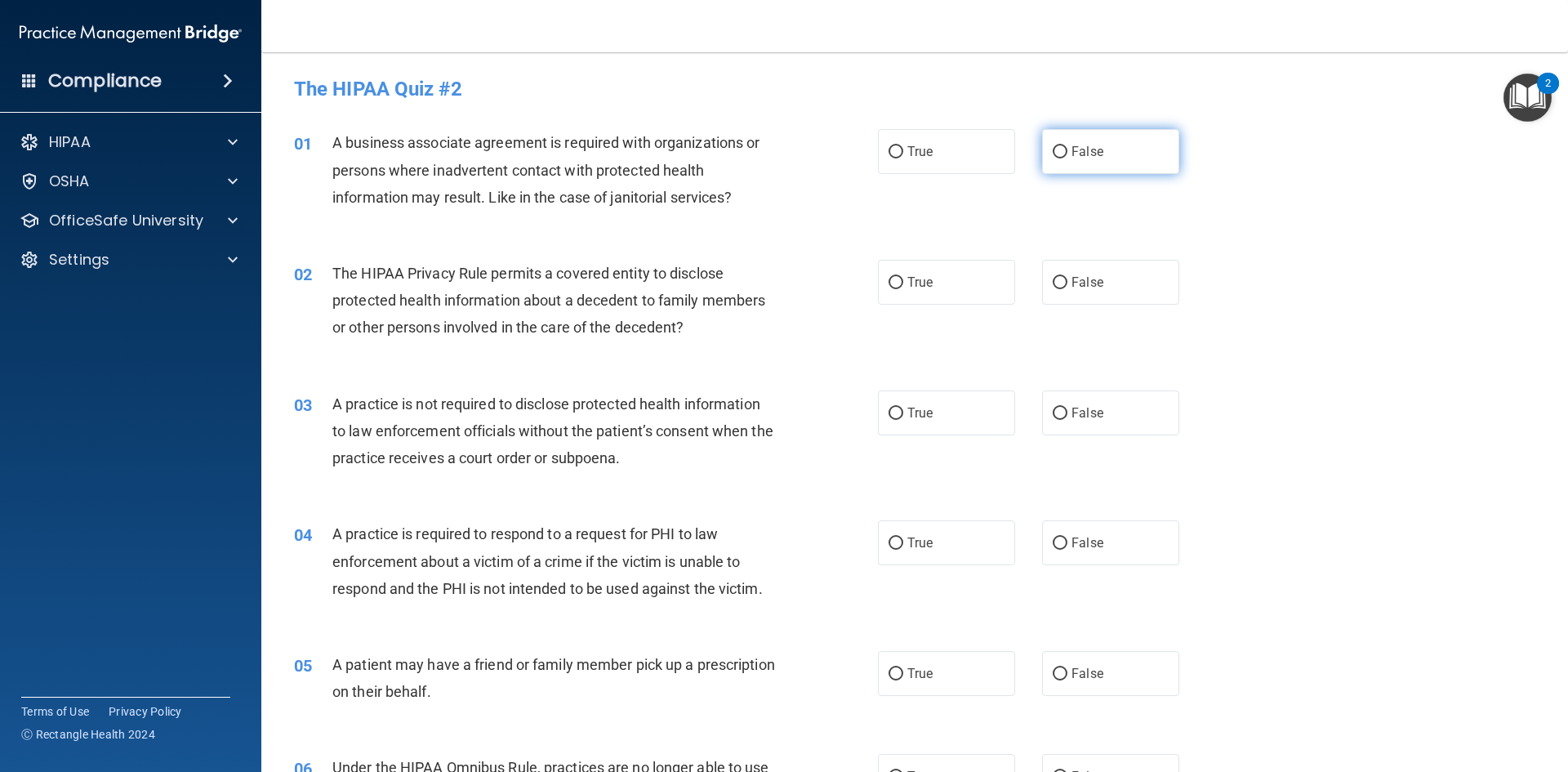
click at [1061, 154] on label "False" at bounding box center [1110, 152] width 137 height 45
click at [1061, 154] on input "False" at bounding box center [1061, 152] width 15 height 12
radio input "true"
click at [1104, 275] on label "False" at bounding box center [1110, 283] width 137 height 45
click at [1067, 277] on input "False" at bounding box center [1061, 283] width 15 height 12
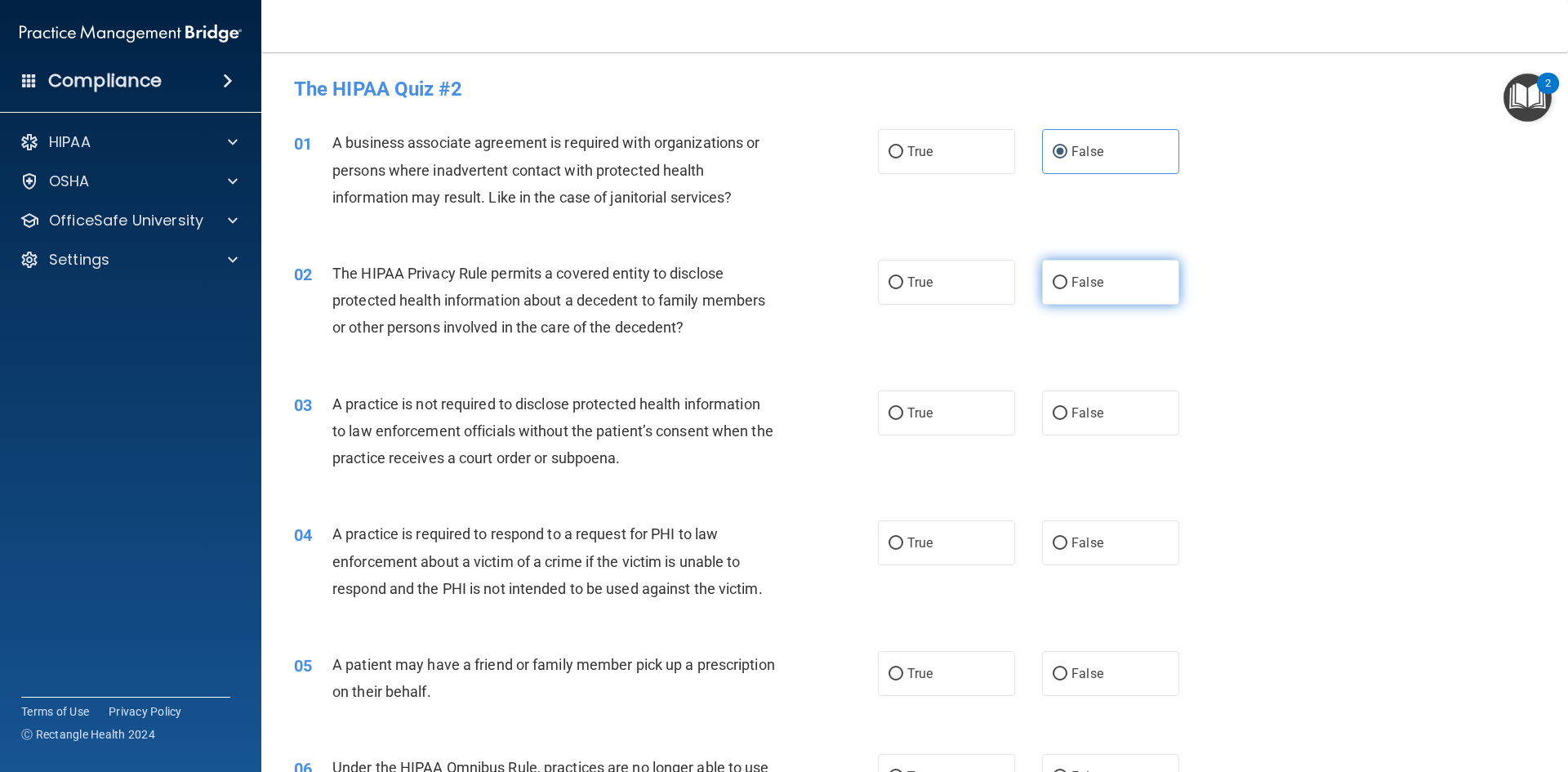
radio input "true"
click at [955, 282] on label "True" at bounding box center [946, 283] width 137 height 45
click at [903, 282] on input "True" at bounding box center [896, 283] width 15 height 12
radio input "true"
radio input "false"
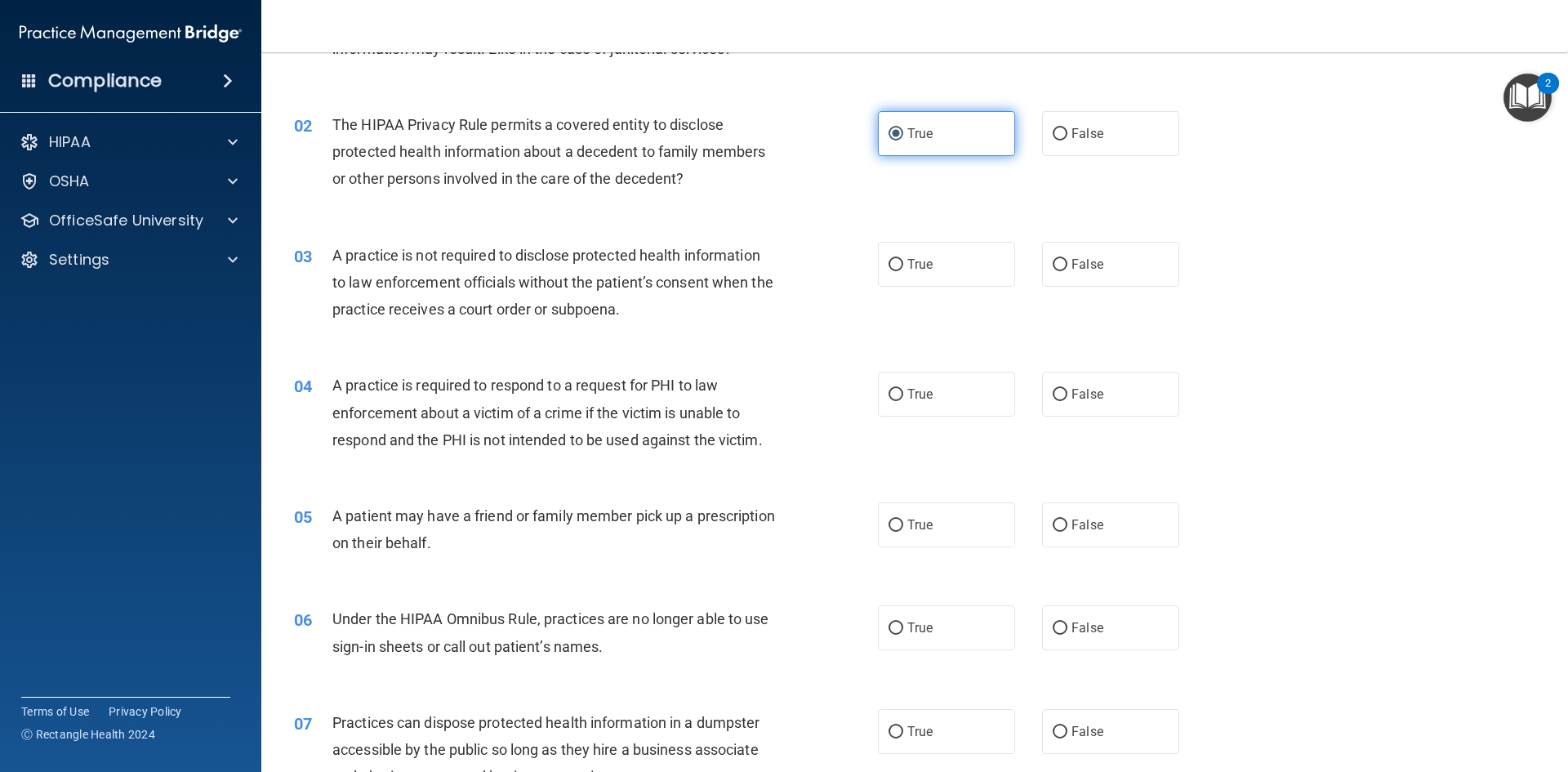
scroll to position [163, 0]
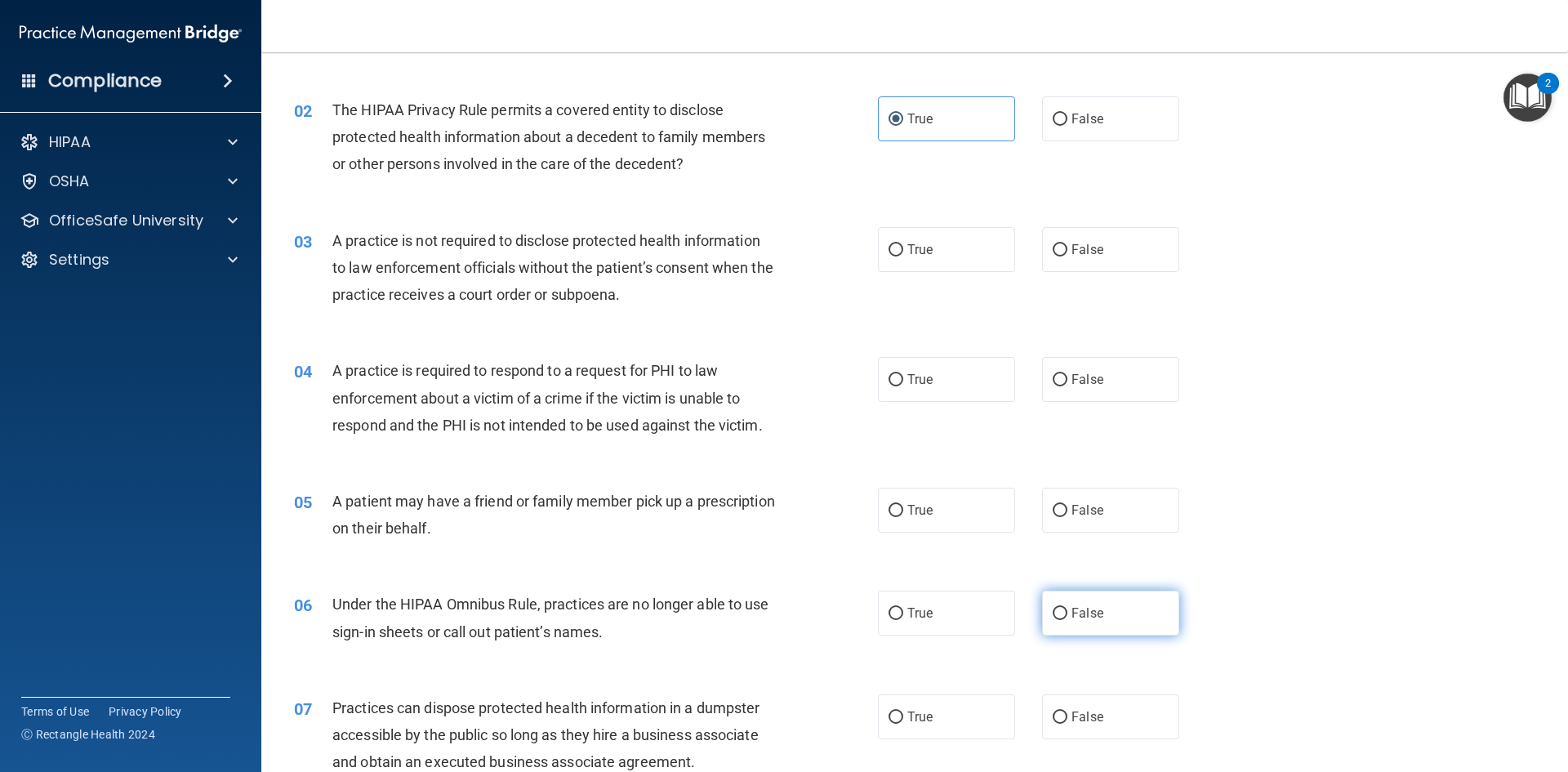
click at [1055, 603] on label "False" at bounding box center [1110, 613] width 137 height 45
click at [1055, 608] on input "False" at bounding box center [1061, 613] width 15 height 12
radio input "true"
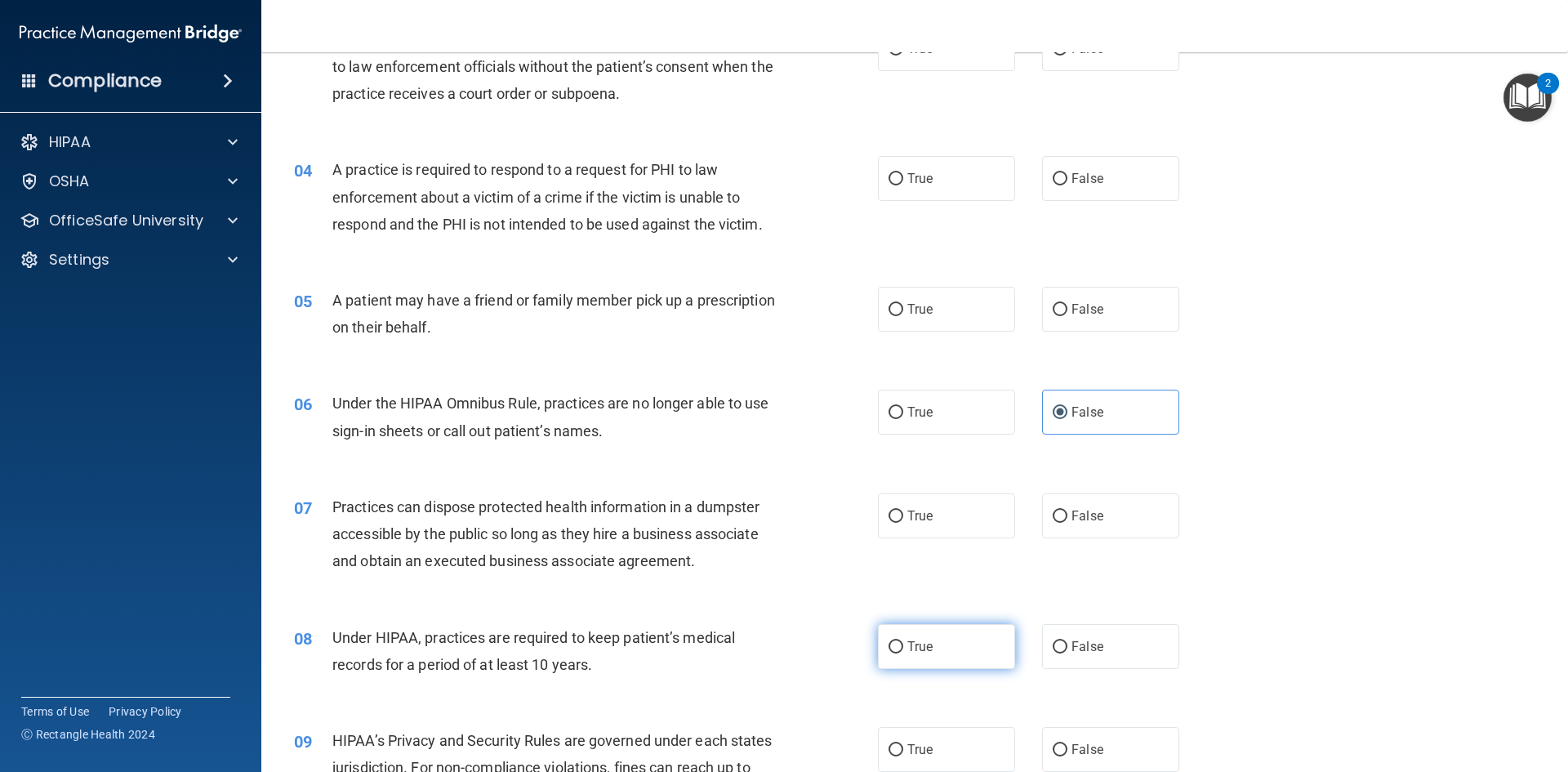
scroll to position [490, 0]
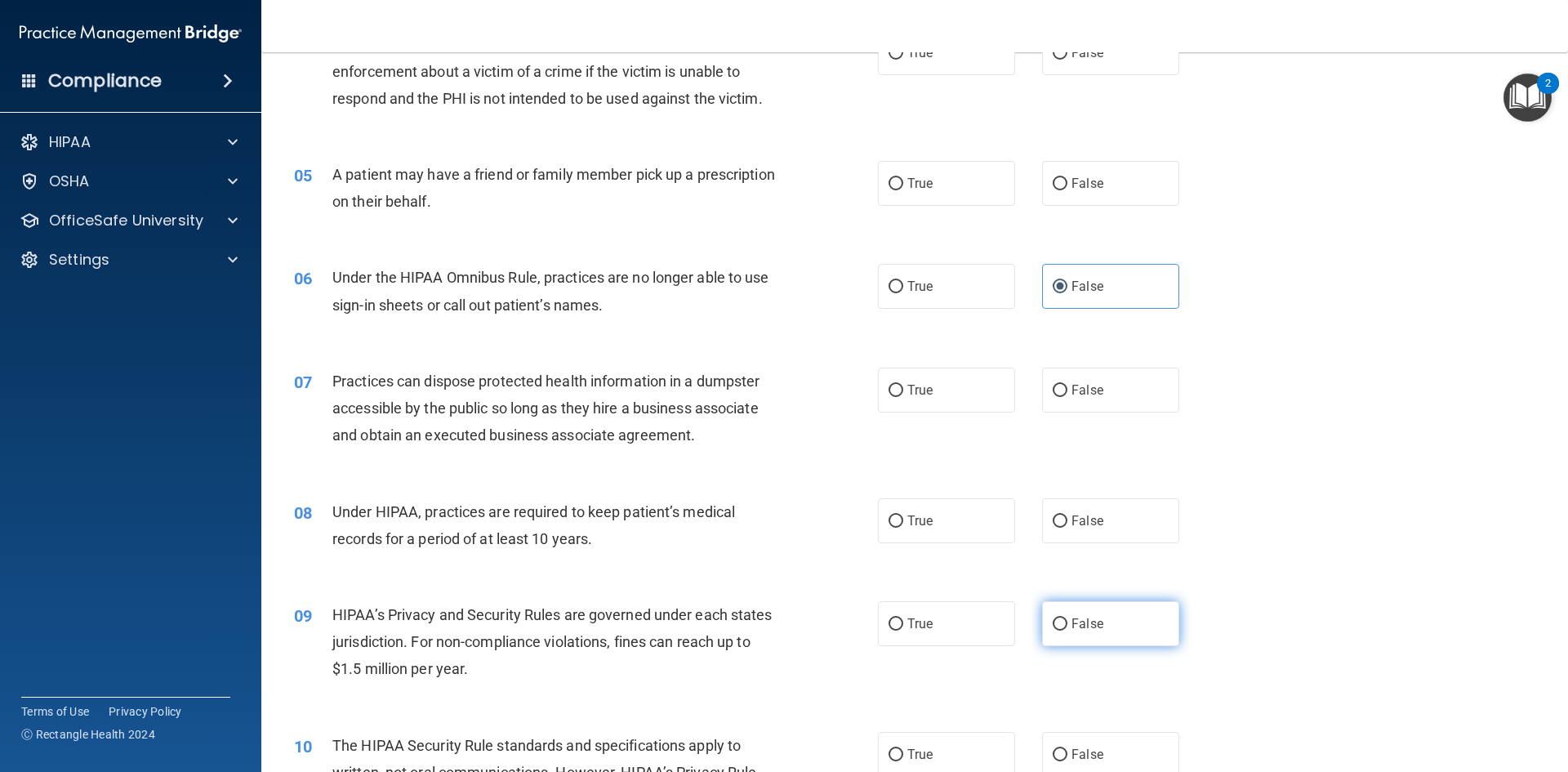
click at [1100, 632] on label "False" at bounding box center [1110, 624] width 137 height 45
click at [1067, 631] on input "False" at bounding box center [1061, 625] width 15 height 12
radio input "true"
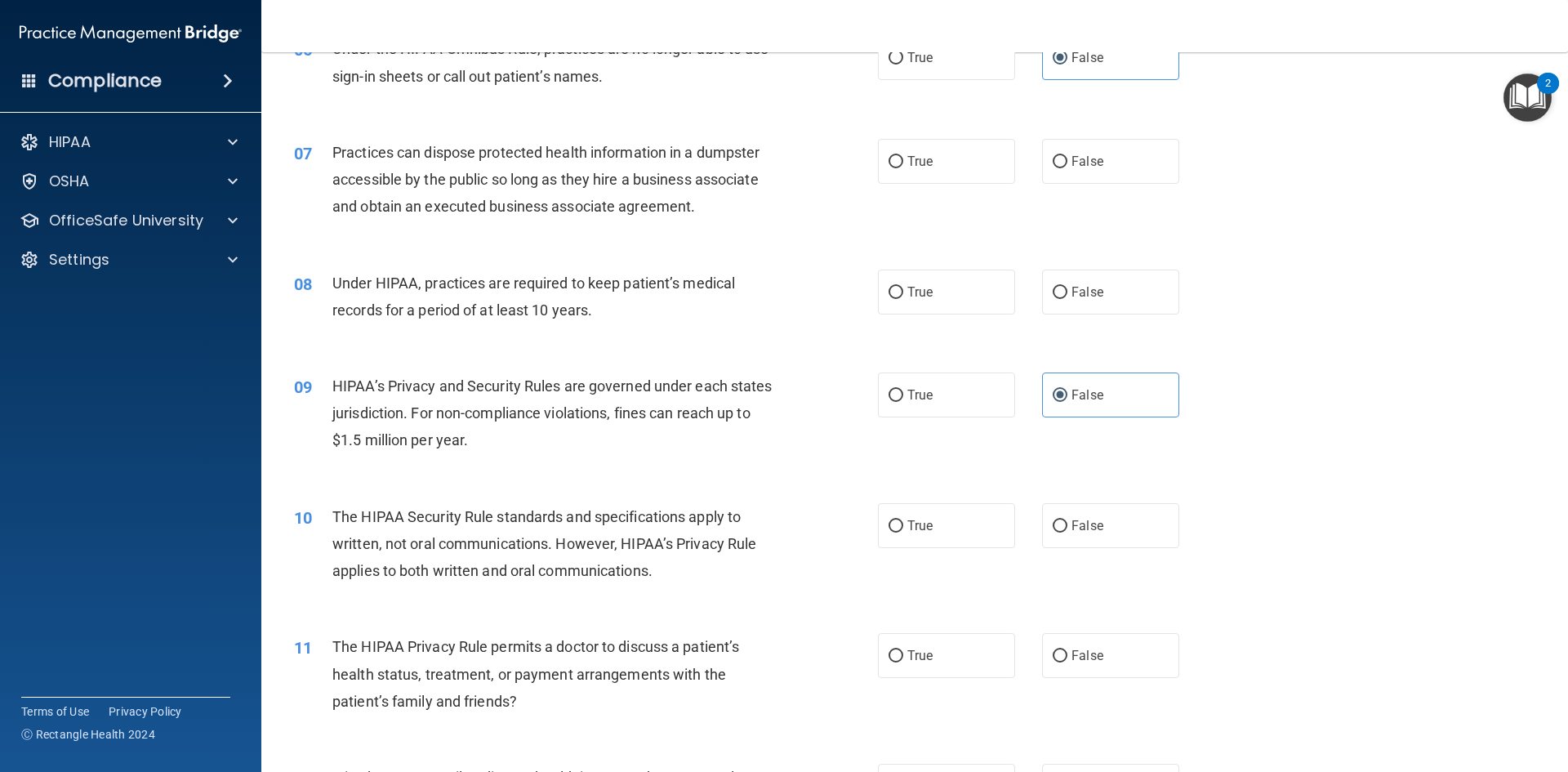
scroll to position [735, 0]
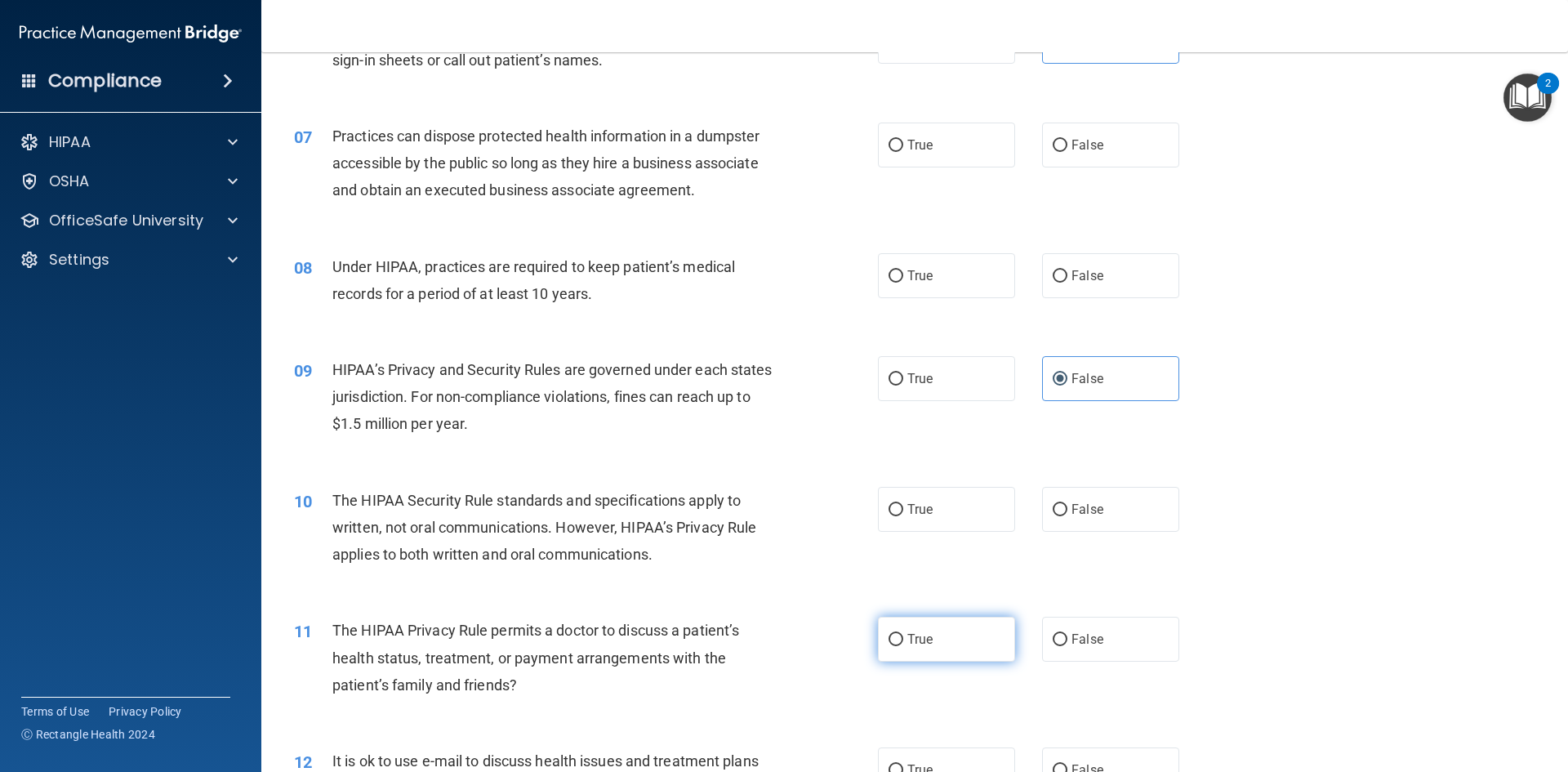
click at [988, 635] on label "True" at bounding box center [946, 640] width 137 height 45
click at [903, 635] on input "True" at bounding box center [896, 640] width 15 height 12
radio input "true"
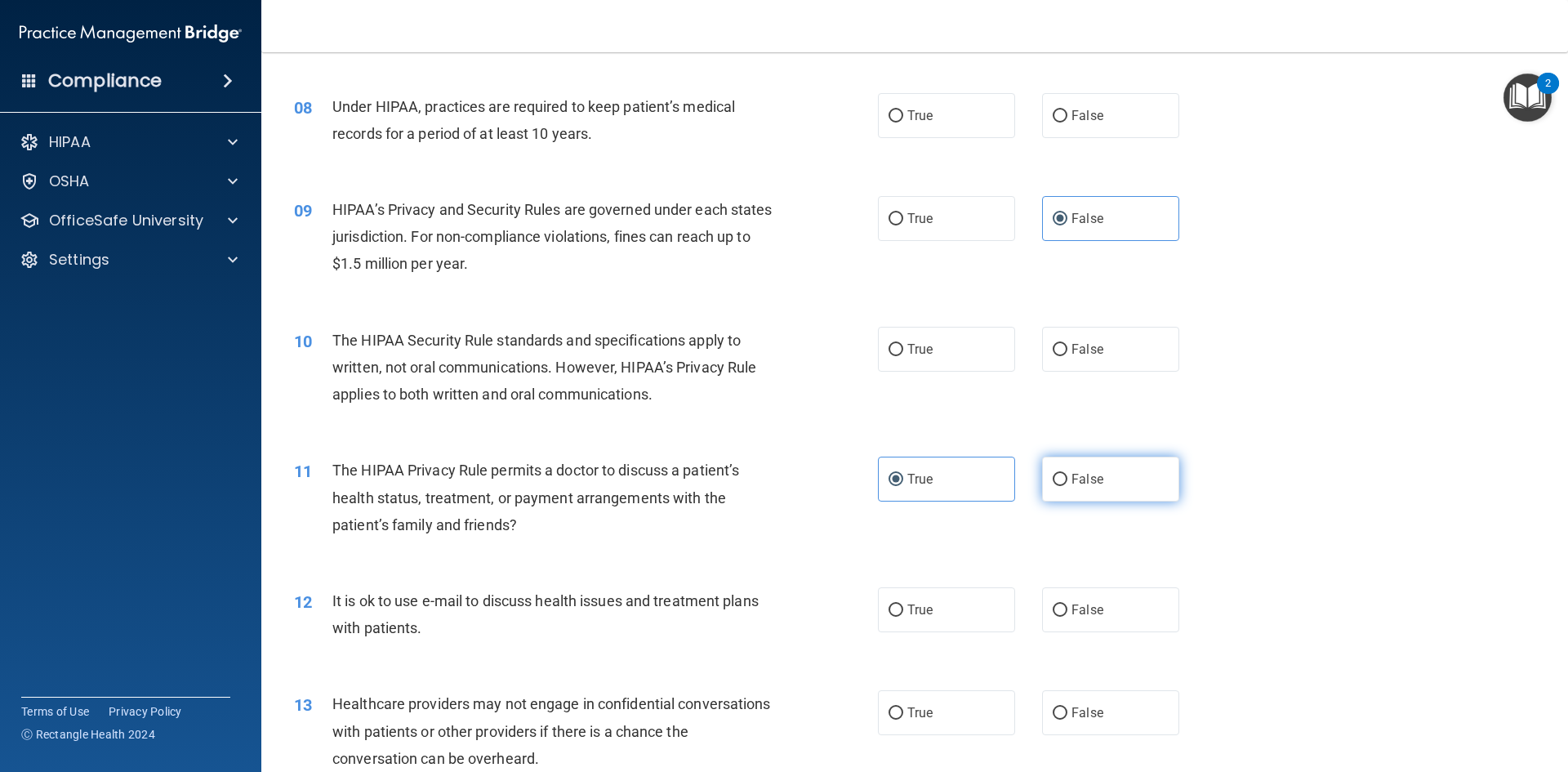
scroll to position [899, 0]
click at [1091, 707] on span "False" at bounding box center [1088, 710] width 32 height 15
click at [1067, 707] on input "False" at bounding box center [1061, 710] width 15 height 12
radio input "true"
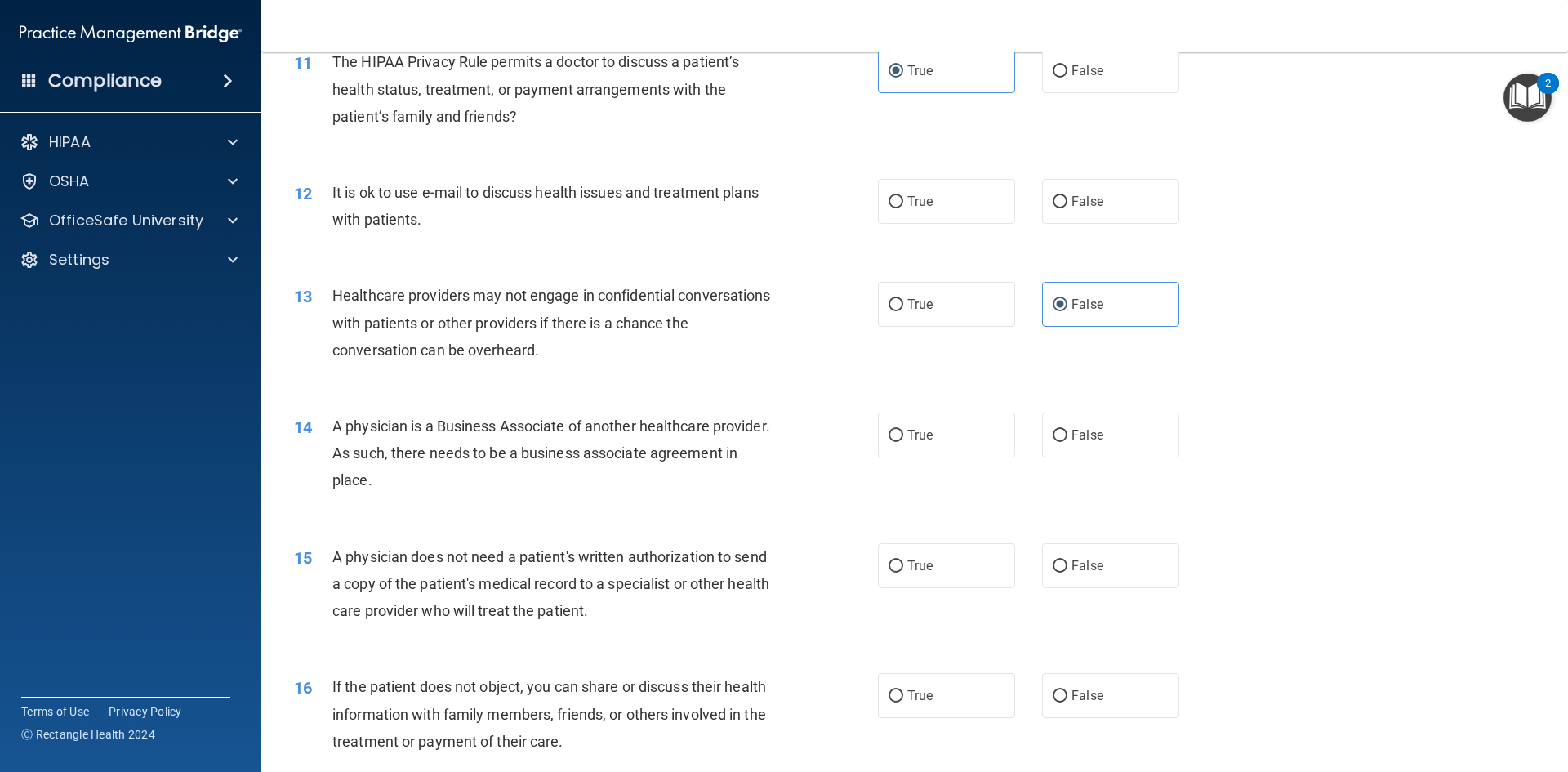
scroll to position [1308, 0]
click at [1095, 434] on span "False" at bounding box center [1088, 432] width 32 height 15
click at [1067, 434] on input "False" at bounding box center [1061, 432] width 15 height 12
radio input "true"
click at [925, 570] on span "True" at bounding box center [920, 562] width 26 height 15
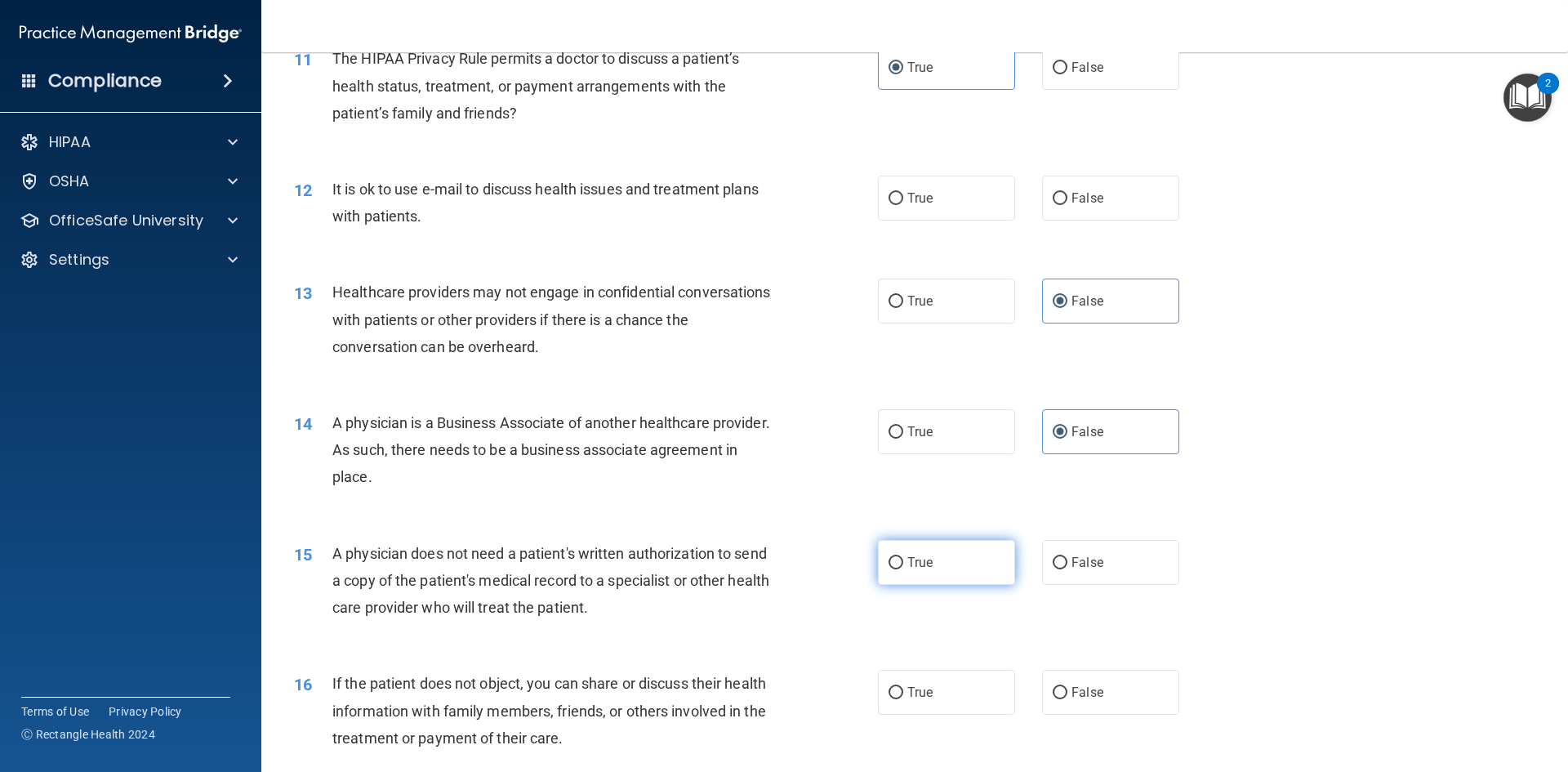
click at [903, 570] on input "True" at bounding box center [896, 563] width 15 height 12
radio input "true"
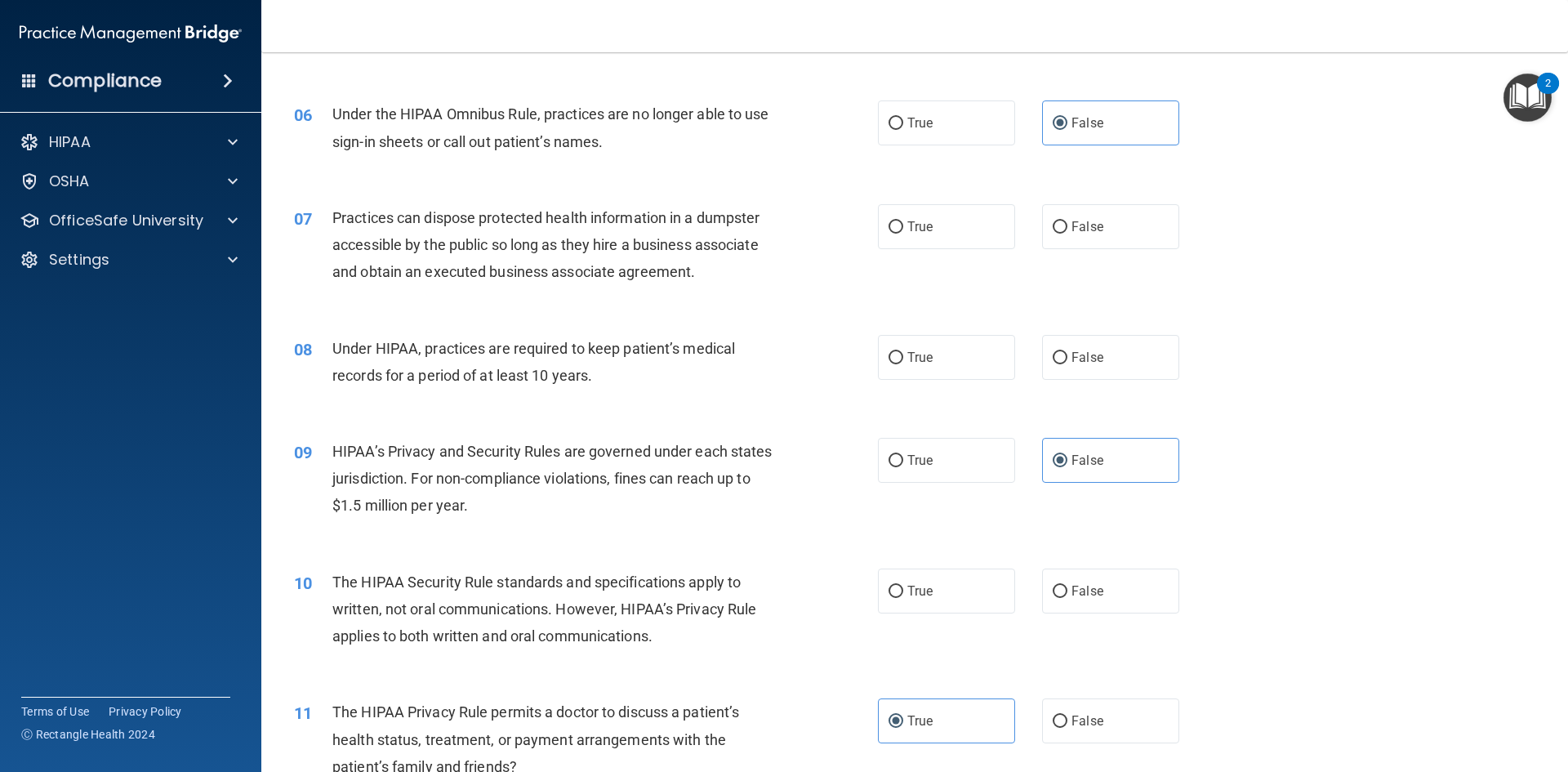
scroll to position [0, 0]
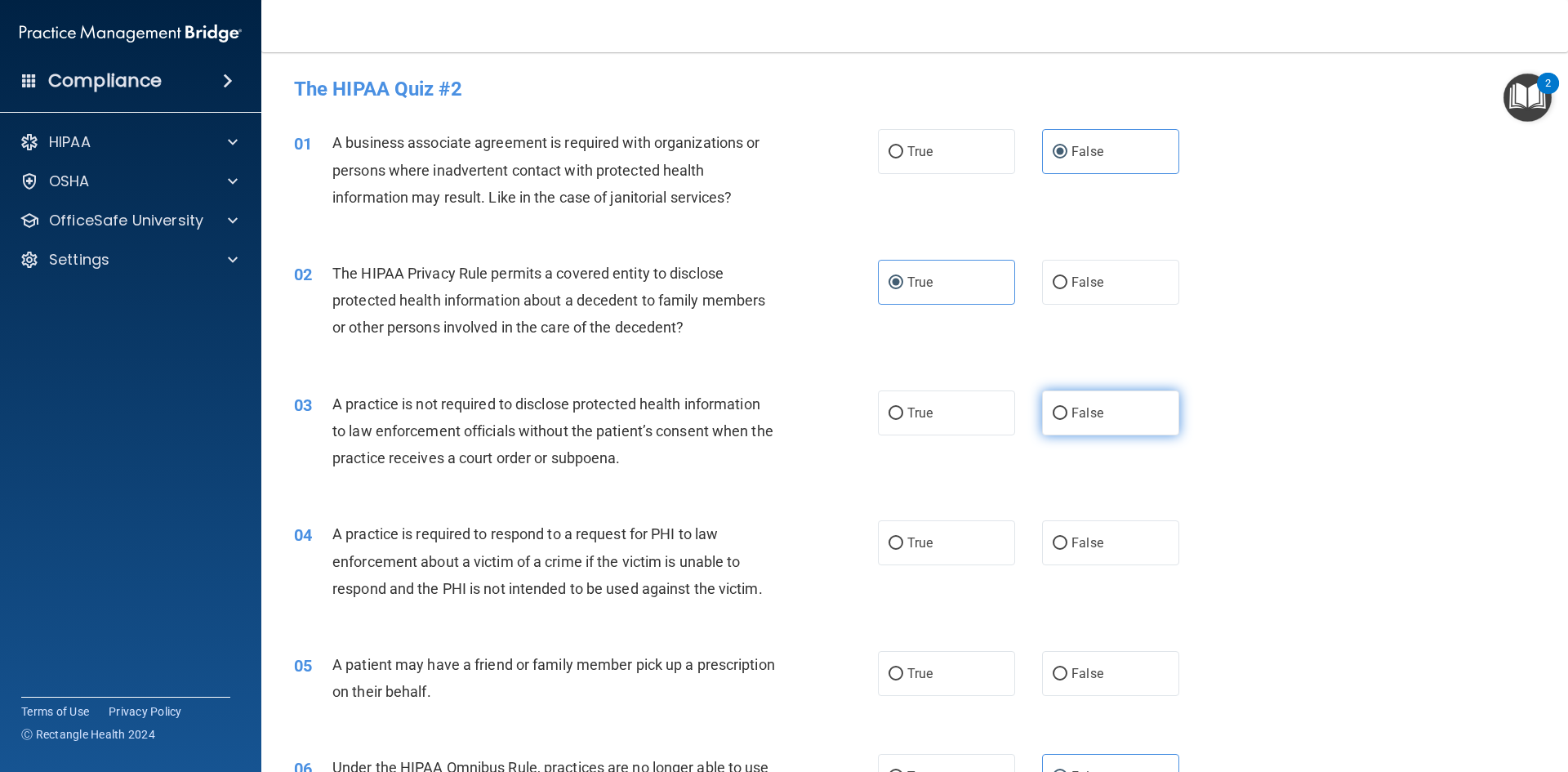
click at [1123, 414] on label "False" at bounding box center [1110, 413] width 137 height 45
click at [1067, 414] on input "False" at bounding box center [1061, 414] width 15 height 12
radio input "true"
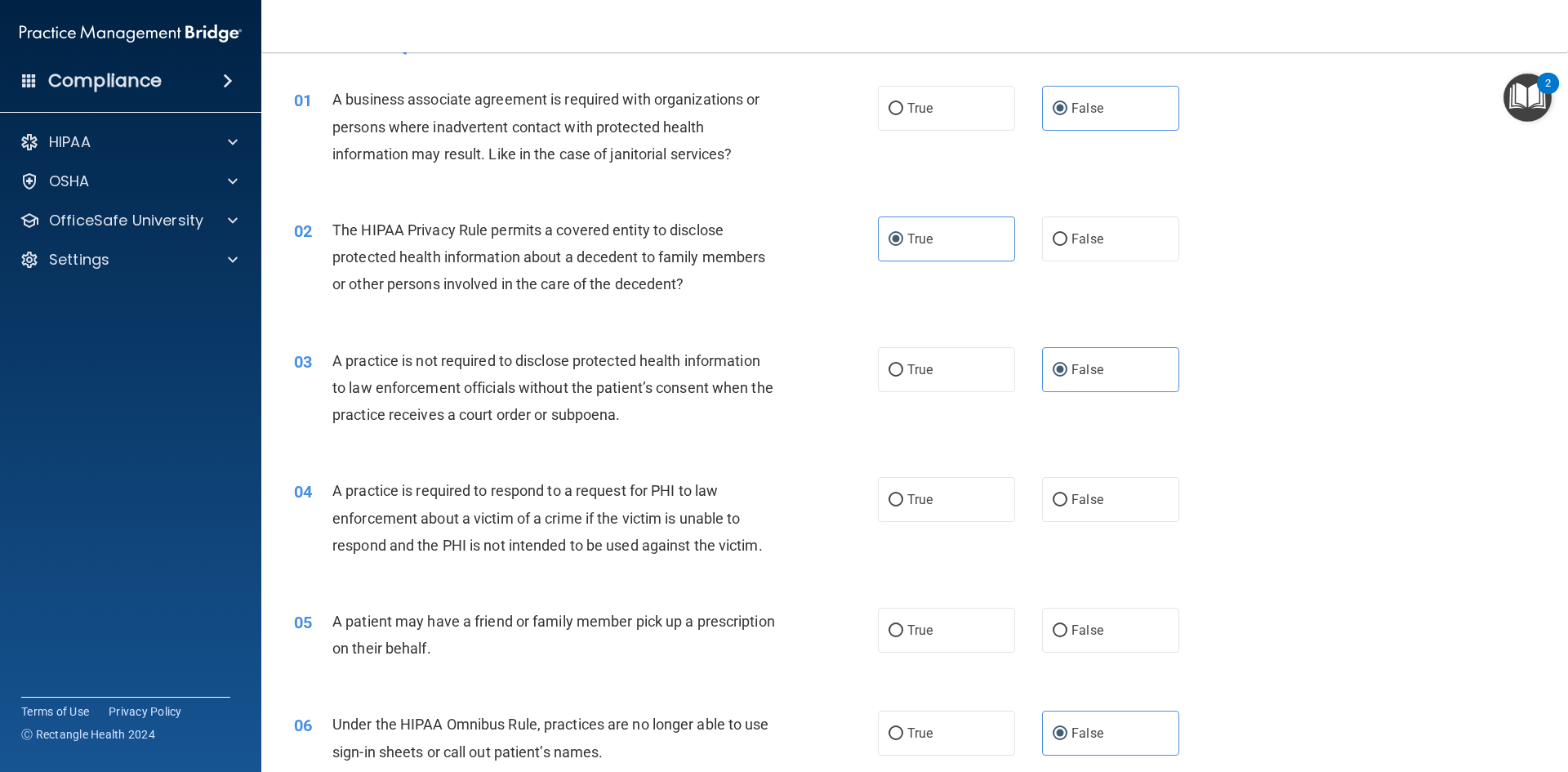
scroll to position [81, 0]
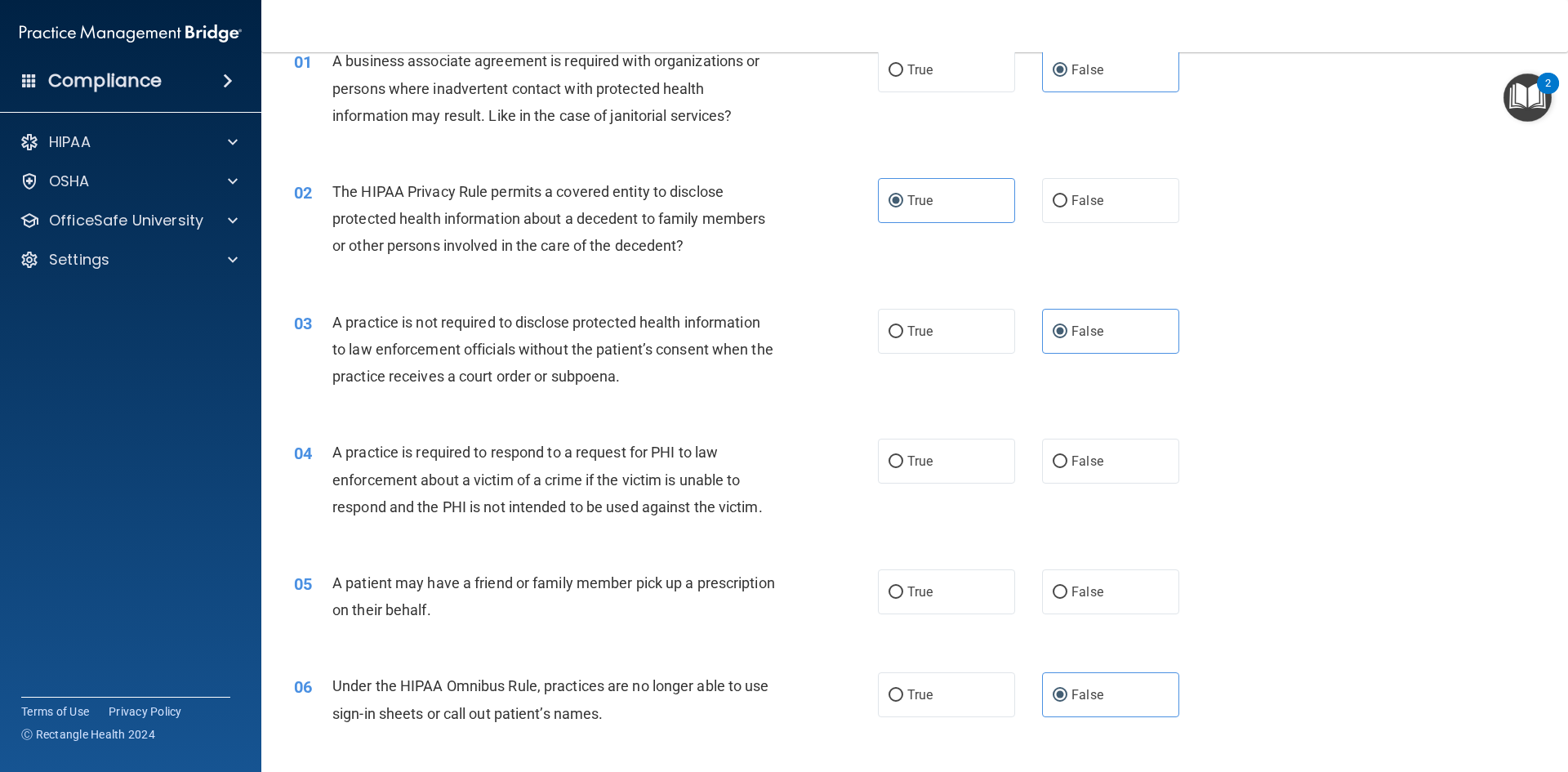
click at [928, 459] on label "True" at bounding box center [946, 461] width 137 height 45
click at [903, 459] on input "True" at bounding box center [896, 462] width 15 height 12
radio input "true"
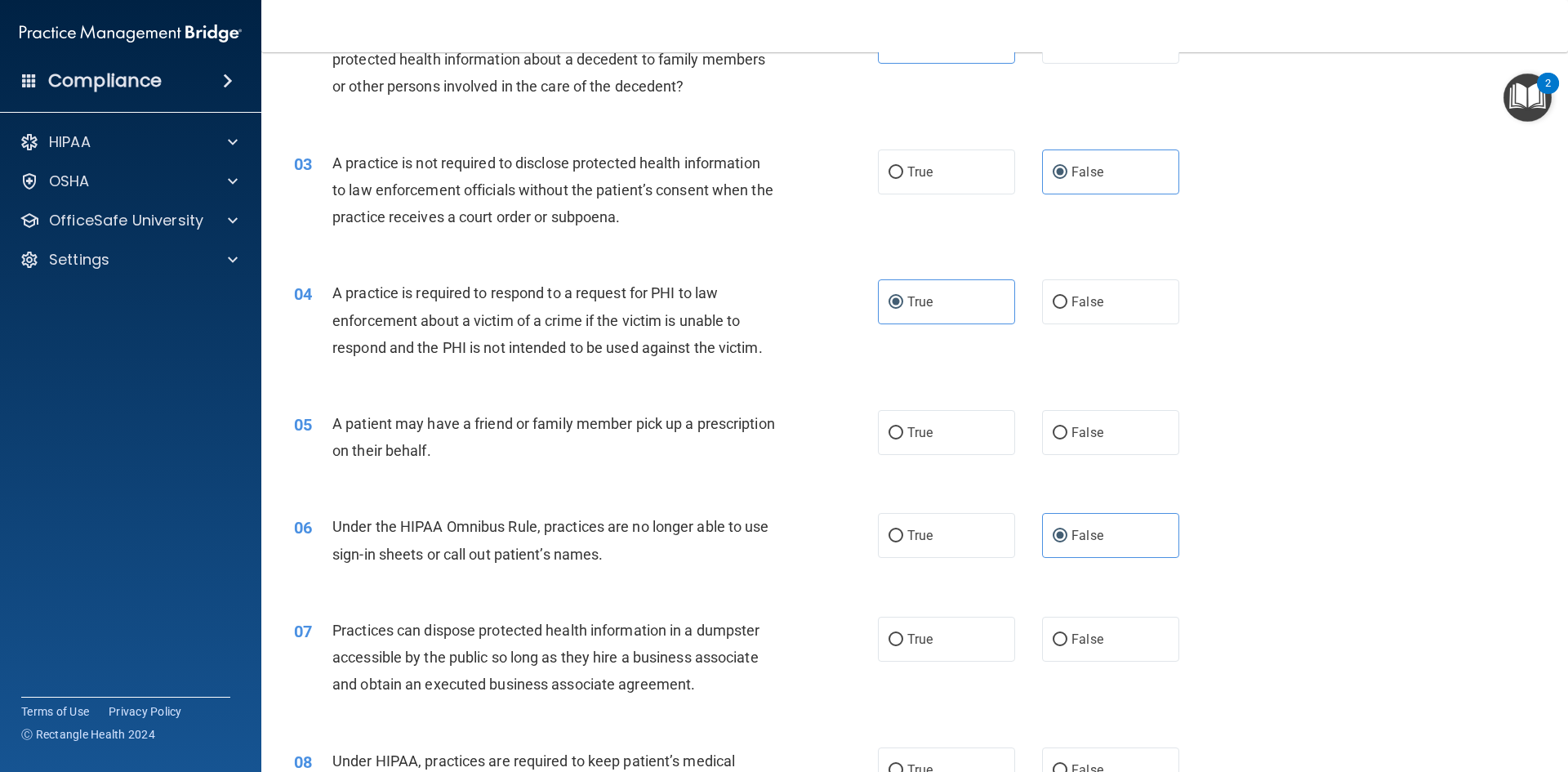
scroll to position [245, 0]
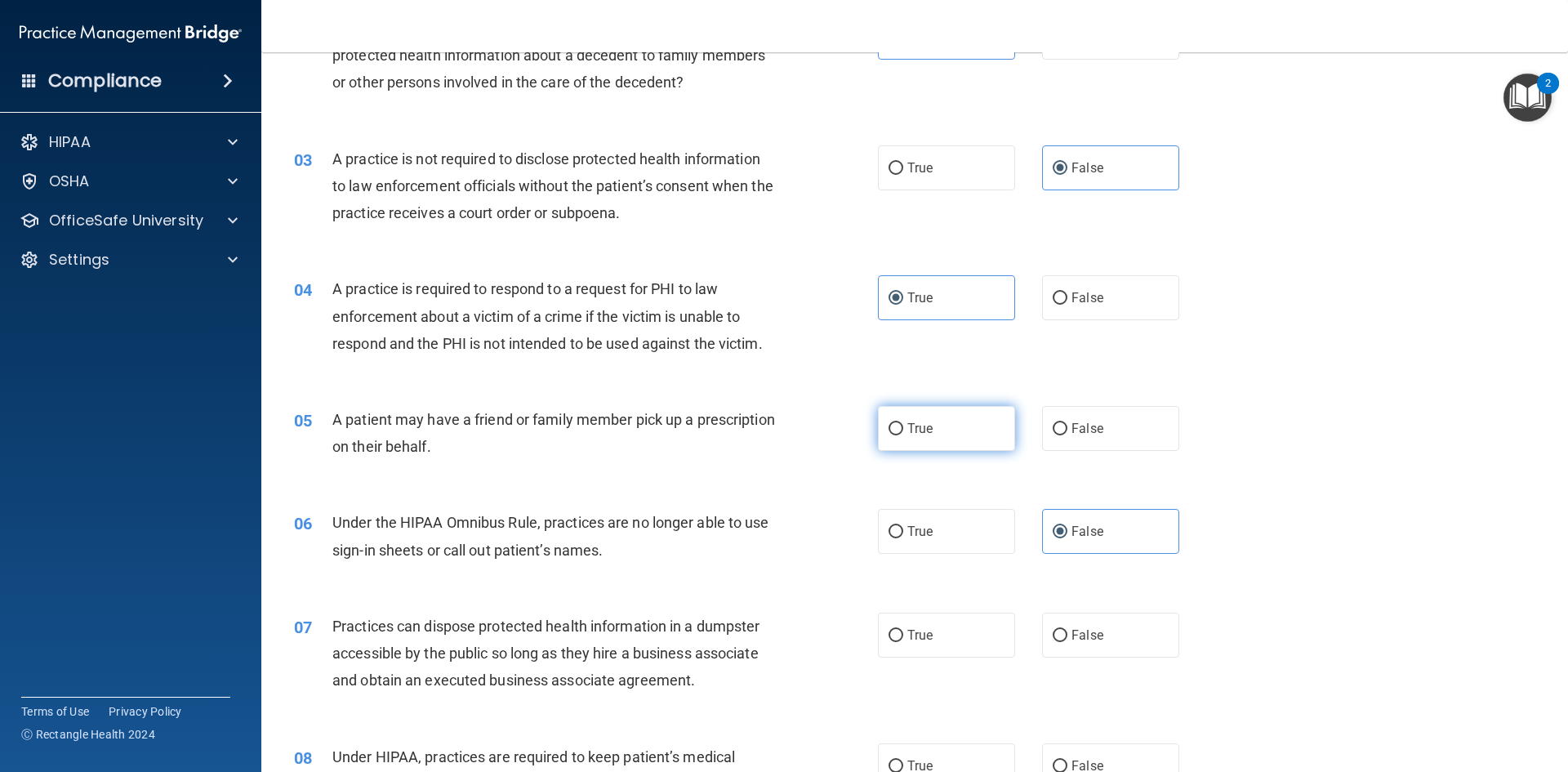
click at [929, 433] on label "True" at bounding box center [946, 429] width 137 height 45
click at [903, 433] on input "True" at bounding box center [896, 429] width 15 height 12
radio input "true"
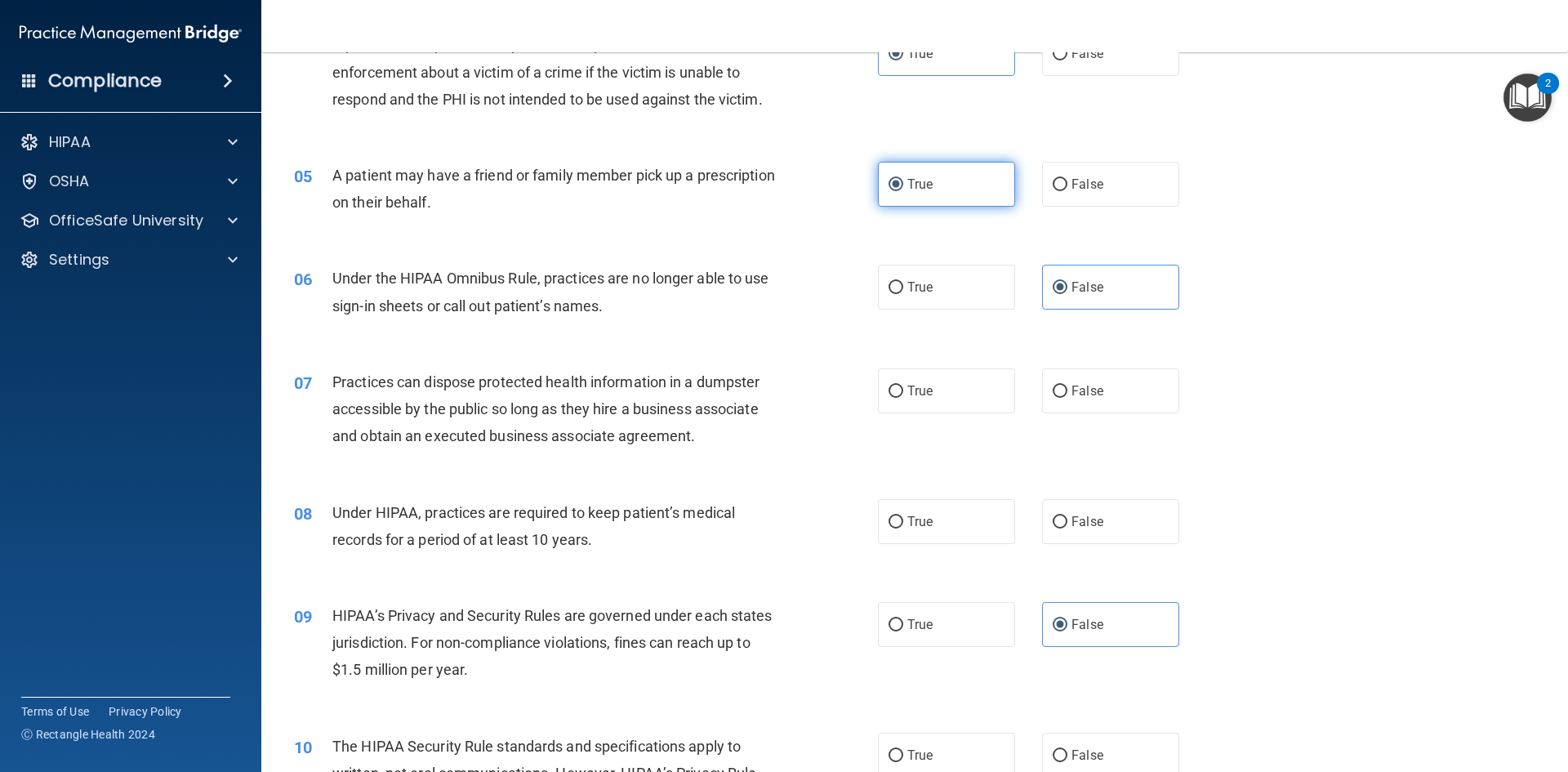
scroll to position [490, 0]
click at [1072, 391] on span "False" at bounding box center [1088, 390] width 32 height 15
click at [1066, 391] on input "False" at bounding box center [1061, 390] width 15 height 12
radio input "true"
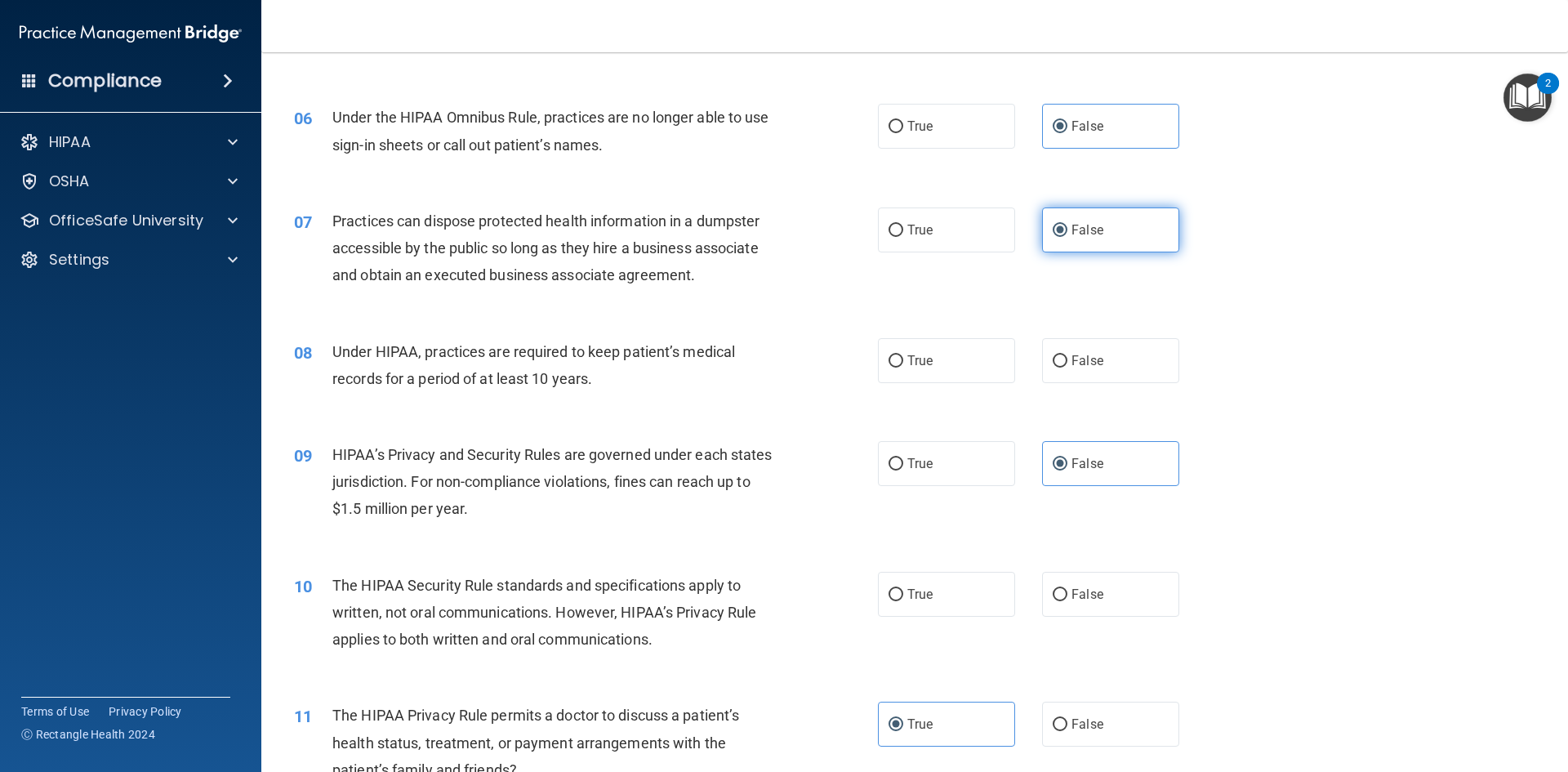
scroll to position [654, 0]
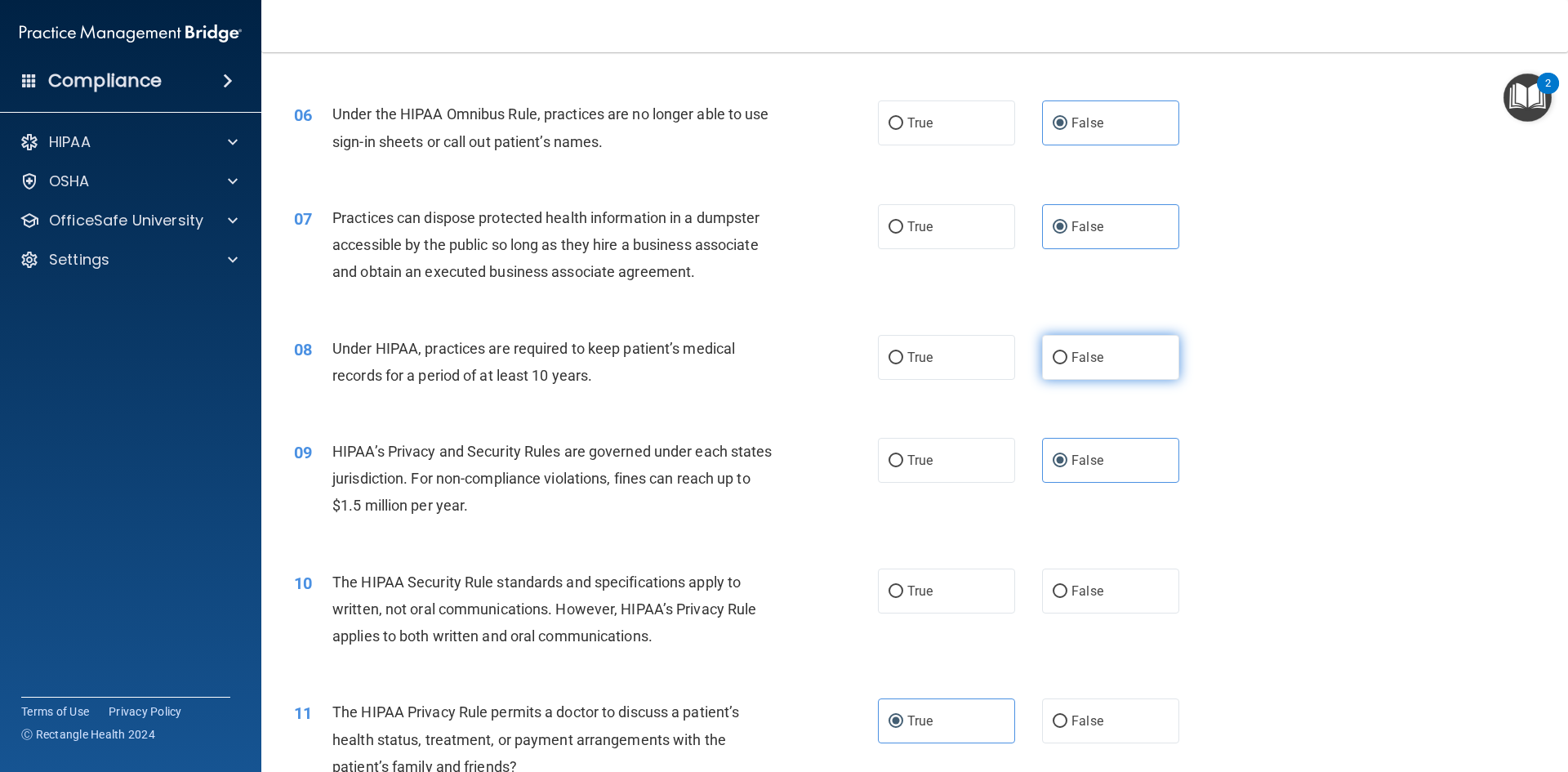
click at [1074, 372] on label "False" at bounding box center [1110, 358] width 137 height 45
click at [1067, 365] on input "False" at bounding box center [1061, 358] width 15 height 12
radio input "true"
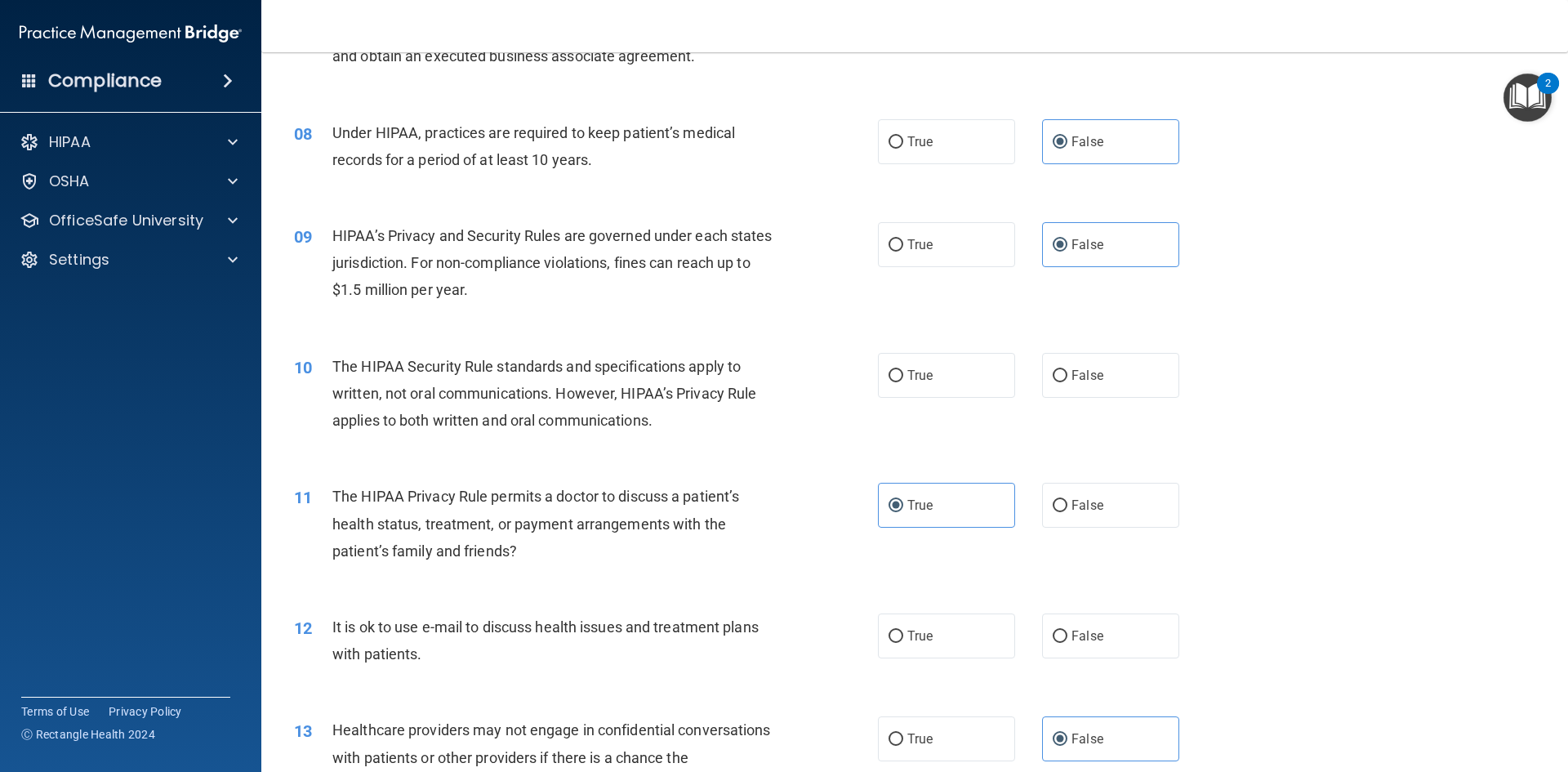
scroll to position [899, 0]
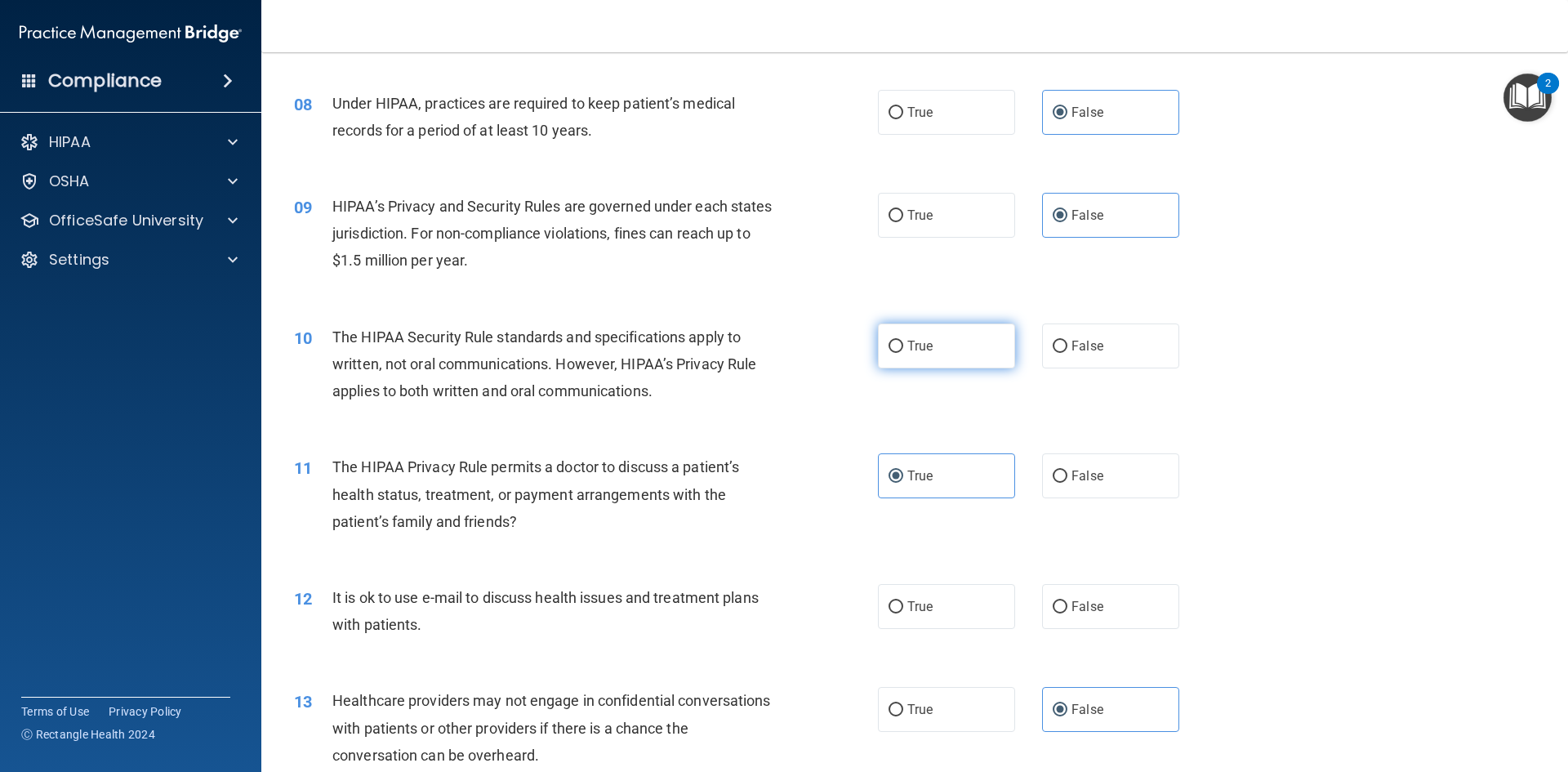
click at [955, 338] on label "True" at bounding box center [946, 346] width 137 height 45
click at [903, 341] on input "True" at bounding box center [896, 347] width 15 height 12
radio input "true"
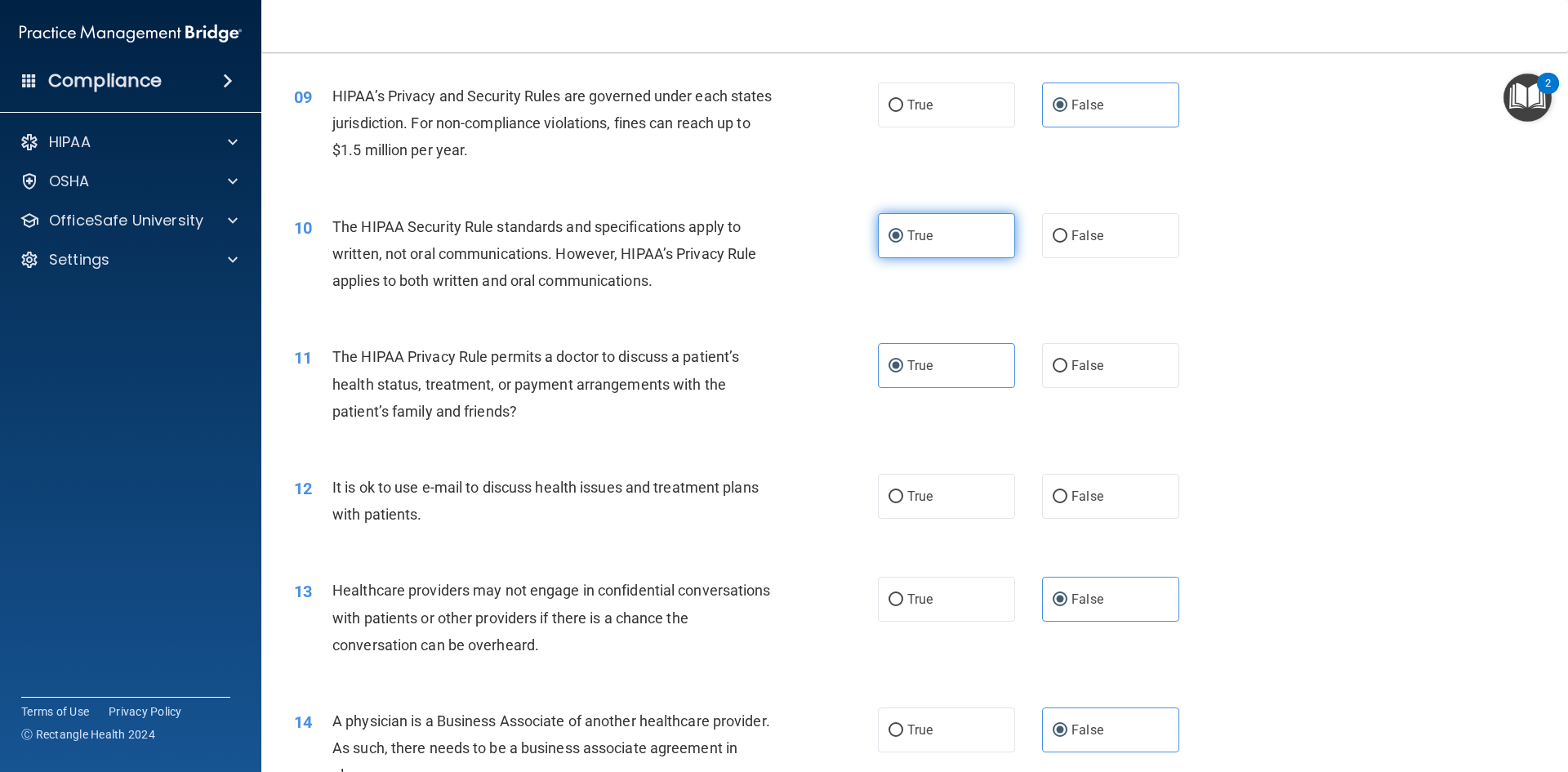
scroll to position [1144, 0]
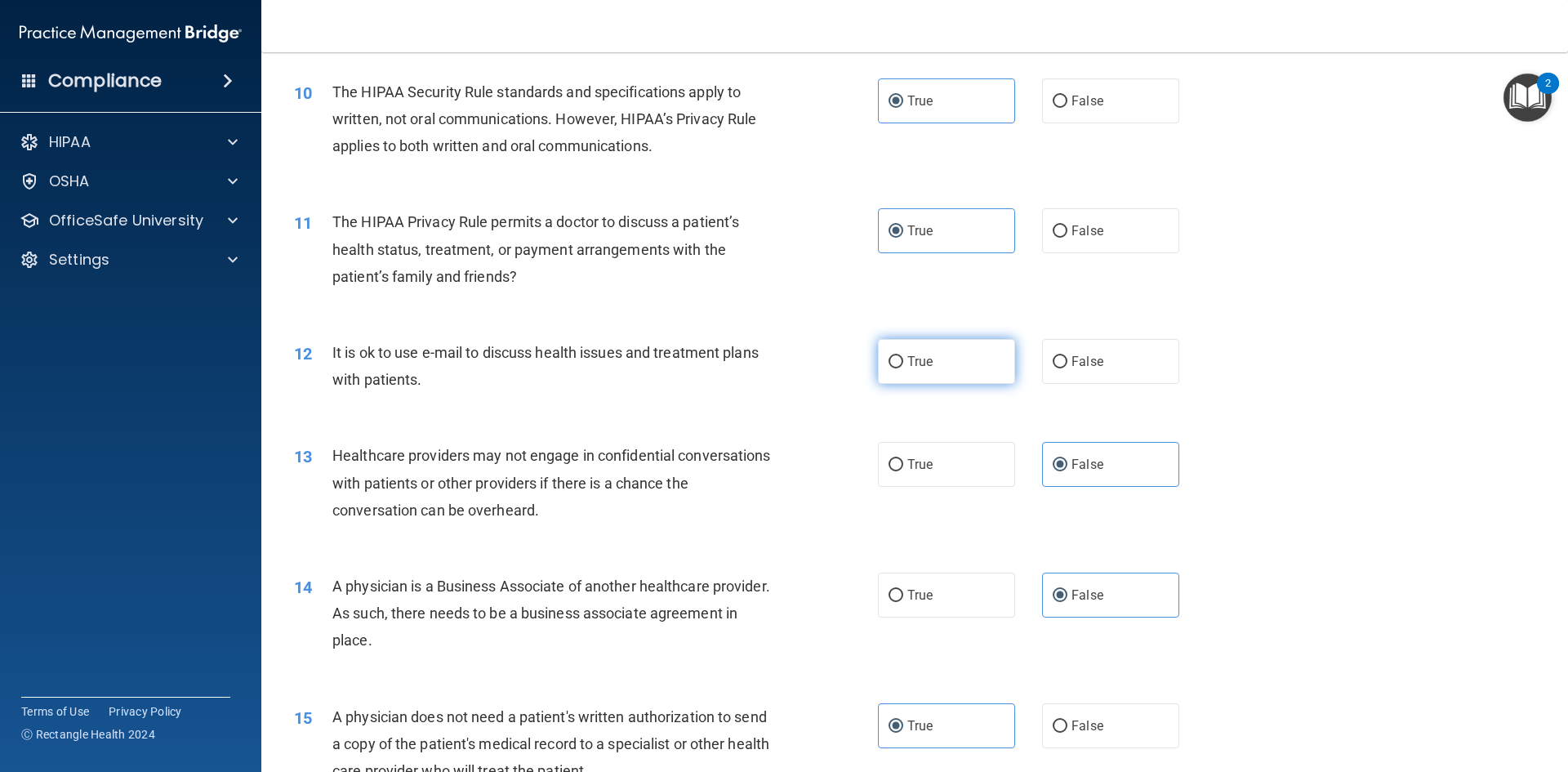
click at [953, 353] on label "True" at bounding box center [946, 362] width 137 height 45
click at [903, 356] on input "True" at bounding box center [896, 362] width 15 height 12
radio input "true"
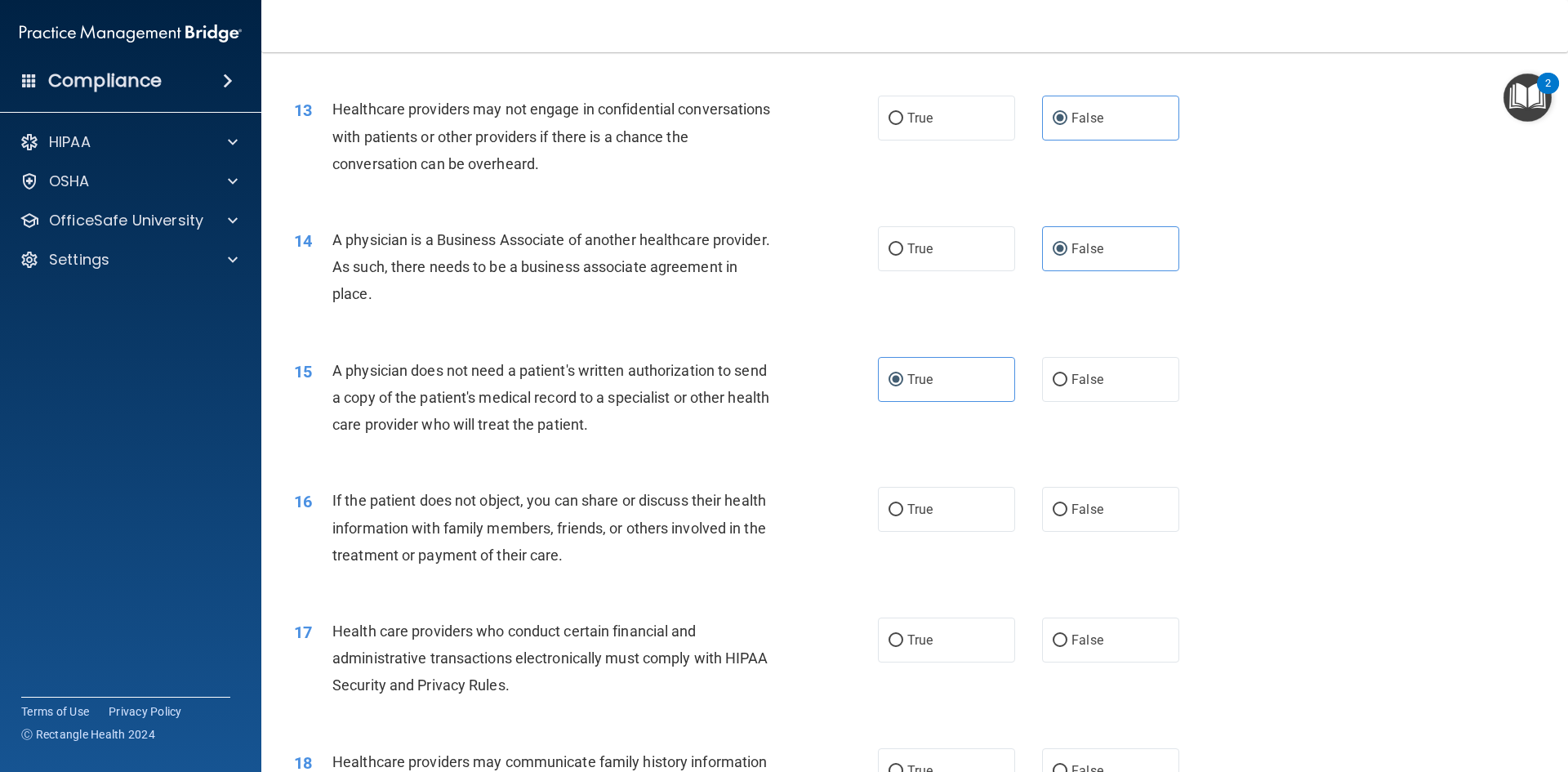
scroll to position [1553, 0]
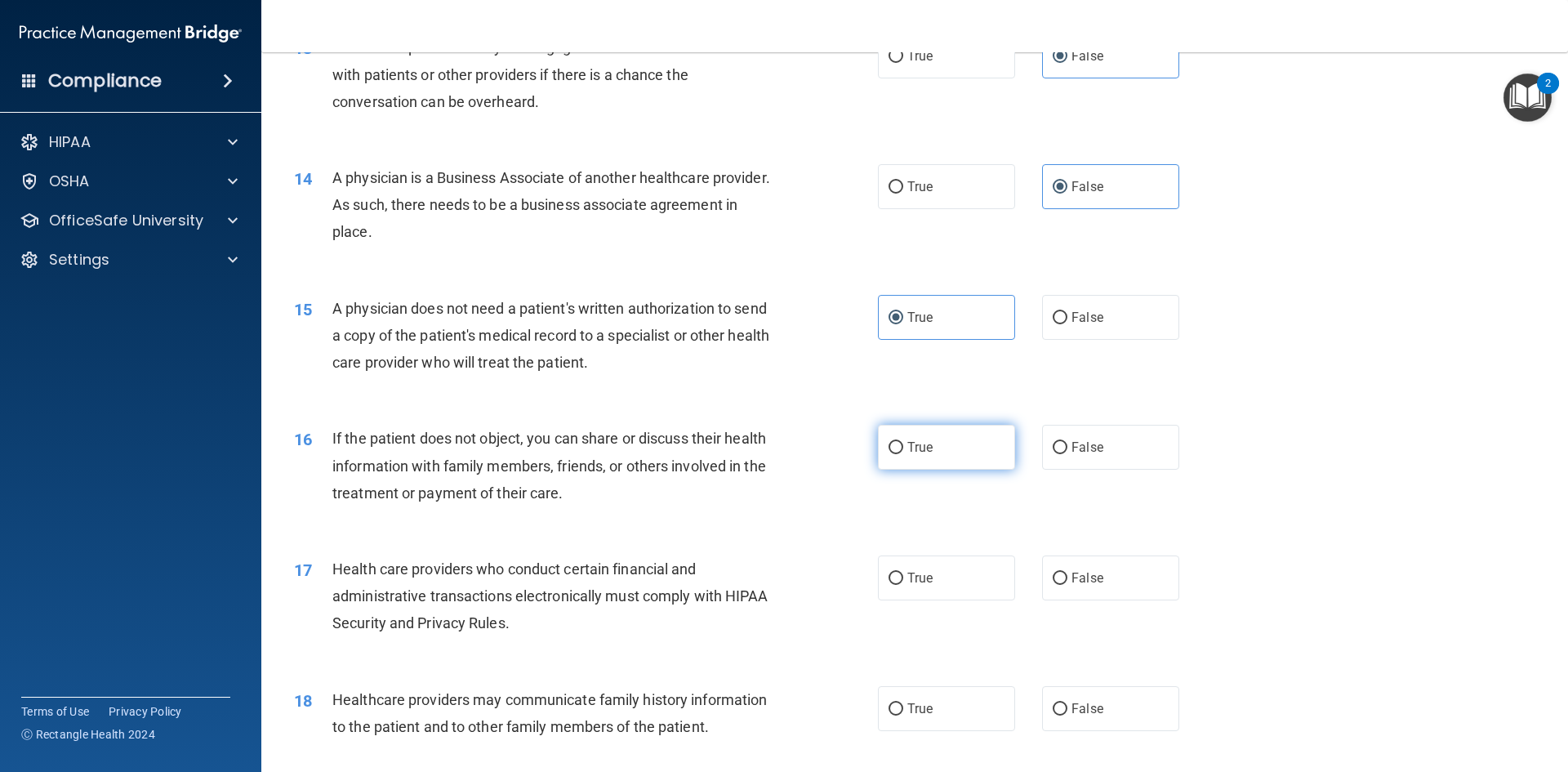
click at [915, 436] on label "True" at bounding box center [946, 448] width 137 height 45
click at [903, 442] on input "True" at bounding box center [896, 448] width 15 height 12
radio input "true"
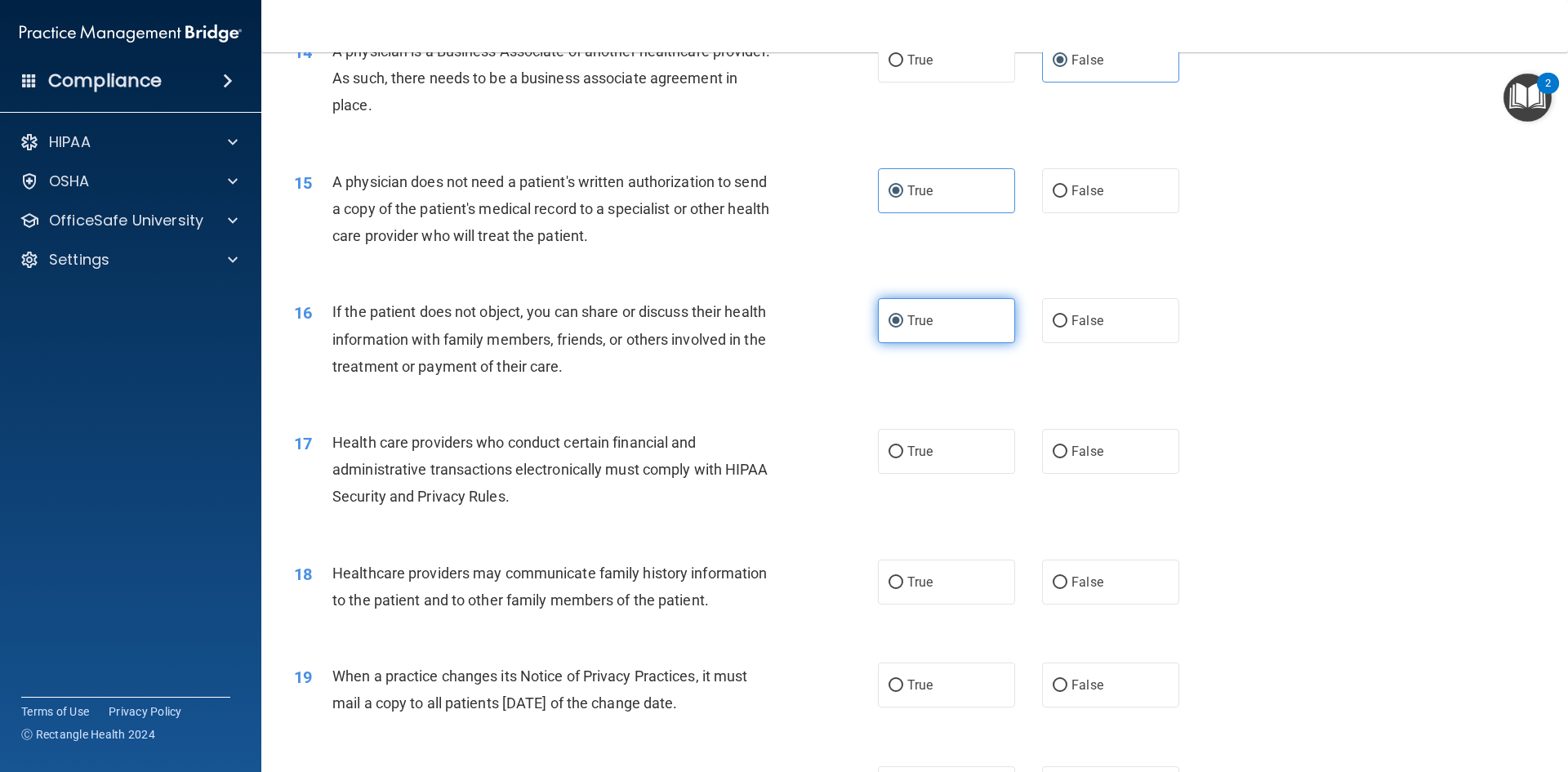
scroll to position [1798, 0]
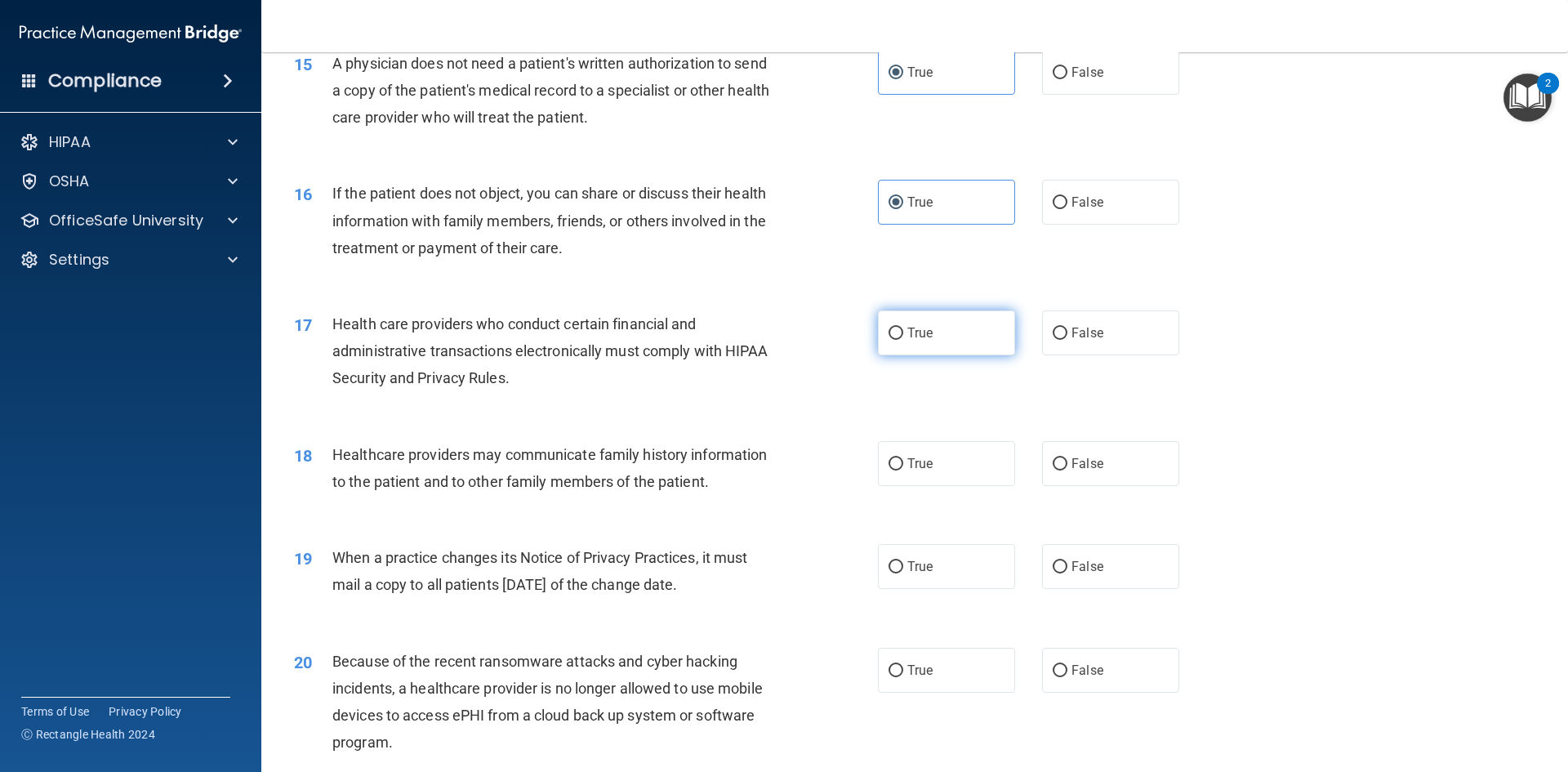
click at [918, 345] on label "True" at bounding box center [946, 334] width 137 height 45
click at [903, 340] on input "True" at bounding box center [896, 334] width 15 height 12
radio input "true"
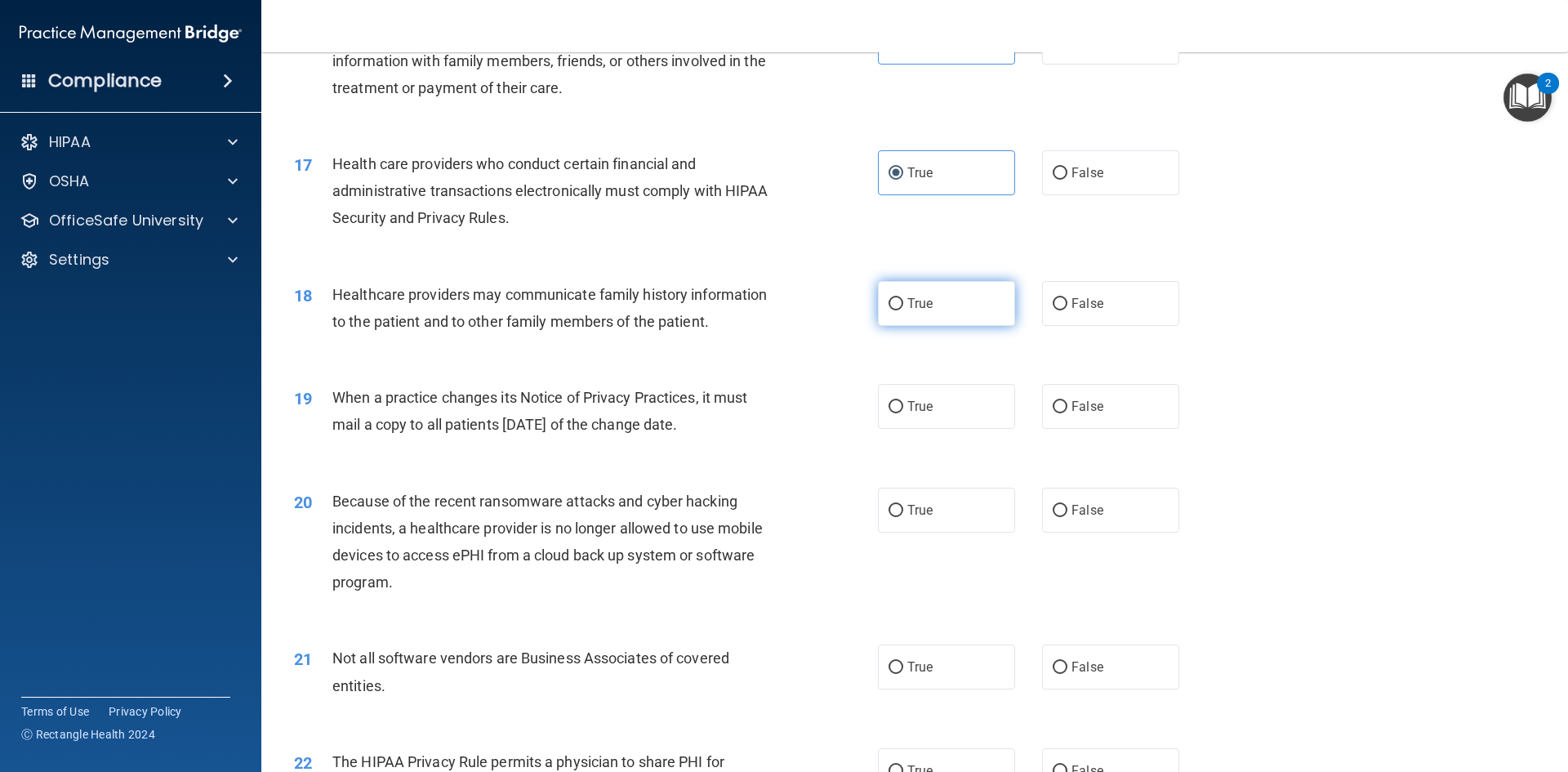
scroll to position [1962, 0]
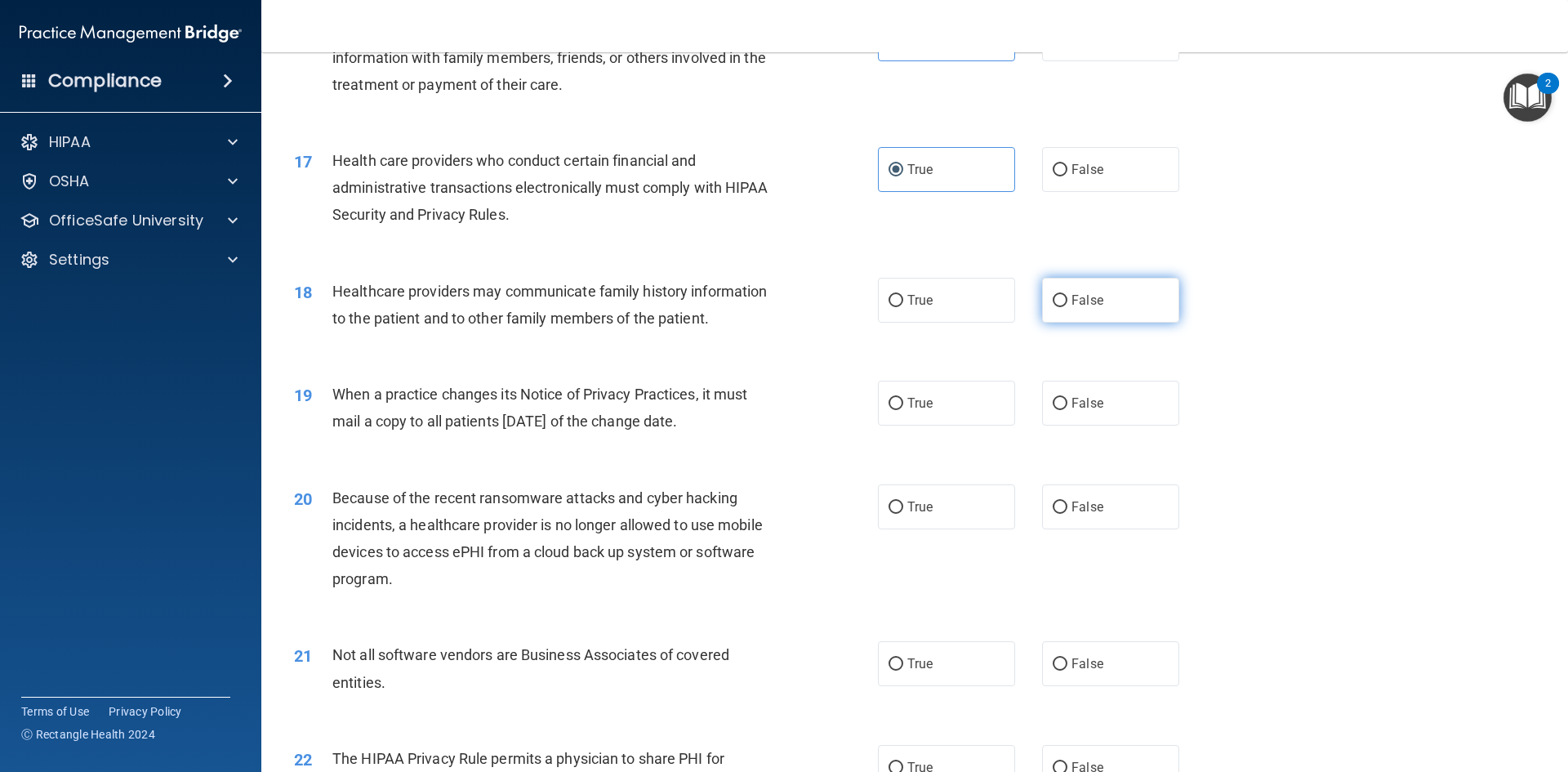
click at [1058, 305] on input "False" at bounding box center [1061, 300] width 15 height 12
radio input "true"
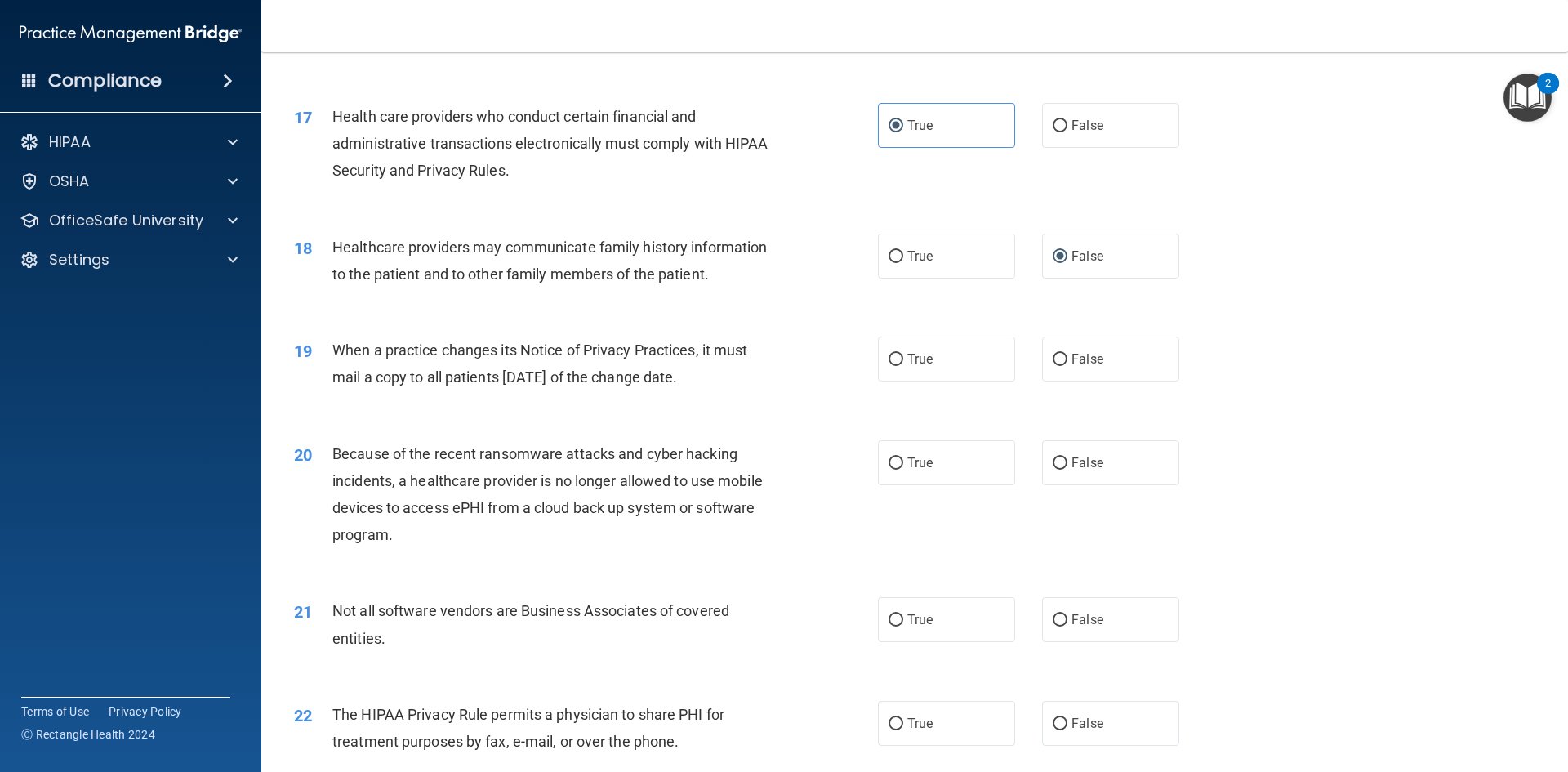
scroll to position [2043, 0]
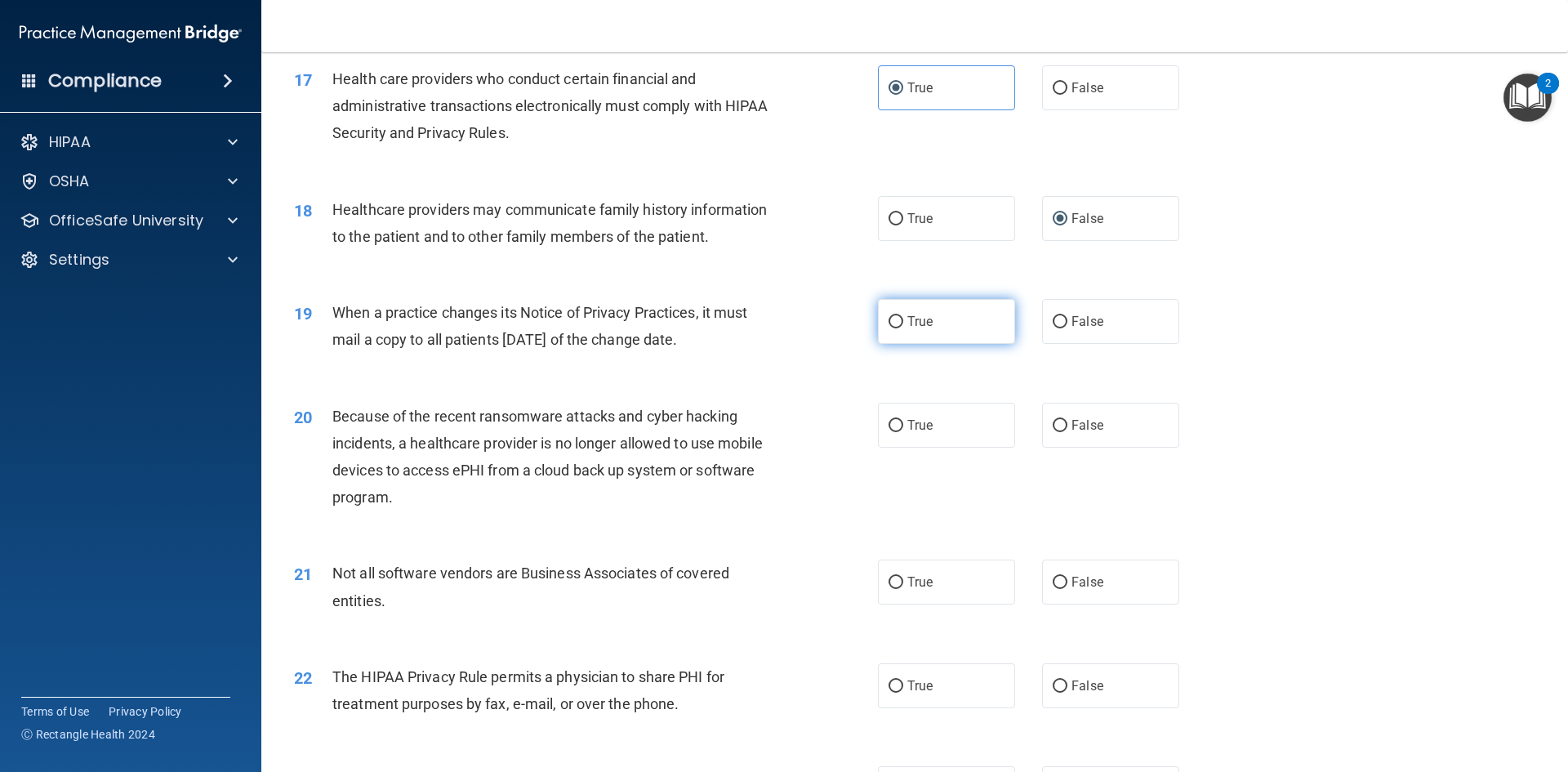
click at [934, 332] on label "True" at bounding box center [946, 322] width 137 height 45
click at [903, 329] on input "True" at bounding box center [896, 322] width 15 height 12
radio input "true"
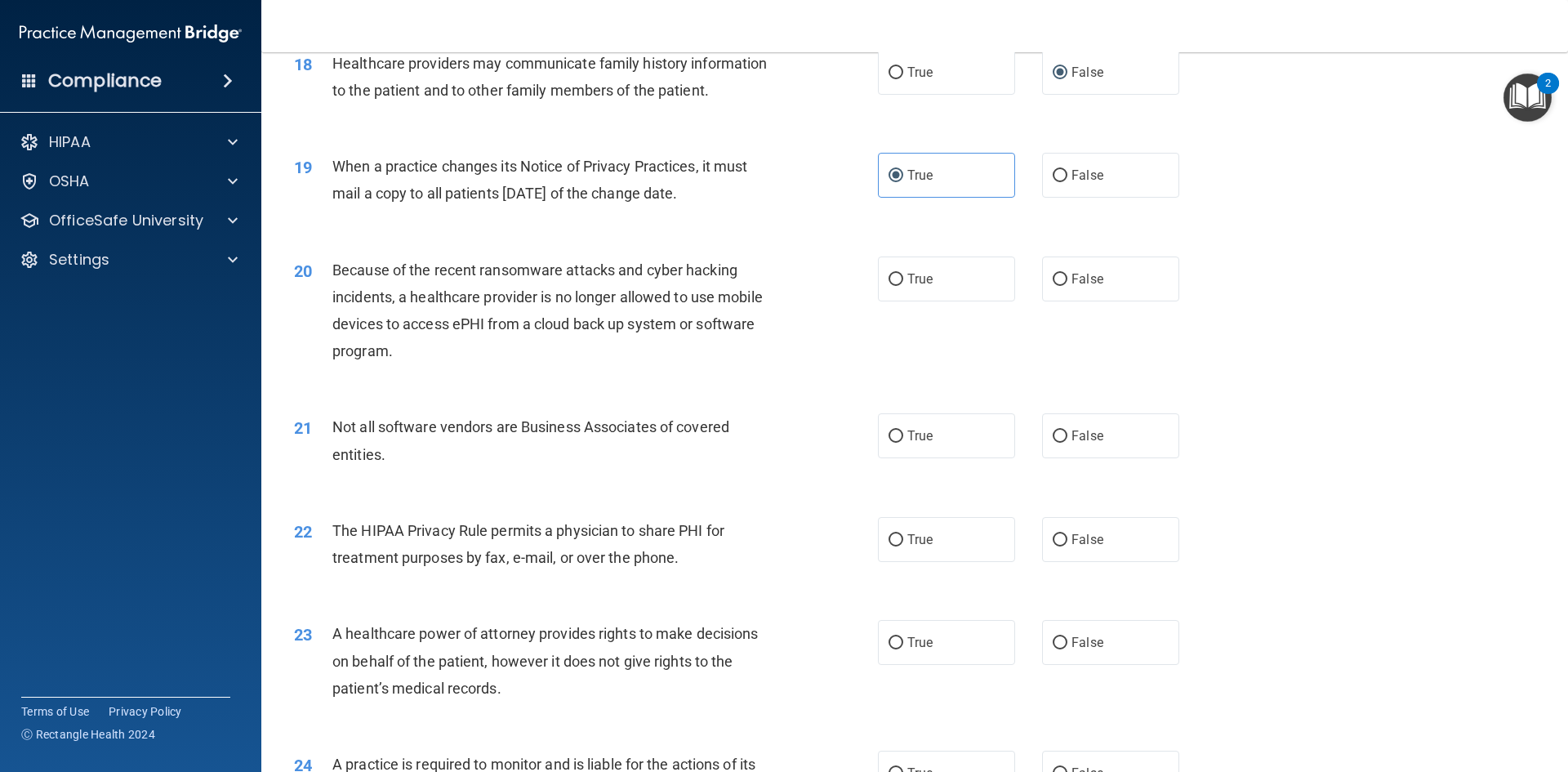
scroll to position [2206, 0]
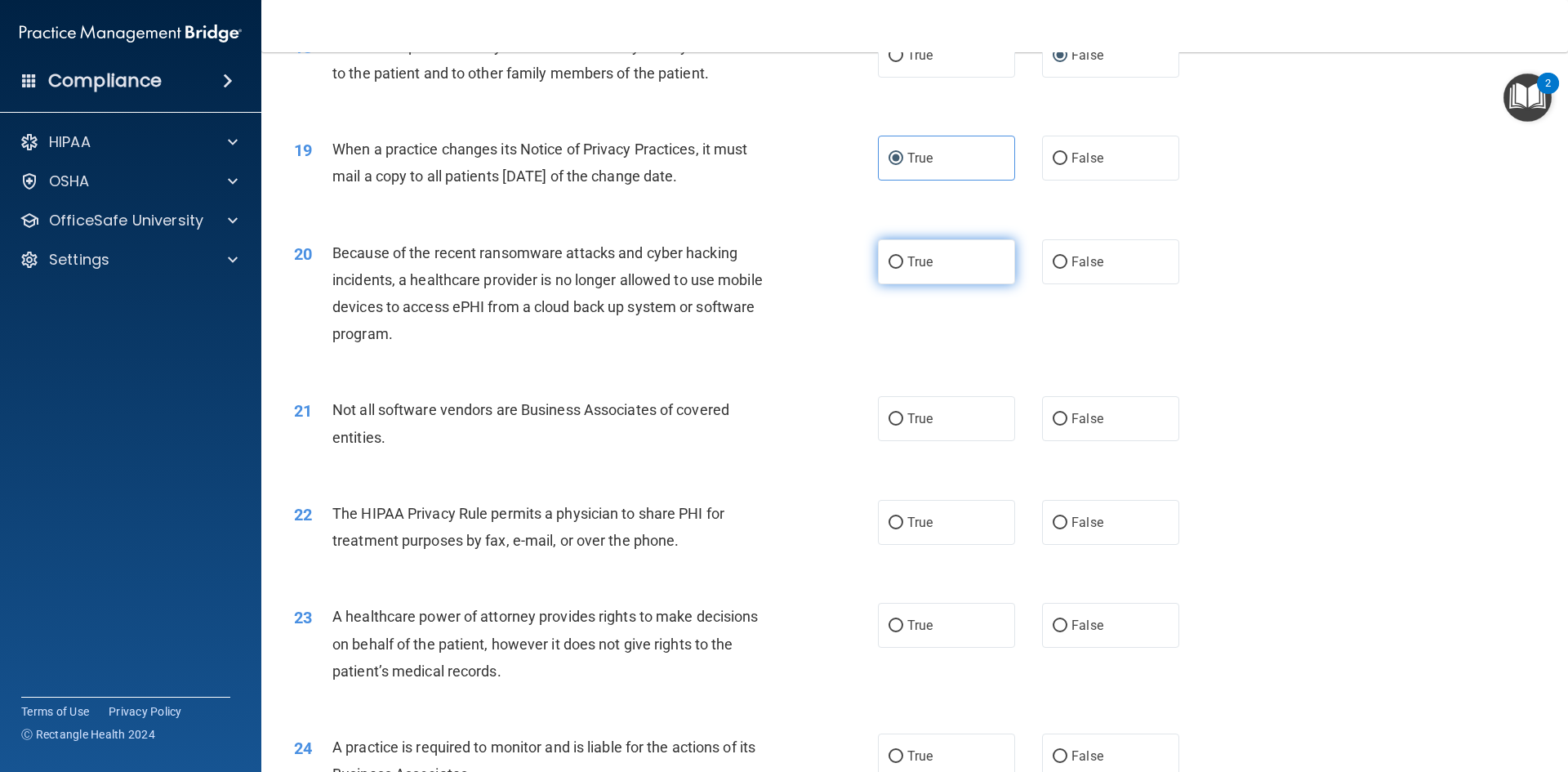
click at [927, 265] on span "True" at bounding box center [920, 262] width 26 height 15
click at [903, 265] on input "True" at bounding box center [896, 263] width 15 height 12
radio input "true"
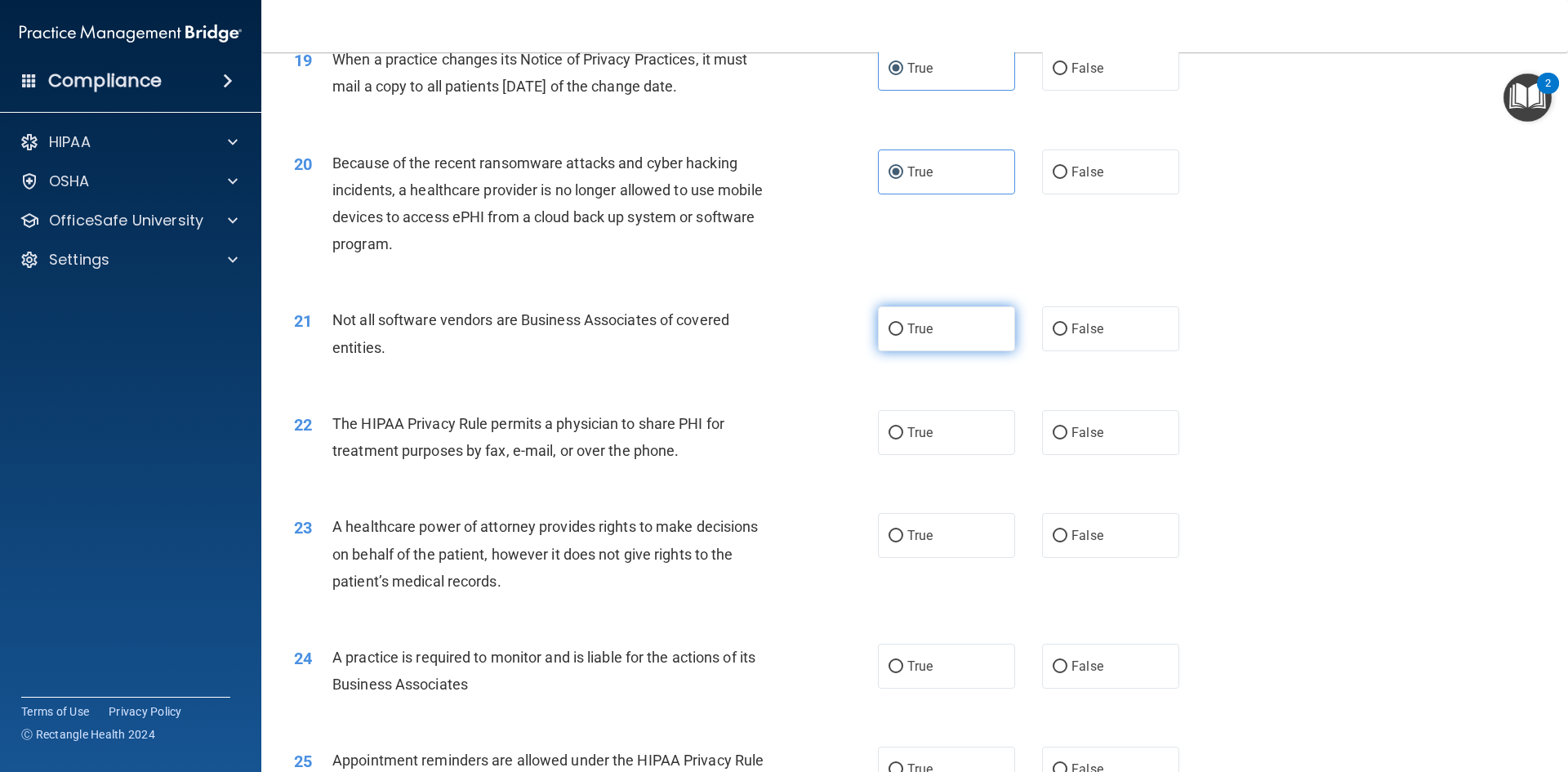
scroll to position [2370, 0]
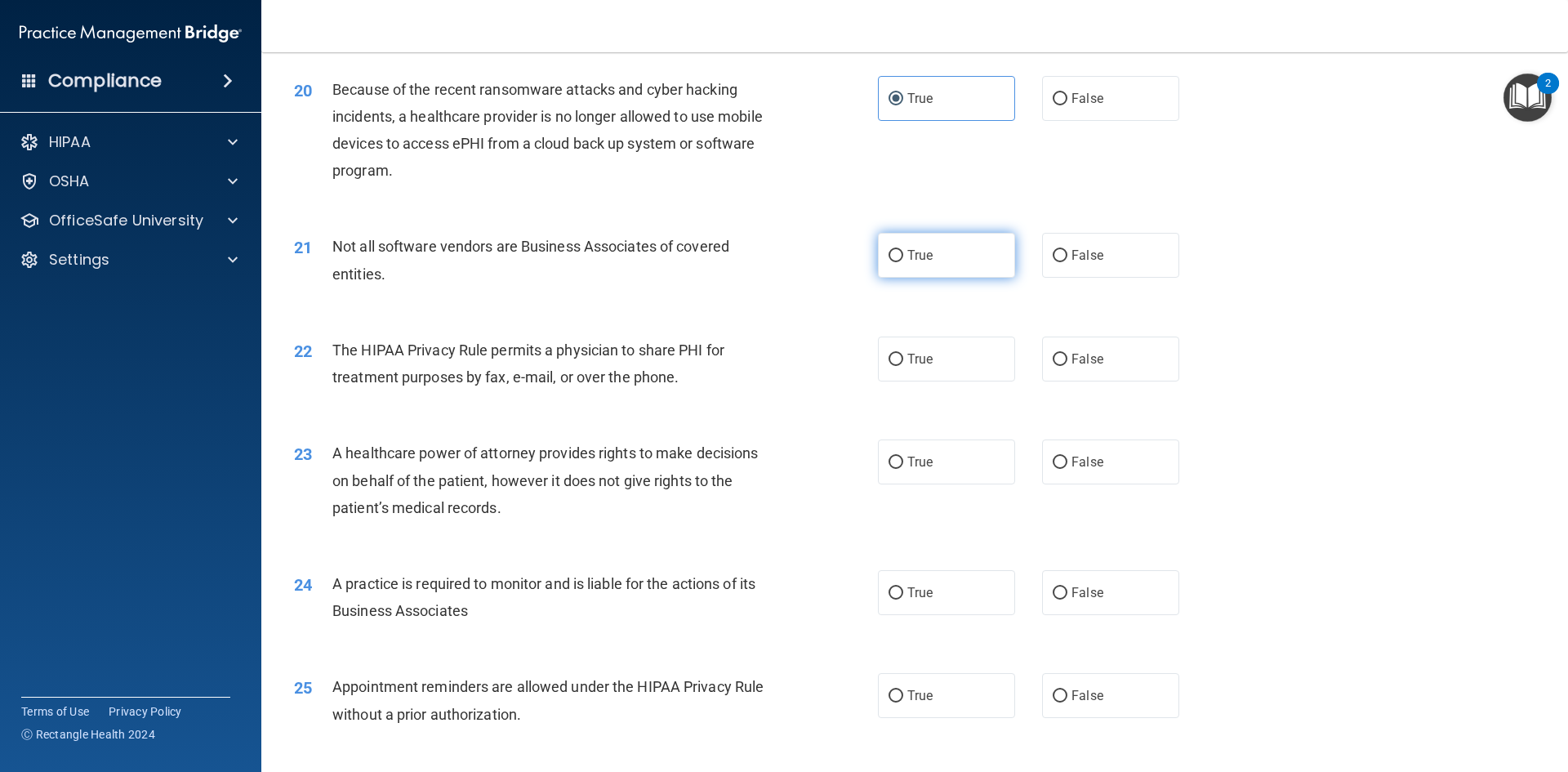
click at [975, 277] on label "True" at bounding box center [946, 255] width 137 height 45
click at [903, 263] on input "True" at bounding box center [896, 256] width 15 height 12
radio input "true"
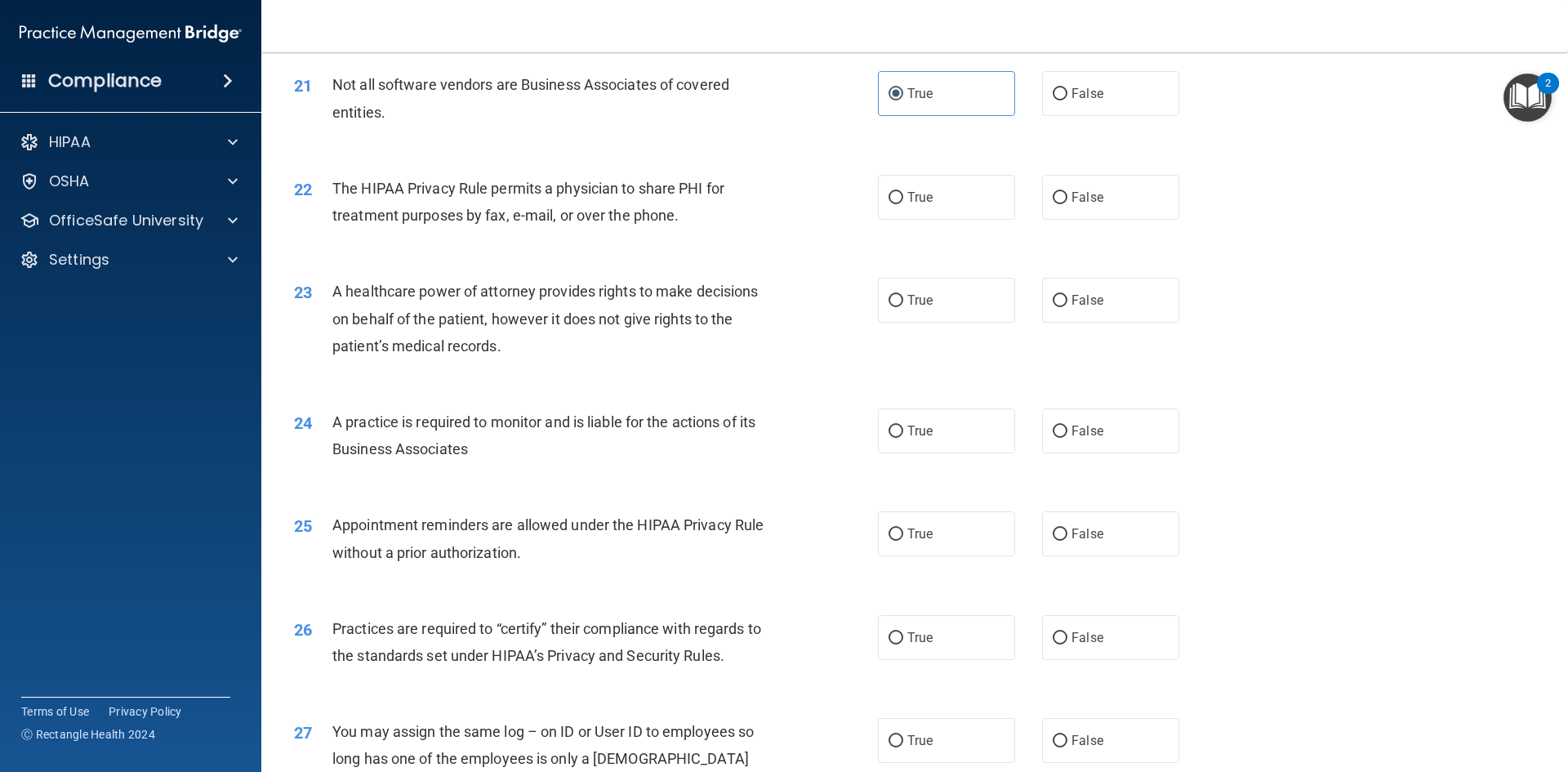
scroll to position [2533, 0]
click at [957, 211] on label "True" at bounding box center [946, 196] width 137 height 45
click at [903, 202] on input "True" at bounding box center [896, 196] width 15 height 12
radio input "true"
click at [1044, 291] on label "False" at bounding box center [1110, 299] width 137 height 45
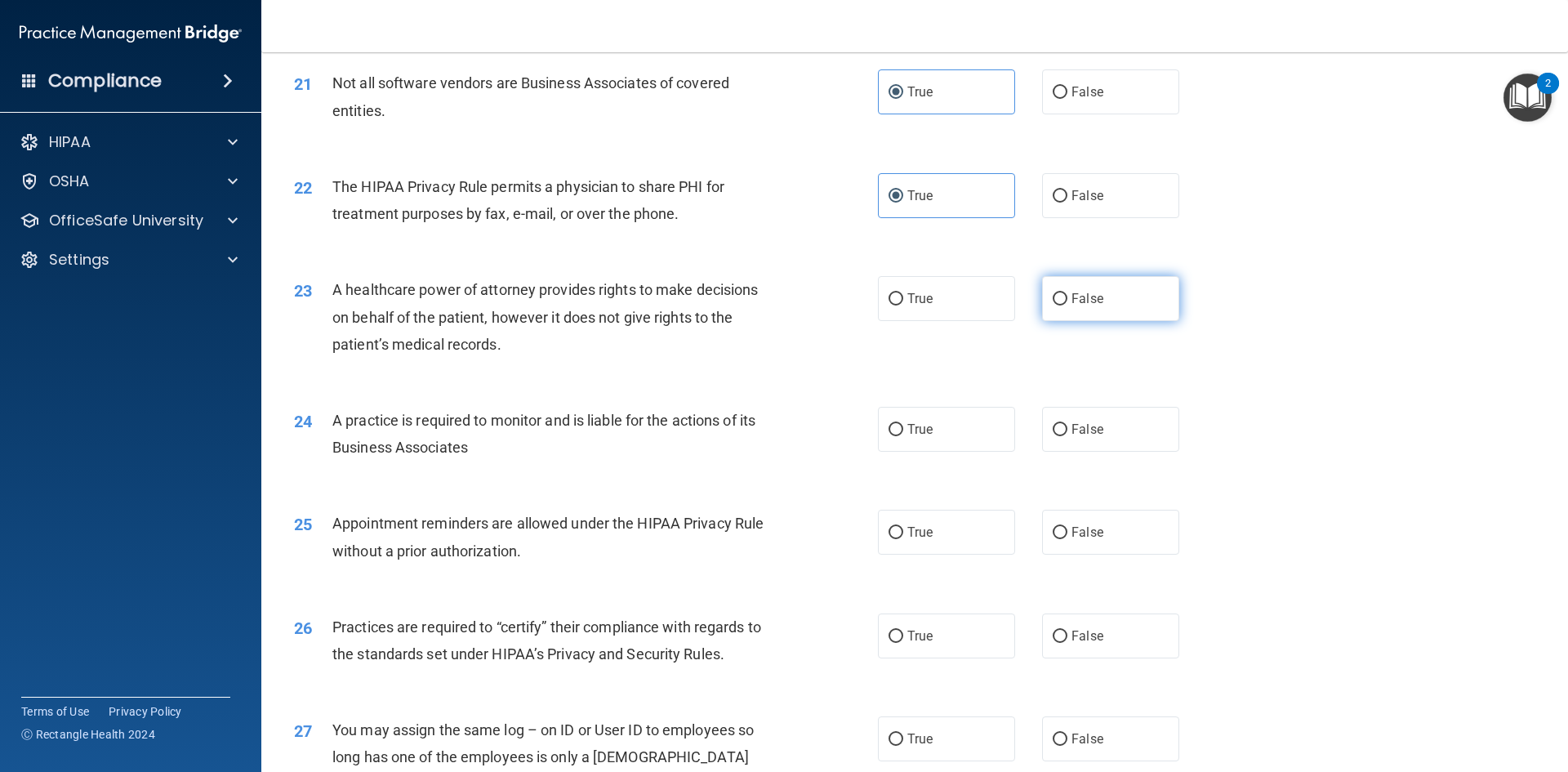
click at [1053, 293] on input "False" at bounding box center [1061, 299] width 15 height 12
radio input "true"
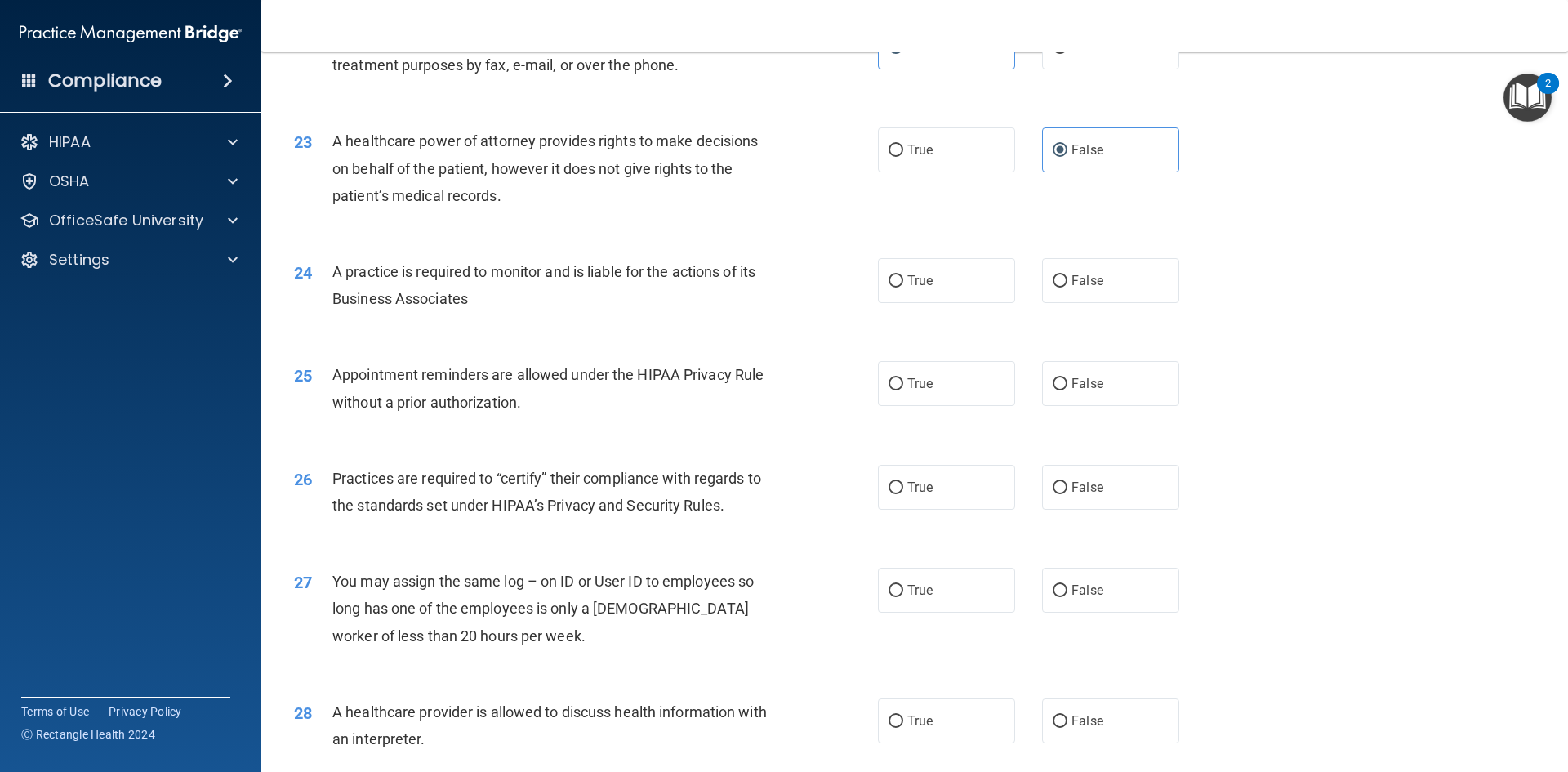
scroll to position [2697, 0]
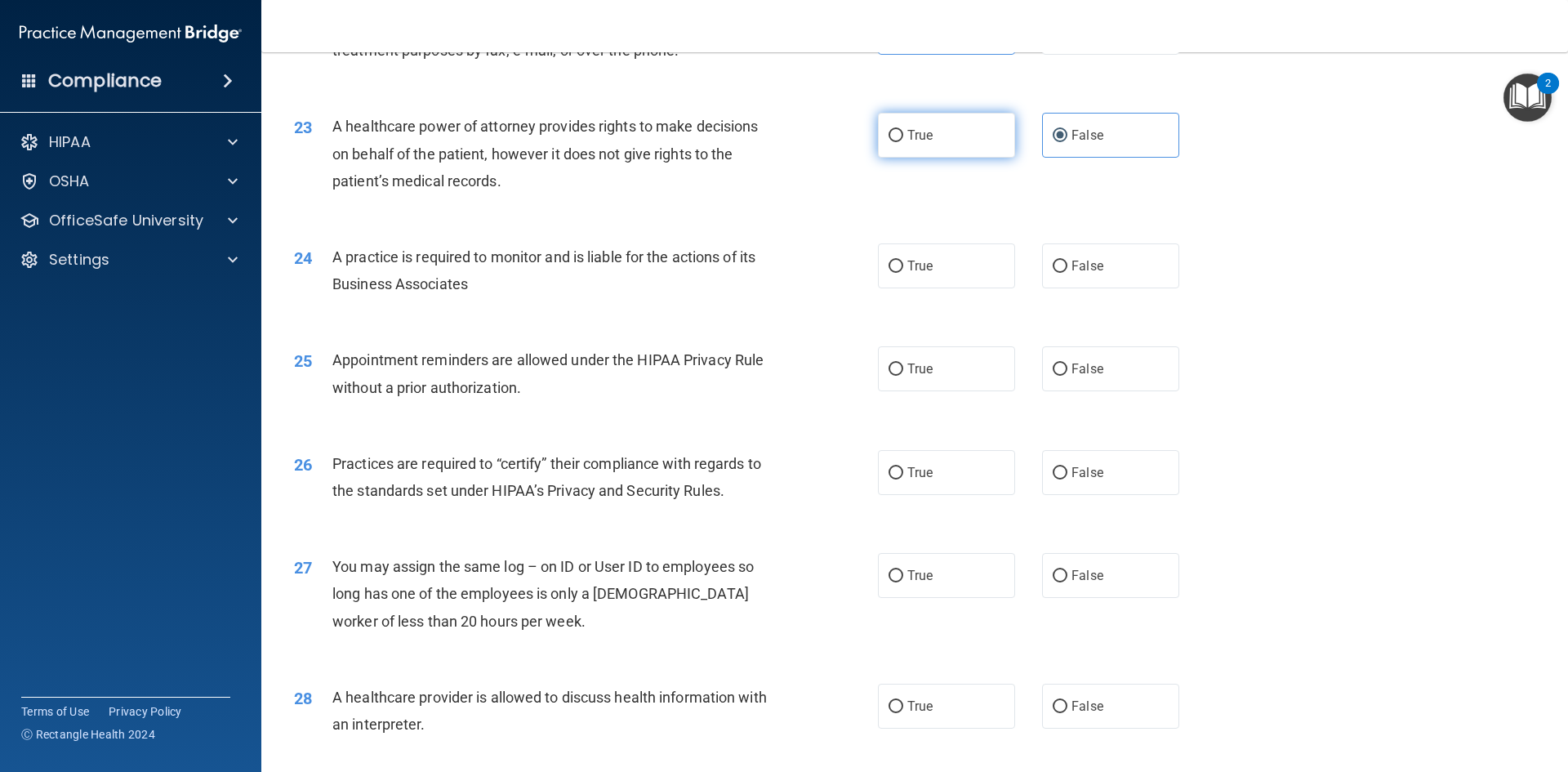
click at [953, 143] on label "True" at bounding box center [946, 135] width 137 height 45
click at [903, 142] on input "True" at bounding box center [896, 136] width 15 height 12
radio input "true"
radio input "false"
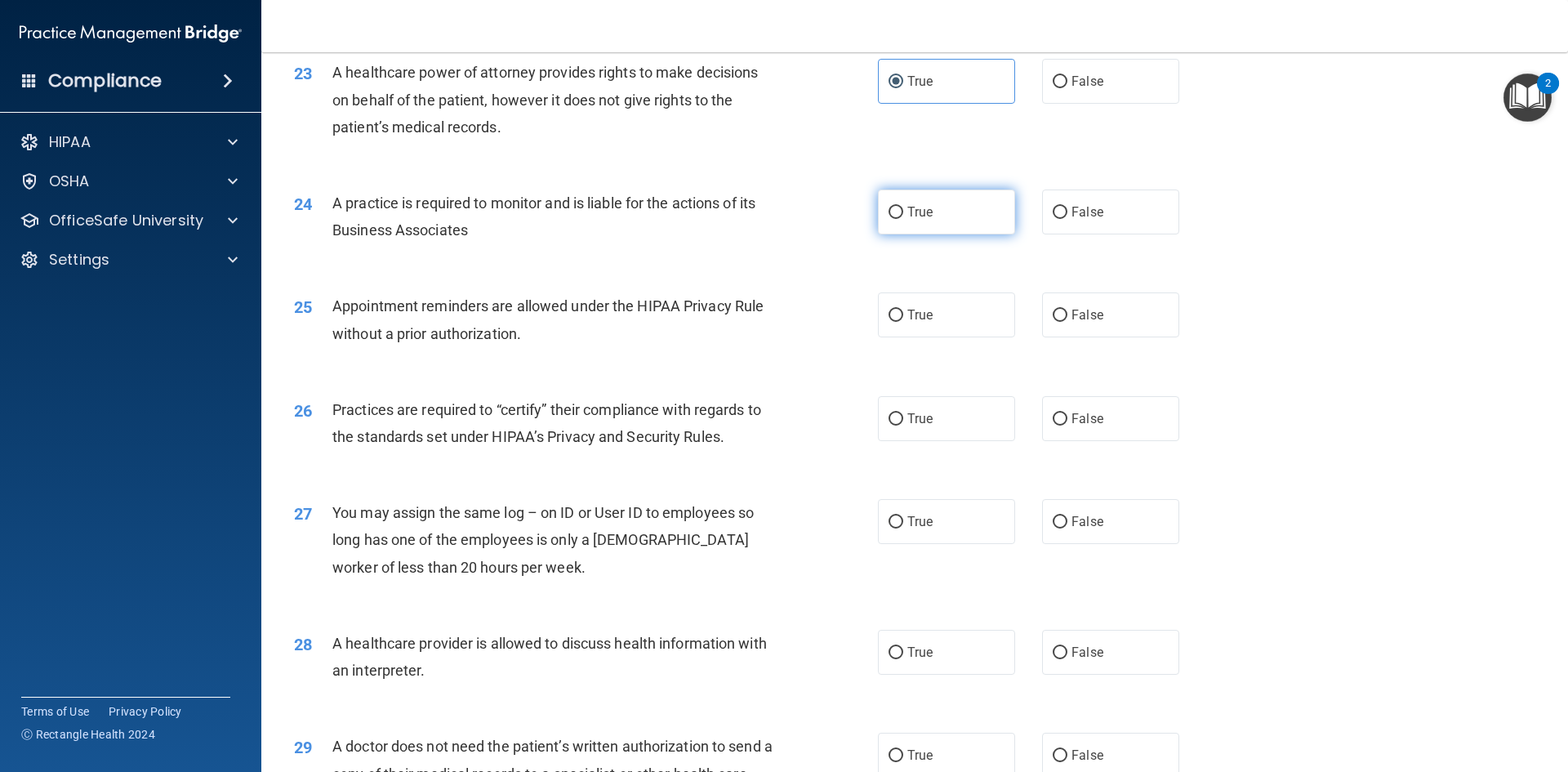
scroll to position [2778, 0]
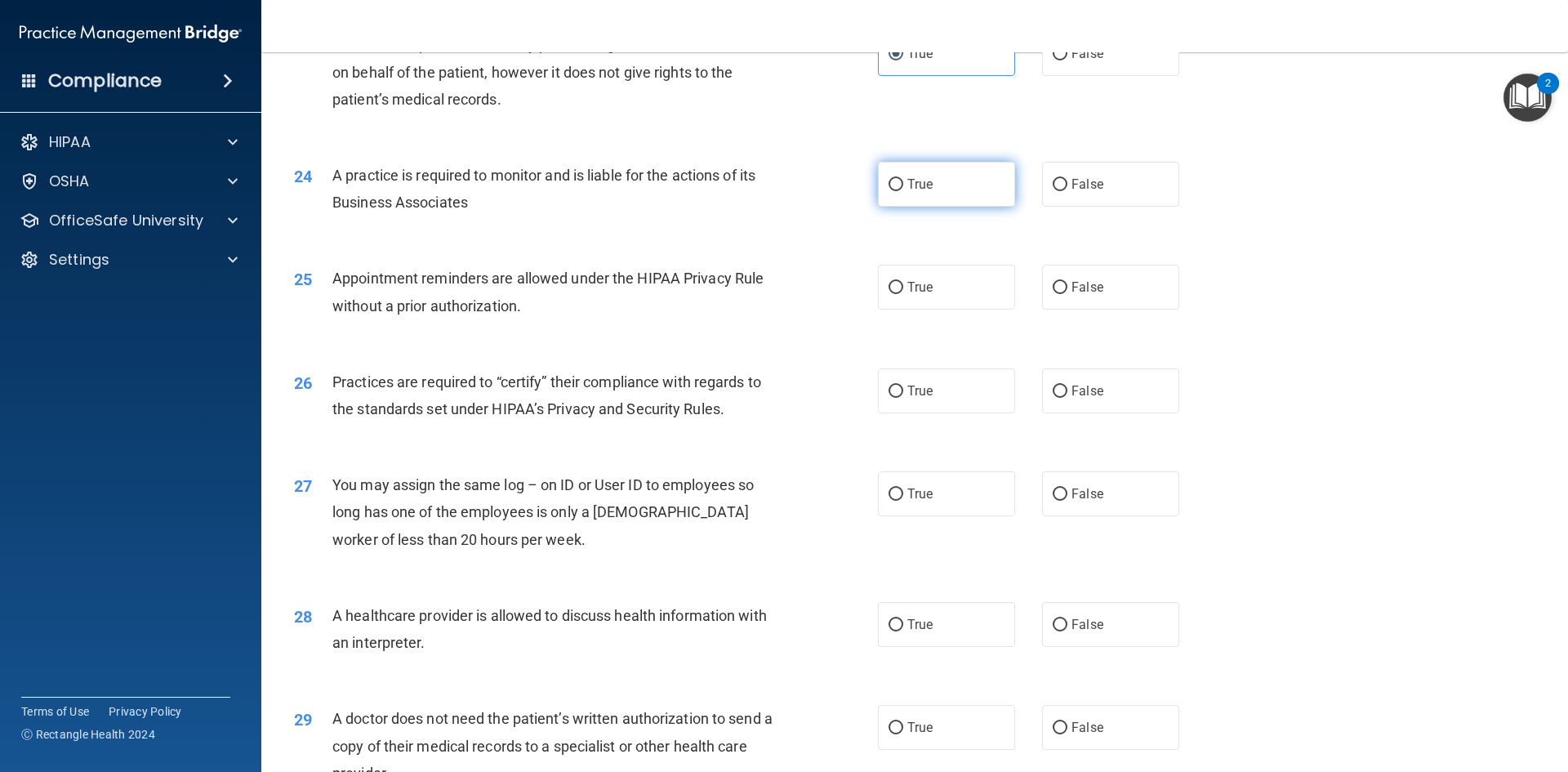
click at [1006, 189] on label "True" at bounding box center [946, 184] width 137 height 45
click at [903, 189] on input "True" at bounding box center [896, 184] width 15 height 12
radio input "true"
click at [952, 293] on label "True" at bounding box center [946, 287] width 137 height 45
click at [903, 293] on input "True" at bounding box center [896, 287] width 15 height 12
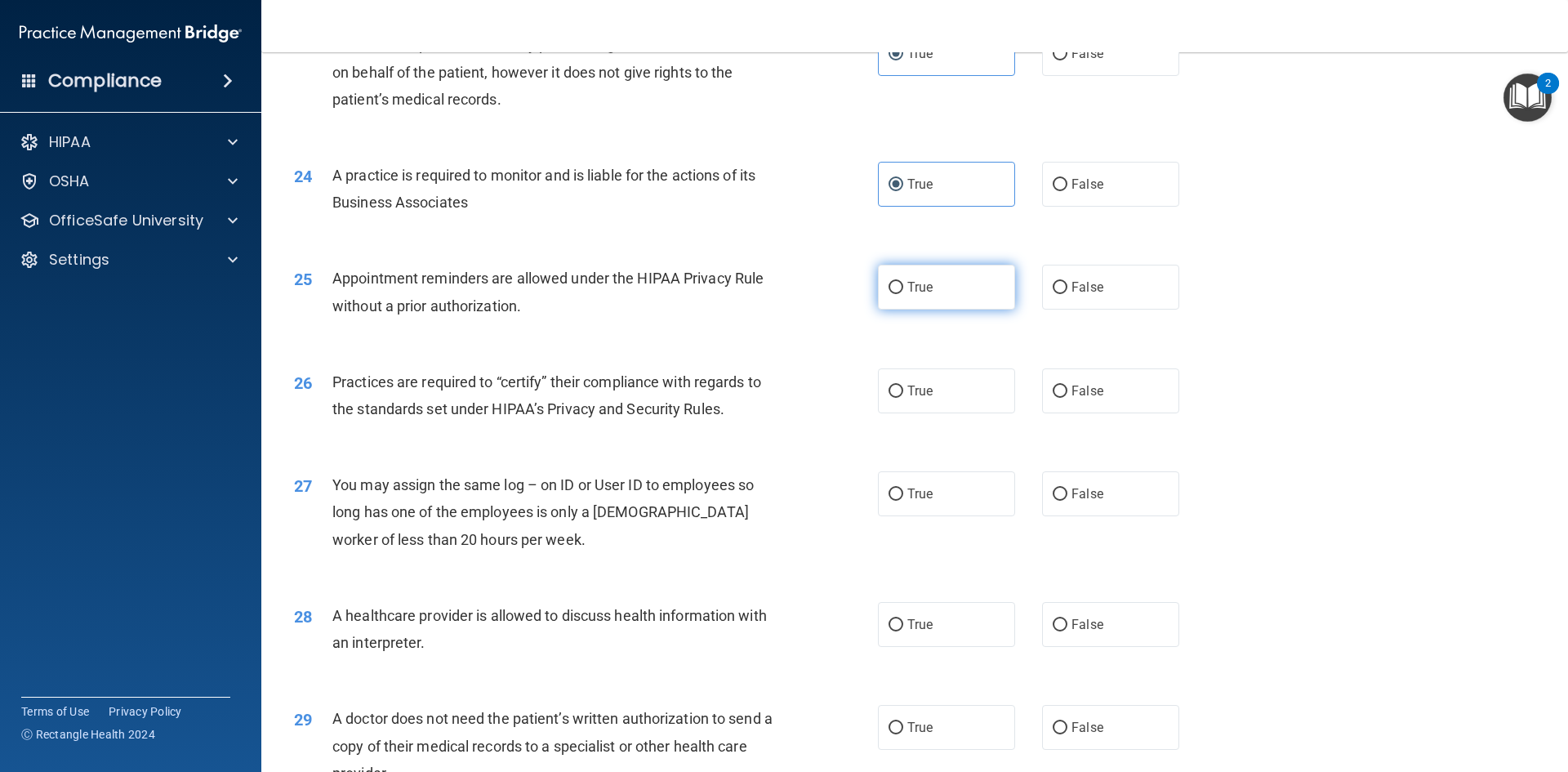
radio input "true"
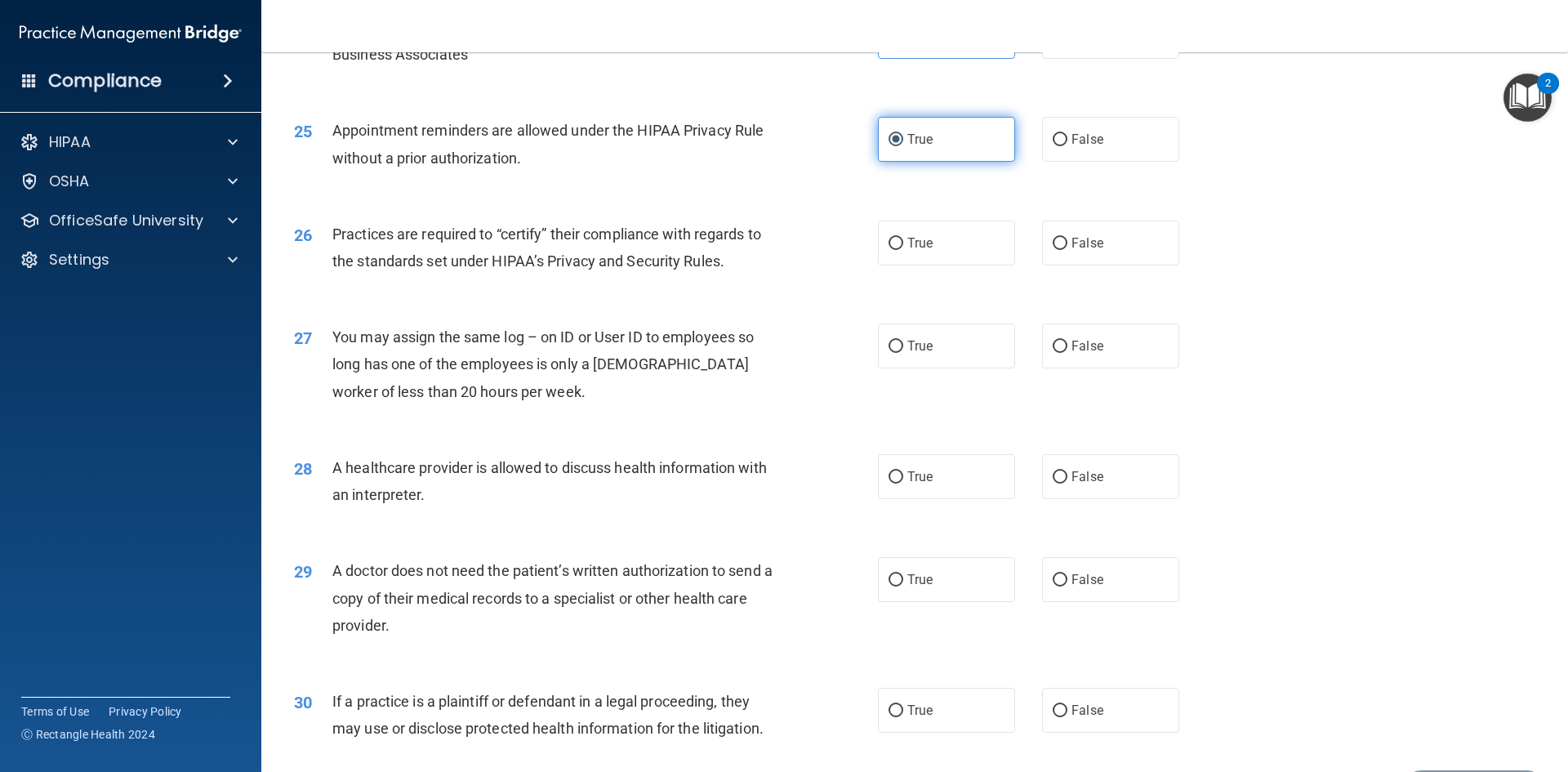
scroll to position [2942, 0]
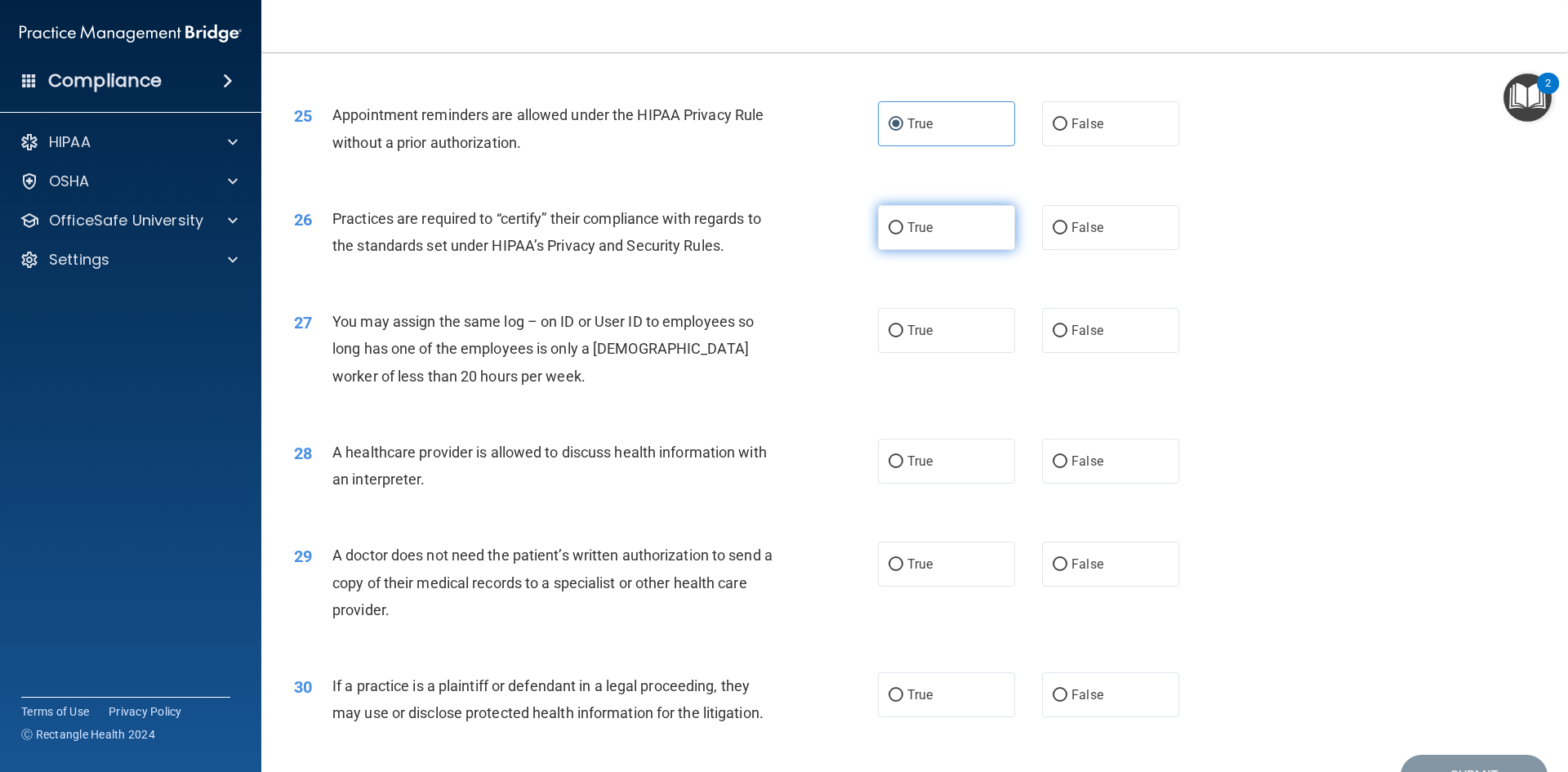
click at [964, 220] on label "True" at bounding box center [946, 228] width 137 height 45
click at [903, 222] on input "True" at bounding box center [896, 228] width 15 height 12
radio input "true"
click at [1059, 336] on input "False" at bounding box center [1061, 331] width 15 height 12
radio input "true"
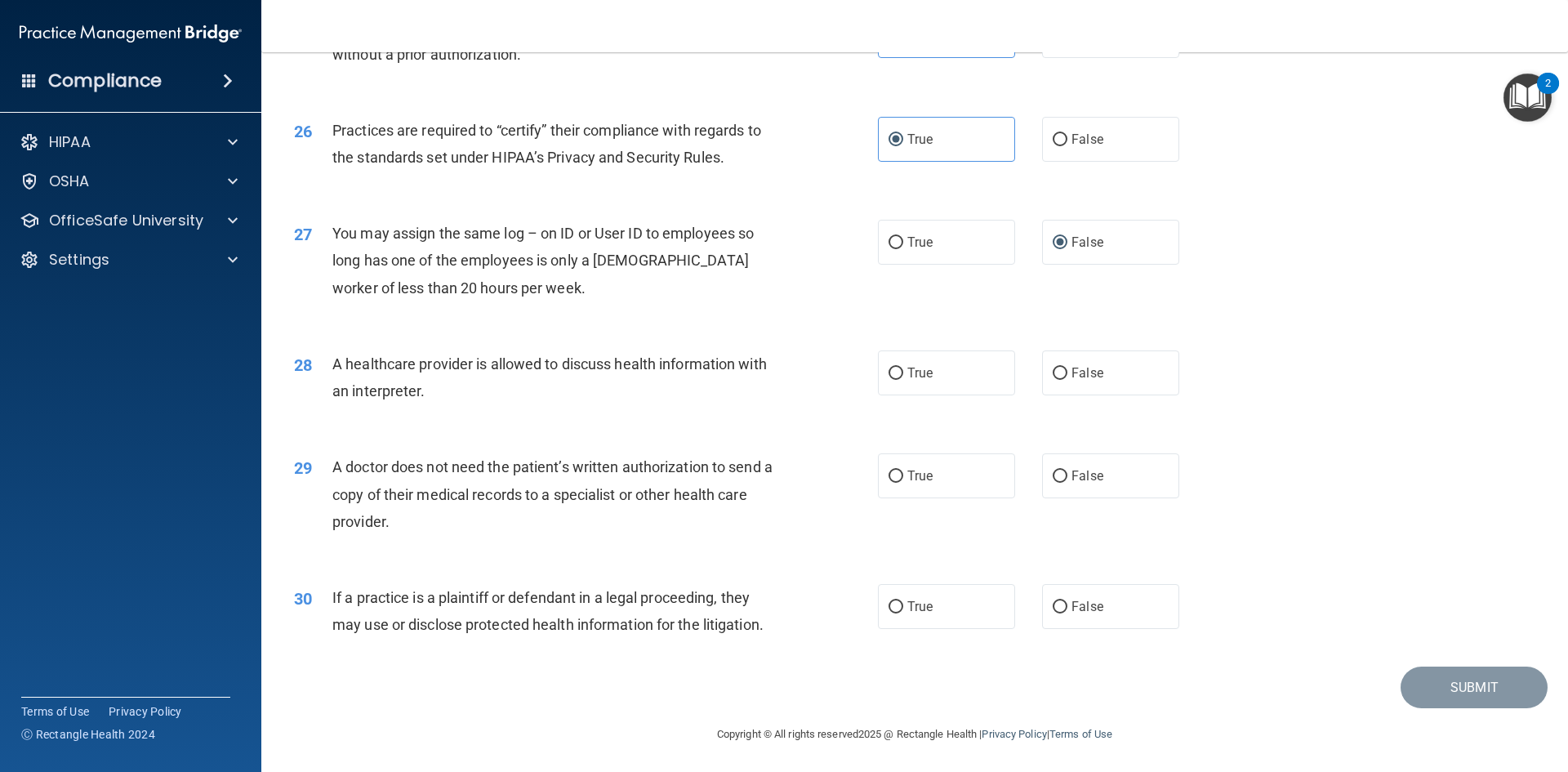
scroll to position [3031, 0]
click at [1072, 371] on span "False" at bounding box center [1088, 371] width 32 height 15
click at [1067, 371] on input "False" at bounding box center [1061, 371] width 15 height 12
radio input "true"
click at [1093, 479] on span "False" at bounding box center [1088, 474] width 32 height 15
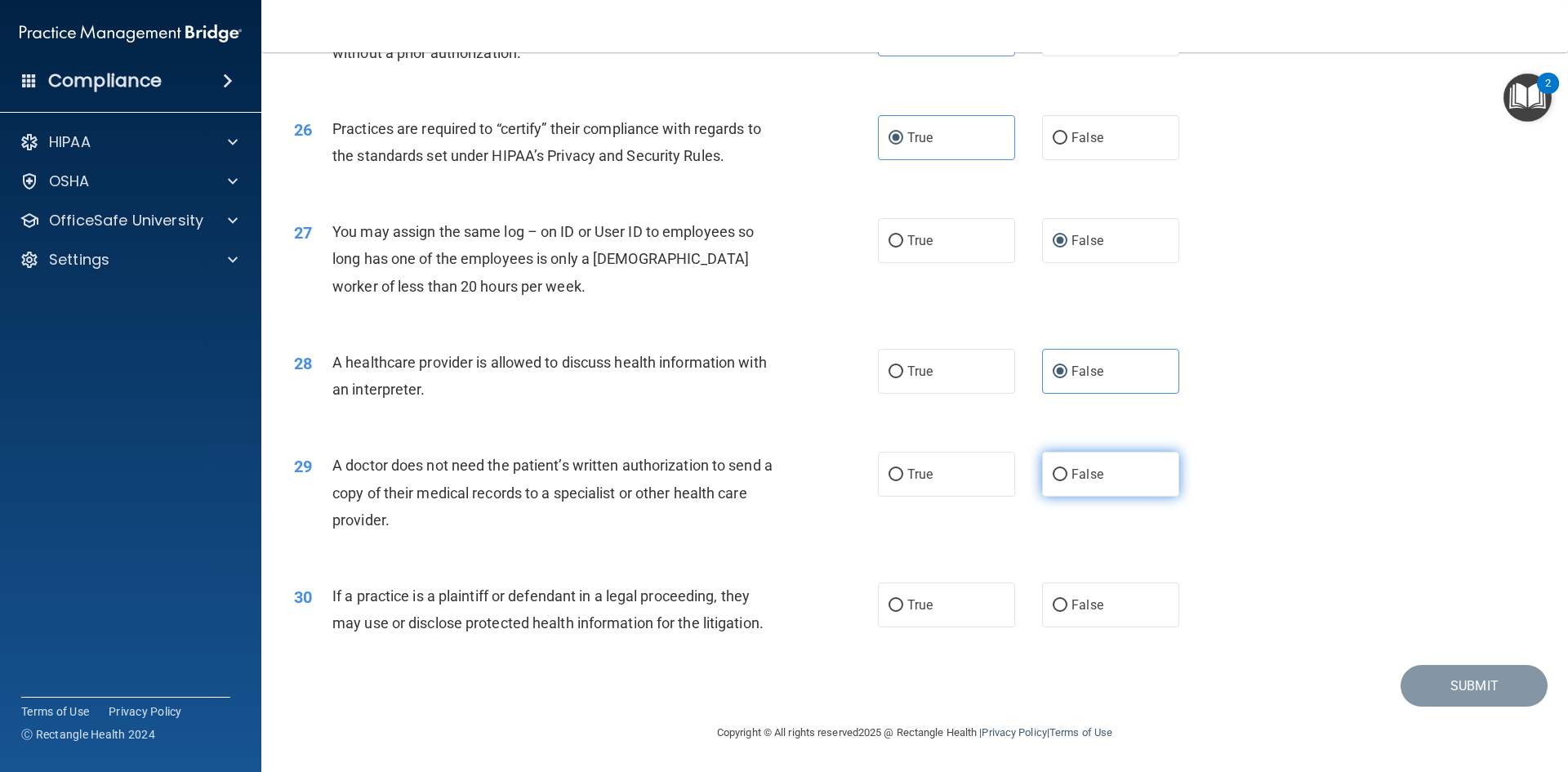
click at [1067, 479] on input "False" at bounding box center [1061, 474] width 15 height 12
radio input "true"
click at [1074, 607] on span "False" at bounding box center [1088, 605] width 32 height 15
click at [1067, 607] on input "False" at bounding box center [1061, 606] width 15 height 12
radio input "true"
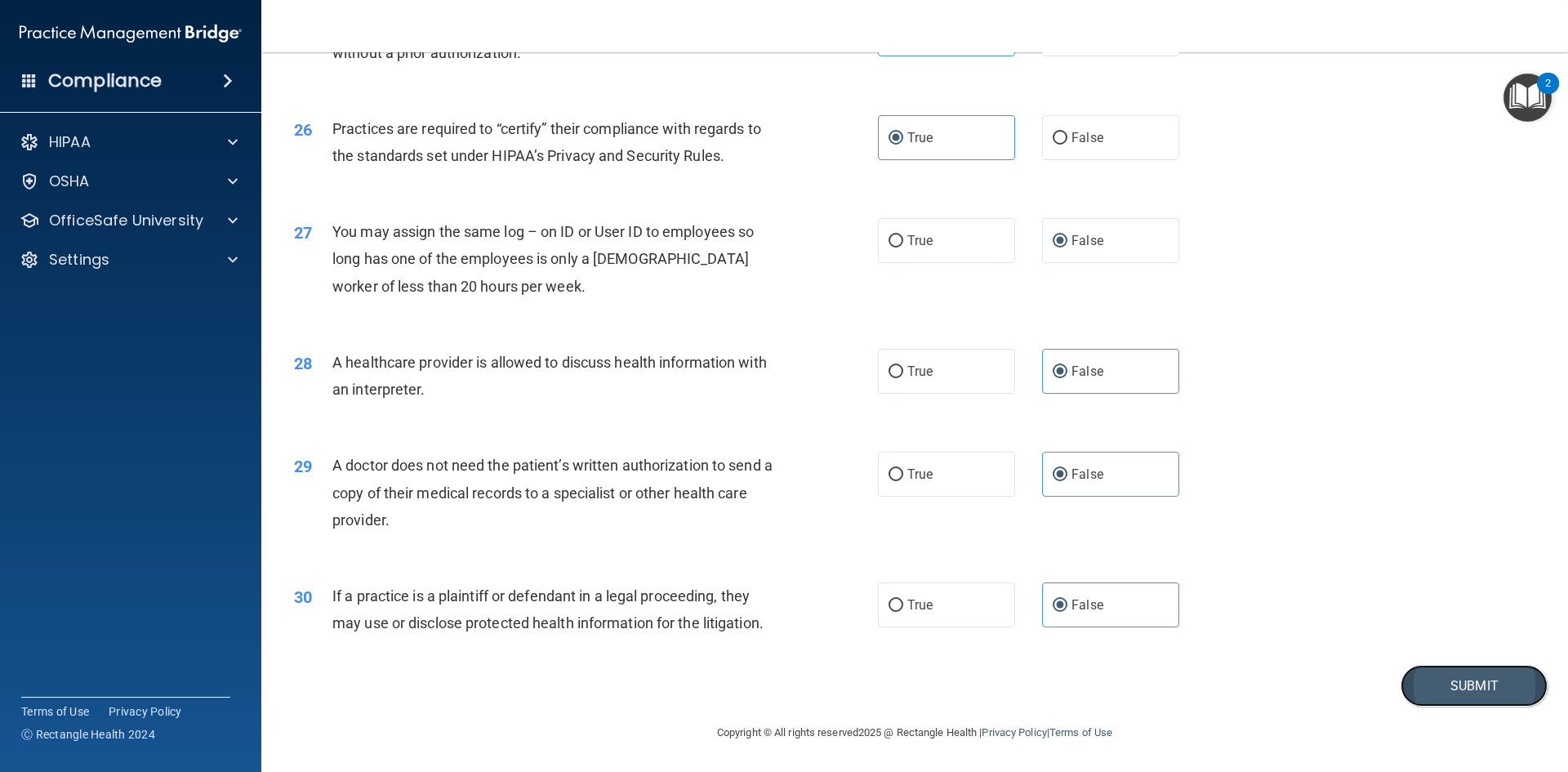
click at [1445, 687] on button "Submit" at bounding box center [1474, 686] width 147 height 42
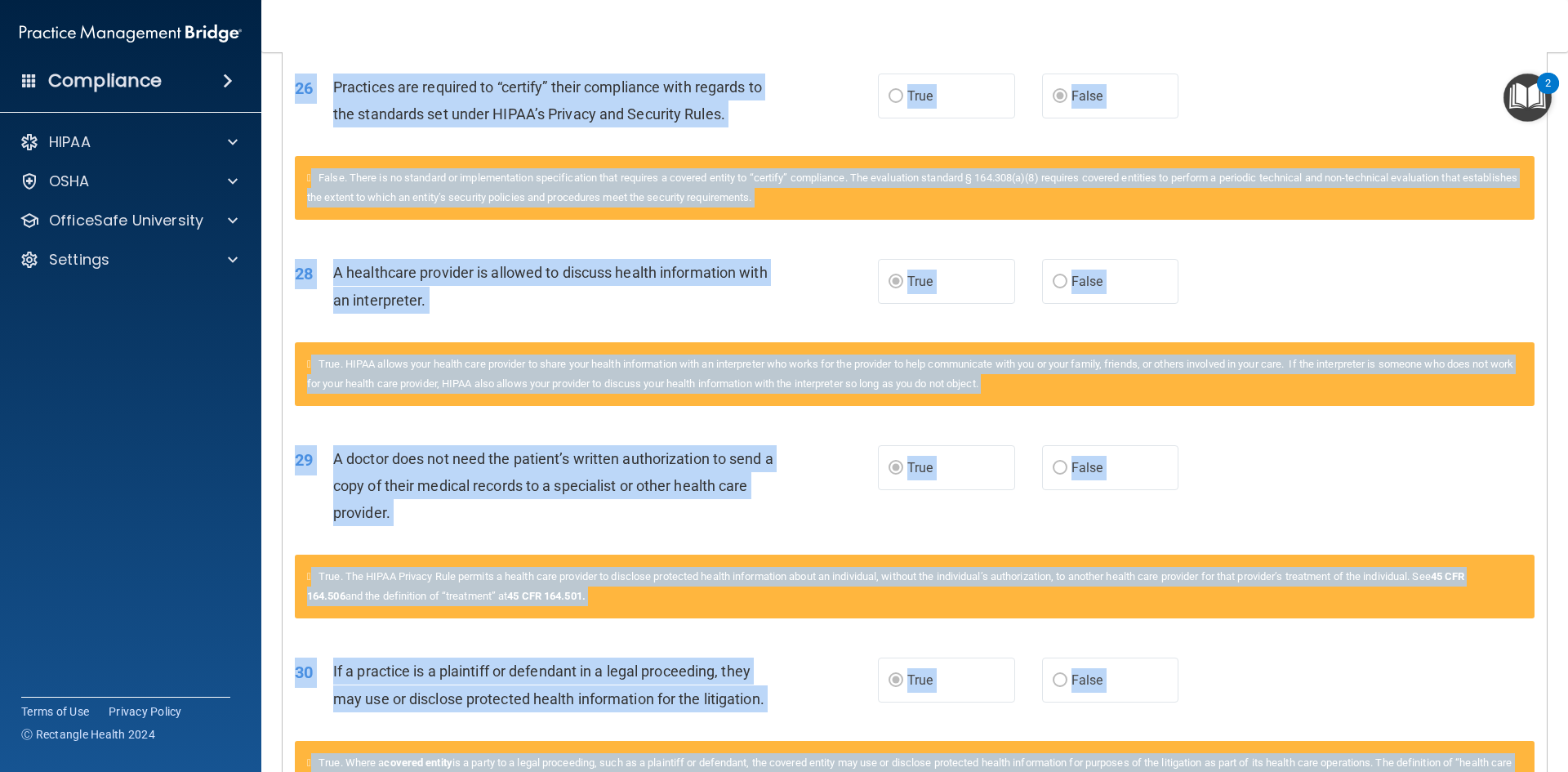
scroll to position [1399, 0]
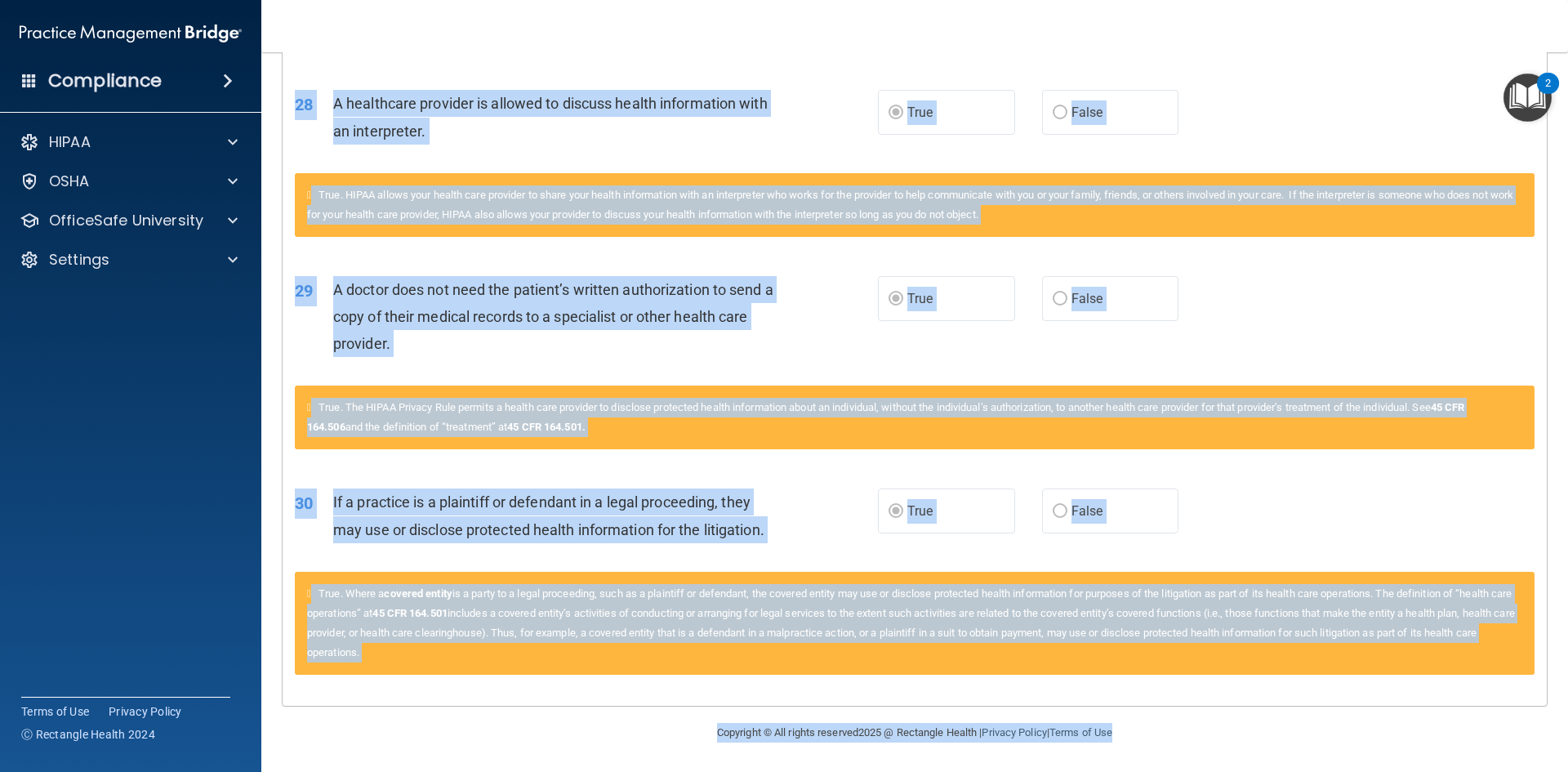
drag, startPoint x: 305, startPoint y: 208, endPoint x: 1192, endPoint y: 807, distance: 1070.3
click at [1192, 771] on html "Compliance HIPAA Documents and Policies Report an Incident Business Associates …" at bounding box center [784, 386] width 1568 height 772
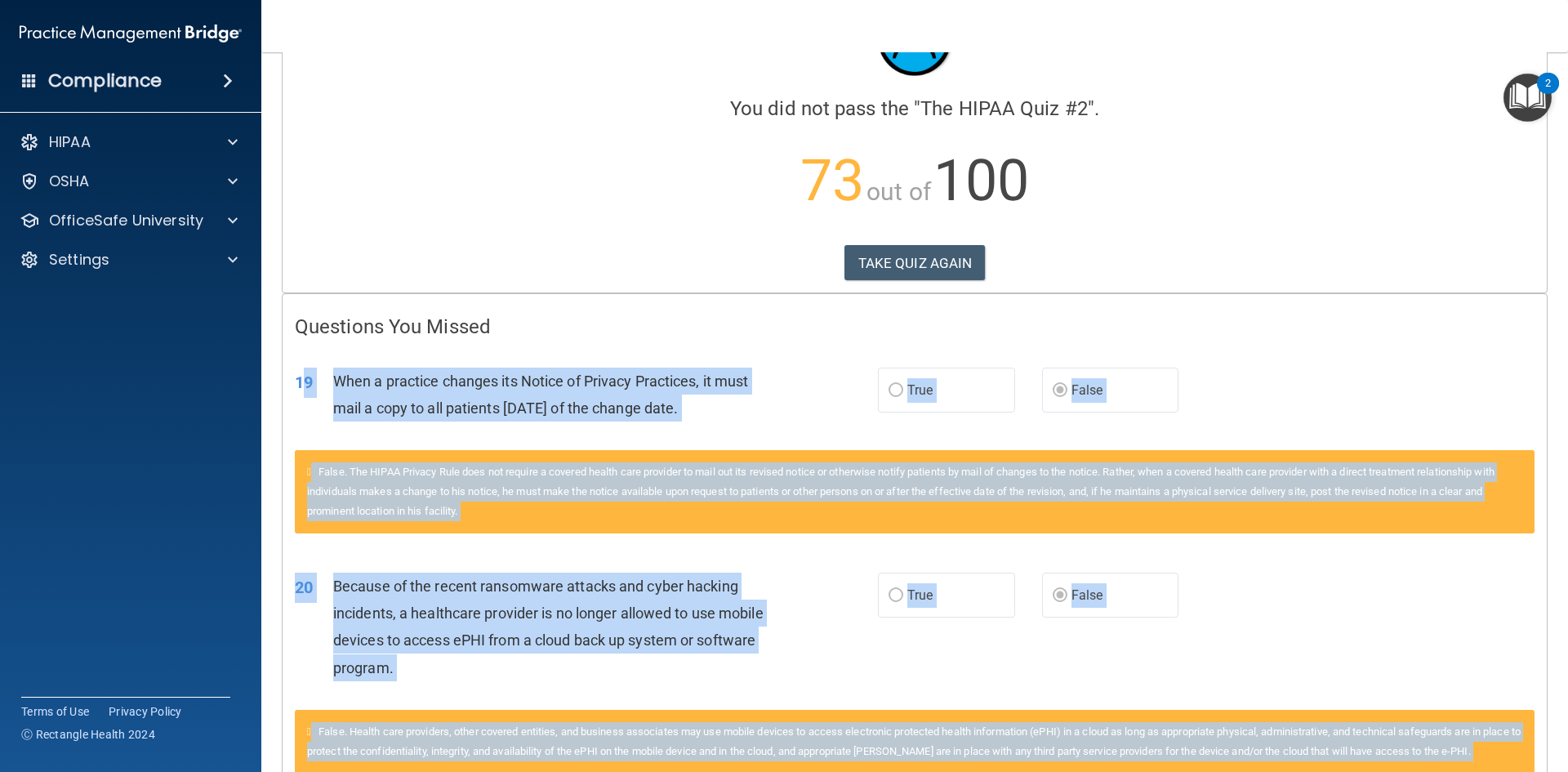
scroll to position [0, 0]
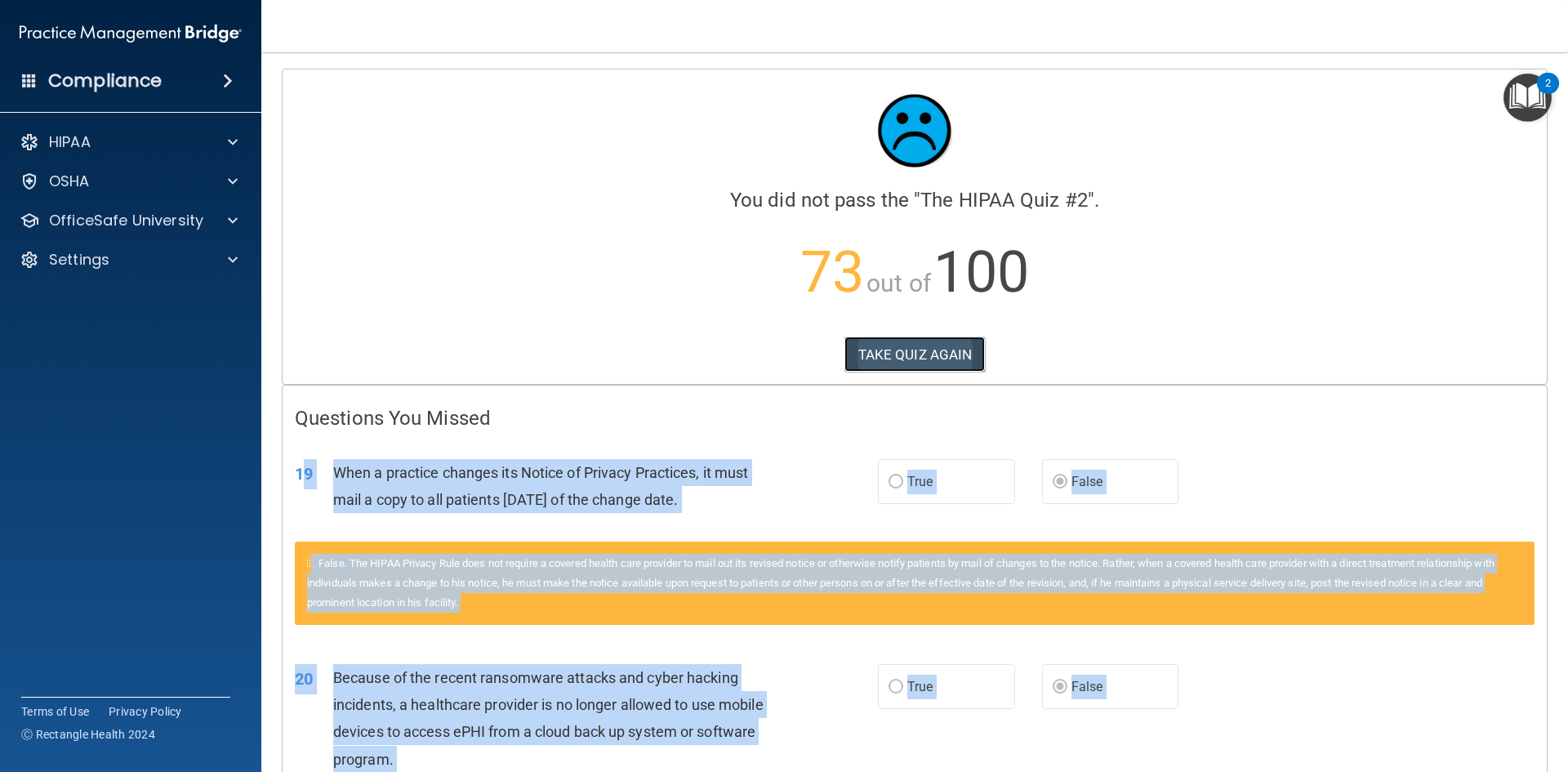
click at [892, 346] on button "TAKE QUIZ AGAIN" at bounding box center [915, 354] width 142 height 36
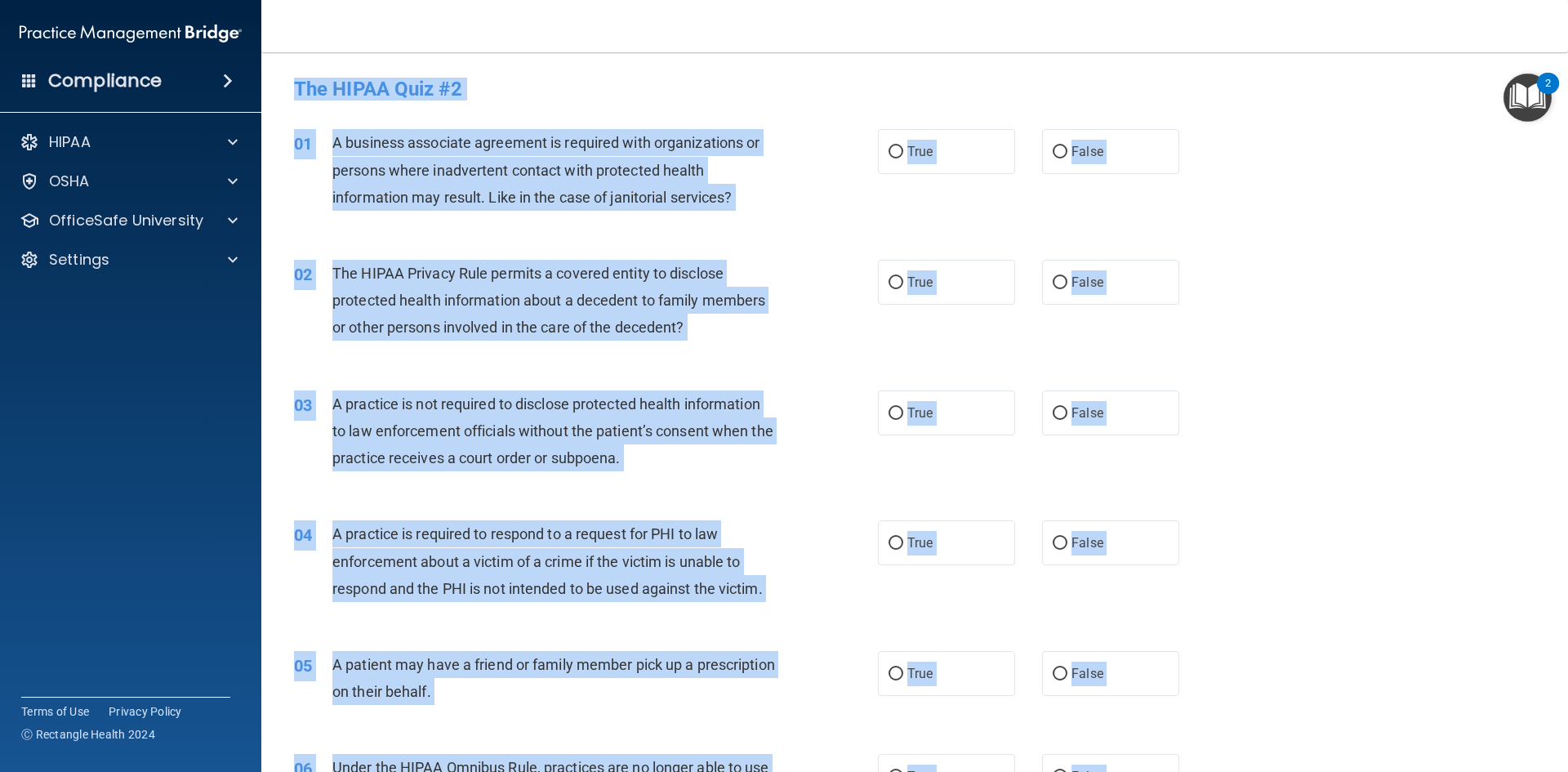
click at [1014, 203] on div "01 A business associate agreement is required with organizations or persons whe…" at bounding box center [914, 174] width 1266 height 130
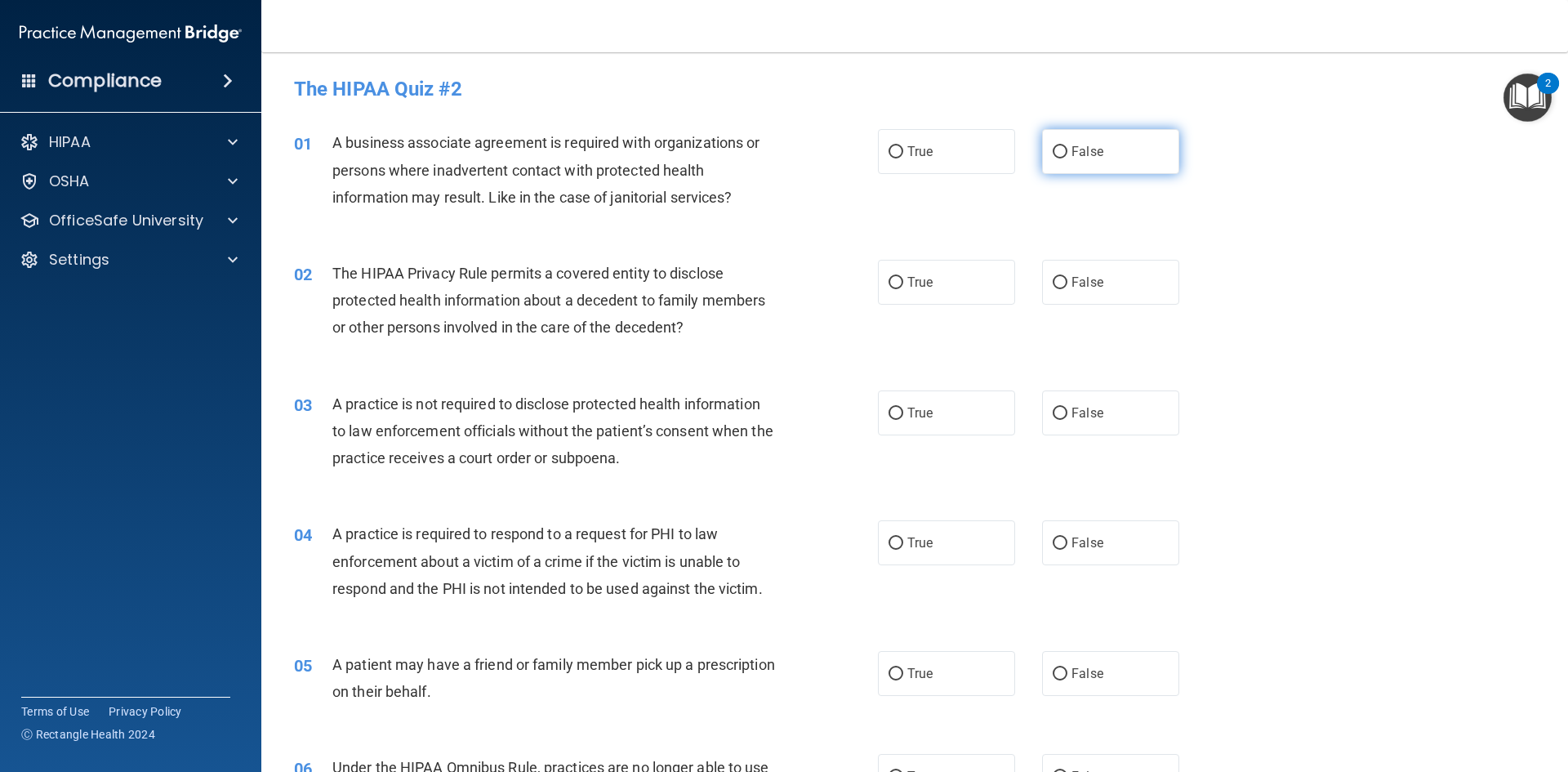
click at [1089, 147] on span "False" at bounding box center [1088, 151] width 32 height 15
click at [1067, 147] on input "False" at bounding box center [1061, 152] width 15 height 12
radio input "true"
click at [920, 289] on span "True" at bounding box center [920, 283] width 26 height 15
click at [903, 289] on input "True" at bounding box center [896, 283] width 15 height 12
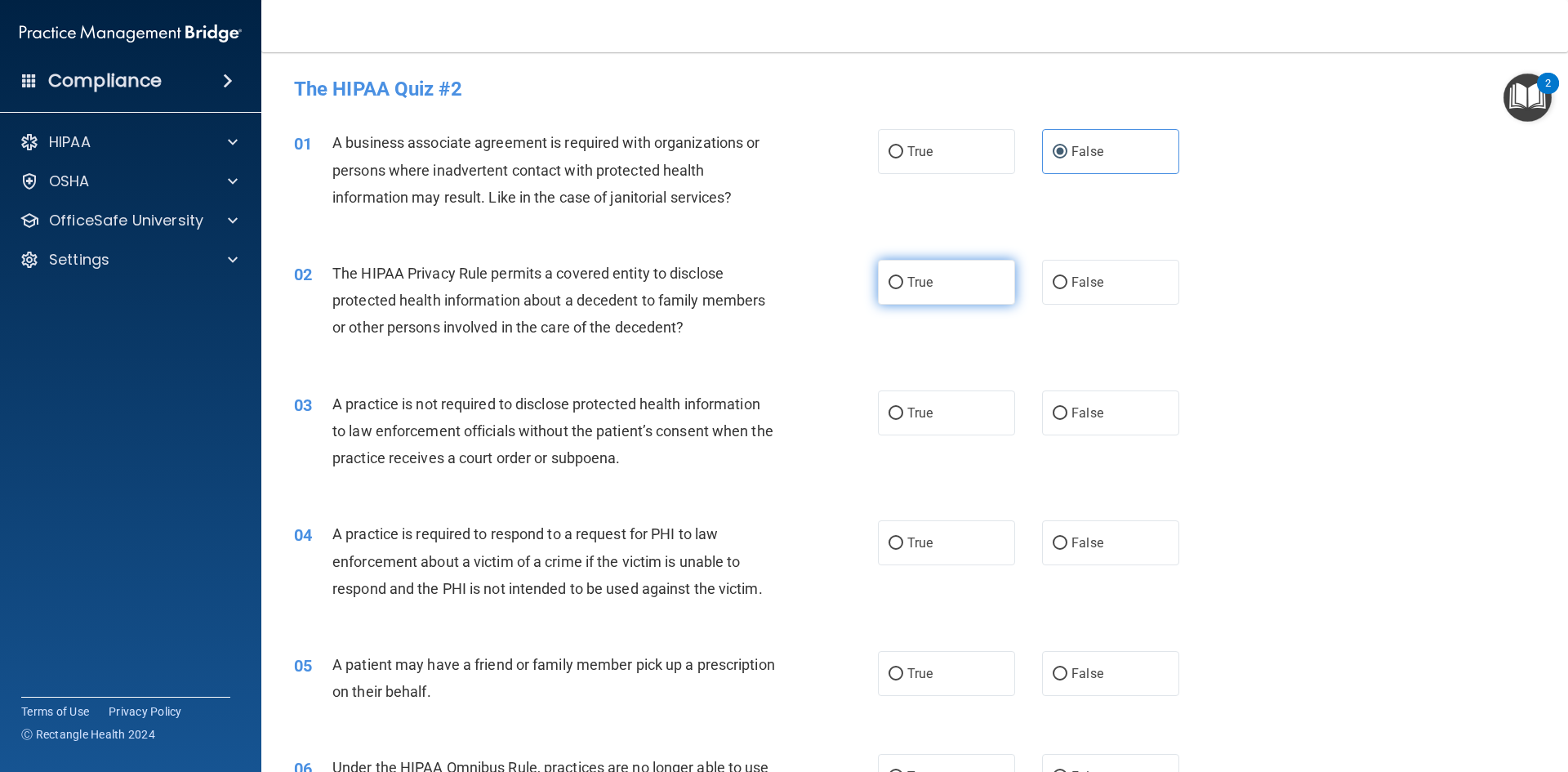
radio input "true"
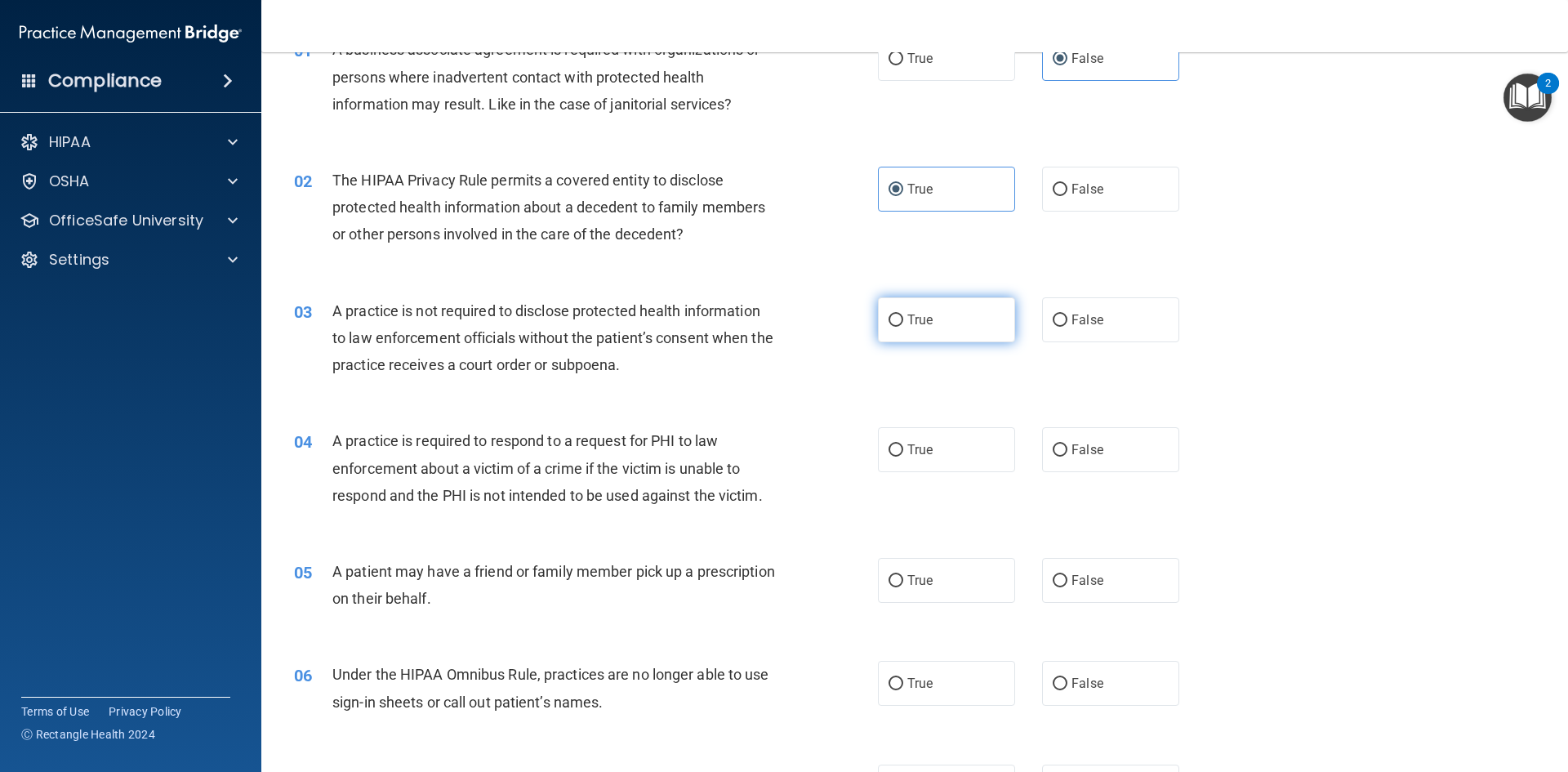
scroll to position [245, 0]
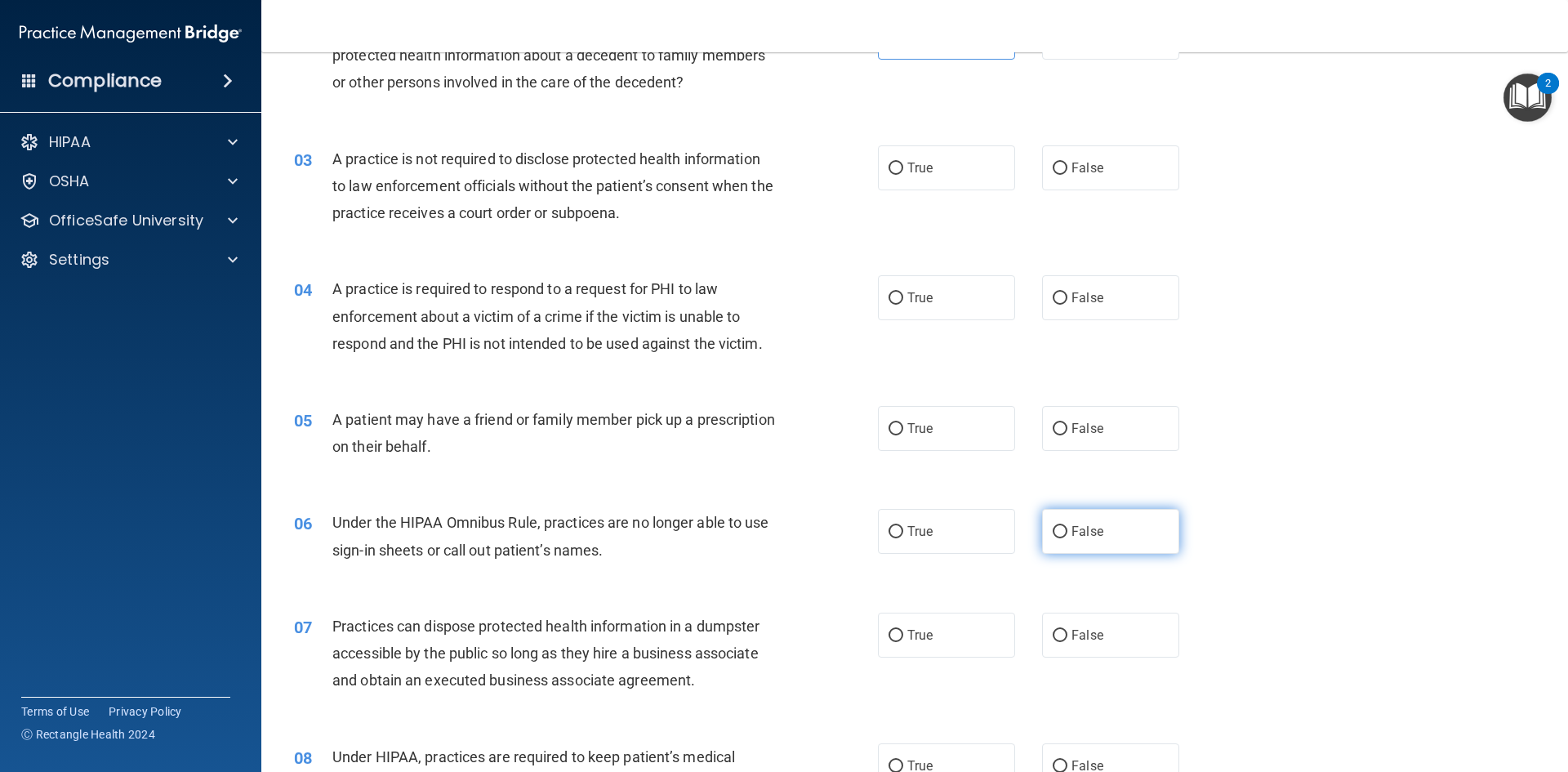
click at [1073, 529] on span "False" at bounding box center [1088, 531] width 32 height 15
click at [1067, 529] on input "False" at bounding box center [1061, 532] width 15 height 12
radio input "true"
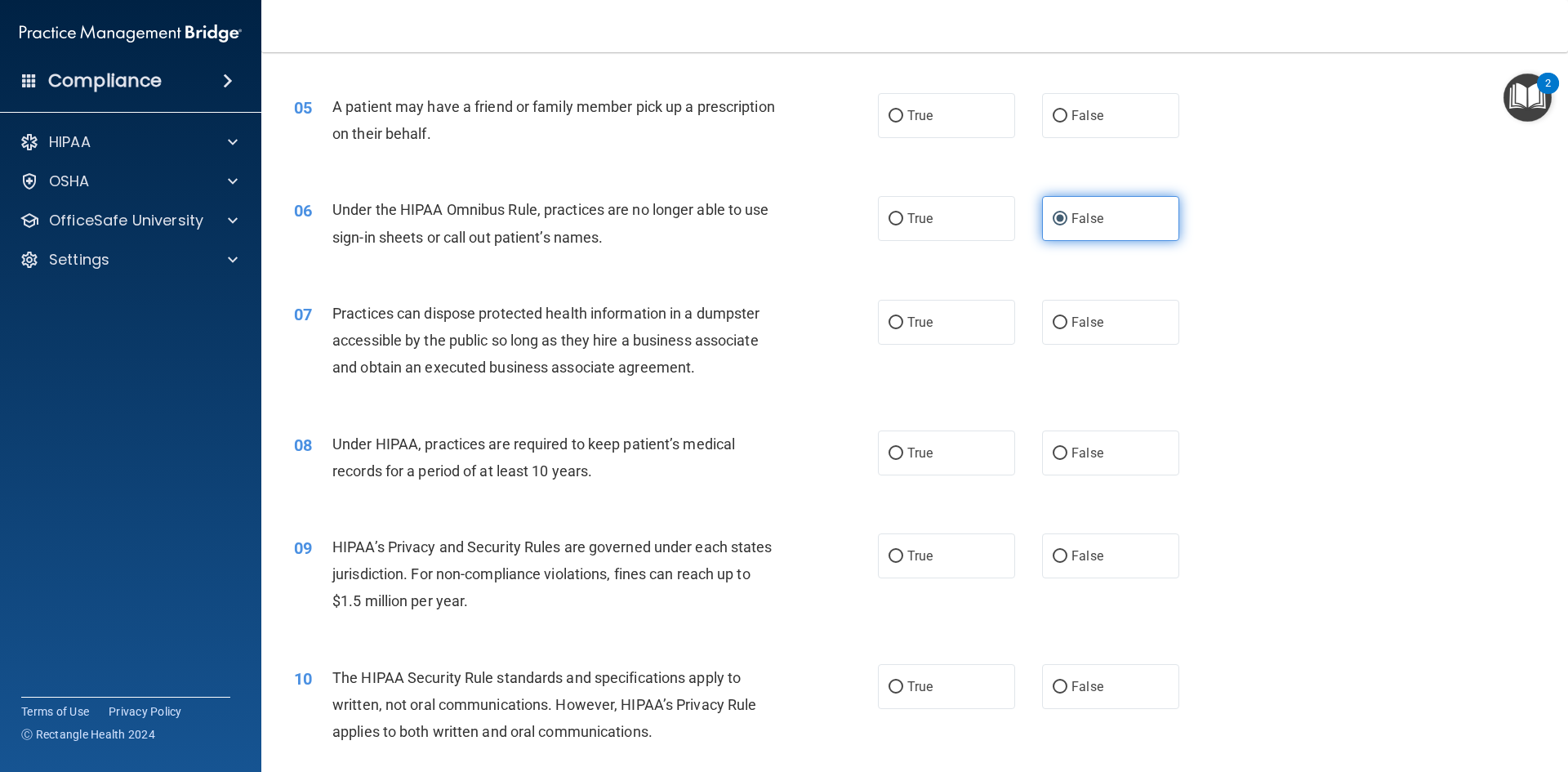
scroll to position [572, 0]
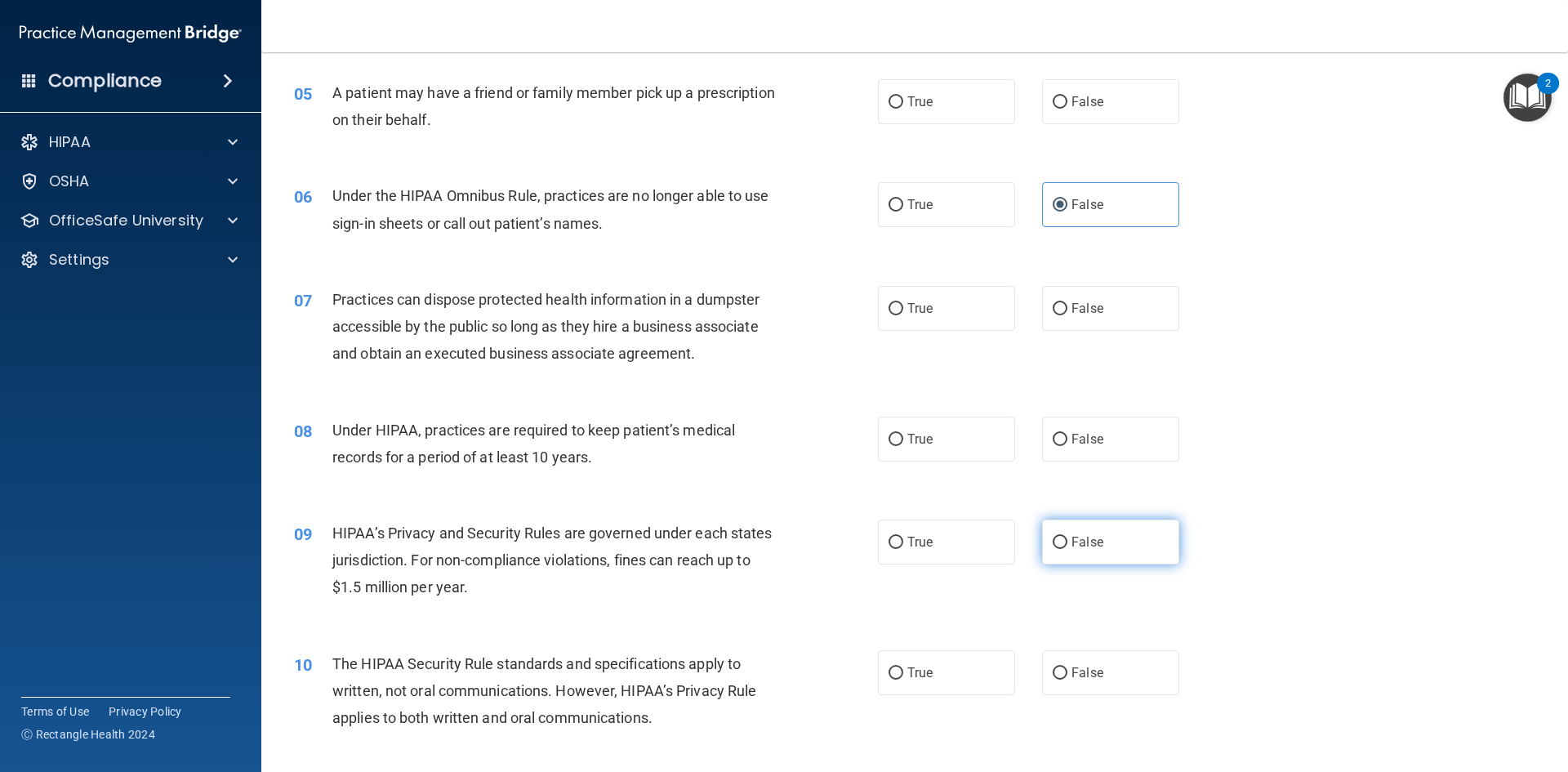
click at [1072, 537] on span "False" at bounding box center [1088, 542] width 32 height 15
click at [1067, 537] on input "False" at bounding box center [1061, 542] width 15 height 12
radio input "true"
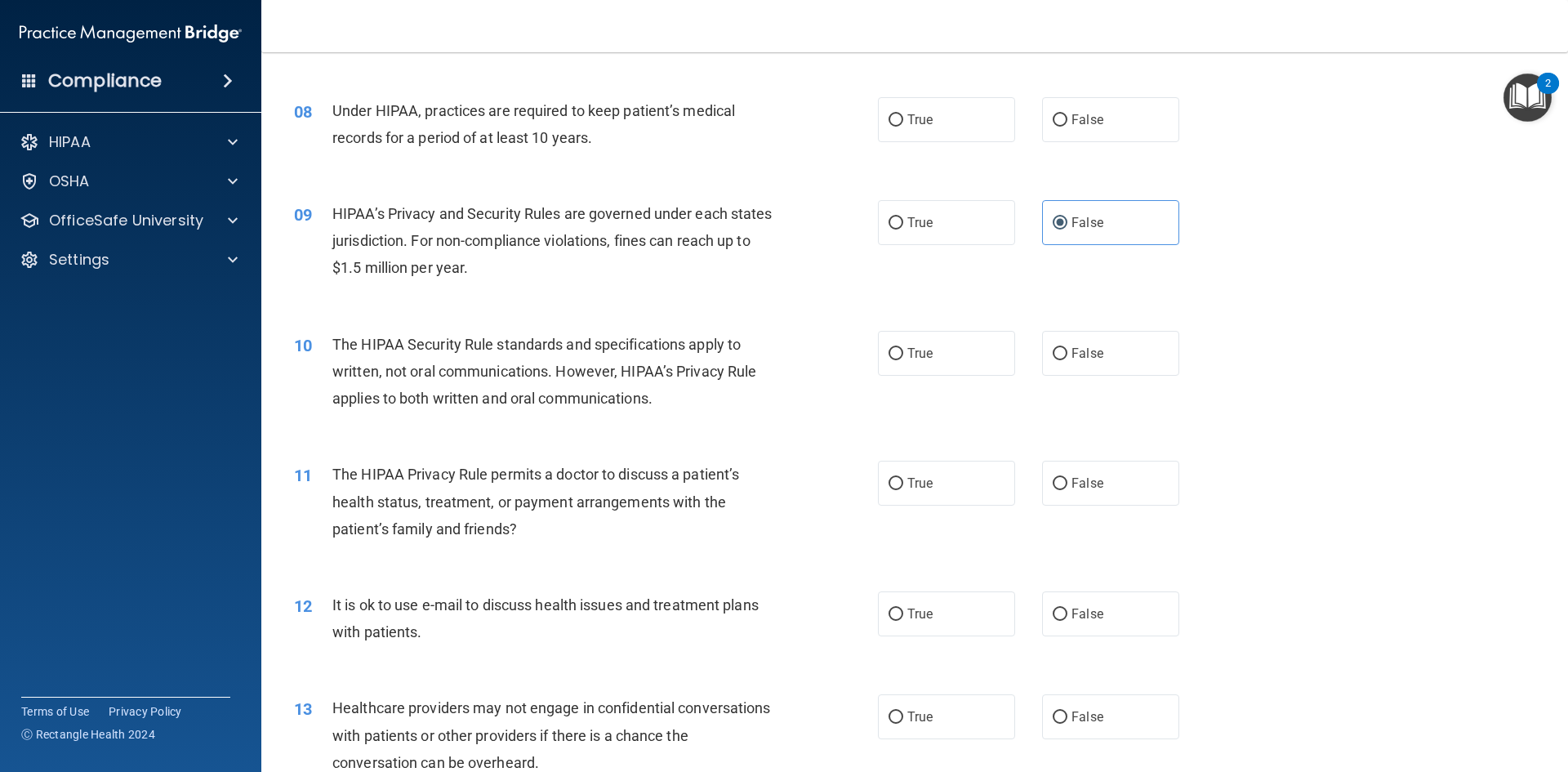
scroll to position [899, 0]
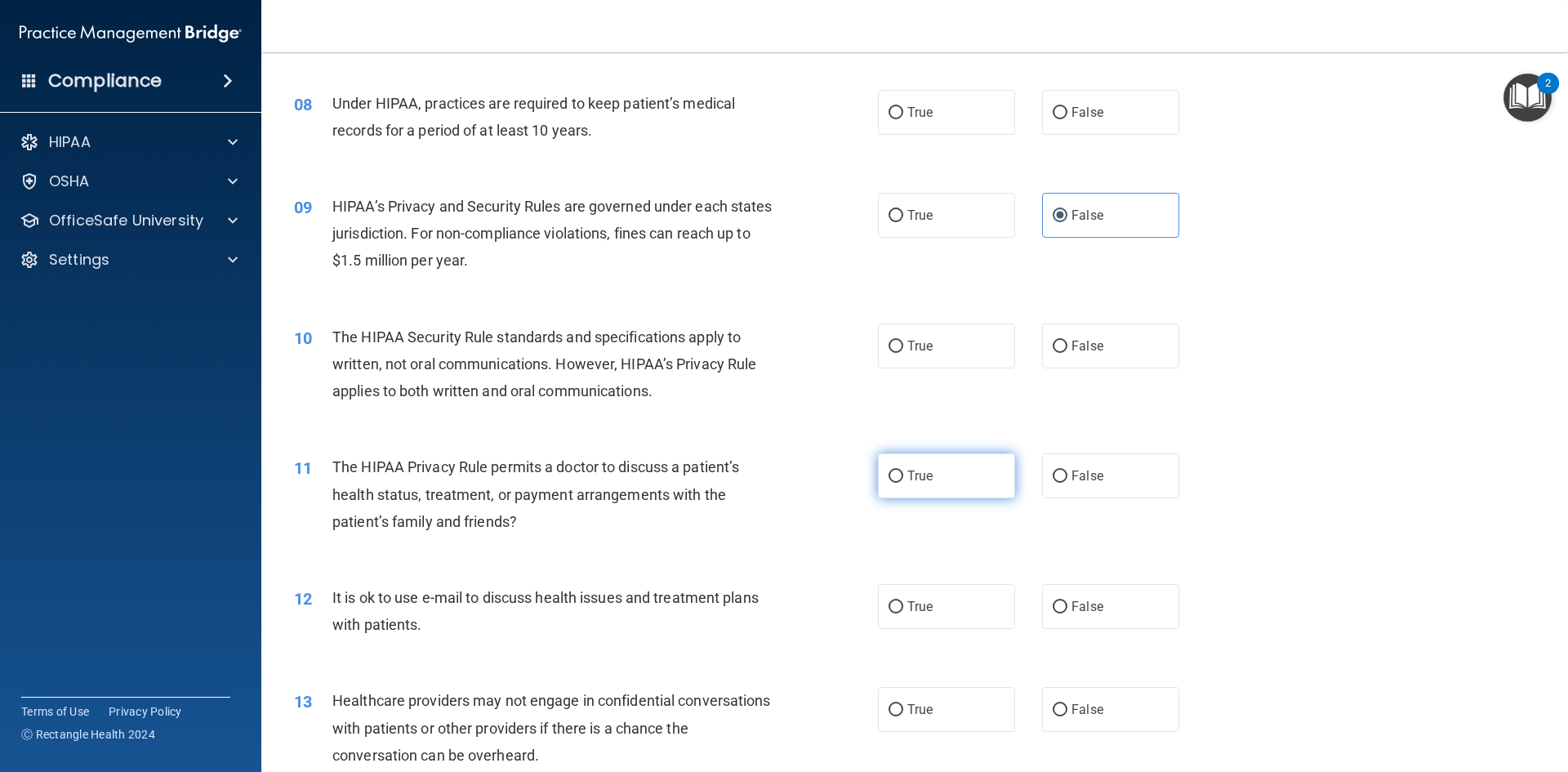
click at [970, 480] on label "True" at bounding box center [946, 476] width 137 height 45
click at [903, 480] on input "True" at bounding box center [896, 476] width 15 height 12
radio input "true"
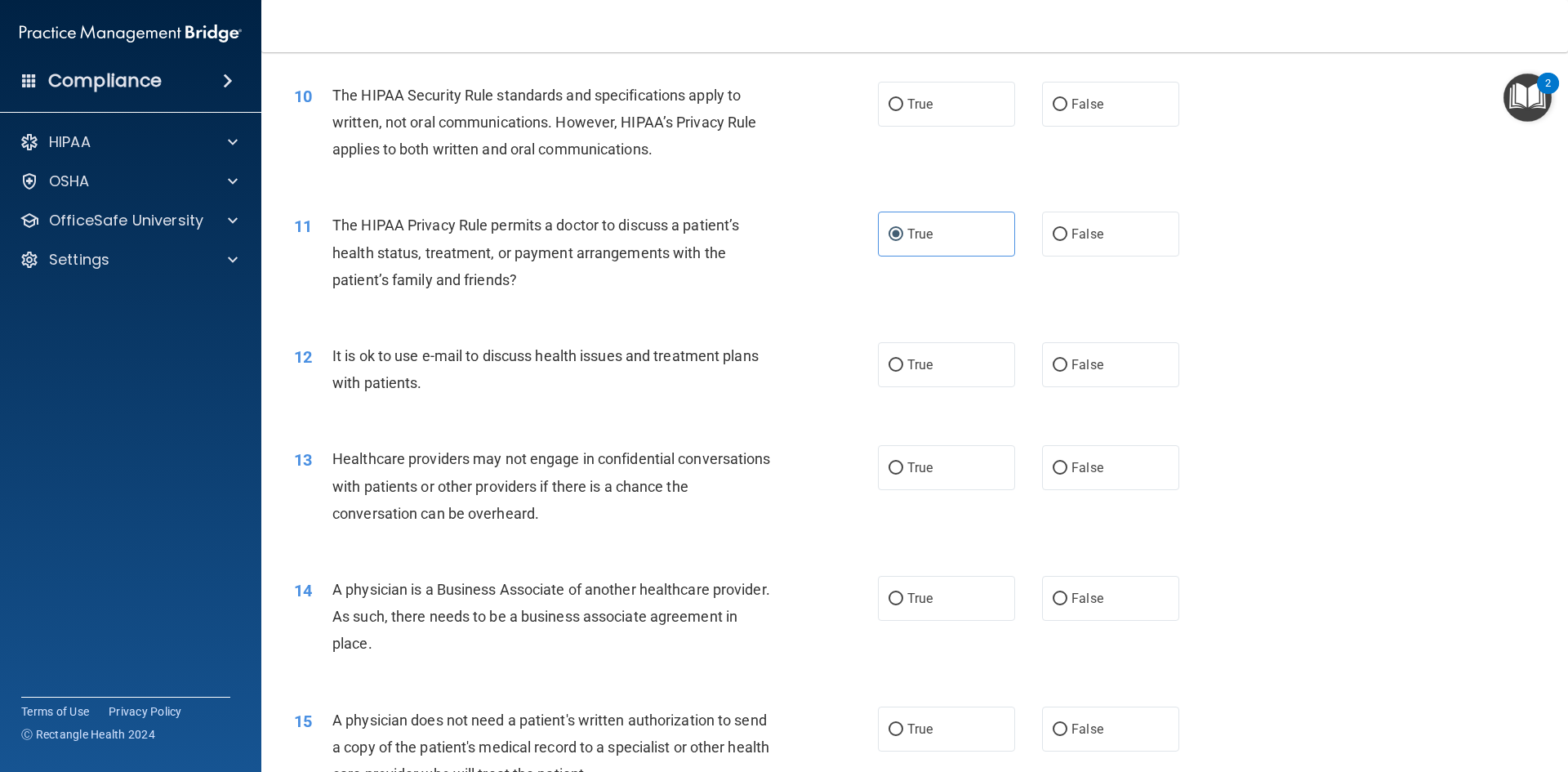
scroll to position [1144, 0]
click at [1109, 462] on label "False" at bounding box center [1110, 465] width 137 height 45
click at [1067, 462] on input "False" at bounding box center [1061, 465] width 15 height 12
radio input "true"
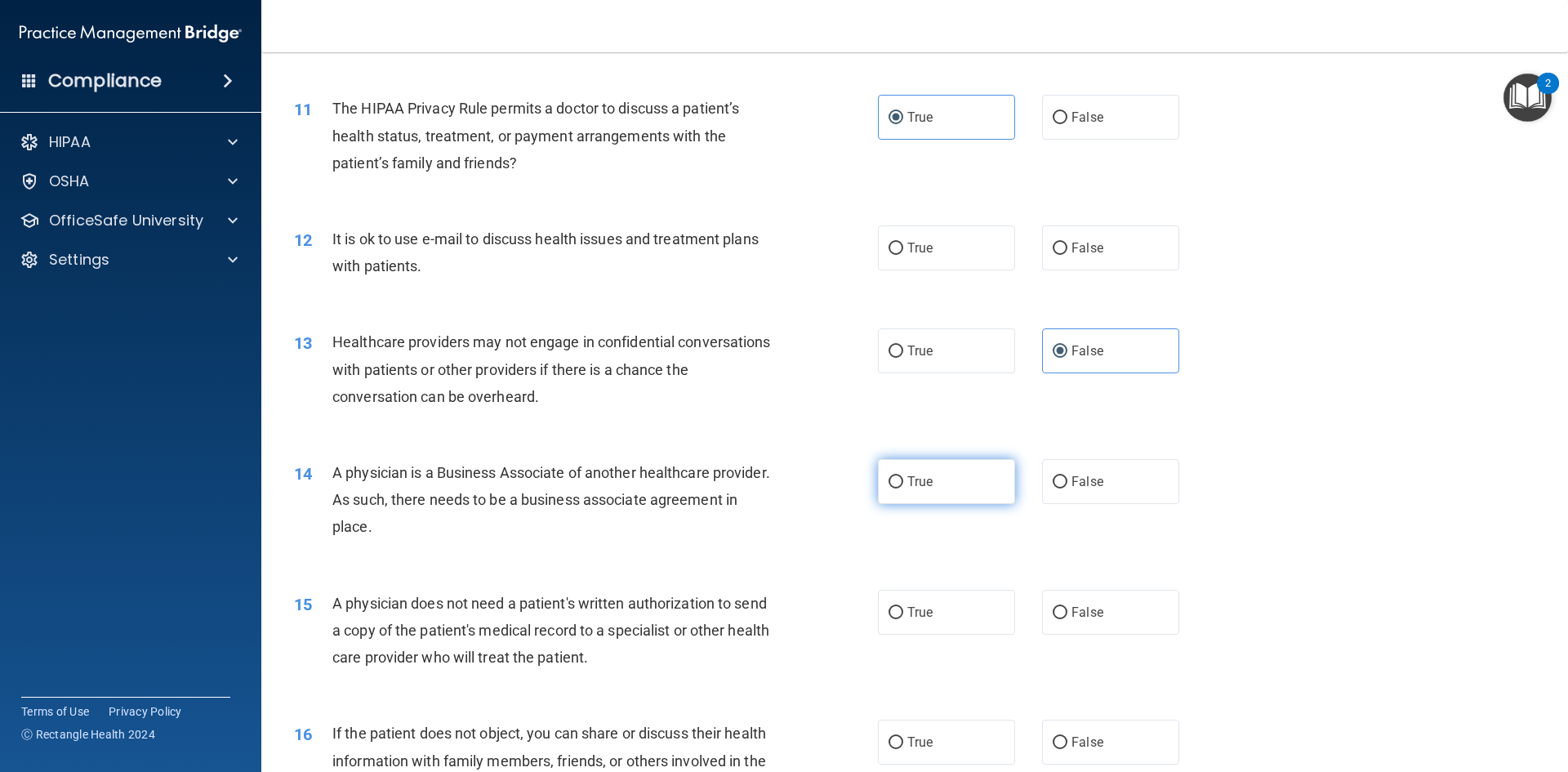
scroll to position [1308, 0]
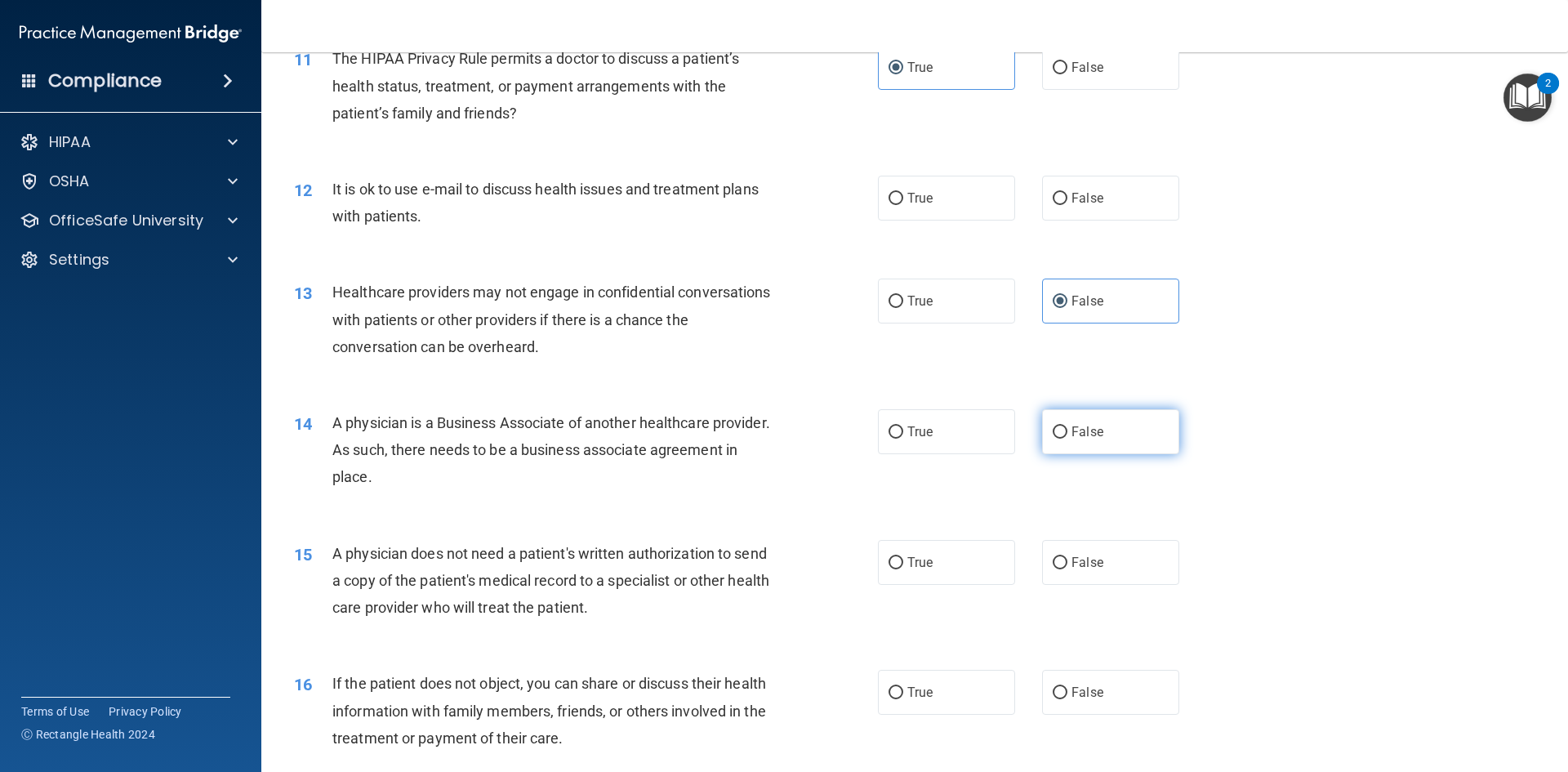
click at [1097, 435] on label "False" at bounding box center [1110, 432] width 137 height 45
click at [1067, 435] on input "False" at bounding box center [1061, 432] width 15 height 12
radio input "true"
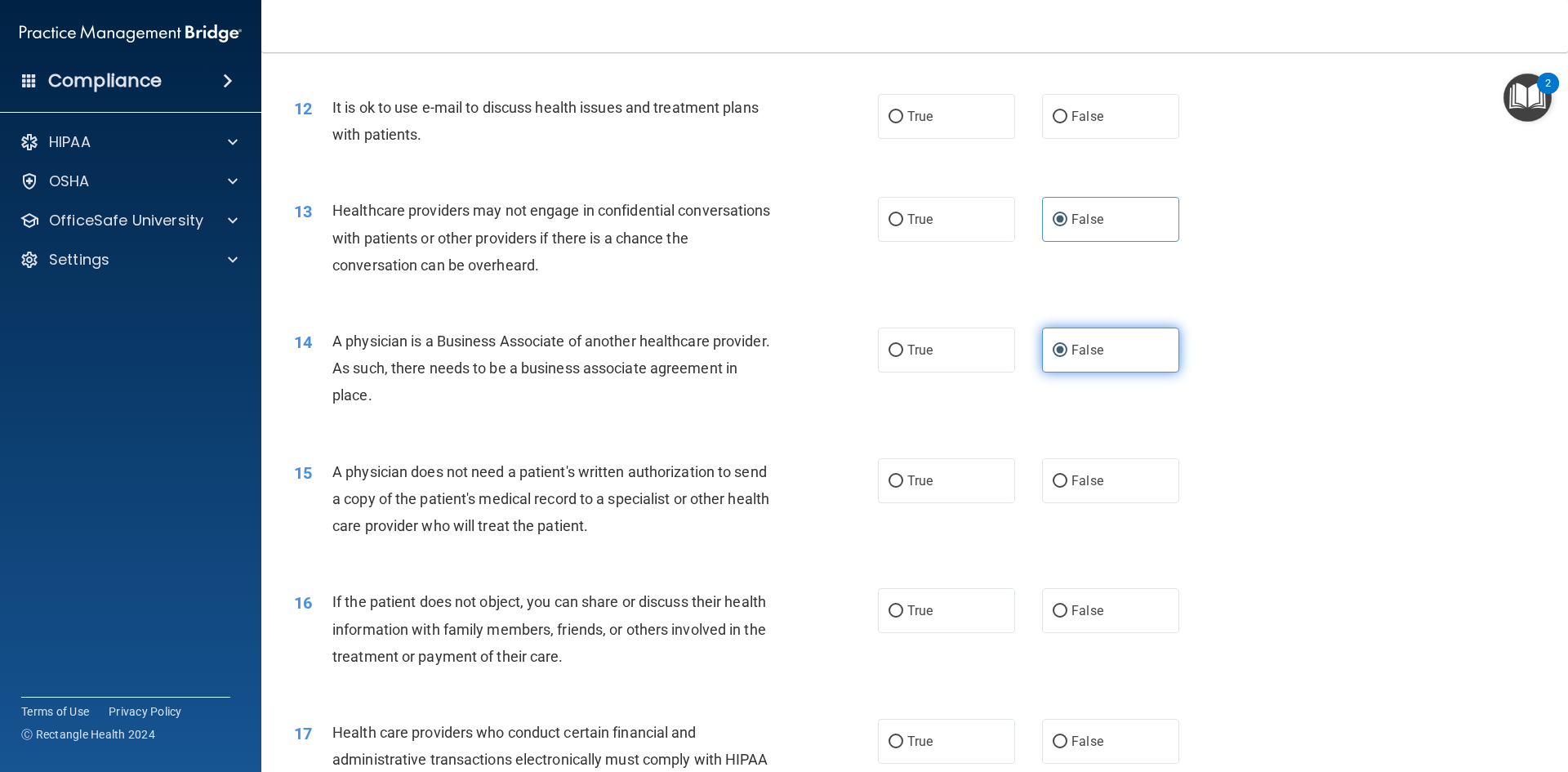
scroll to position [1471, 0]
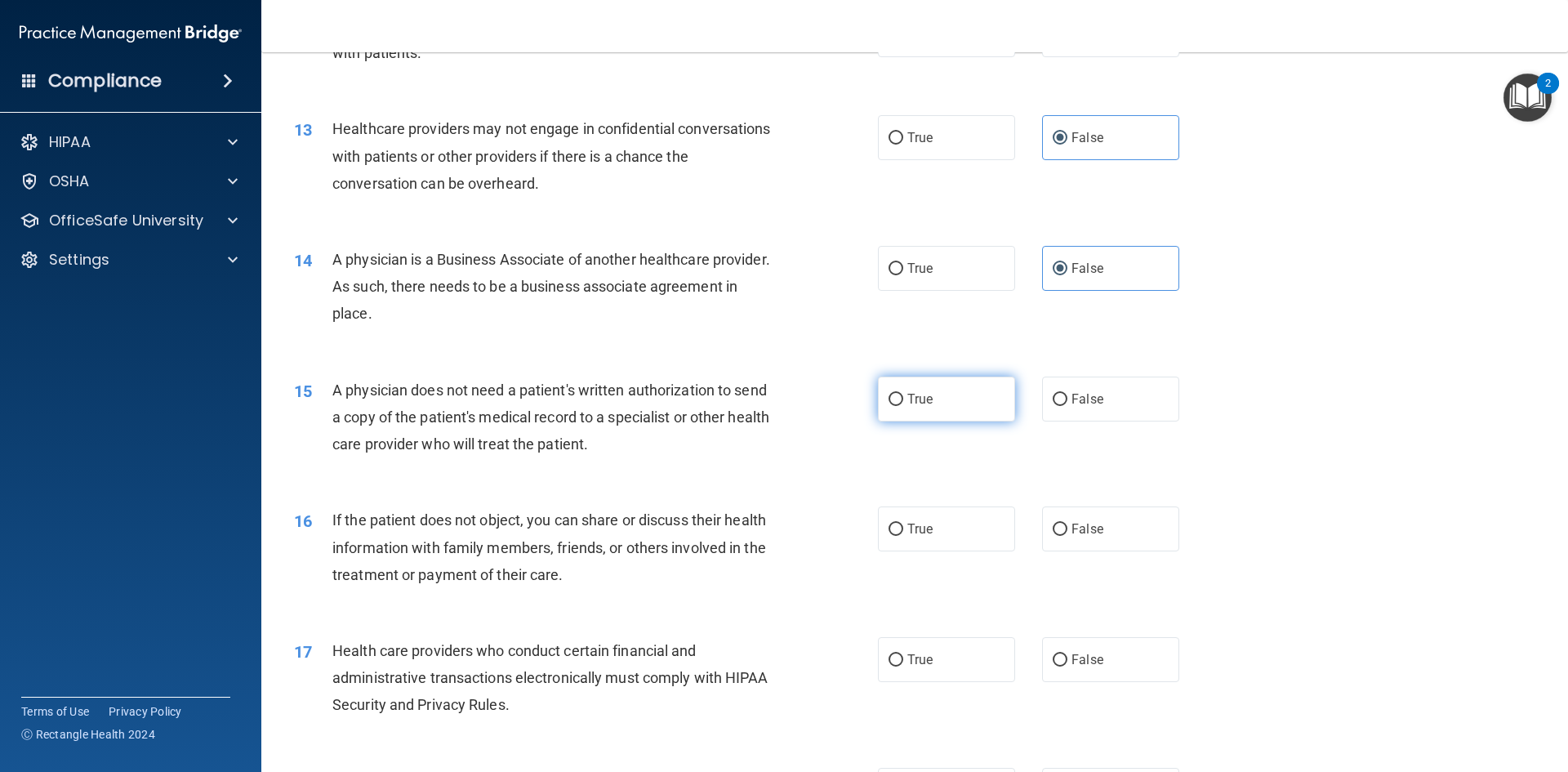
click at [929, 413] on label "True" at bounding box center [946, 400] width 137 height 45
click at [903, 406] on input "True" at bounding box center [896, 400] width 15 height 12
radio input "true"
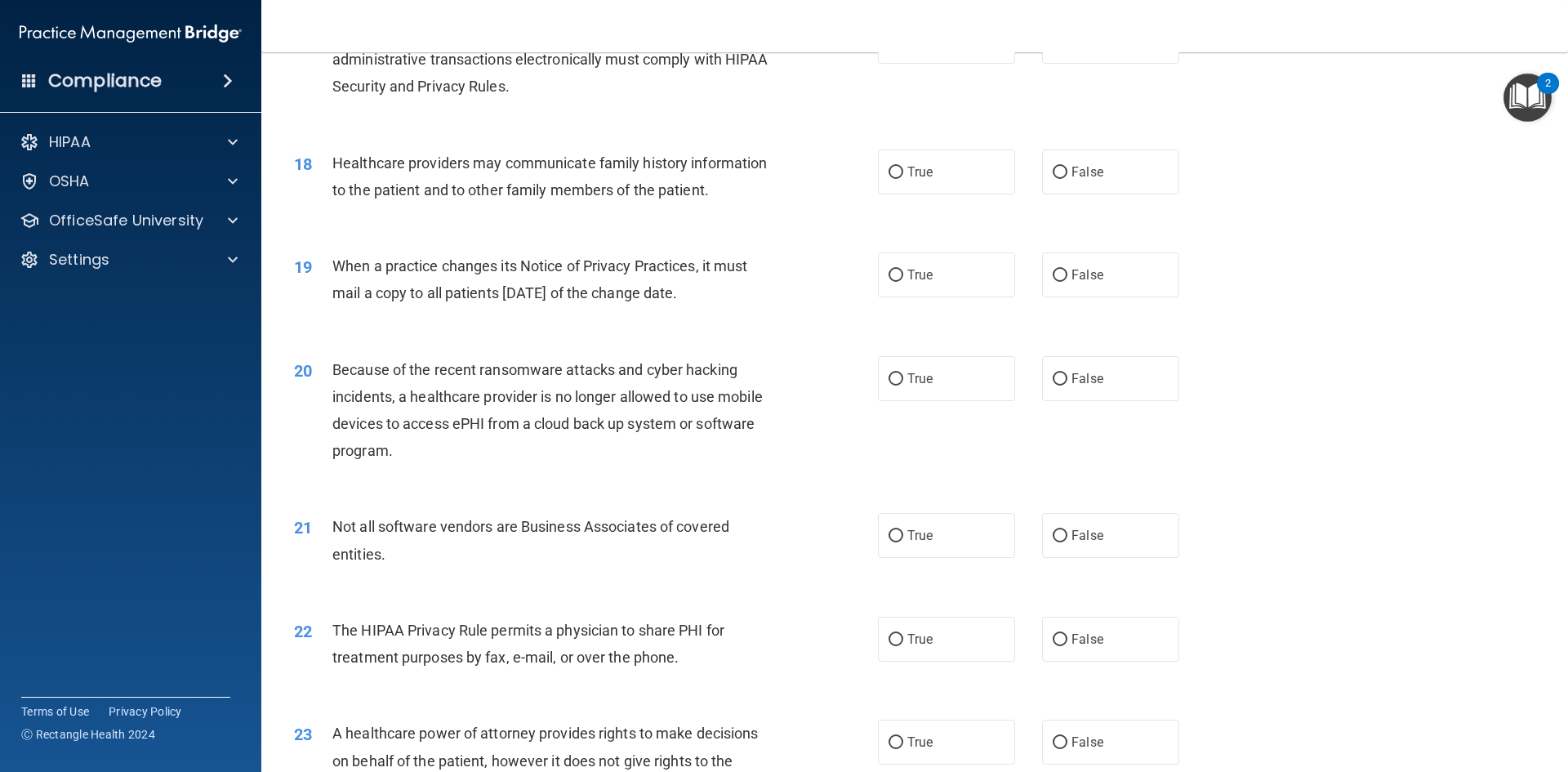
scroll to position [2124, 0]
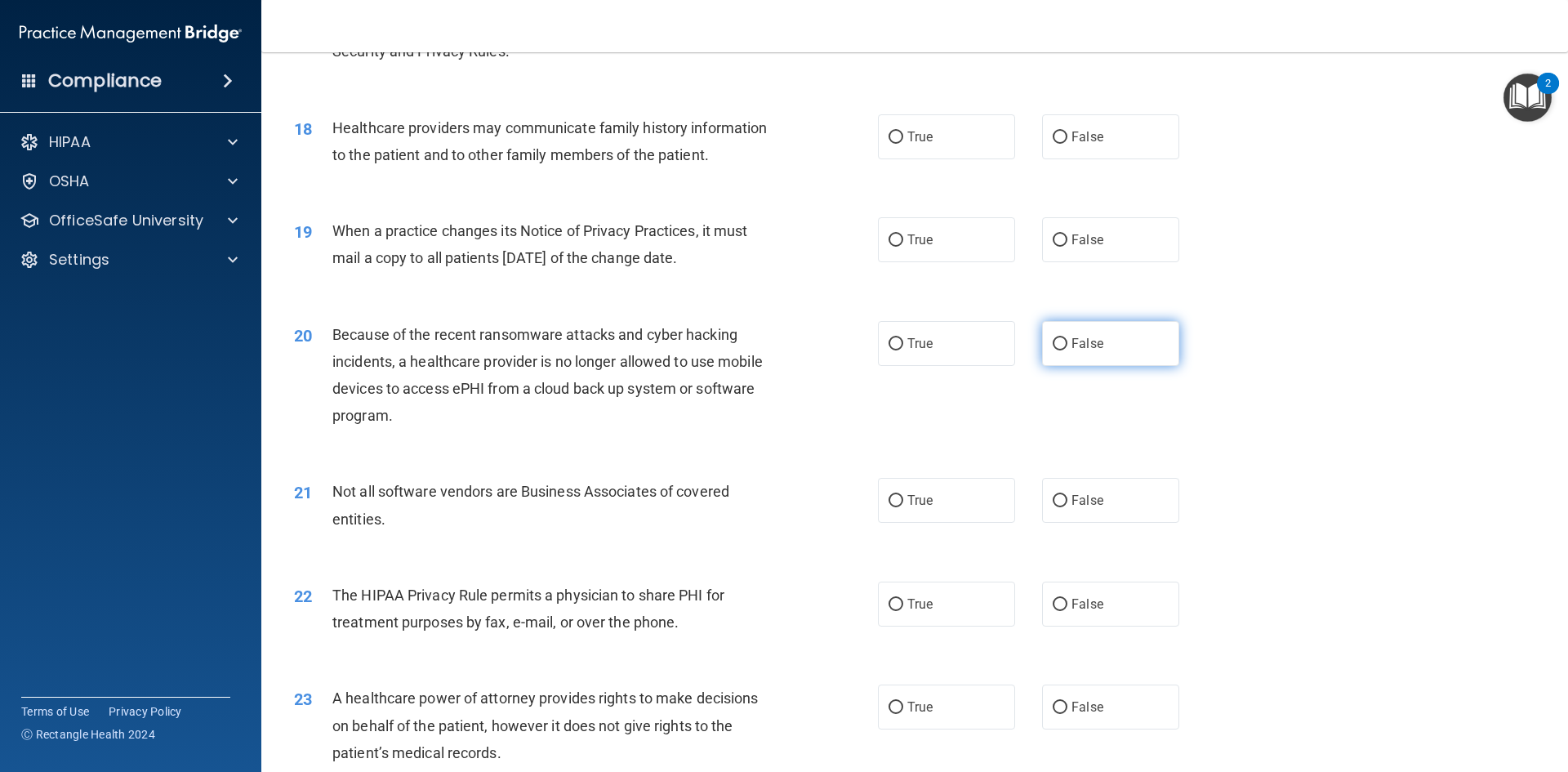
click at [1139, 352] on label "False" at bounding box center [1110, 344] width 137 height 45
click at [1067, 351] on input "False" at bounding box center [1061, 344] width 15 height 12
radio input "true"
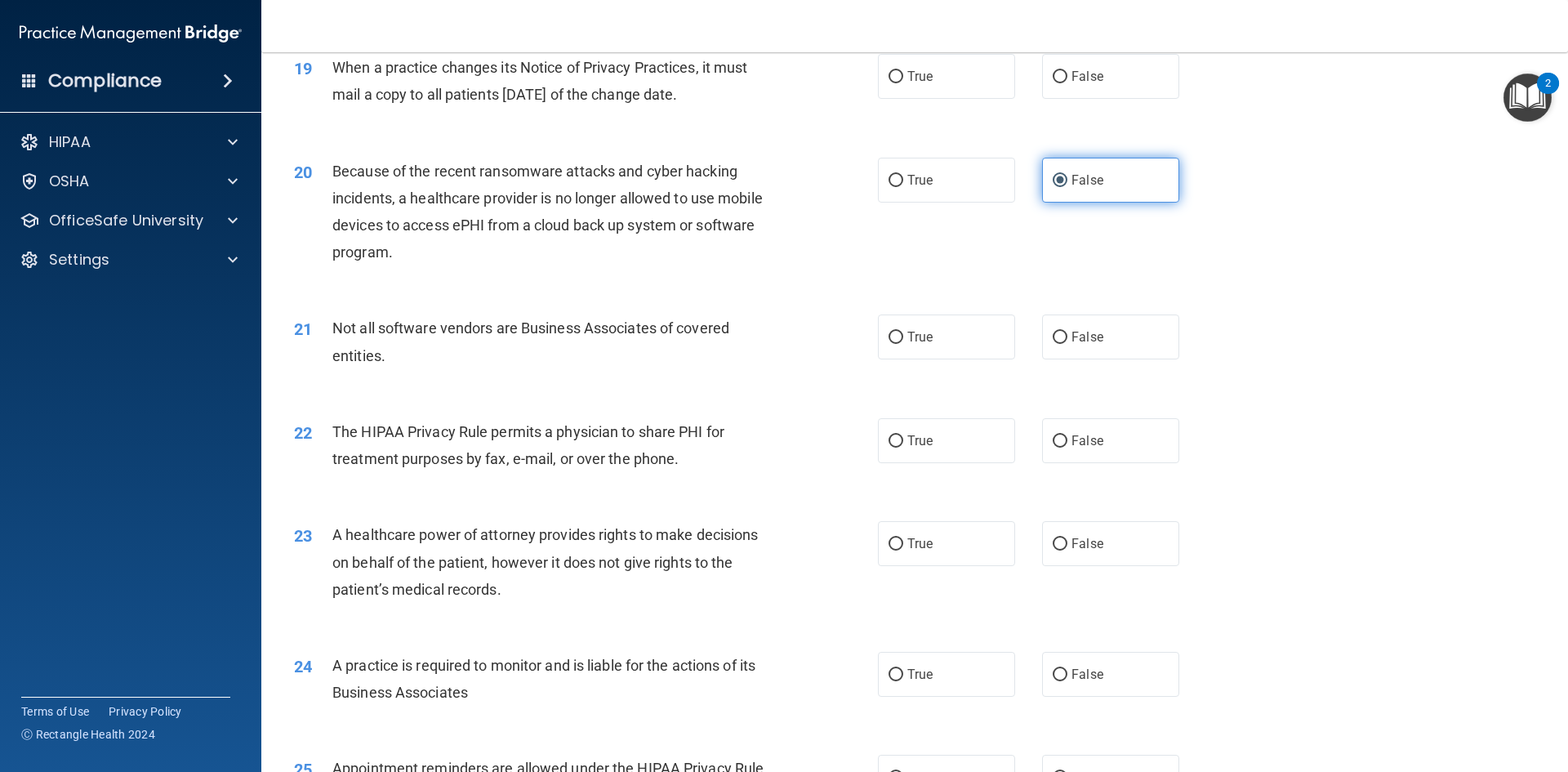
scroll to position [2370, 0]
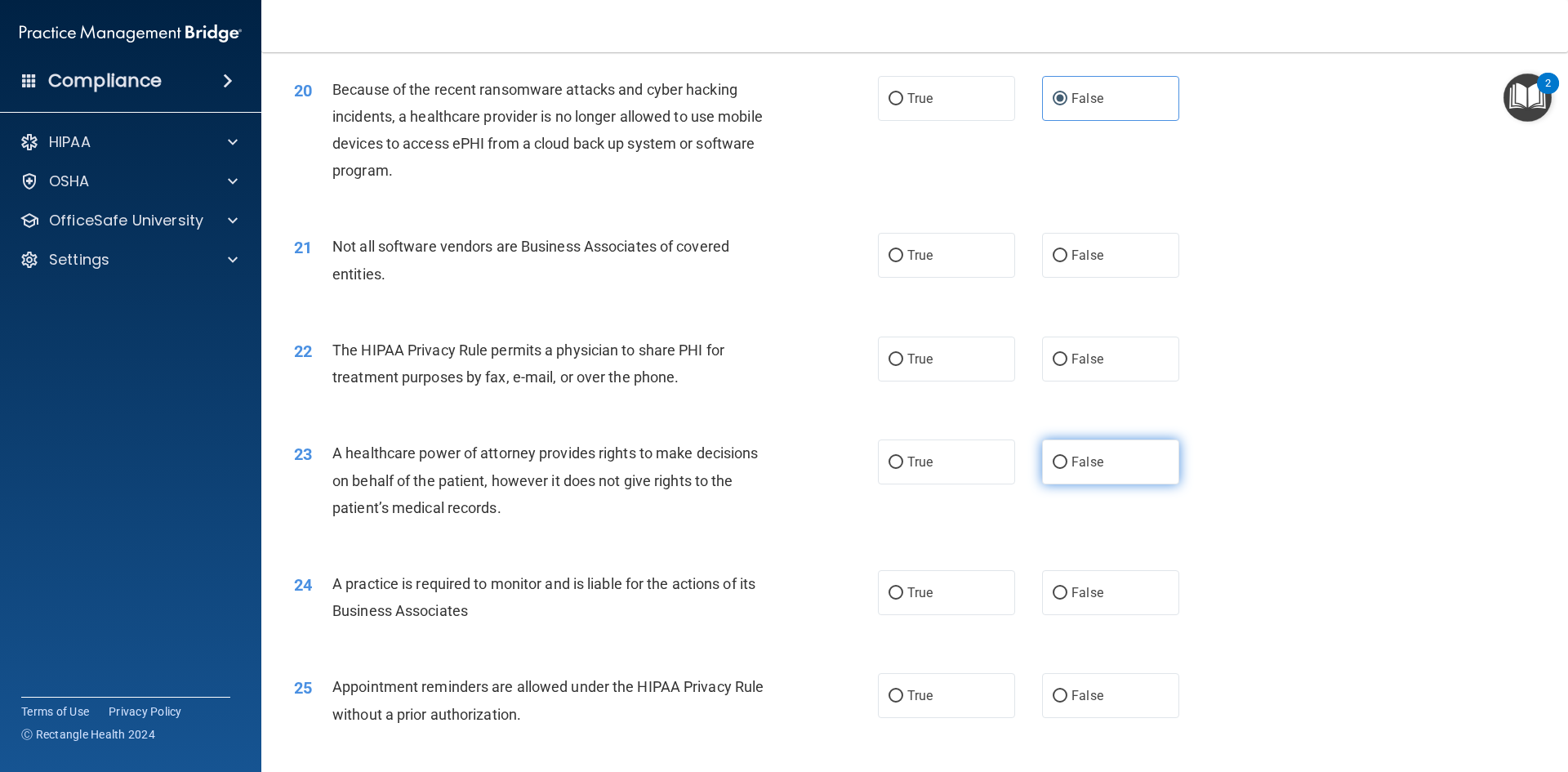
click at [1099, 452] on label "False" at bounding box center [1110, 462] width 137 height 45
click at [1067, 456] on input "False" at bounding box center [1061, 462] width 15 height 12
radio input "true"
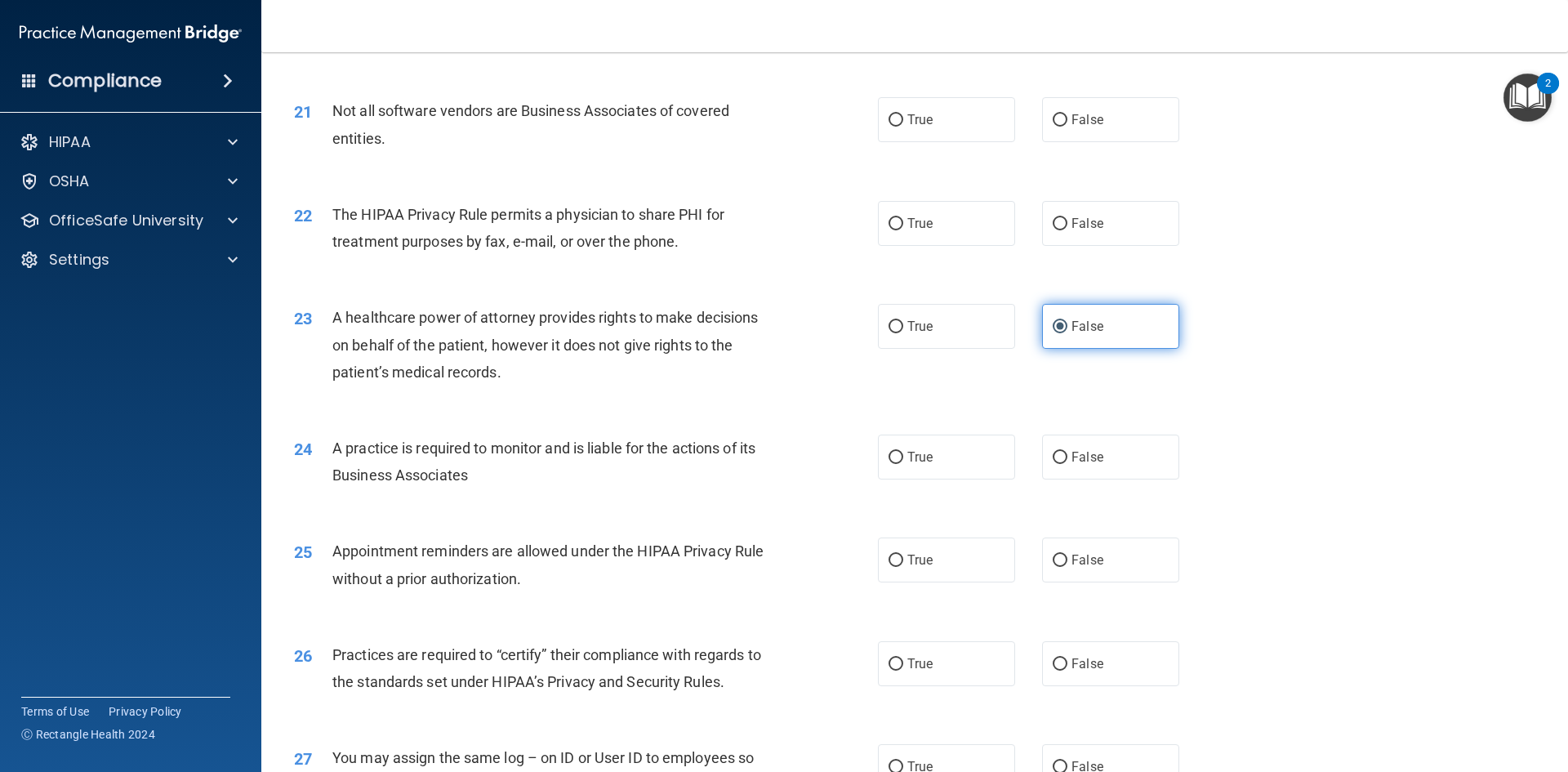
scroll to position [2533, 0]
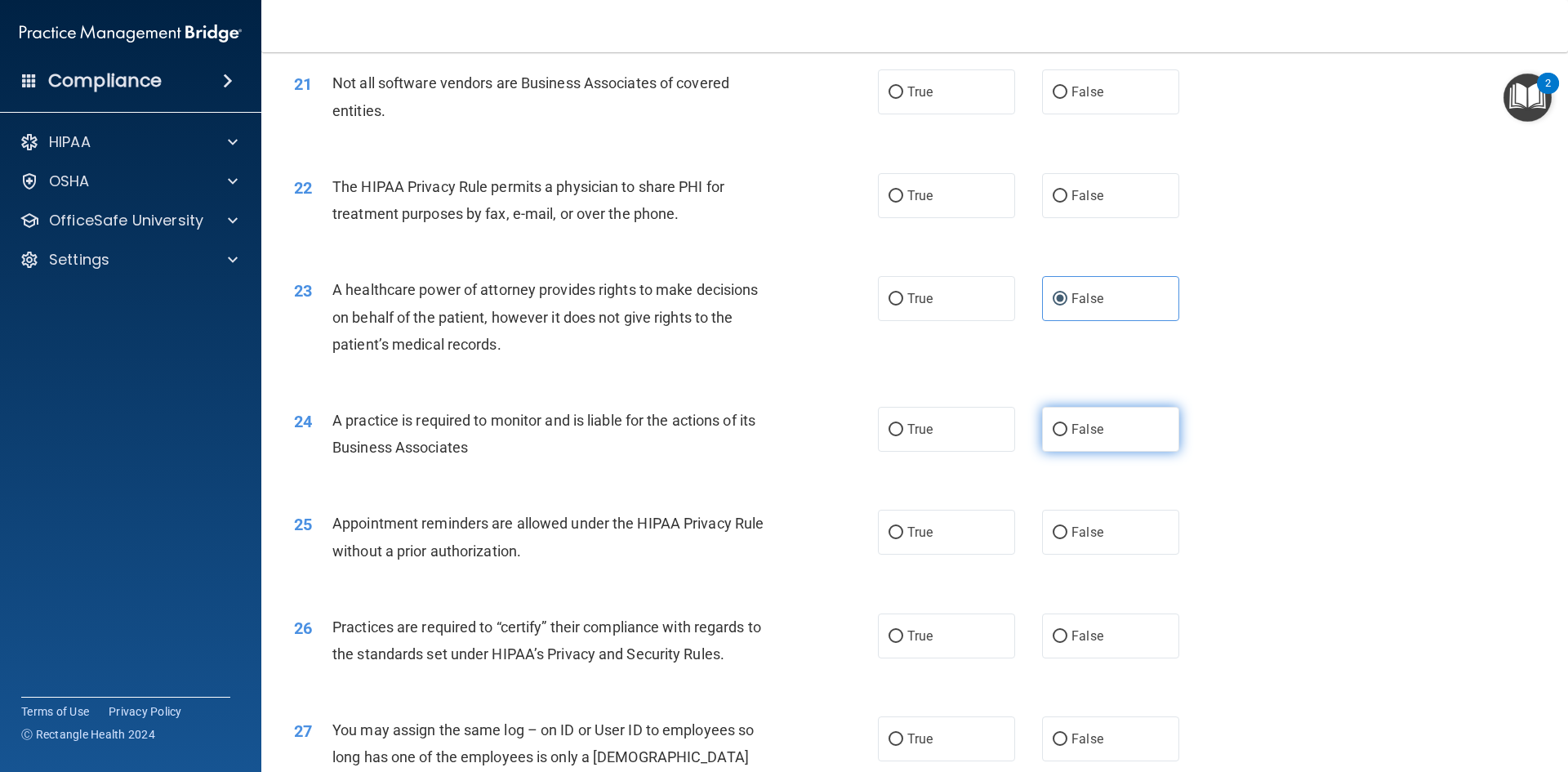
click at [1099, 437] on label "False" at bounding box center [1110, 430] width 137 height 45
click at [1067, 437] on input "False" at bounding box center [1061, 430] width 15 height 12
radio input "true"
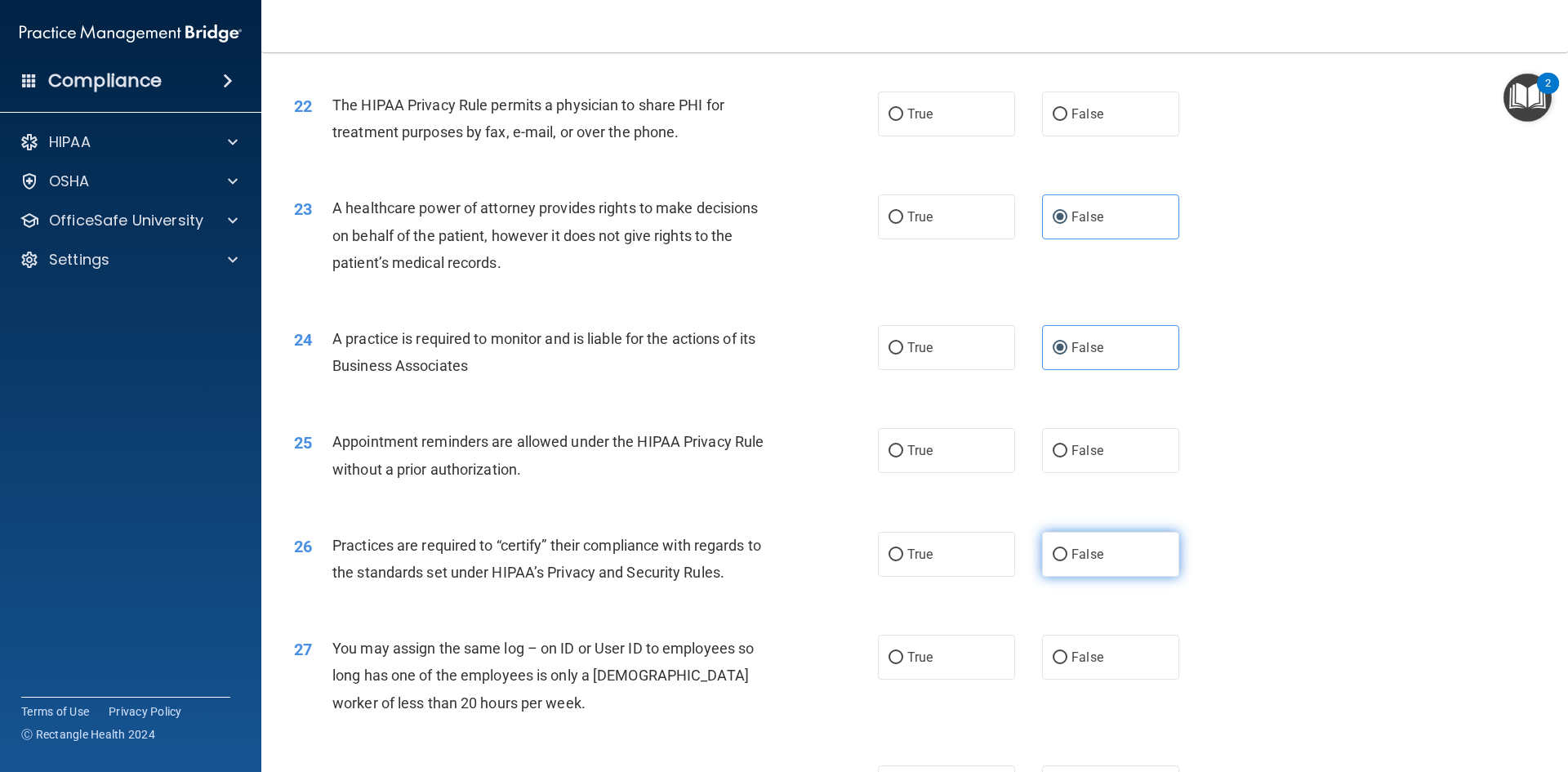
click at [1084, 555] on span "False" at bounding box center [1088, 555] width 32 height 15
click at [1067, 555] on input "False" at bounding box center [1061, 555] width 15 height 12
radio input "true"
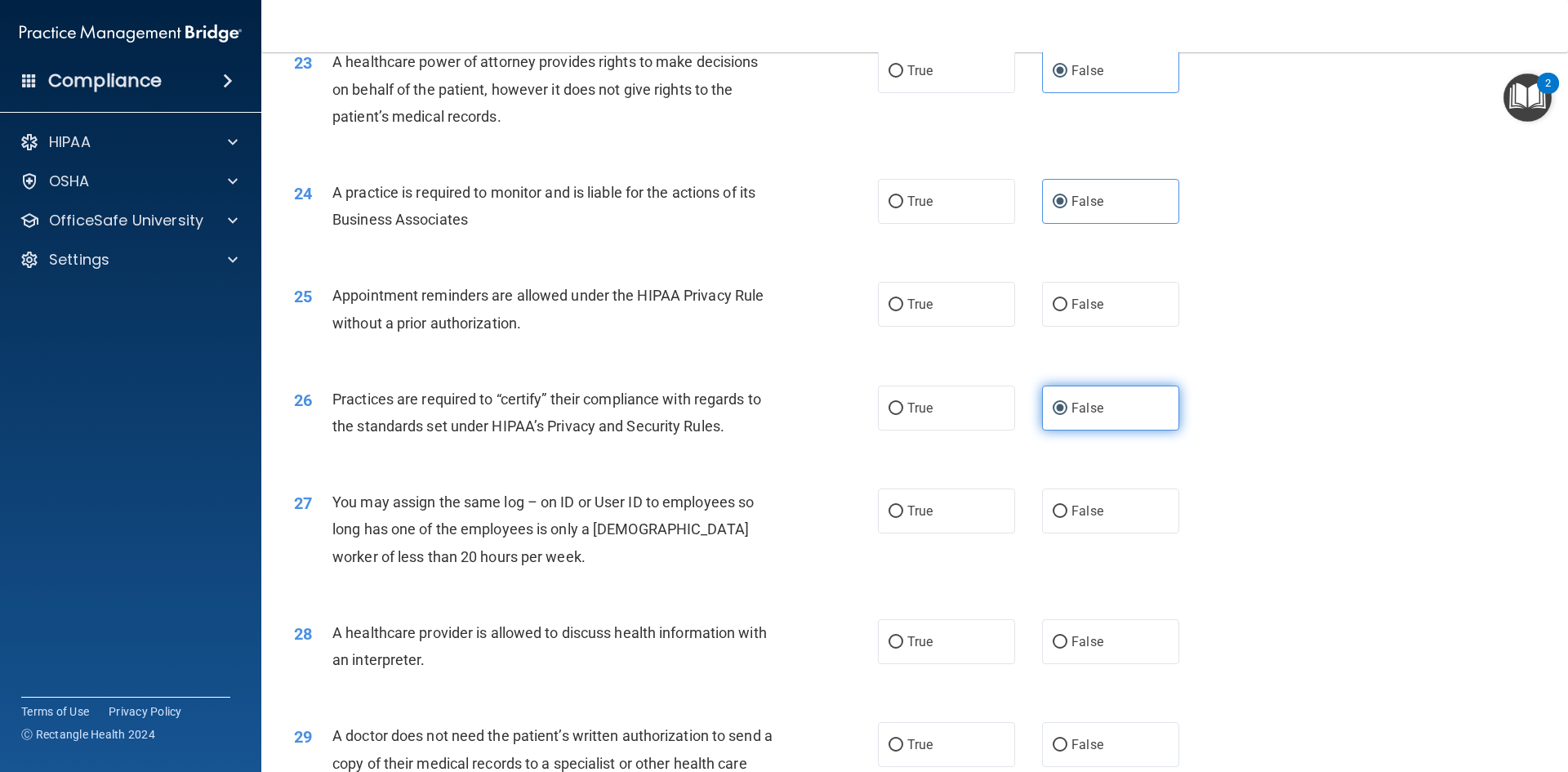
scroll to position [2778, 0]
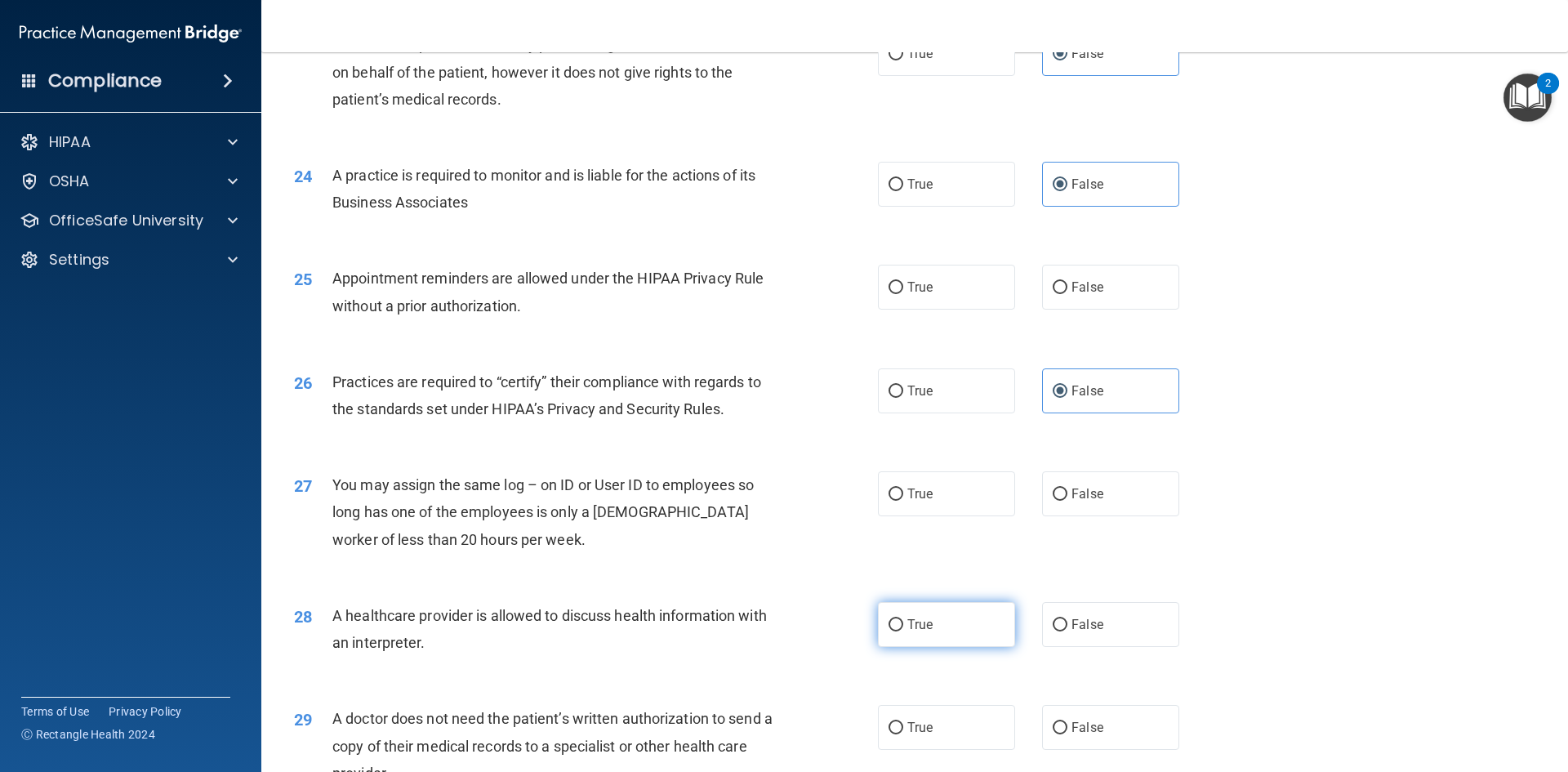
click at [910, 621] on span "True" at bounding box center [920, 625] width 26 height 15
click at [903, 621] on input "True" at bounding box center [896, 626] width 15 height 12
radio input "true"
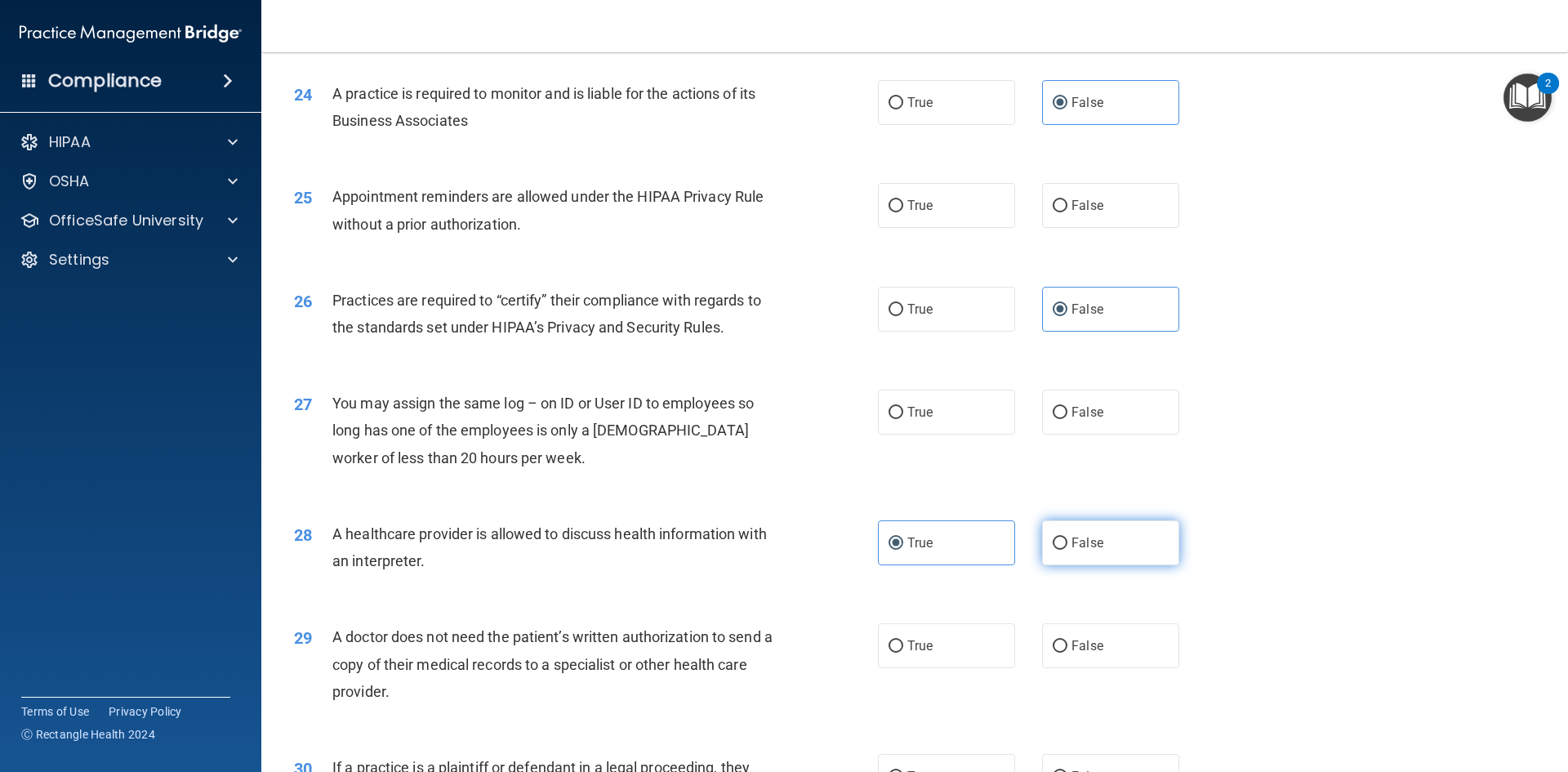
scroll to position [2942, 0]
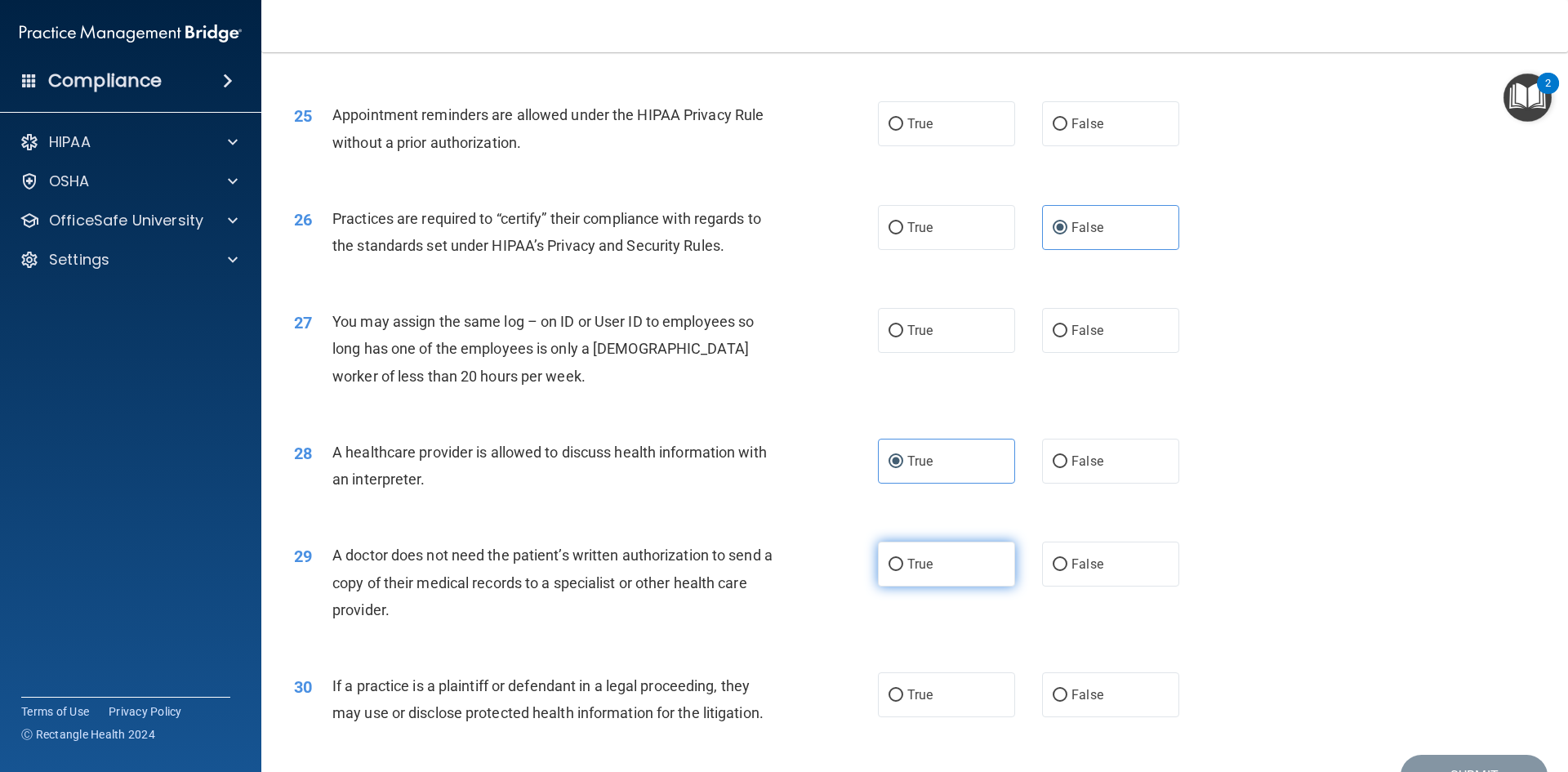
click at [902, 577] on label "True" at bounding box center [946, 564] width 137 height 45
click at [902, 571] on input "True" at bounding box center [896, 565] width 15 height 12
radio input "true"
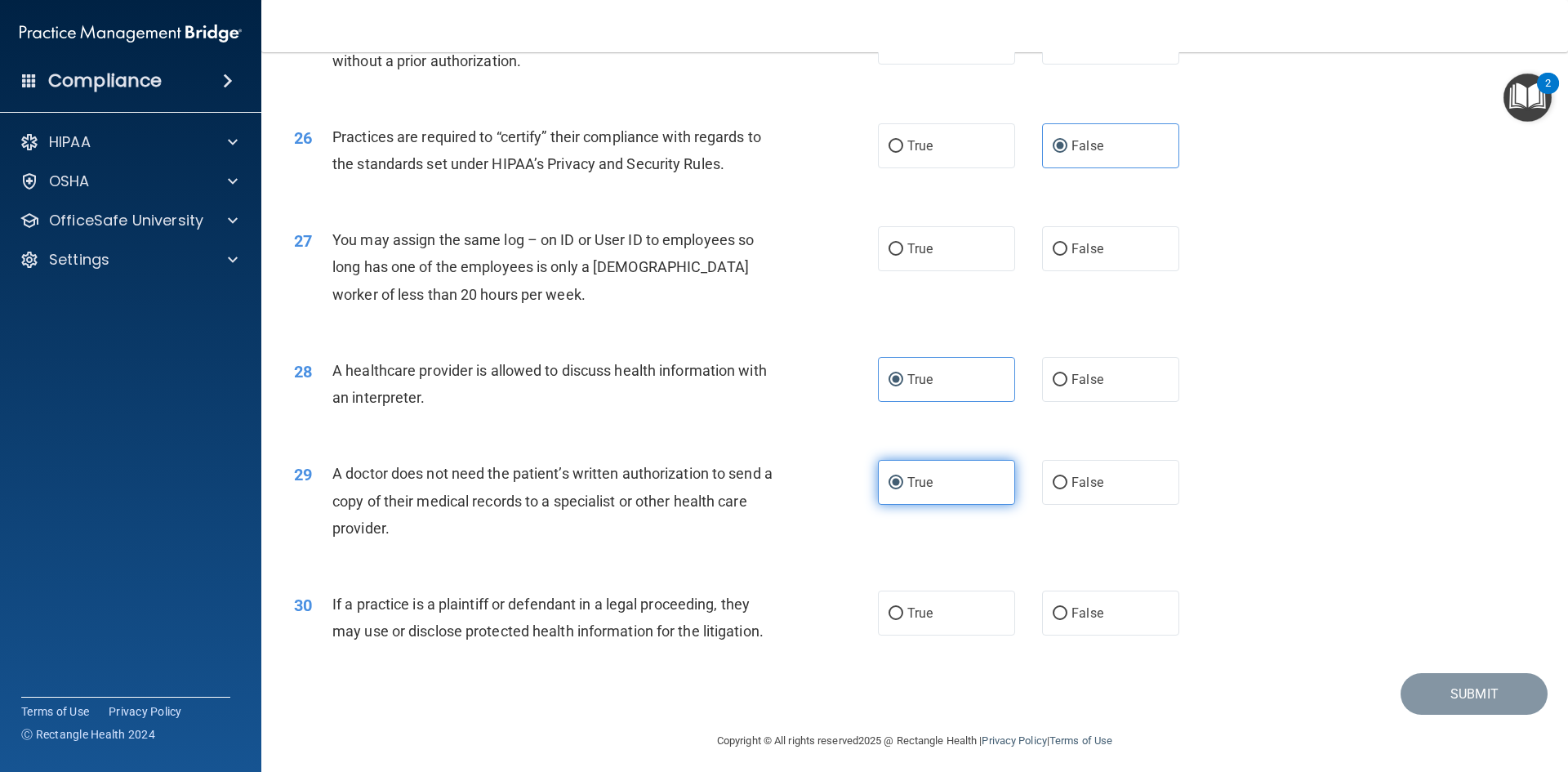
scroll to position [3031, 0]
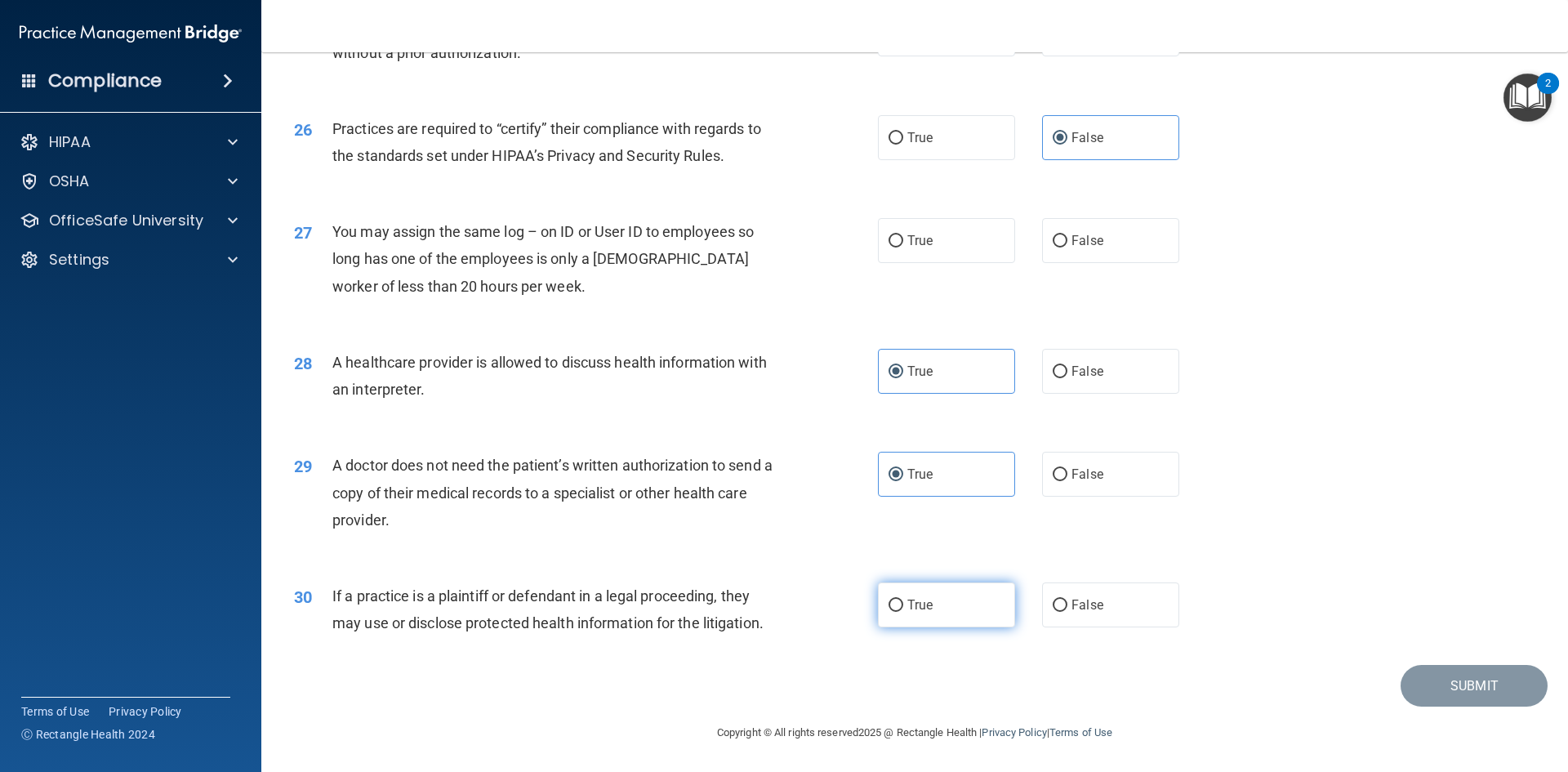
click at [895, 608] on input "True" at bounding box center [896, 606] width 15 height 12
radio input "true"
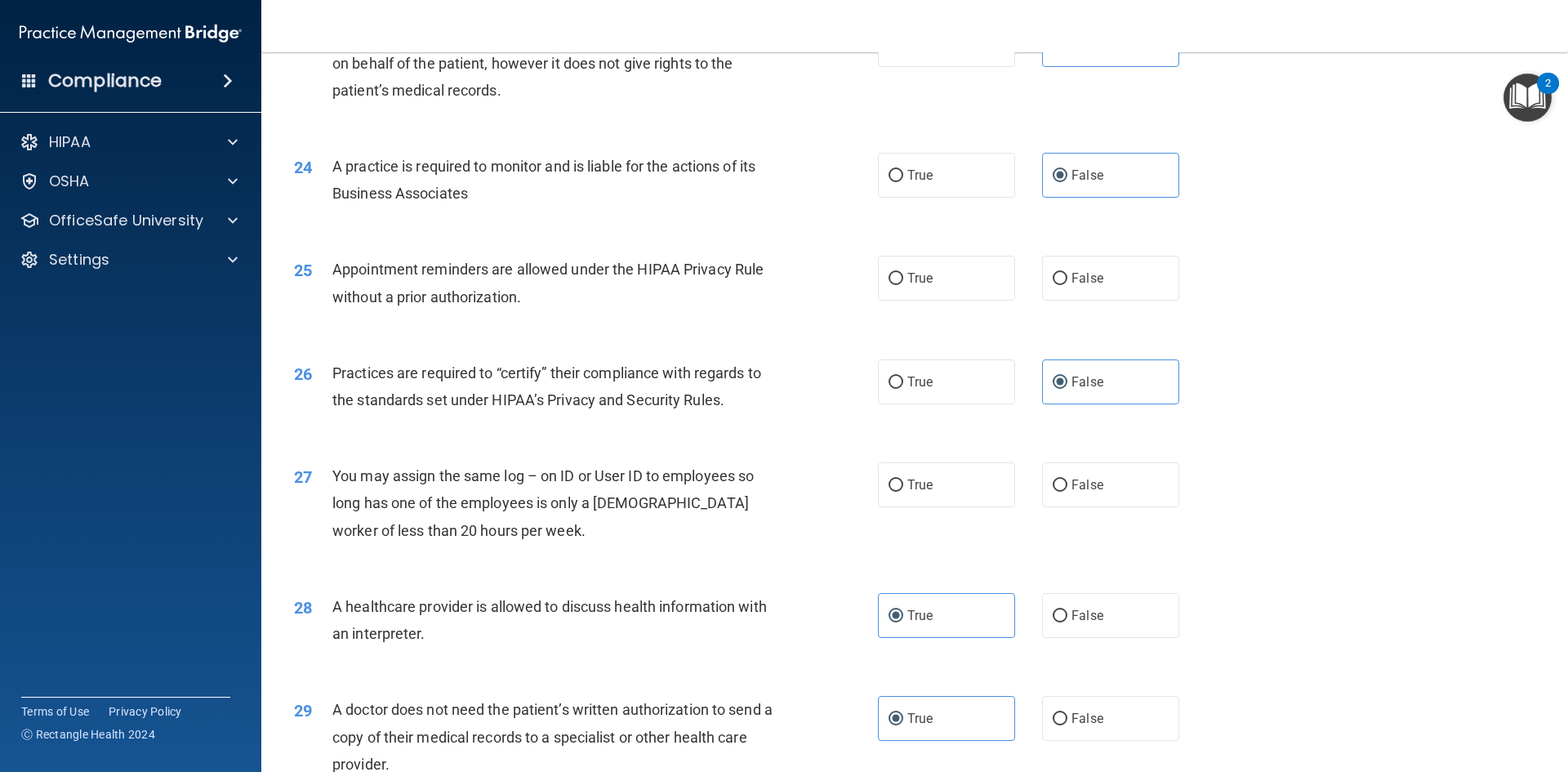
scroll to position [2787, 0]
click at [1079, 487] on span "False" at bounding box center [1088, 486] width 32 height 15
click at [1067, 487] on input "False" at bounding box center [1061, 487] width 15 height 12
radio input "true"
click at [946, 265] on label "True" at bounding box center [946, 280] width 137 height 45
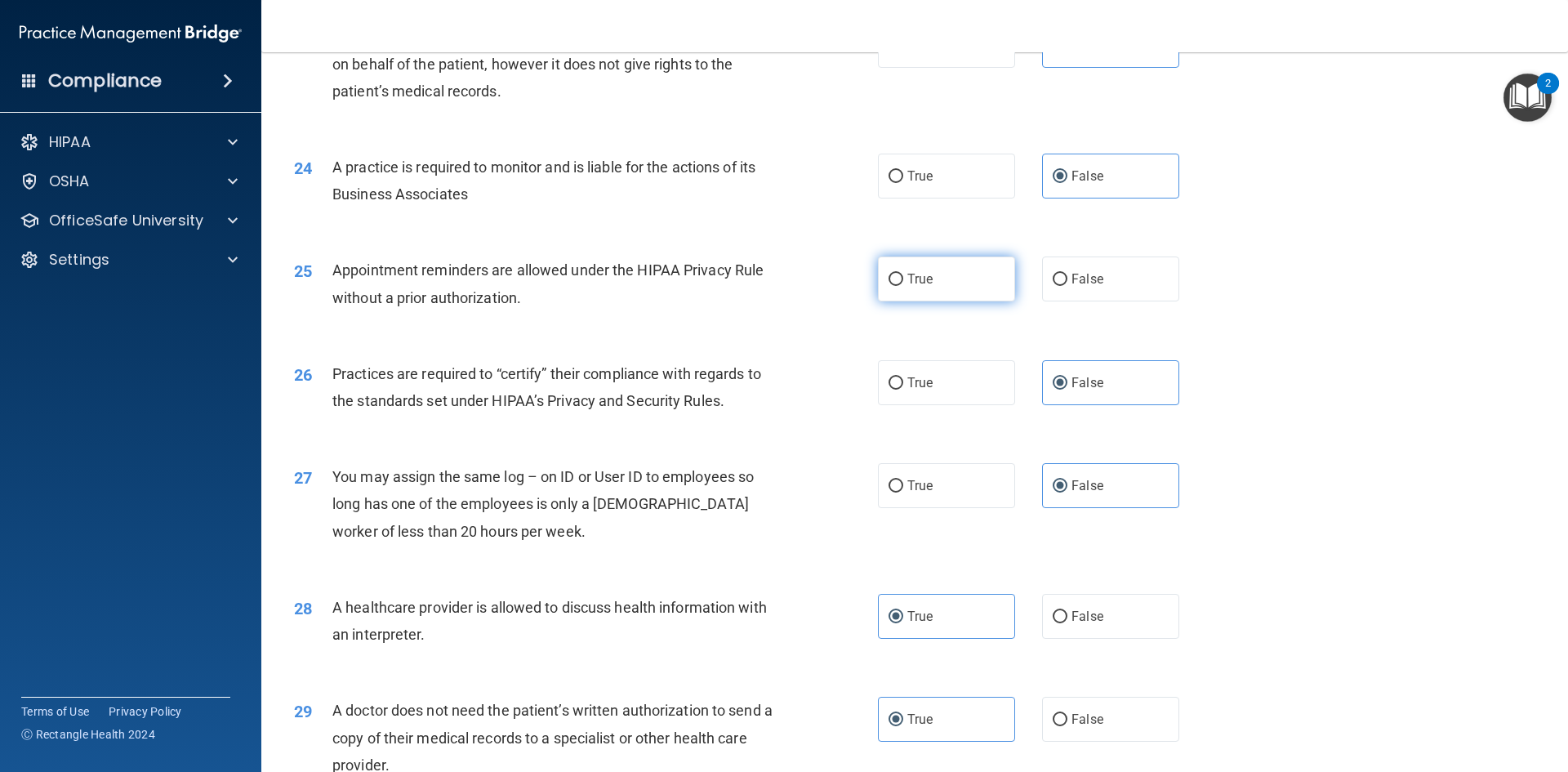
click at [903, 274] on input "True" at bounding box center [896, 280] width 15 height 12
radio input "true"
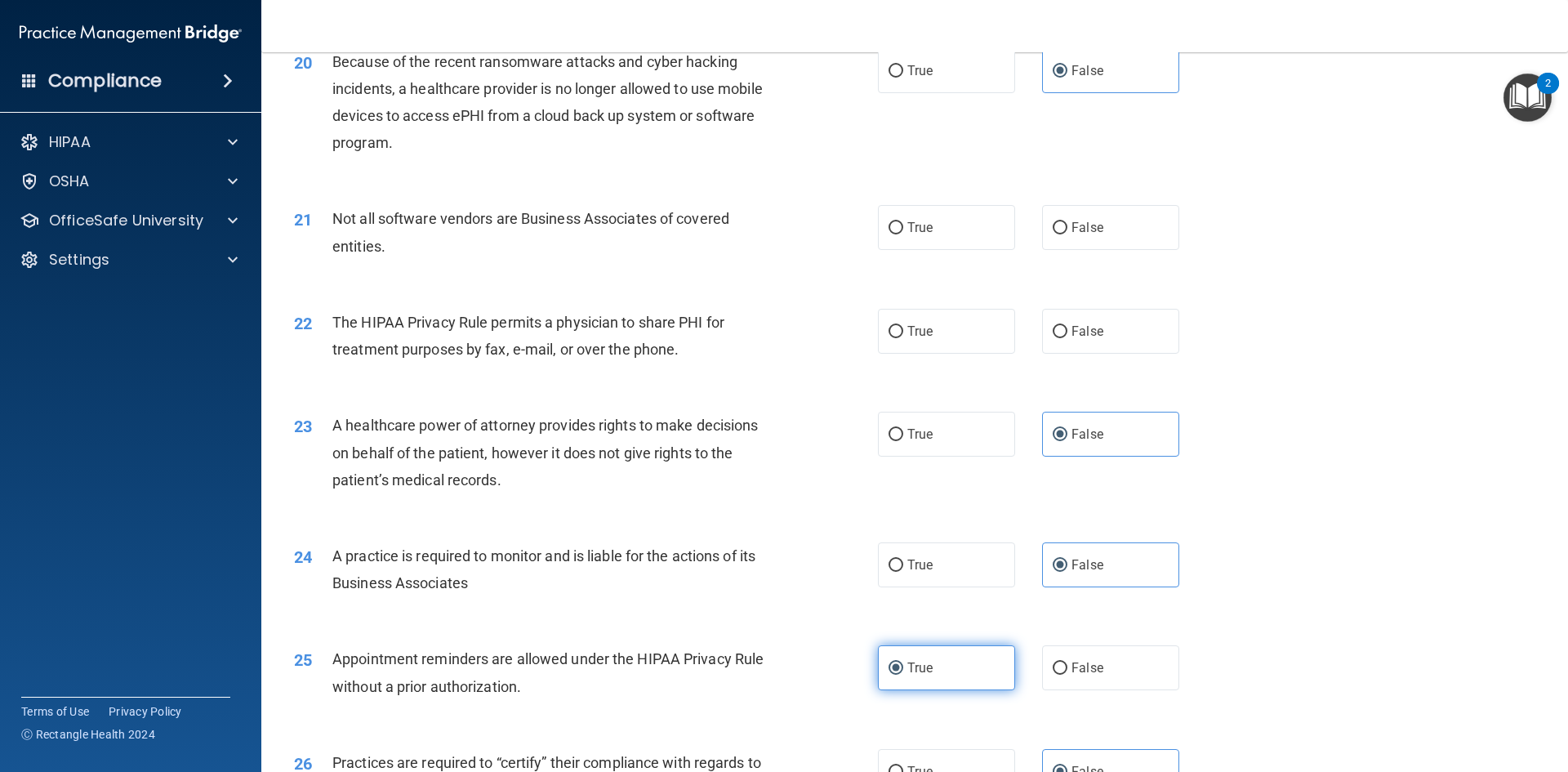
scroll to position [2378, 0]
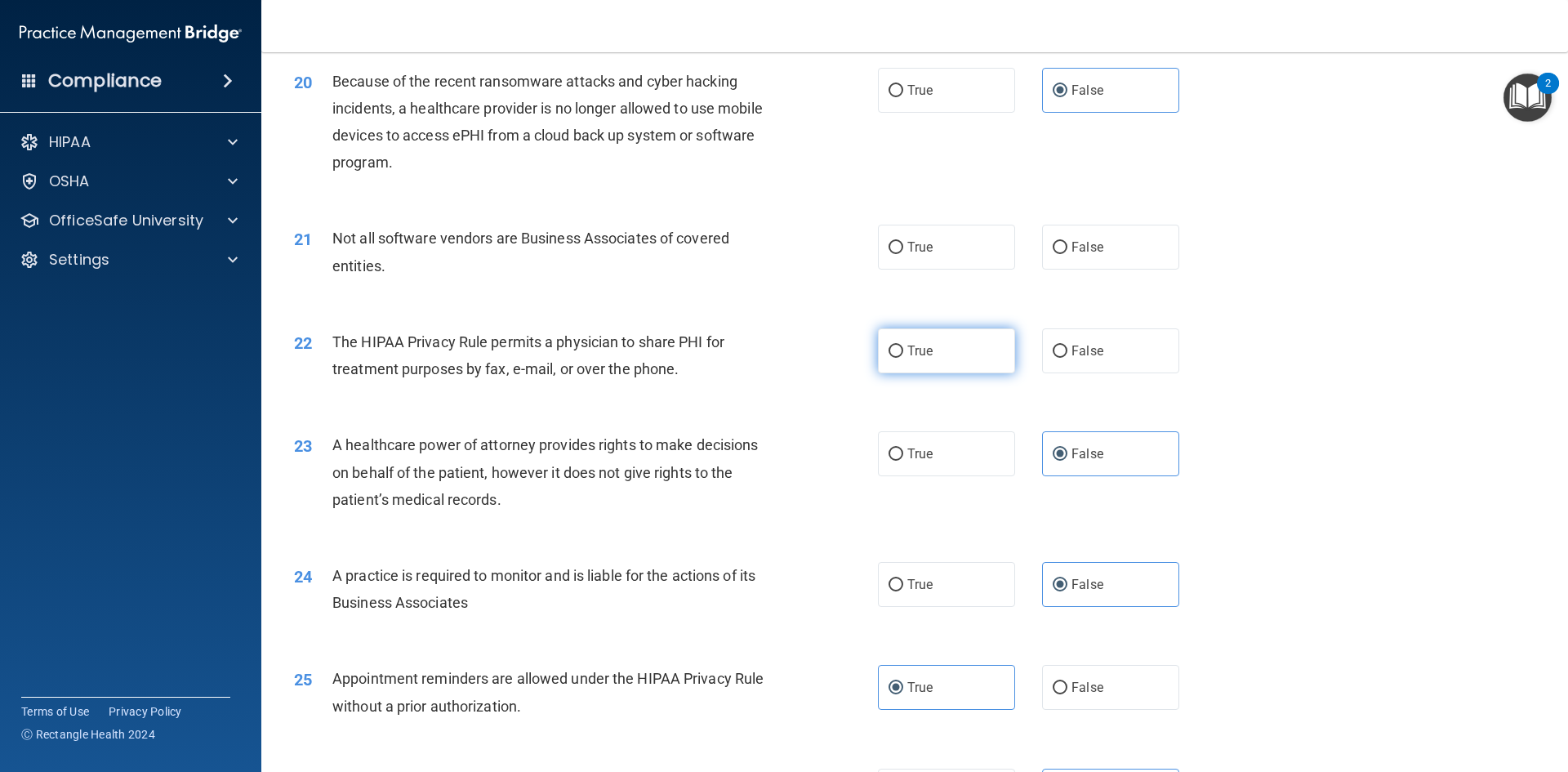
click at [928, 351] on span "True" at bounding box center [920, 351] width 26 height 15
click at [903, 351] on input "True" at bounding box center [896, 352] width 15 height 12
radio input "true"
click at [963, 248] on label "True" at bounding box center [946, 248] width 137 height 45
click at [903, 248] on input "True" at bounding box center [896, 248] width 15 height 12
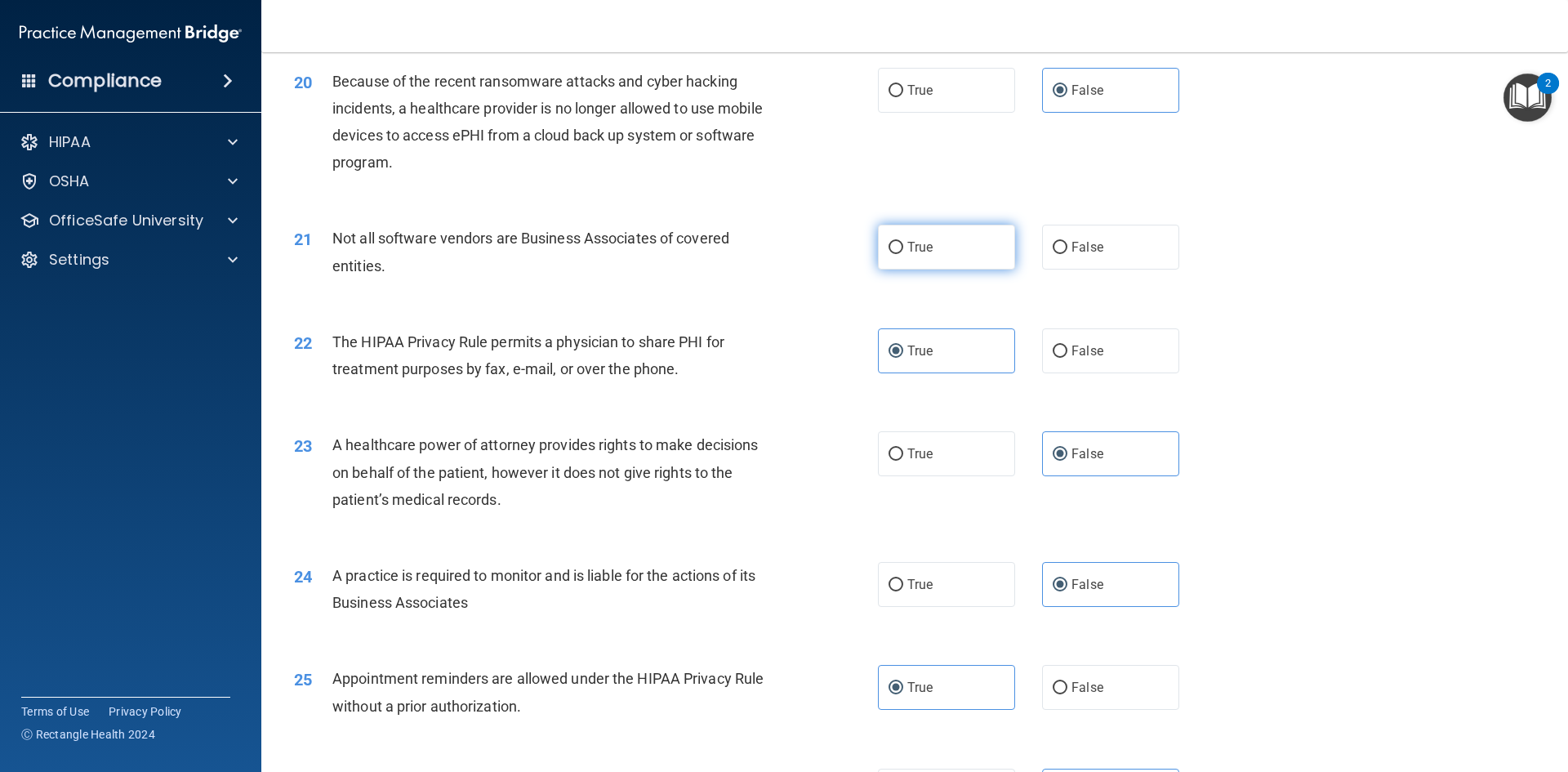
radio input "true"
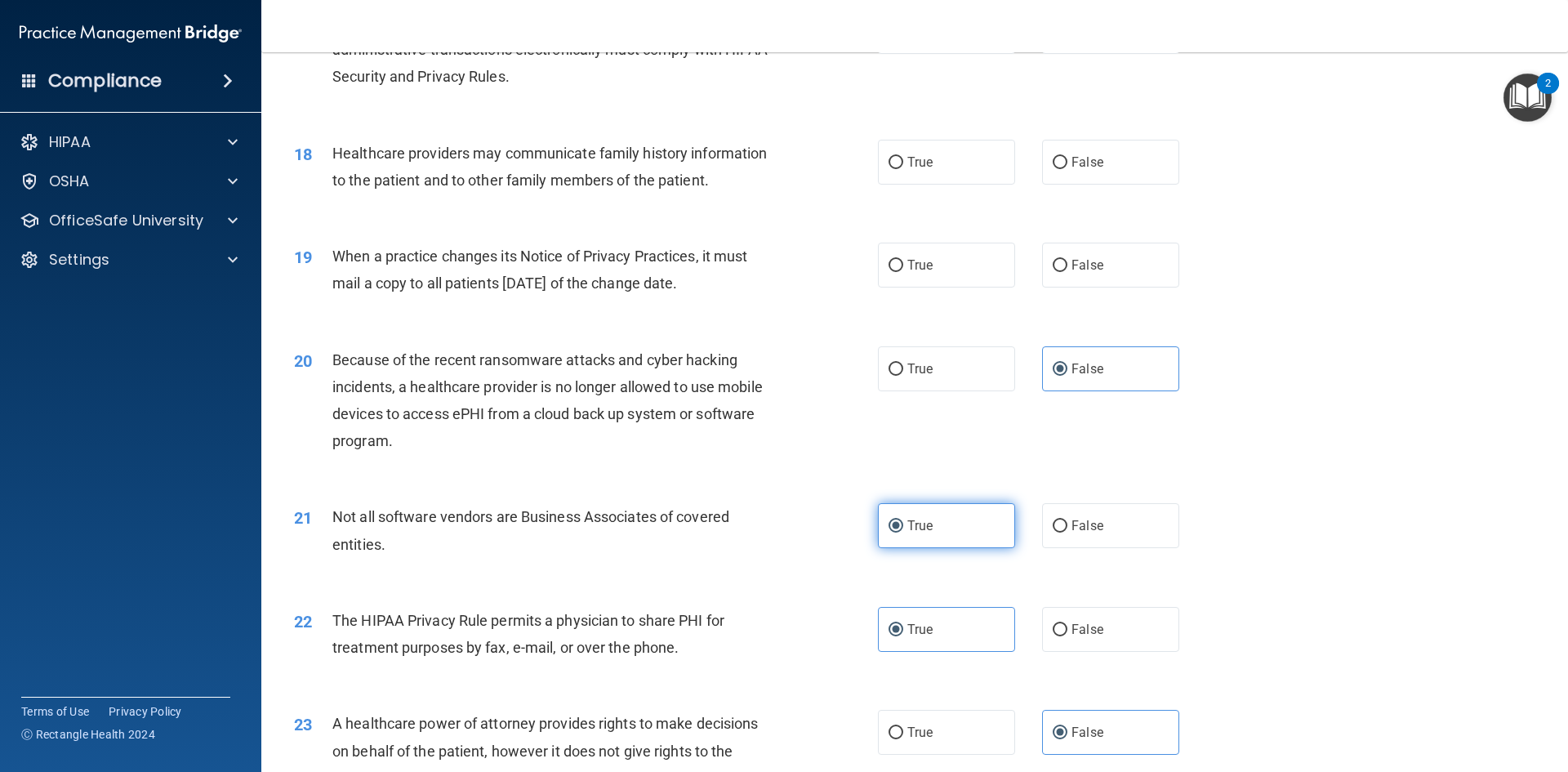
scroll to position [1969, 0]
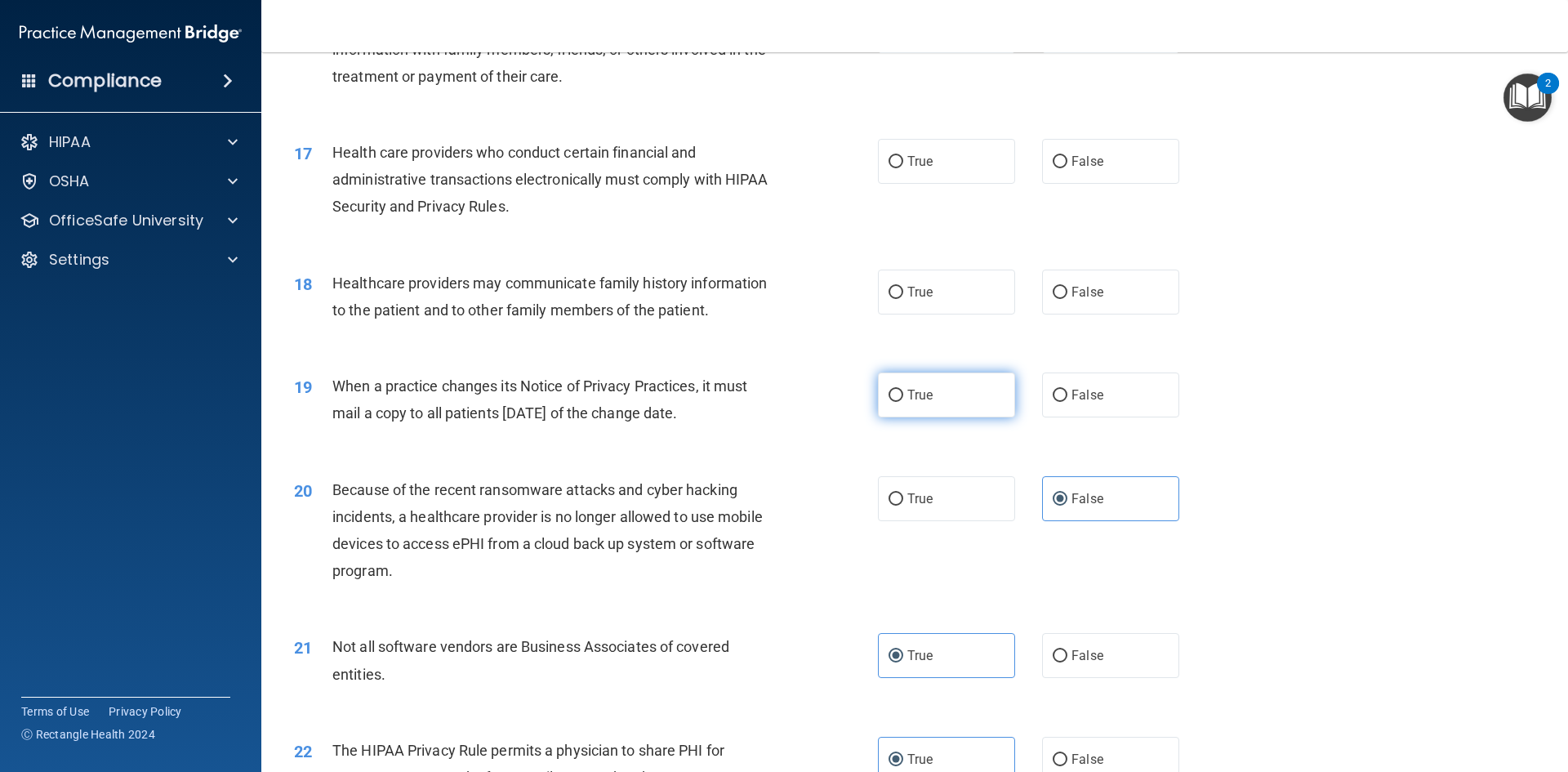
click at [922, 389] on span "True" at bounding box center [920, 395] width 26 height 15
click at [903, 390] on input "True" at bounding box center [896, 396] width 15 height 12
radio input "true"
click at [1053, 287] on input "False" at bounding box center [1061, 293] width 15 height 12
radio input "true"
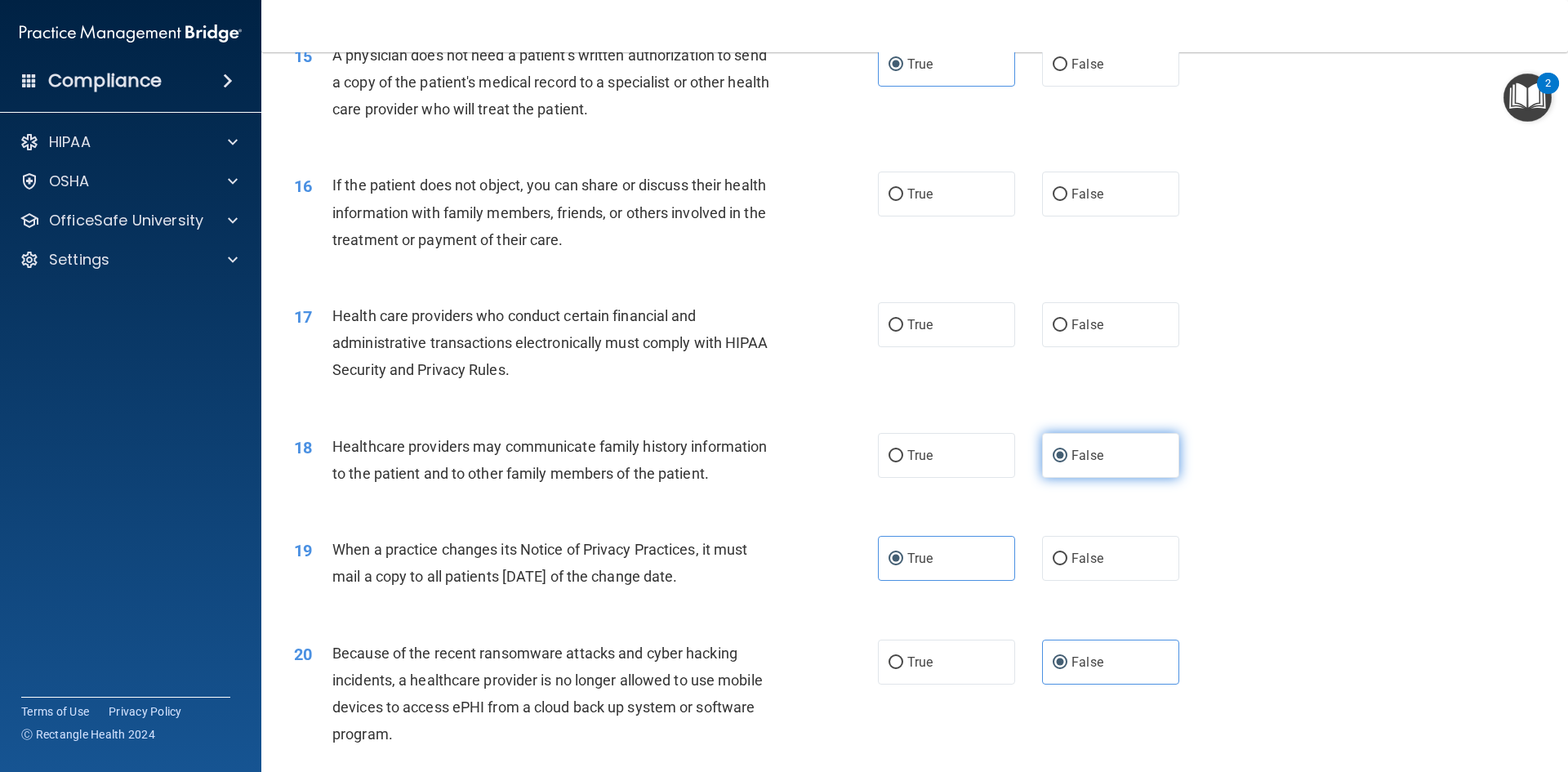
scroll to position [1724, 0]
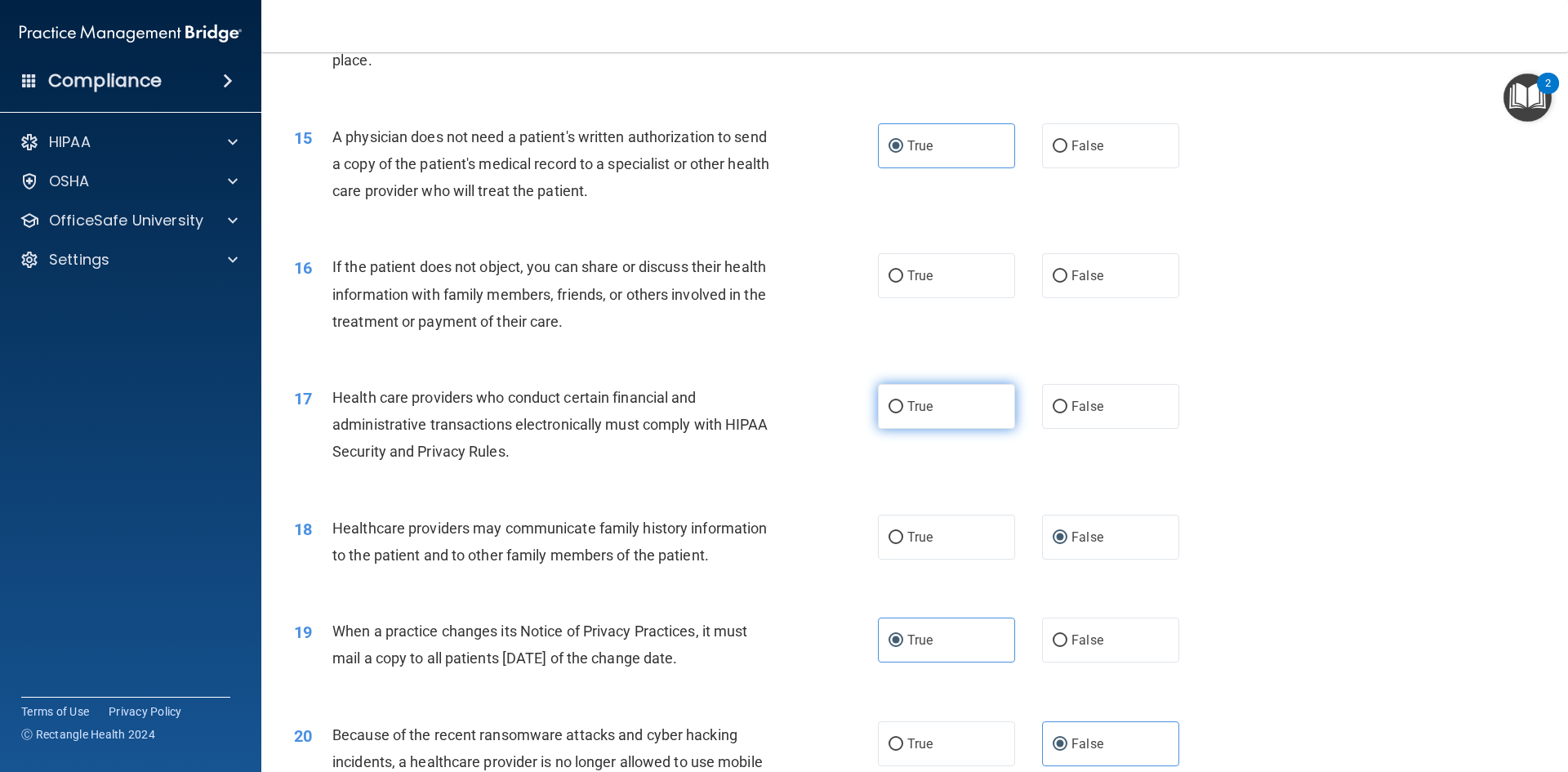
click at [928, 403] on span "True" at bounding box center [920, 406] width 26 height 15
click at [903, 403] on input "True" at bounding box center [896, 407] width 15 height 12
radio input "true"
click at [955, 283] on label "True" at bounding box center [946, 276] width 137 height 45
click at [903, 283] on input "True" at bounding box center [896, 276] width 15 height 12
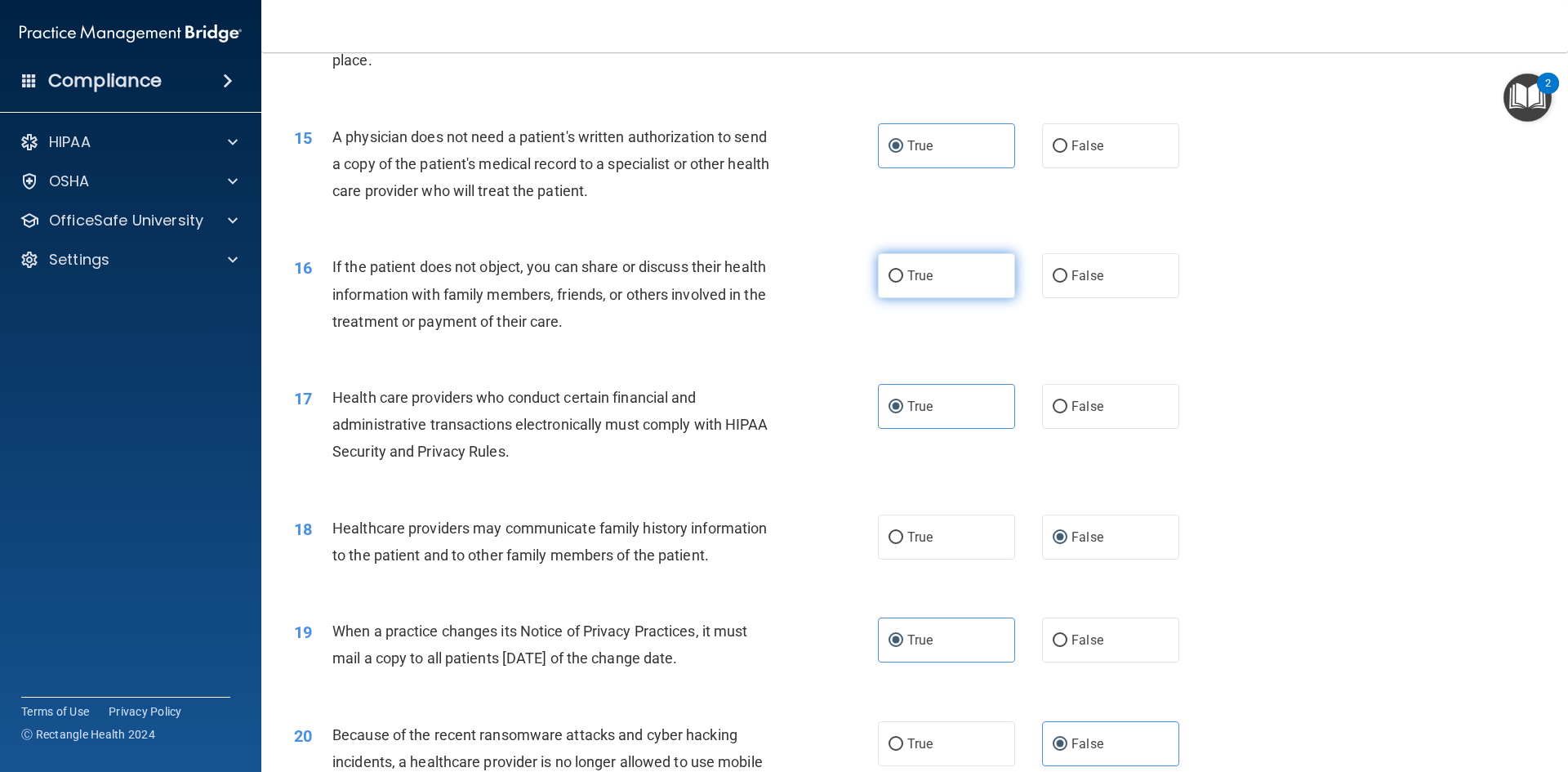
radio input "true"
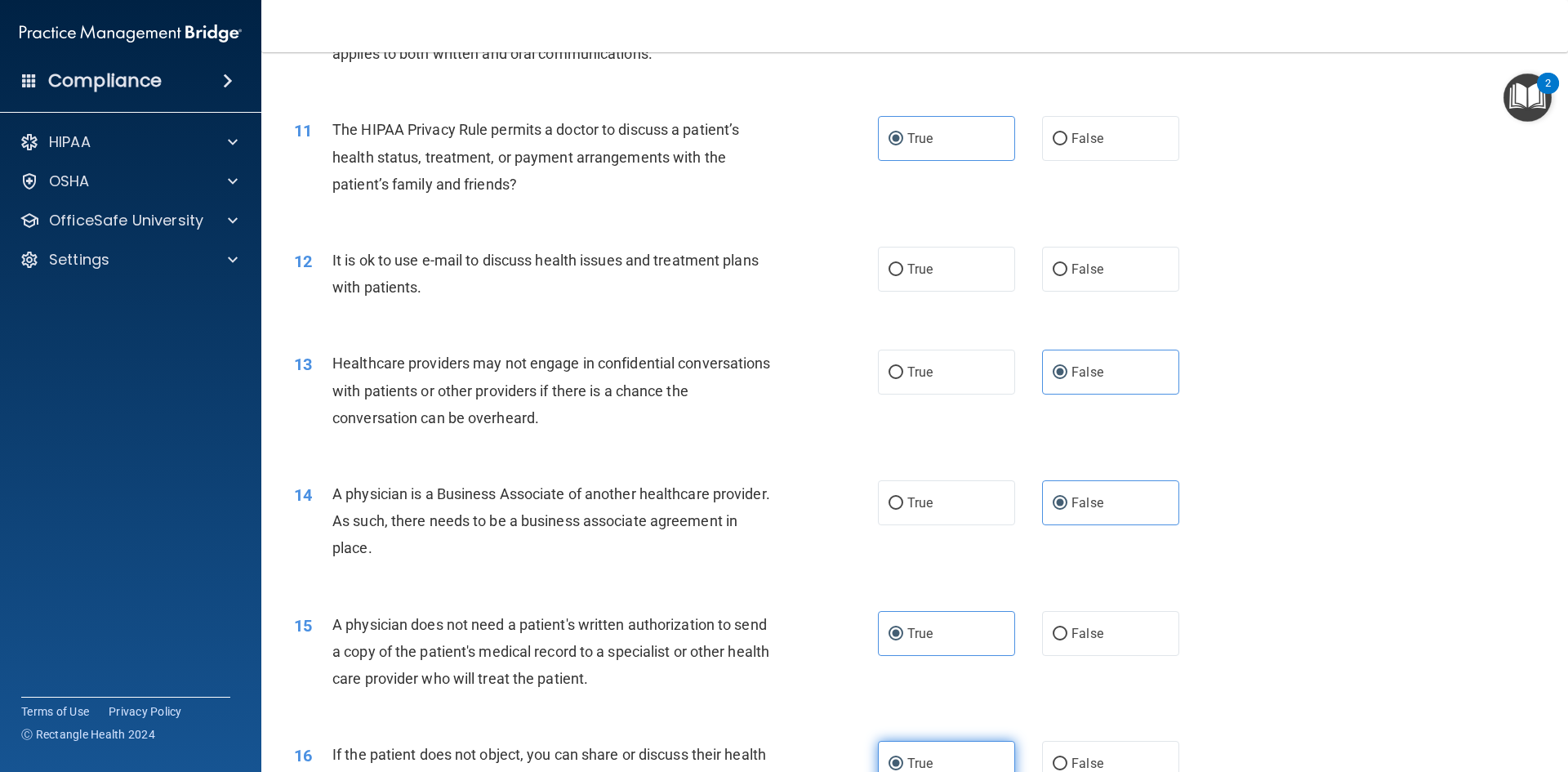
scroll to position [1234, 0]
click at [955, 283] on label "True" at bounding box center [946, 272] width 137 height 45
click at [903, 279] on input "True" at bounding box center [896, 272] width 15 height 12
radio input "true"
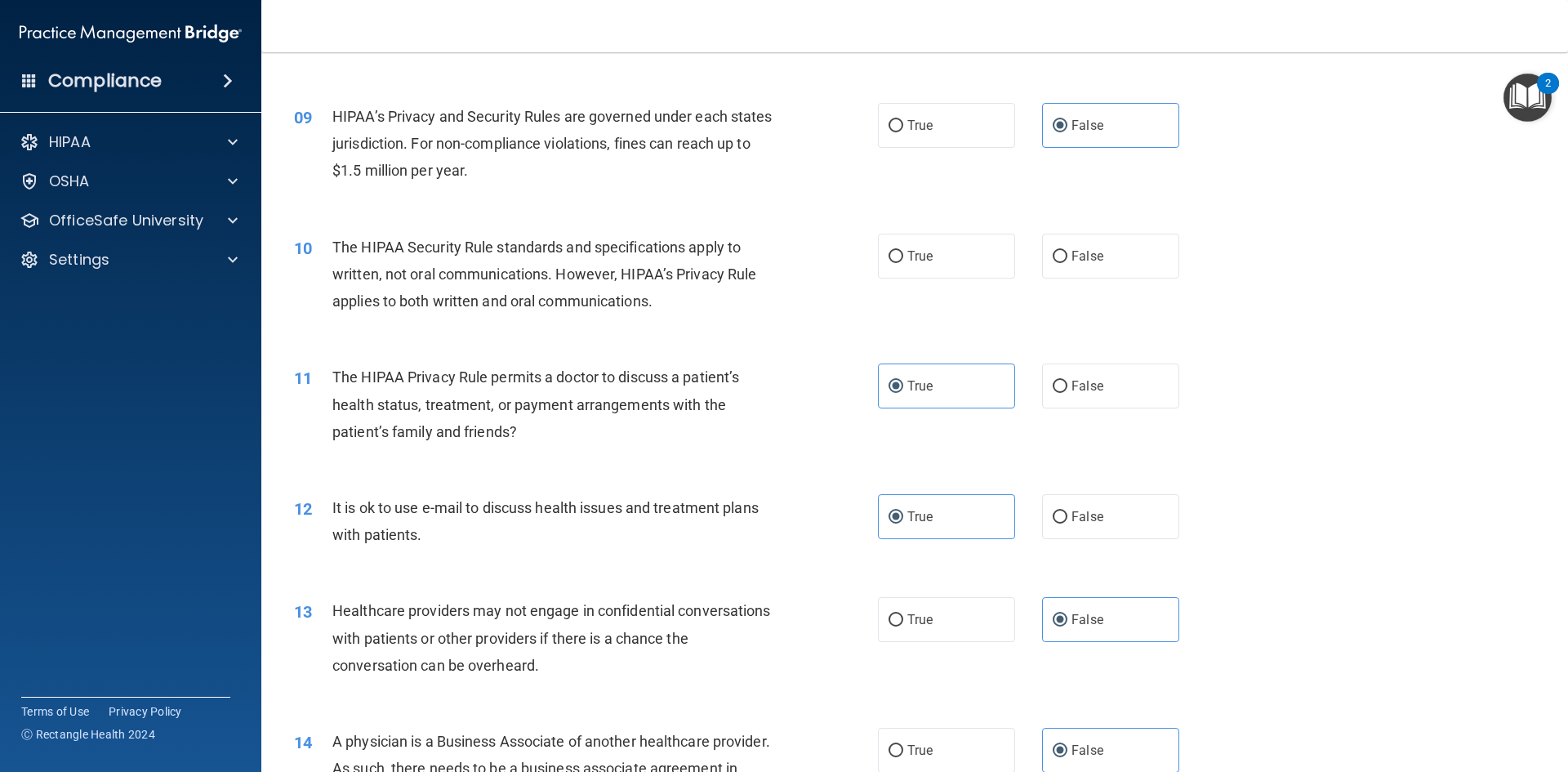
scroll to position [907, 0]
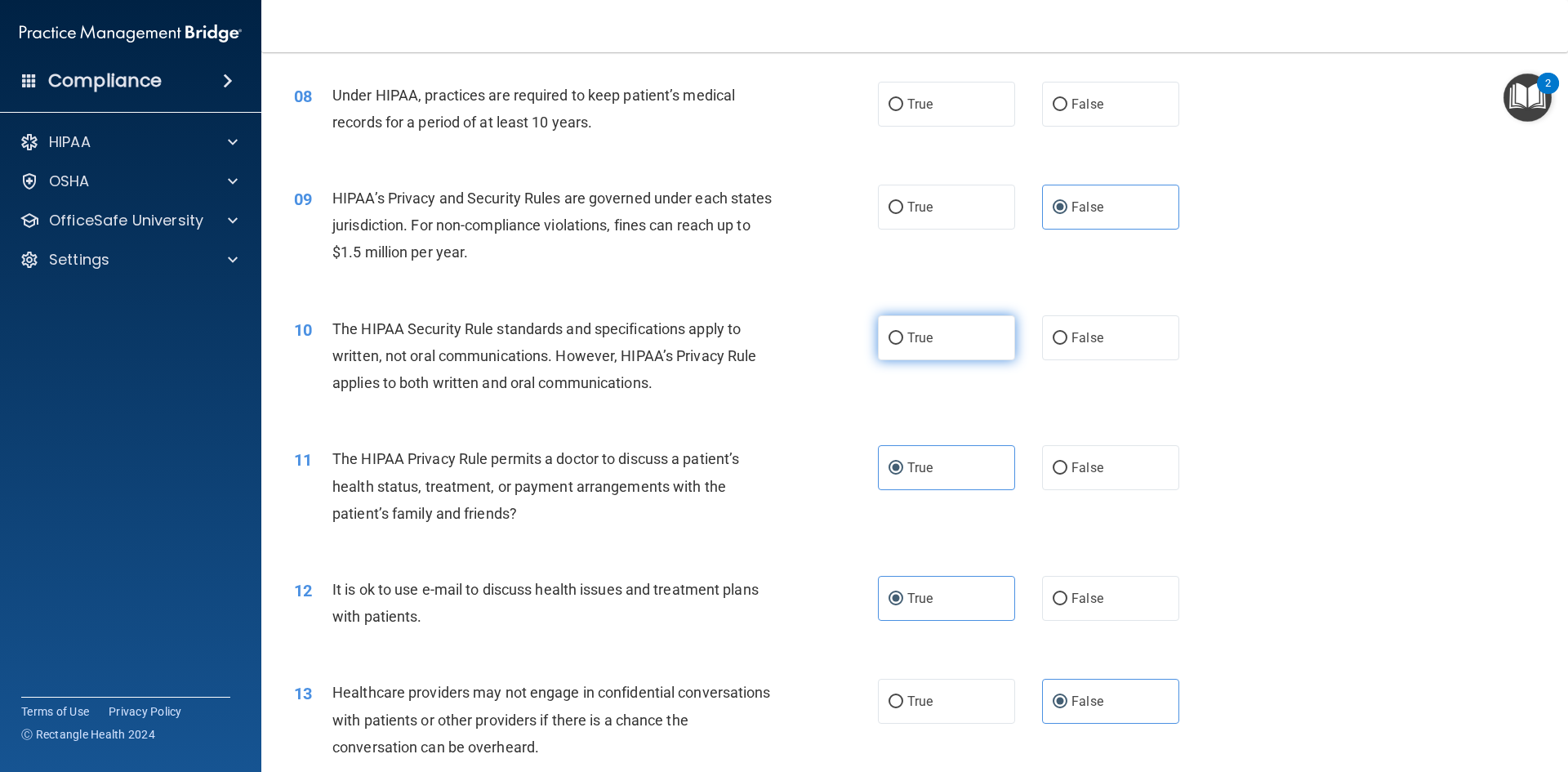
click at [946, 330] on label "True" at bounding box center [946, 338] width 137 height 45
click at [903, 333] on input "True" at bounding box center [896, 338] width 15 height 12
radio input "true"
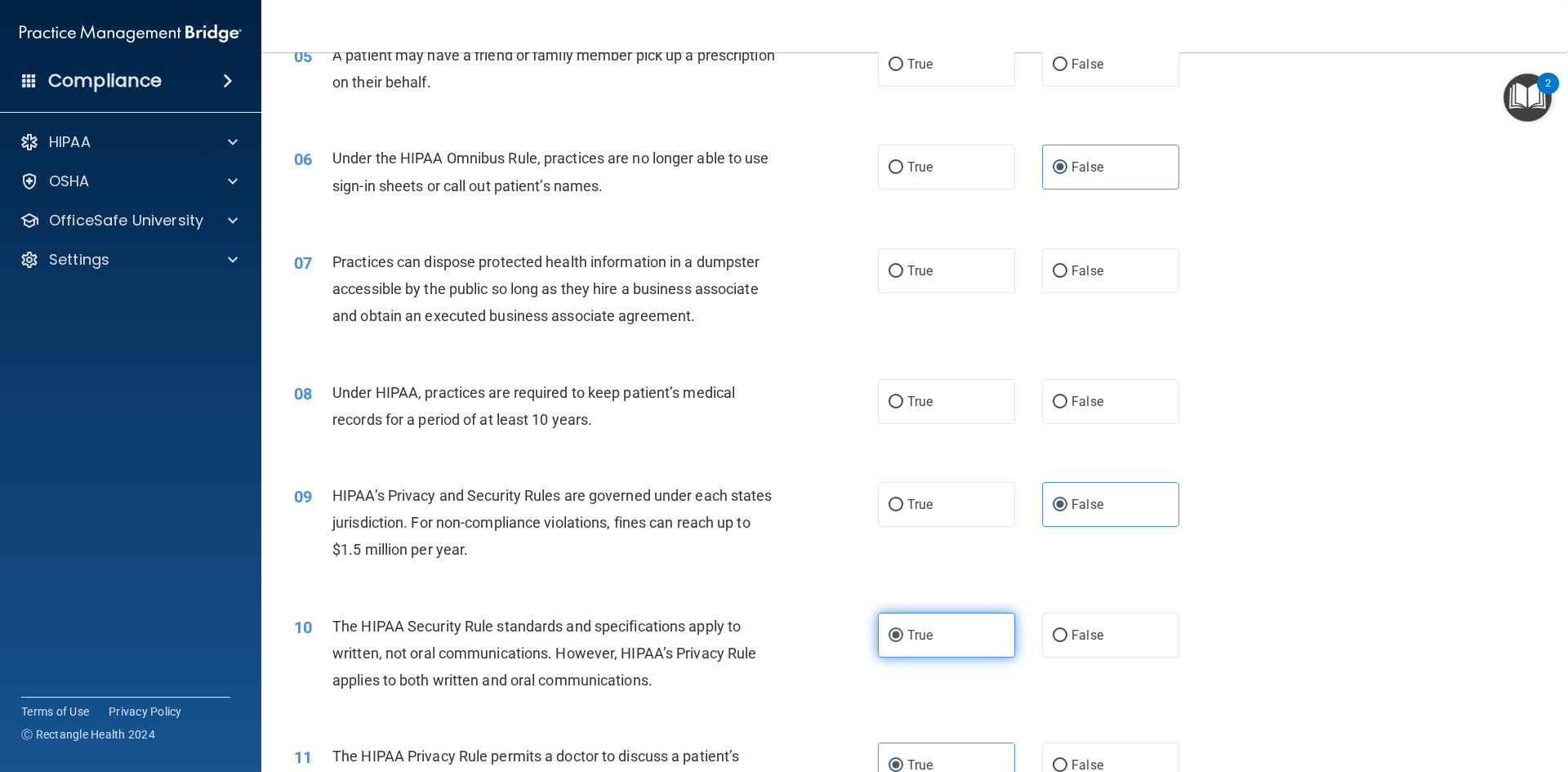
scroll to position [580, 0]
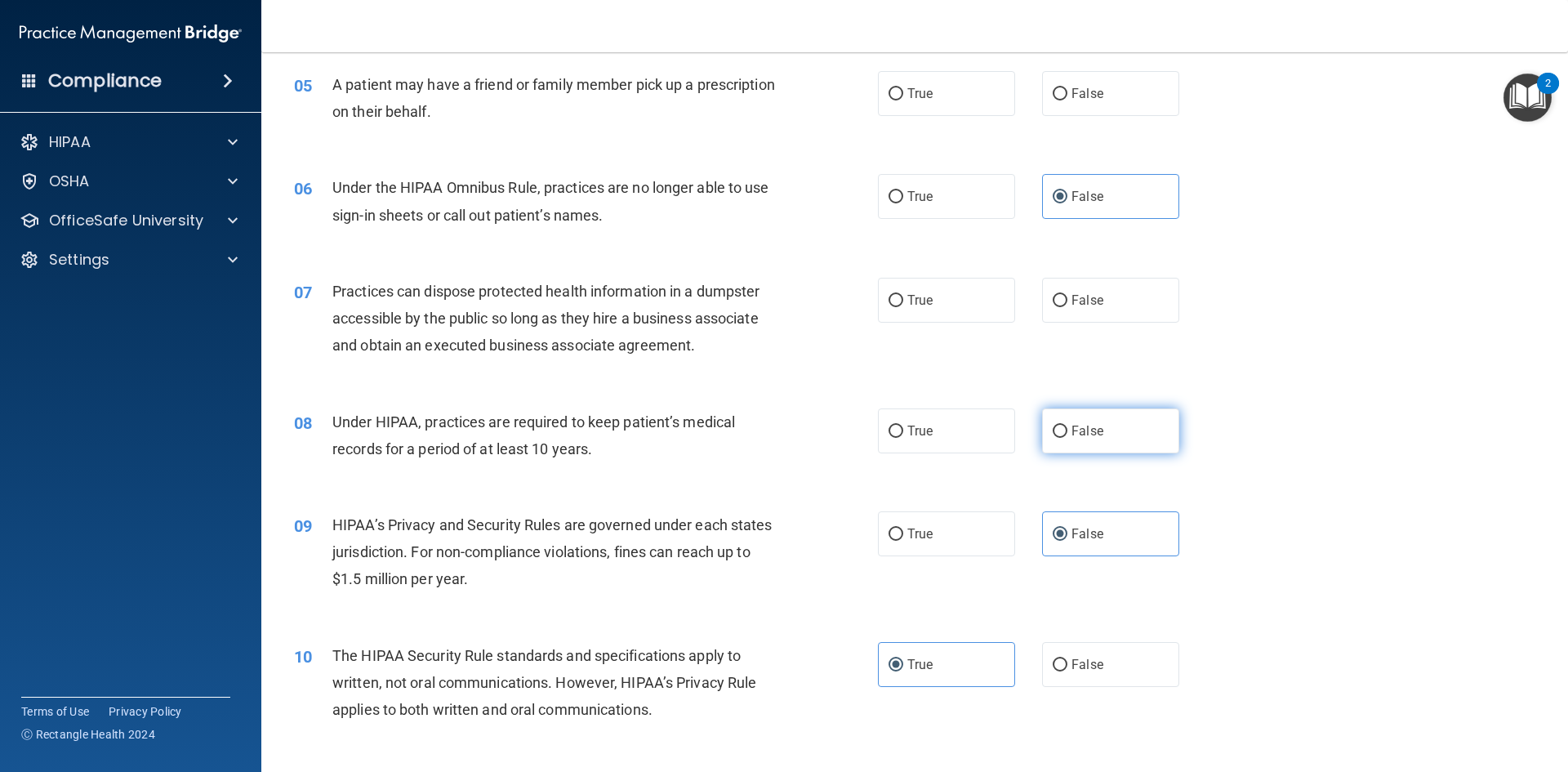
click at [1073, 426] on span "False" at bounding box center [1088, 431] width 32 height 15
click at [1067, 426] on input "False" at bounding box center [1061, 432] width 15 height 12
radio input "true"
click at [1096, 307] on label "False" at bounding box center [1110, 300] width 137 height 45
click at [1067, 307] on input "False" at bounding box center [1061, 300] width 15 height 12
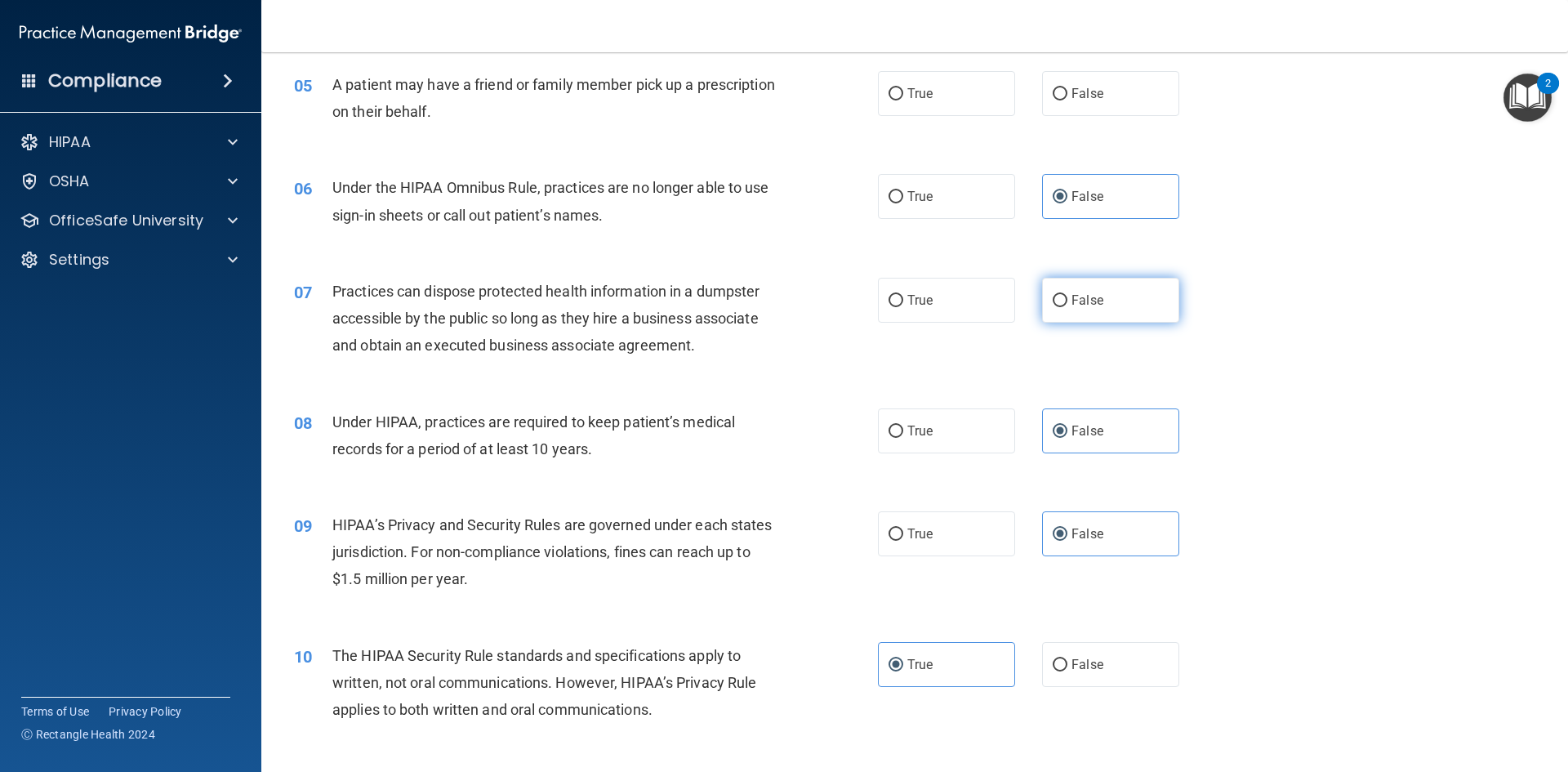
radio input "true"
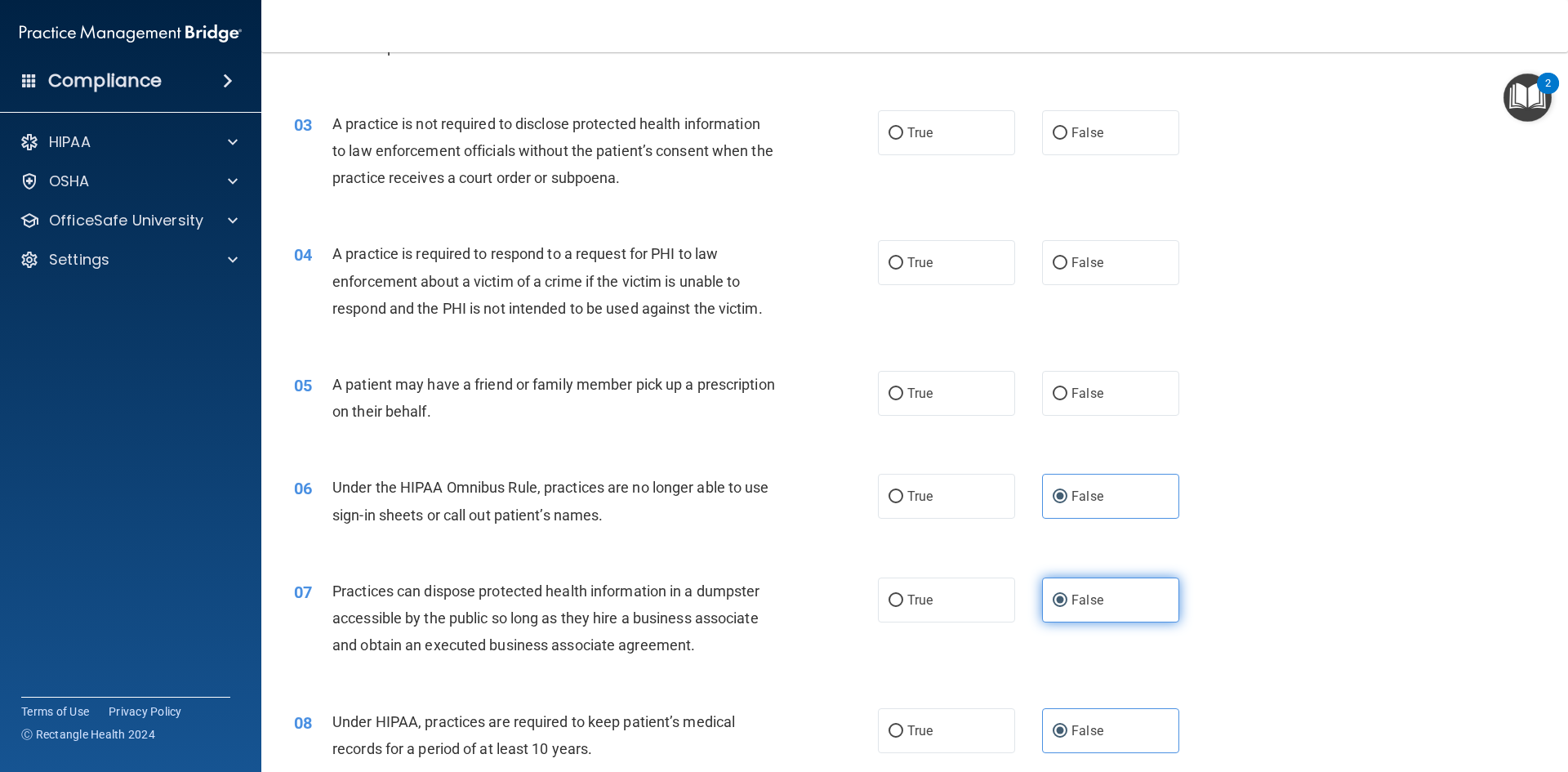
scroll to position [253, 0]
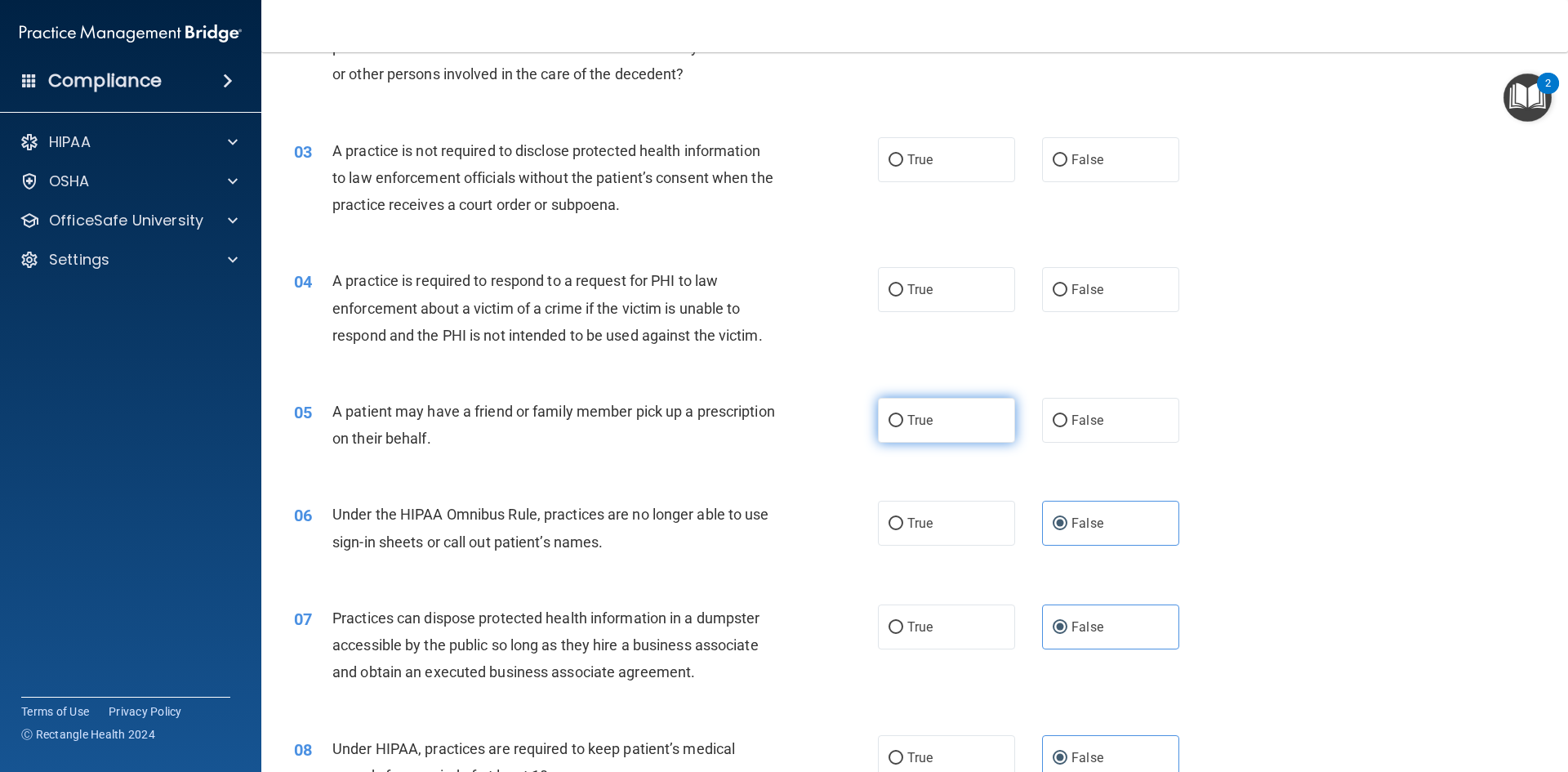
click at [957, 425] on label "True" at bounding box center [946, 420] width 137 height 45
click at [903, 425] on input "True" at bounding box center [896, 420] width 15 height 12
radio input "true"
click at [922, 293] on span "True" at bounding box center [920, 289] width 26 height 15
click at [903, 293] on input "True" at bounding box center [896, 290] width 15 height 12
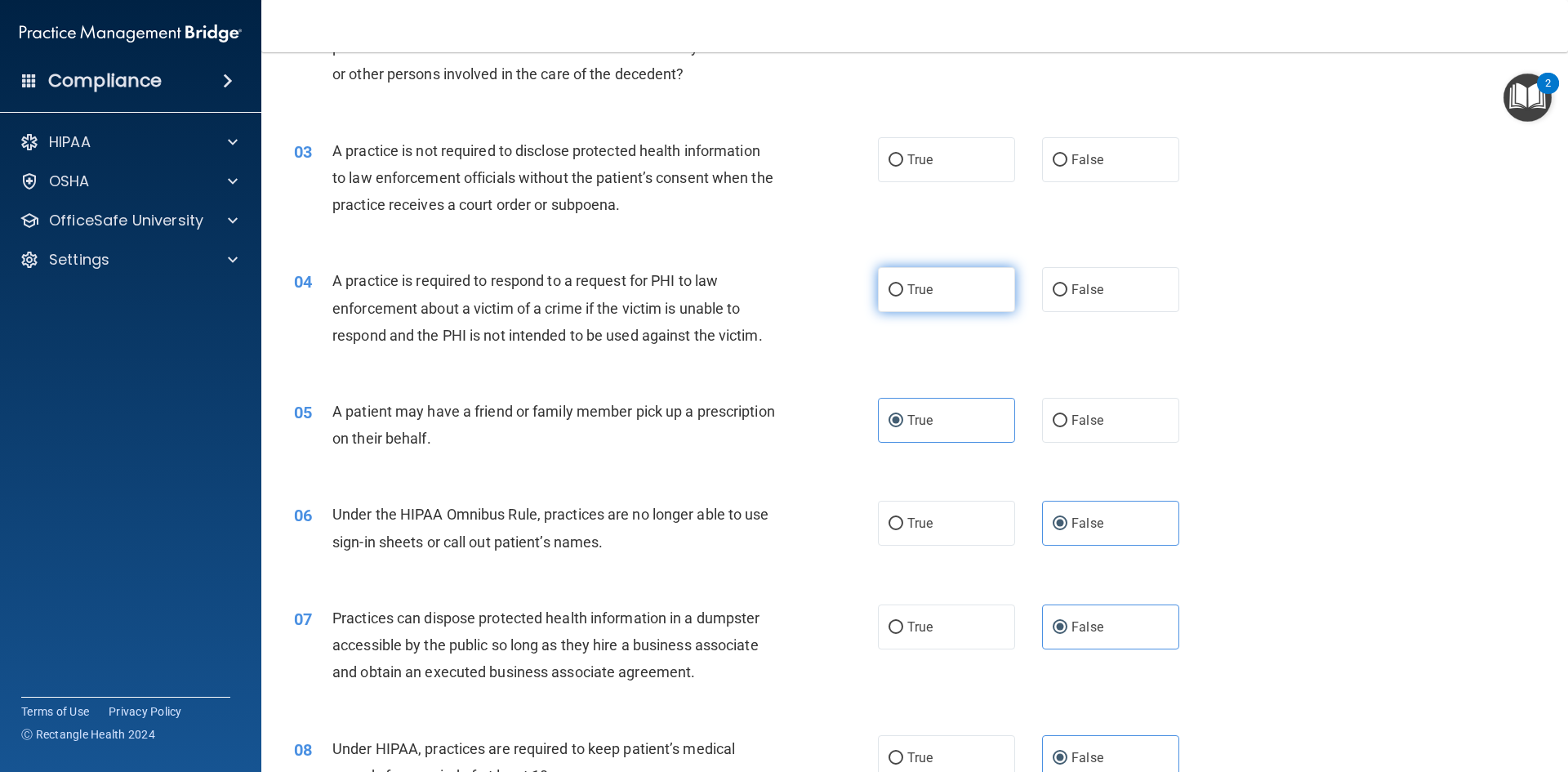
radio input "true"
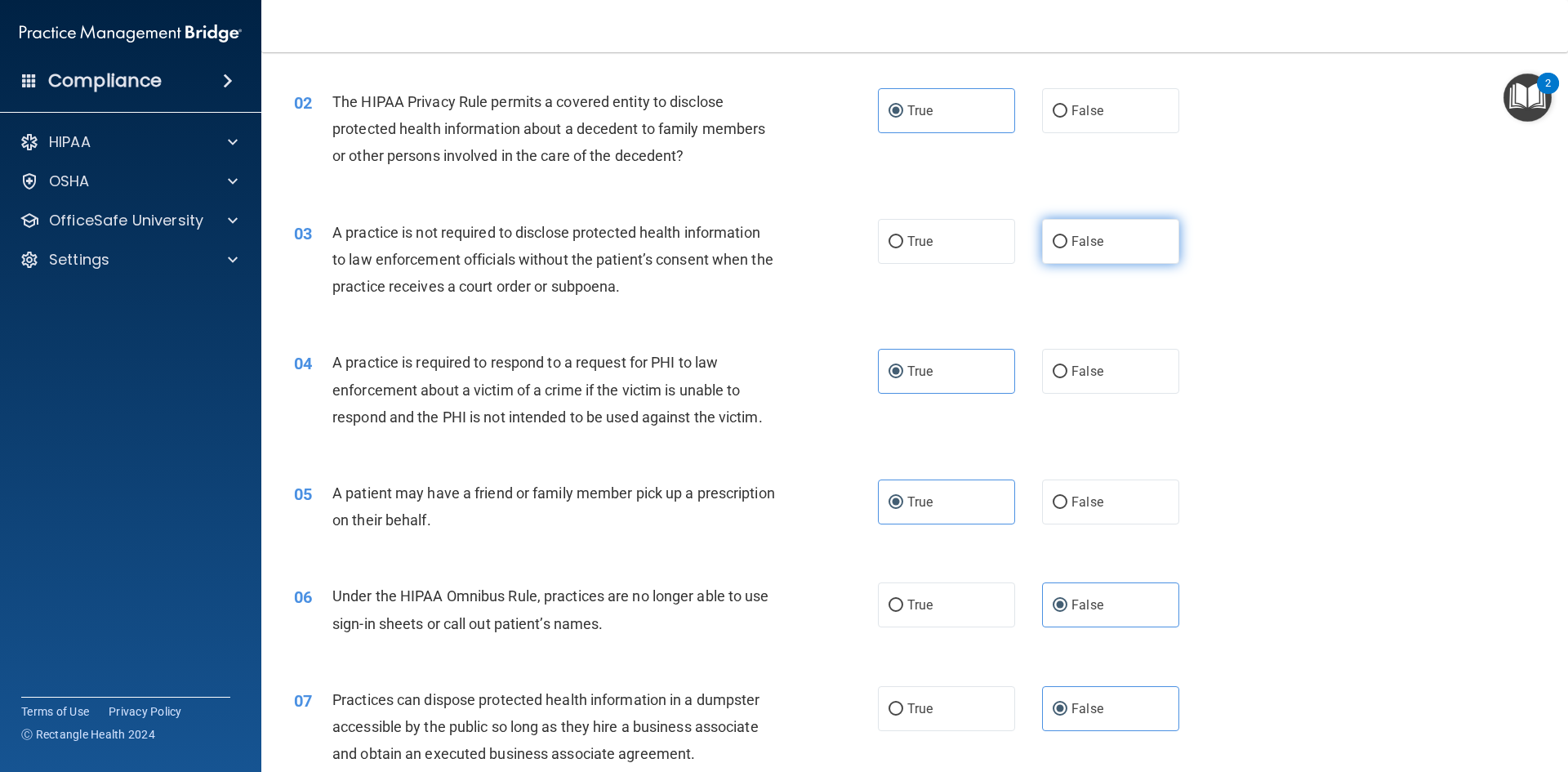
click at [1085, 221] on label "False" at bounding box center [1110, 242] width 137 height 45
click at [1067, 236] on input "False" at bounding box center [1061, 242] width 15 height 12
radio input "true"
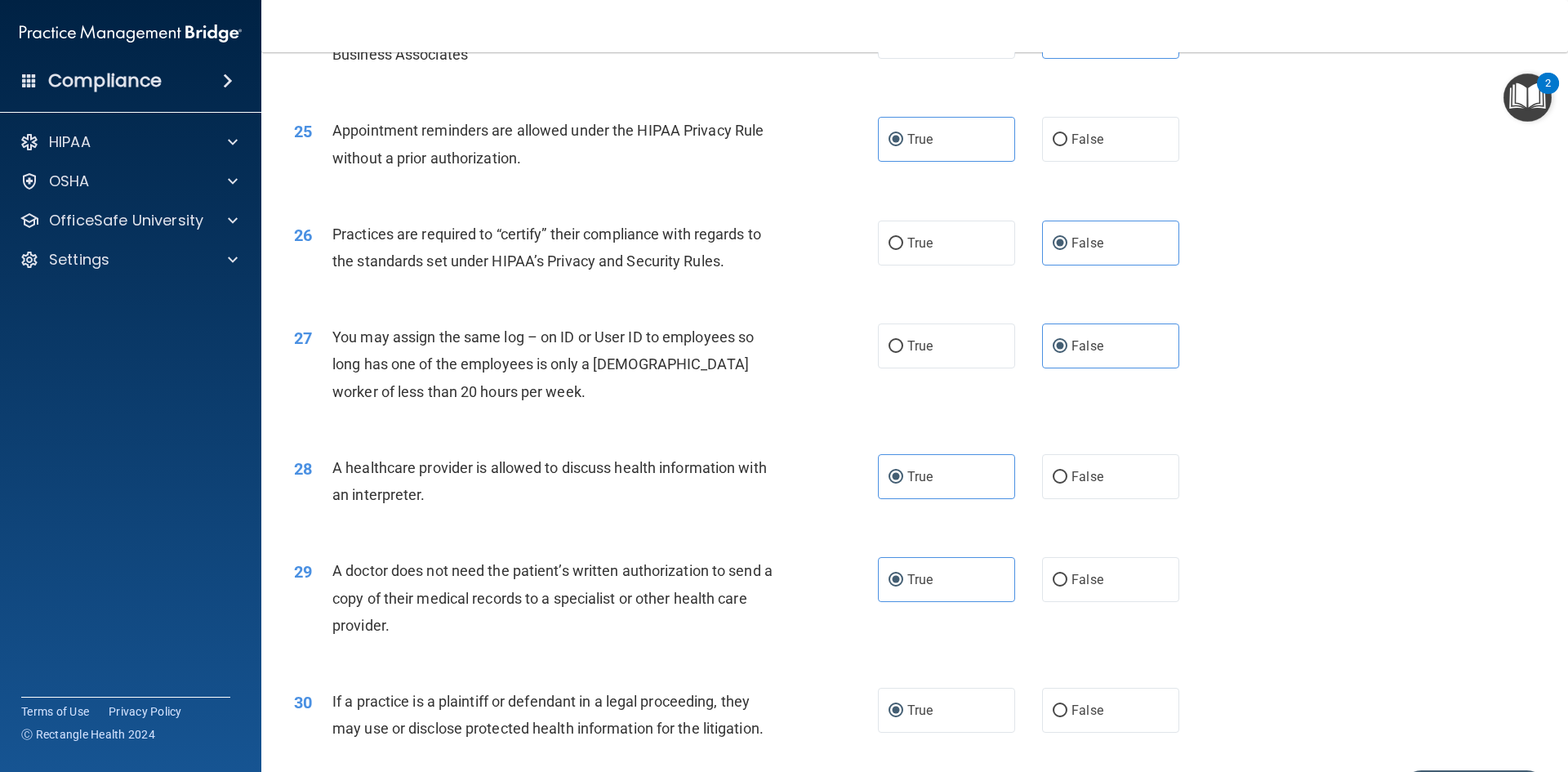
scroll to position [3031, 0]
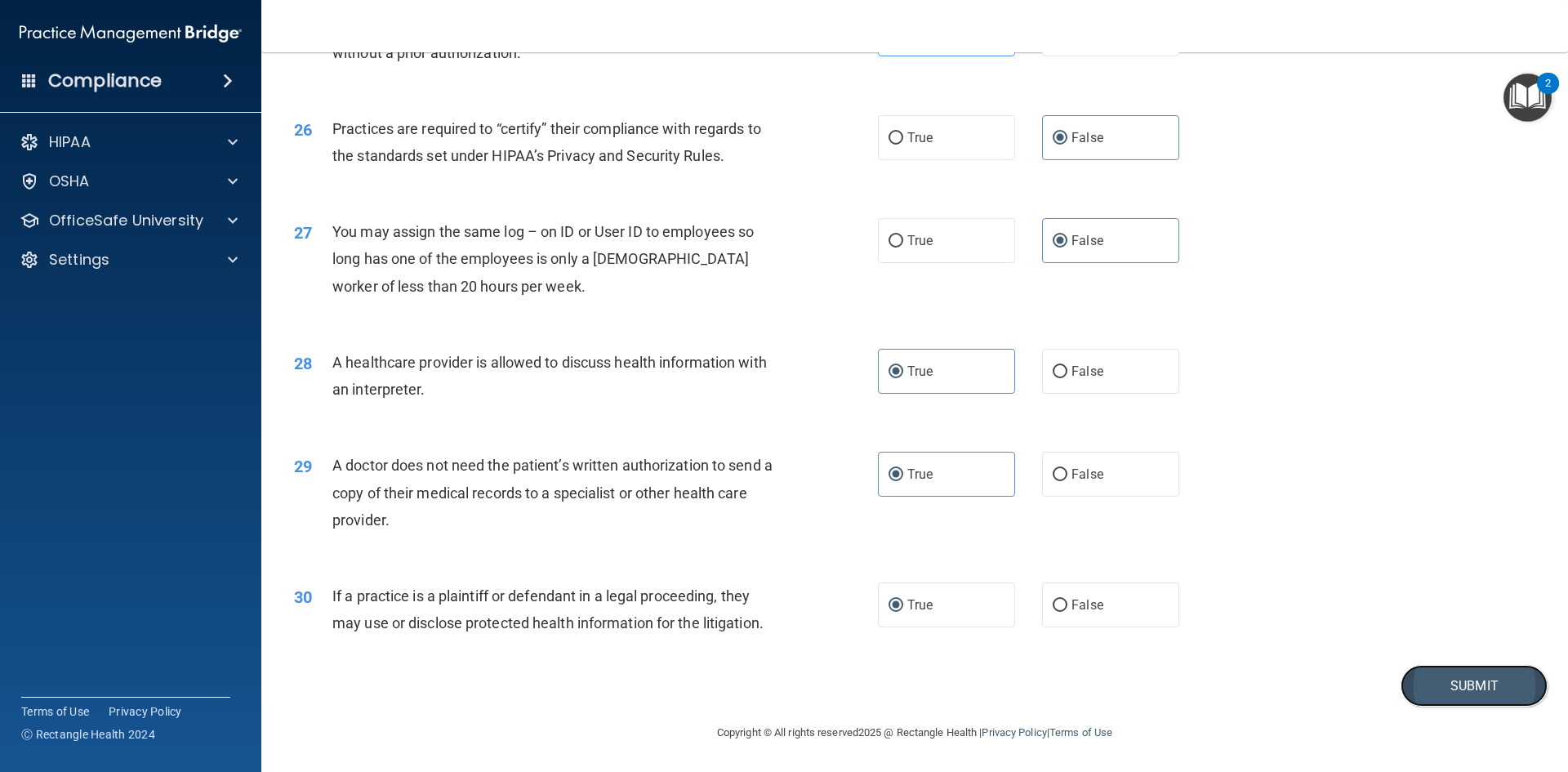
click at [1423, 686] on button "Submit" at bounding box center [1474, 686] width 147 height 42
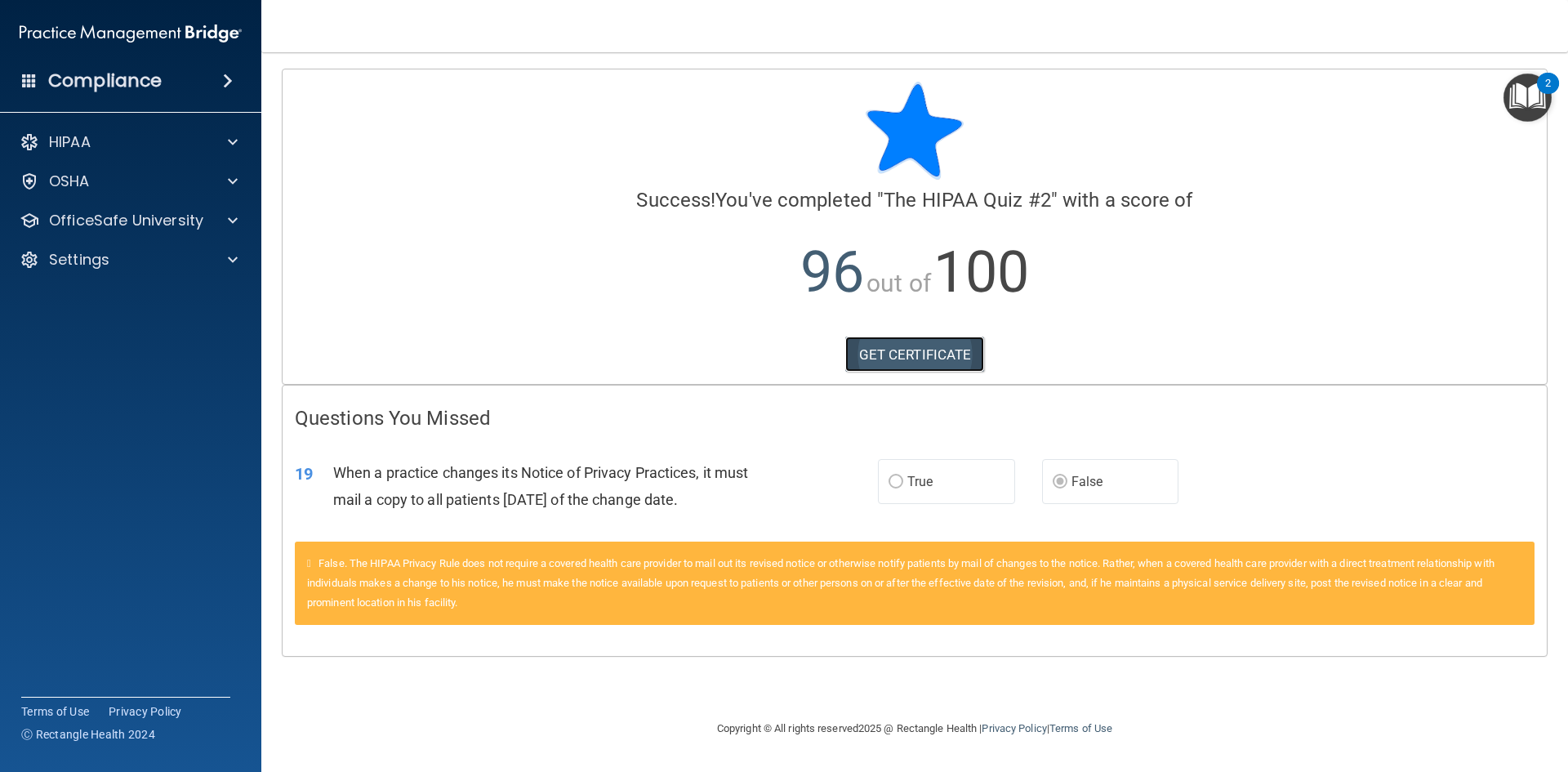
click at [928, 354] on link "GET CERTIFICATE" at bounding box center [915, 354] width 140 height 36
